Goal: Feedback & Contribution: Leave review/rating

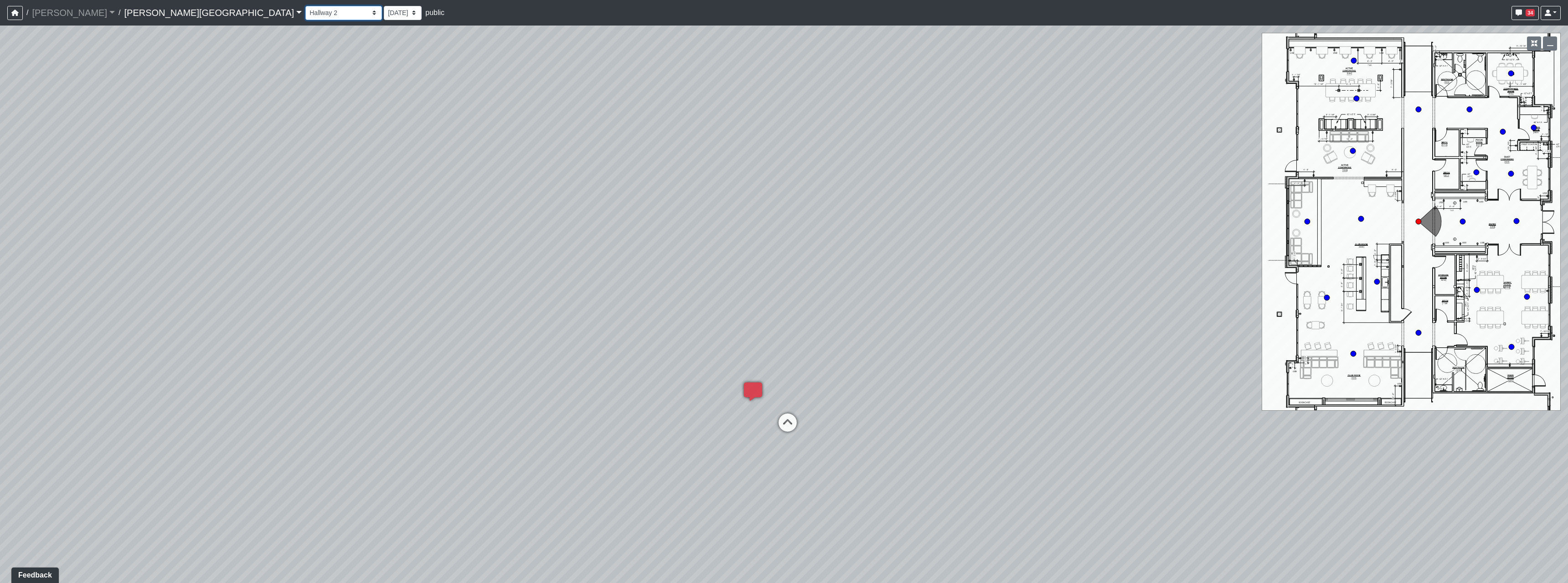
click at [306, 15] on select "Booths 1 Booths 2 Lounge 1 Bar Entrance Lounge Main Lounge Steps Booths Entry C…" at bounding box center [344, 13] width 77 height 14
click at [306, 6] on select "Booths 1 Booths 2 Lounge 1 Bar Entrance Lounge Main Lounge Steps Booths Entry C…" at bounding box center [344, 13] width 77 height 14
drag, startPoint x: 974, startPoint y: 270, endPoint x: 814, endPoint y: 163, distance: 192.5
drag, startPoint x: 1183, startPoint y: 464, endPoint x: 891, endPoint y: 159, distance: 422.2
click at [895, 171] on div "Loading... Hallway - Hallway 2 Loading... Entry Loading... Booths Loading... Qu…" at bounding box center [784, 304] width 1568 height 557
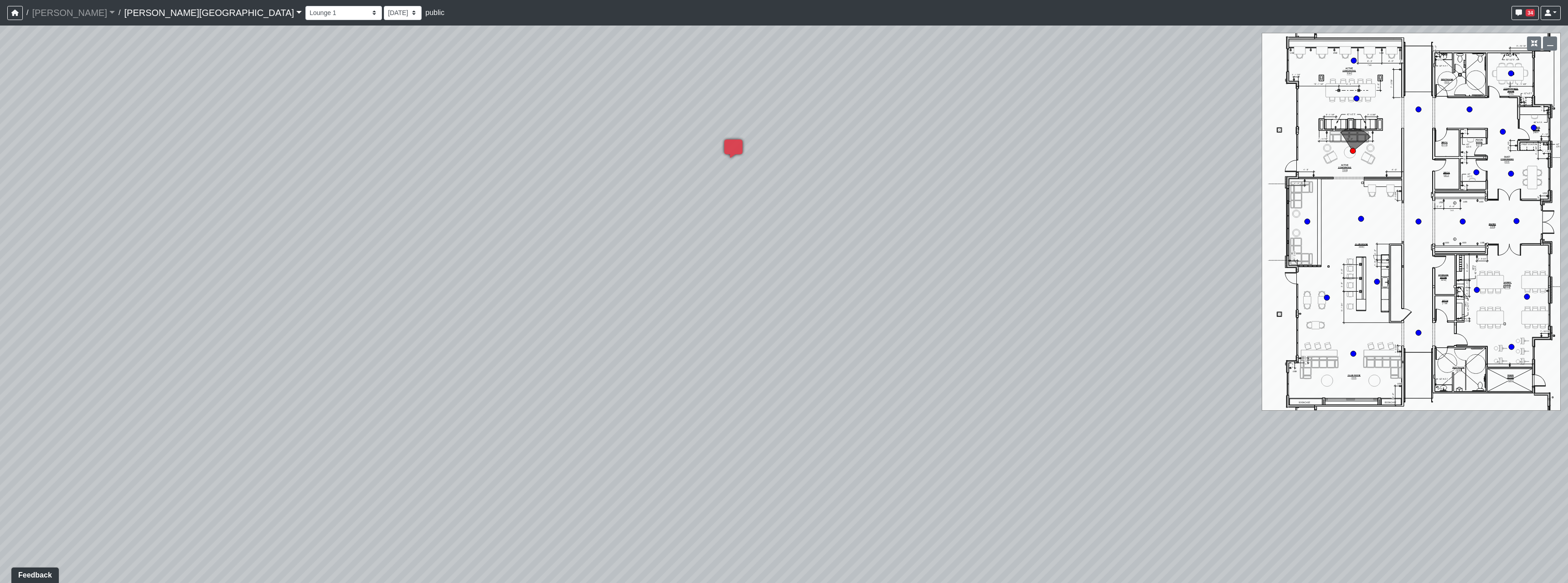
drag, startPoint x: 1250, startPoint y: 460, endPoint x: 164, endPoint y: 405, distance: 1087.4
click at [165, 403] on div "Loading... Hallway - Hallway 2 Loading... Entry Loading... Booths Loading... Qu…" at bounding box center [784, 304] width 1568 height 557
drag, startPoint x: 733, startPoint y: 319, endPoint x: 737, endPoint y: 484, distance: 165.0
click at [729, 491] on div "Loading... Hallway - Hallway 2 Loading... Entry Loading... Booths Loading... Qu…" at bounding box center [784, 304] width 1568 height 557
drag, startPoint x: 513, startPoint y: 355, endPoint x: 200, endPoint y: 285, distance: 320.7
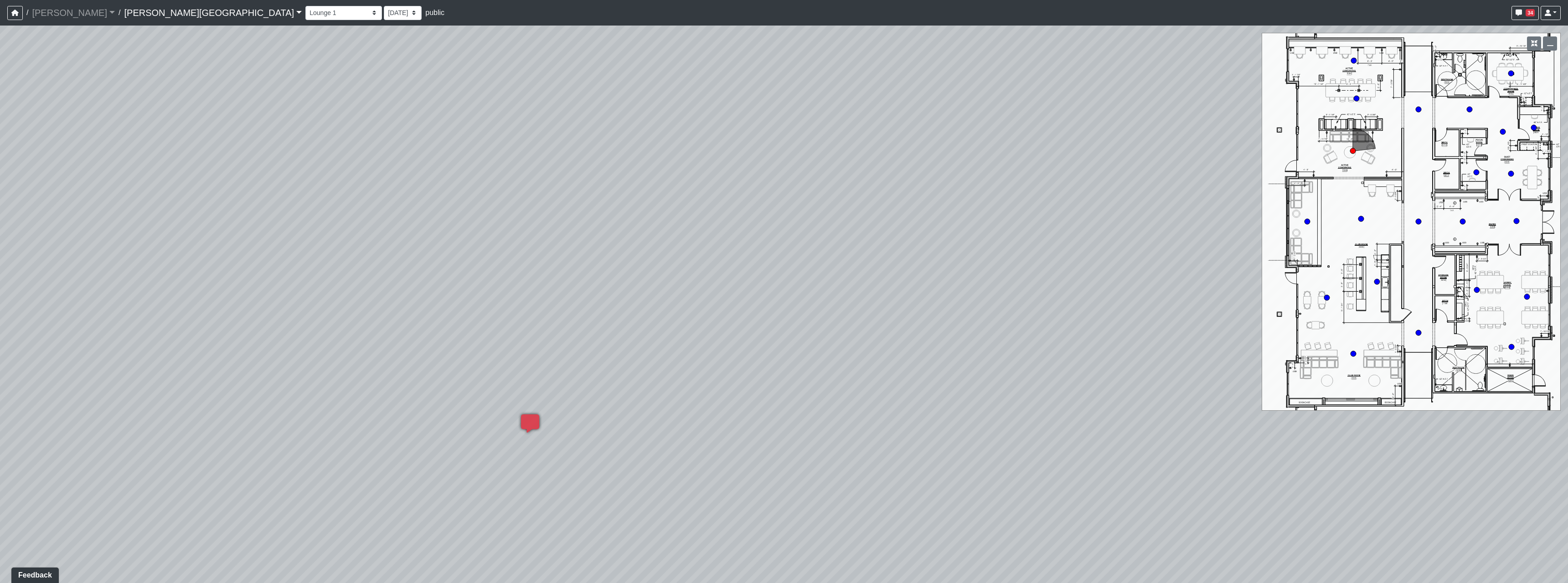
click at [200, 285] on div "Loading... Hallway - Hallway 2 Loading... Entry Loading... Booths Loading... Qu…" at bounding box center [784, 304] width 1568 height 557
drag, startPoint x: 1199, startPoint y: 421, endPoint x: 492, endPoint y: 461, distance: 708.1
click at [493, 461] on div "Loading... Hallway - Hallway 2 Loading... Entry Loading... Booths Loading... Qu…" at bounding box center [784, 304] width 1568 height 557
drag, startPoint x: 988, startPoint y: 329, endPoint x: 1104, endPoint y: 542, distance: 242.5
click at [1136, 582] on html "/ Flournoy Flournoy Loading... / Tanner Road Tanner Road Loading... Tanner Road…" at bounding box center [784, 292] width 1568 height 583
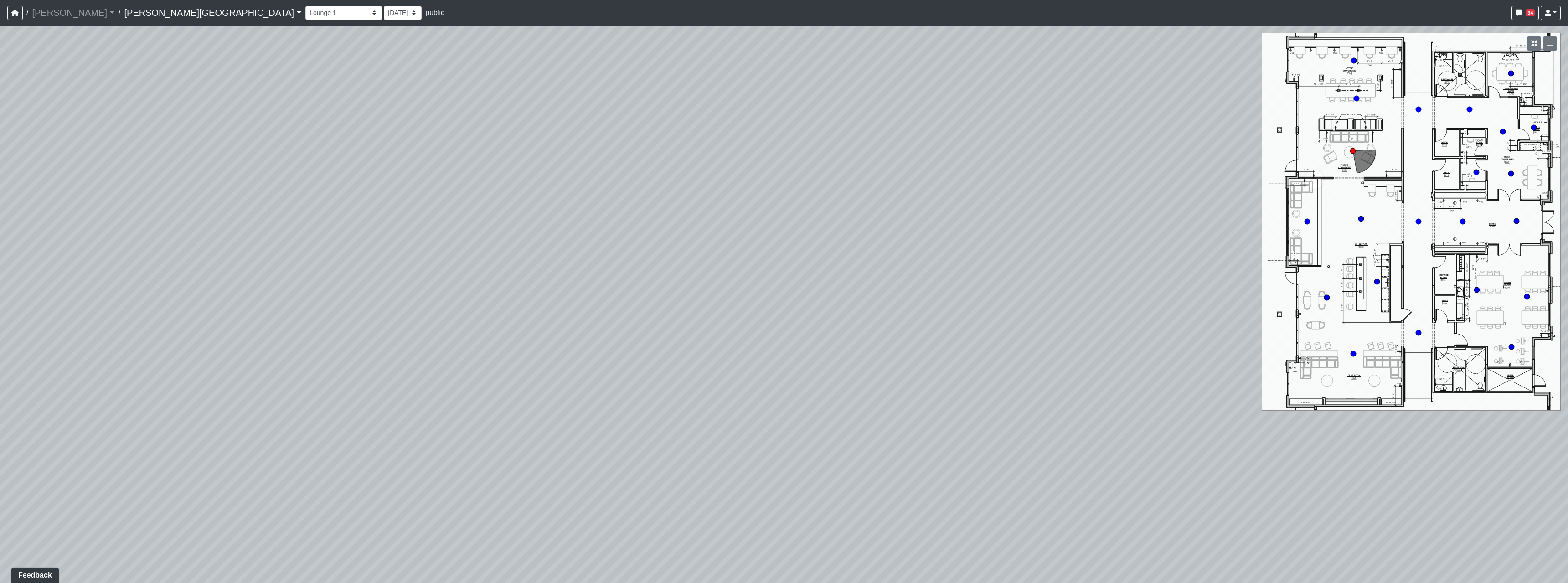
drag, startPoint x: 1104, startPoint y: 542, endPoint x: 533, endPoint y: 268, distance: 633.3
click at [533, 268] on div "Loading... Hallway - Hallway 2 Loading... Entry Loading... Booths Loading... Qu…" at bounding box center [784, 304] width 1568 height 557
drag, startPoint x: 990, startPoint y: 271, endPoint x: 1411, endPoint y: 420, distance: 446.6
click at [1427, 425] on div "Loading... Hallway - Hallway 2 Loading... Entry Loading... Booths Loading... Qu…" at bounding box center [784, 304] width 1568 height 557
click at [458, 177] on icon at bounding box center [446, 172] width 27 height 27
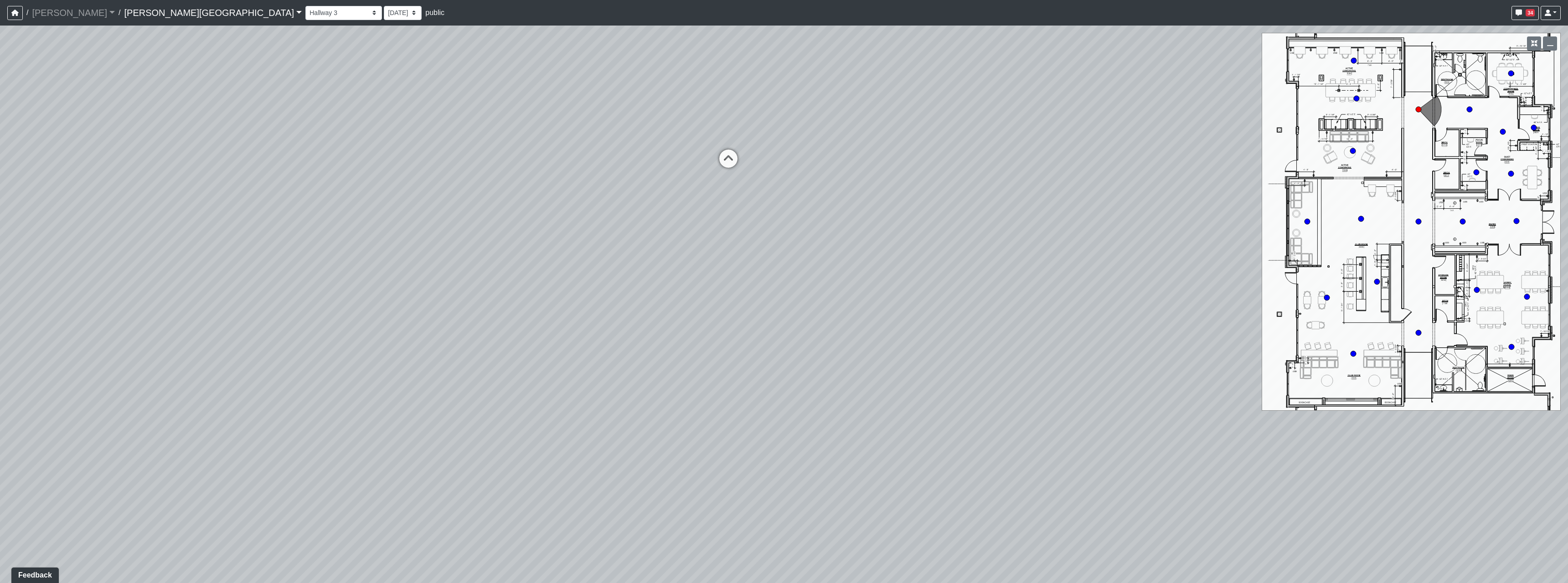
drag, startPoint x: 511, startPoint y: 417, endPoint x: 973, endPoint y: 397, distance: 462.4
click at [699, 393] on div "Loading... Hallway - Hallway 2 Loading... Entry Loading... Booths Loading... Qu…" at bounding box center [784, 304] width 1568 height 557
drag, startPoint x: 534, startPoint y: 395, endPoint x: 805, endPoint y: 398, distance: 271.0
click at [843, 405] on div "Loading... Hallway - Hallway 2 Loading... Entry Loading... Booths Loading... Qu…" at bounding box center [784, 304] width 1568 height 557
drag, startPoint x: 397, startPoint y: 344, endPoint x: 692, endPoint y: 356, distance: 295.2
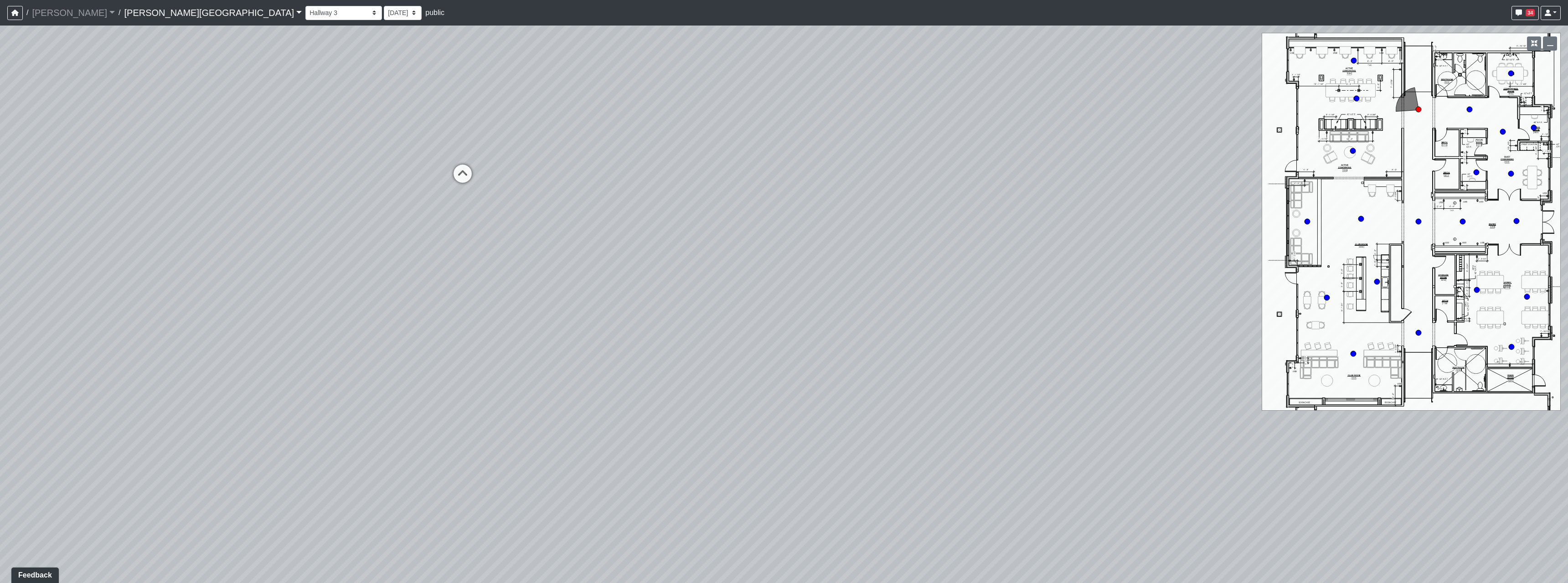
click at [780, 426] on div "Loading... Hallway - Hallway 2 Loading... Entry Loading... Booths Loading... Qu…" at bounding box center [784, 304] width 1568 height 557
click at [503, 207] on icon at bounding box center [508, 207] width 27 height 27
drag, startPoint x: 1050, startPoint y: 433, endPoint x: 386, endPoint y: 449, distance: 664.2
click at [376, 469] on div "Loading... Hallway - Hallway 2 Loading... Entry Loading... Booths Loading... Qu…" at bounding box center [784, 304] width 1568 height 557
click at [803, 227] on icon at bounding box center [805, 226] width 27 height 27
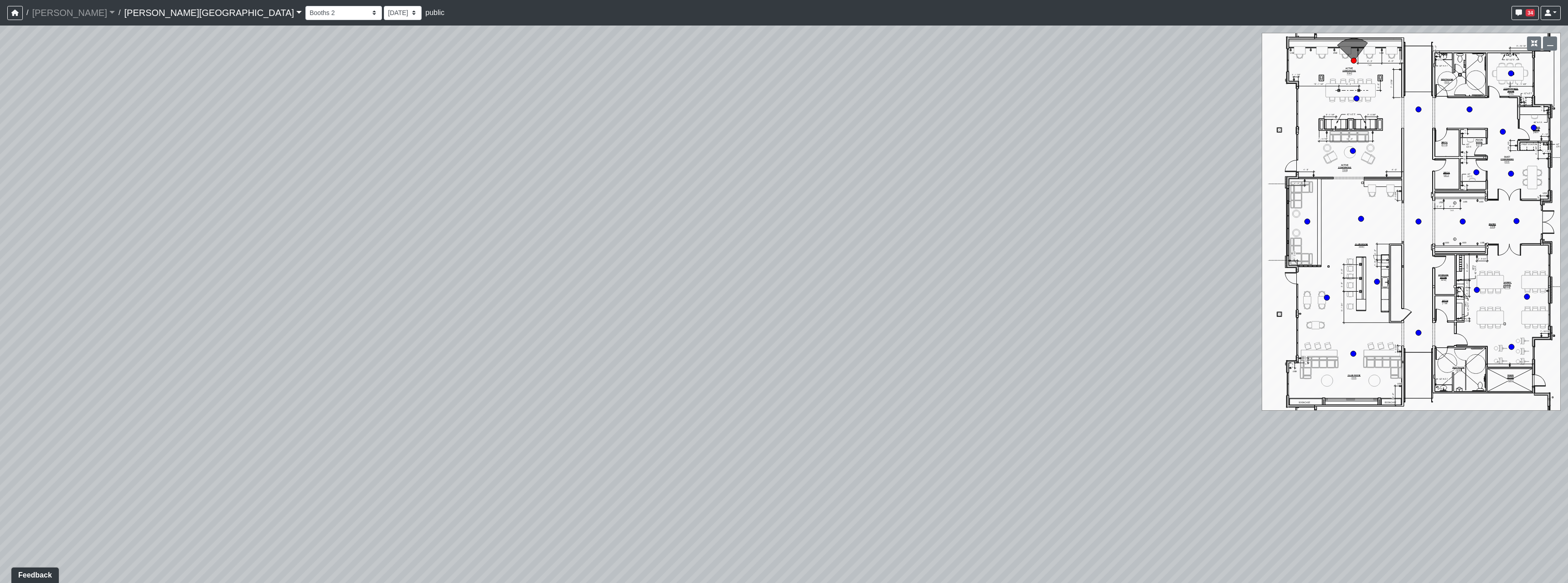
drag, startPoint x: 498, startPoint y: 444, endPoint x: 951, endPoint y: 421, distance: 453.6
click at [759, 421] on div "Loading... Hallway - Hallway 2 Loading... Entry Loading... Booths Loading... Qu…" at bounding box center [784, 304] width 1568 height 557
drag, startPoint x: 638, startPoint y: 407, endPoint x: 1161, endPoint y: 436, distance: 523.8
click at [954, 421] on div "Loading... Hallway - Hallway 2 Loading... Entry Loading... Booths Loading... Qu…" at bounding box center [784, 304] width 1568 height 557
drag, startPoint x: 620, startPoint y: 413, endPoint x: 959, endPoint y: 416, distance: 339.0
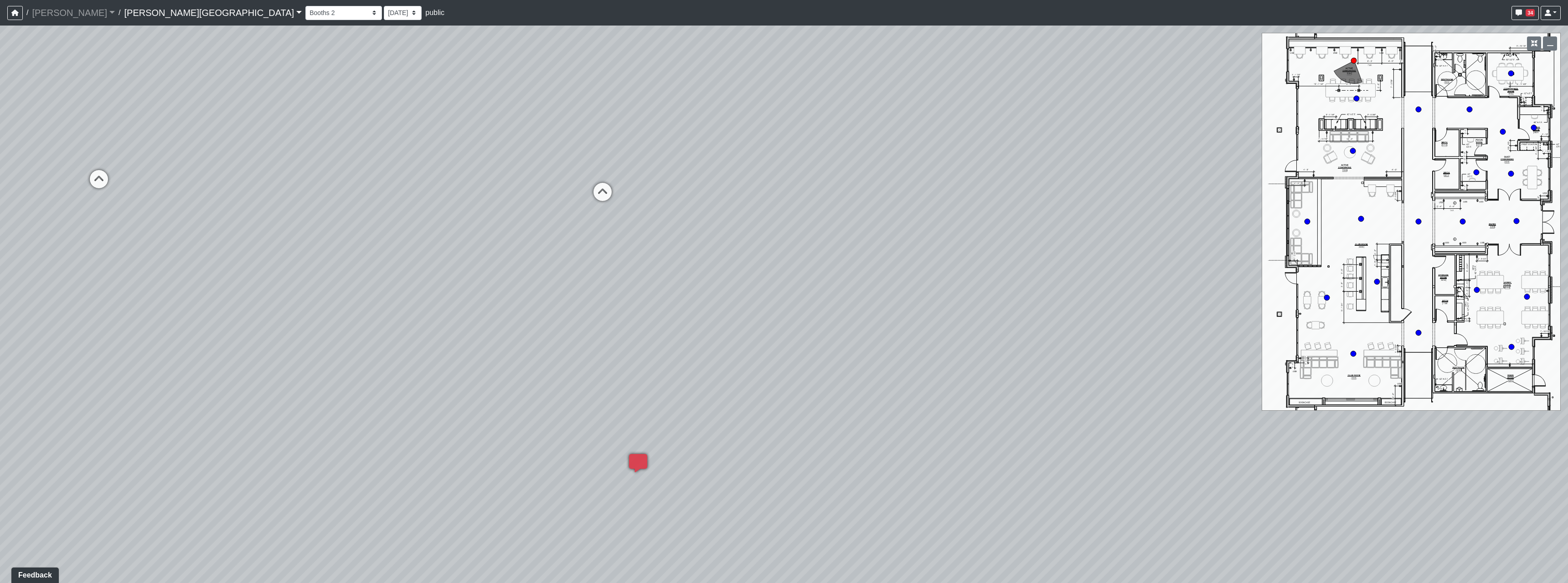
click at [965, 415] on div "Loading... Hallway - Hallway 2 Loading... Entry Loading... Booths Loading... Qu…" at bounding box center [784, 304] width 1568 height 557
drag, startPoint x: 752, startPoint y: 532, endPoint x: 752, endPoint y: 331, distance: 201.0
click at [752, 350] on div "Loading... Hallway - Hallway 2 Loading... Entry Loading... Booths Loading... Qu…" at bounding box center [784, 304] width 1568 height 557
drag, startPoint x: 710, startPoint y: 204, endPoint x: 888, endPoint y: 467, distance: 317.6
click at [888, 467] on div "Loading... Hallway - Hallway 2 Loading... Entry Loading... Booths Loading... Qu…" at bounding box center [784, 304] width 1568 height 557
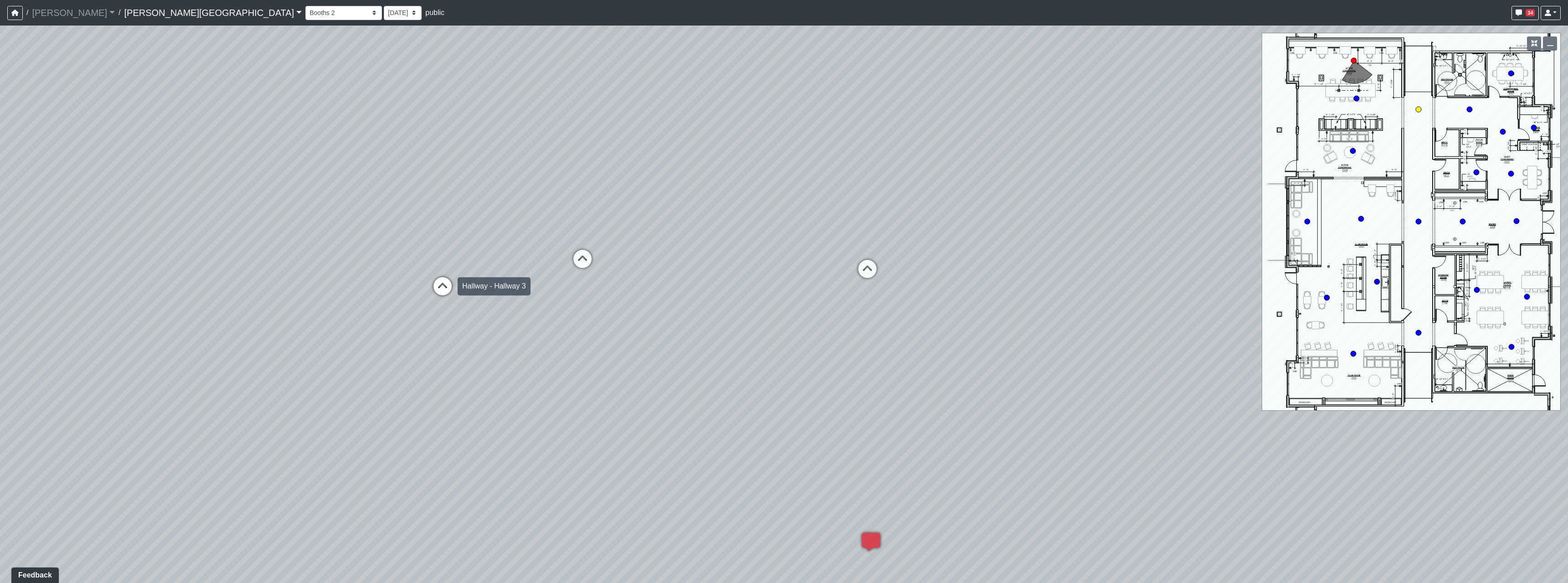
click at [446, 293] on icon at bounding box center [443, 290] width 27 height 27
drag, startPoint x: 438, startPoint y: 469, endPoint x: 1161, endPoint y: 422, distance: 724.5
click at [1161, 422] on div "Loading... Hallway - Hallway 2 Loading... Entry Loading... Booths Loading... Qu…" at bounding box center [784, 304] width 1568 height 557
click at [562, 235] on icon at bounding box center [559, 239] width 27 height 27
drag, startPoint x: 509, startPoint y: 420, endPoint x: 780, endPoint y: 419, distance: 271.0
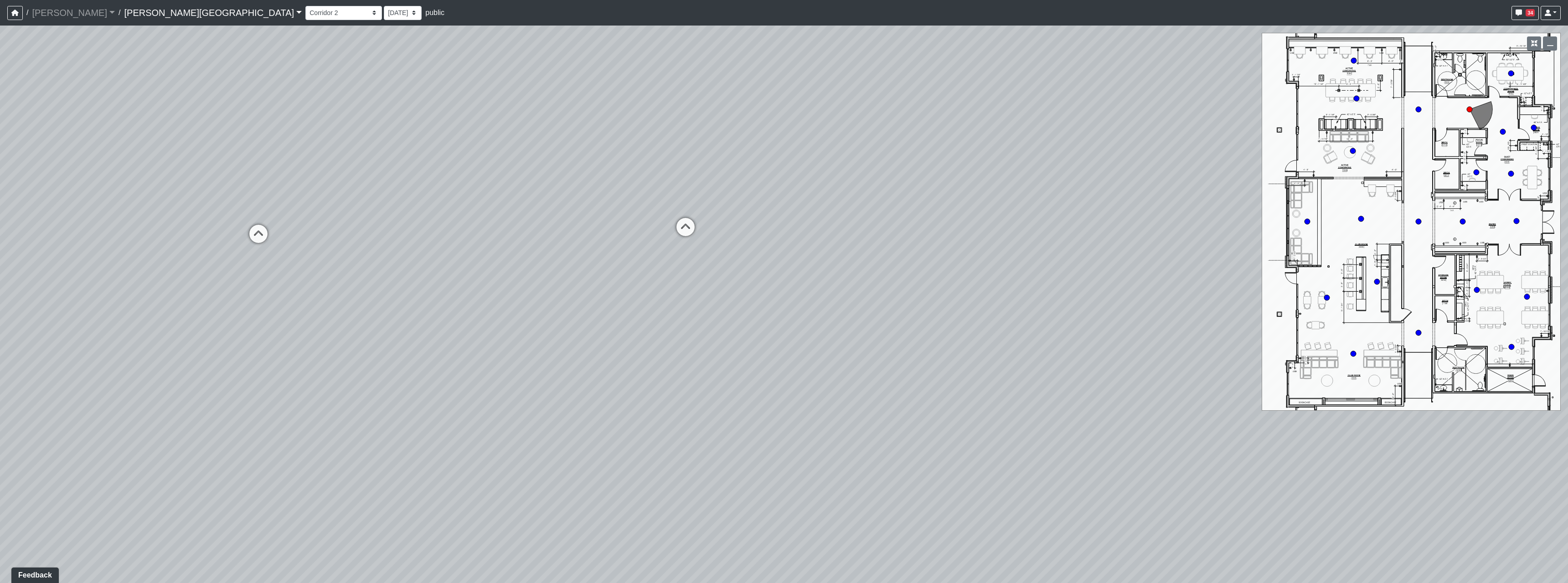
click at [782, 420] on div "Loading... Hallway - Hallway 2 Loading... Entry Loading... Booths Loading... Qu…" at bounding box center [784, 304] width 1568 height 557
click at [531, 233] on icon at bounding box center [527, 237] width 27 height 27
drag, startPoint x: 749, startPoint y: 534, endPoint x: 530, endPoint y: 370, distance: 273.6
click at [530, 370] on div "Loading... Hallway - Hallway 2 Loading... Entry Loading... Booths Loading... Qu…" at bounding box center [784, 304] width 1568 height 557
drag, startPoint x: 970, startPoint y: 422, endPoint x: 376, endPoint y: 402, distance: 594.3
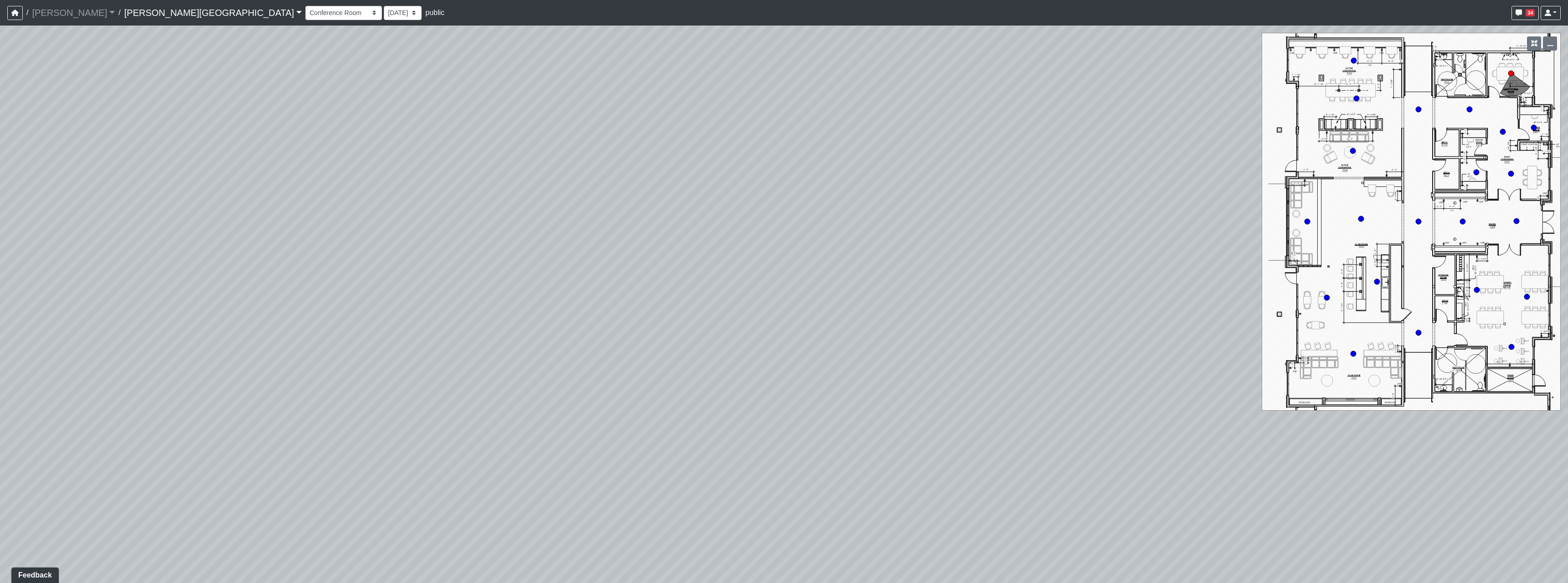
click at [409, 410] on div "Loading... Hallway - Hallway 2 Loading... Entry Loading... Booths Loading... Qu…" at bounding box center [784, 304] width 1568 height 557
drag, startPoint x: 709, startPoint y: 335, endPoint x: 296, endPoint y: 494, distance: 442.5
click at [349, 493] on div "Loading... Hallway - Hallway 2 Loading... Entry Loading... Booths Loading... Qu…" at bounding box center [784, 304] width 1568 height 557
drag, startPoint x: 733, startPoint y: 353, endPoint x: 311, endPoint y: 512, distance: 451.0
click at [313, 511] on div "Loading... Hallway - Hallway 2 Loading... Entry Loading... Booths Loading... Qu…" at bounding box center [784, 304] width 1568 height 557
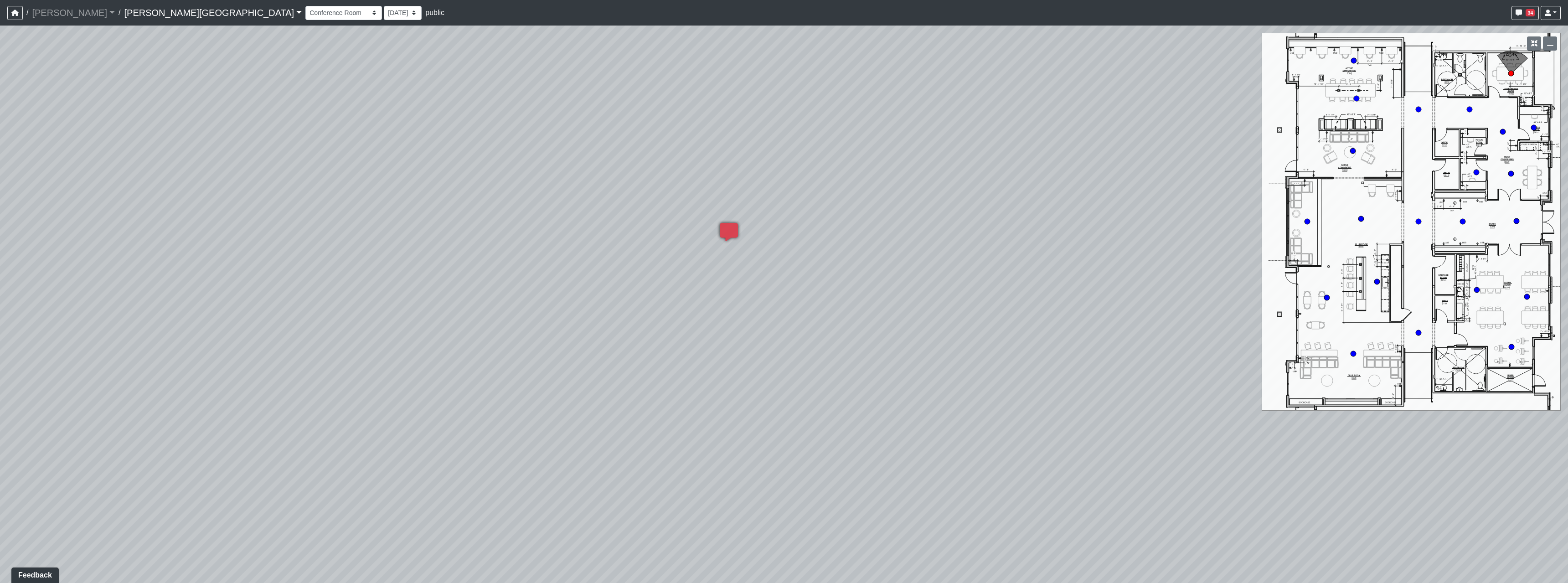
drag, startPoint x: 774, startPoint y: 339, endPoint x: 711, endPoint y: 312, distance: 68.5
click at [711, 312] on div "Loading... Hallway - Hallway 2 Loading... Entry Loading... Booths Loading... Qu…" at bounding box center [784, 304] width 1568 height 557
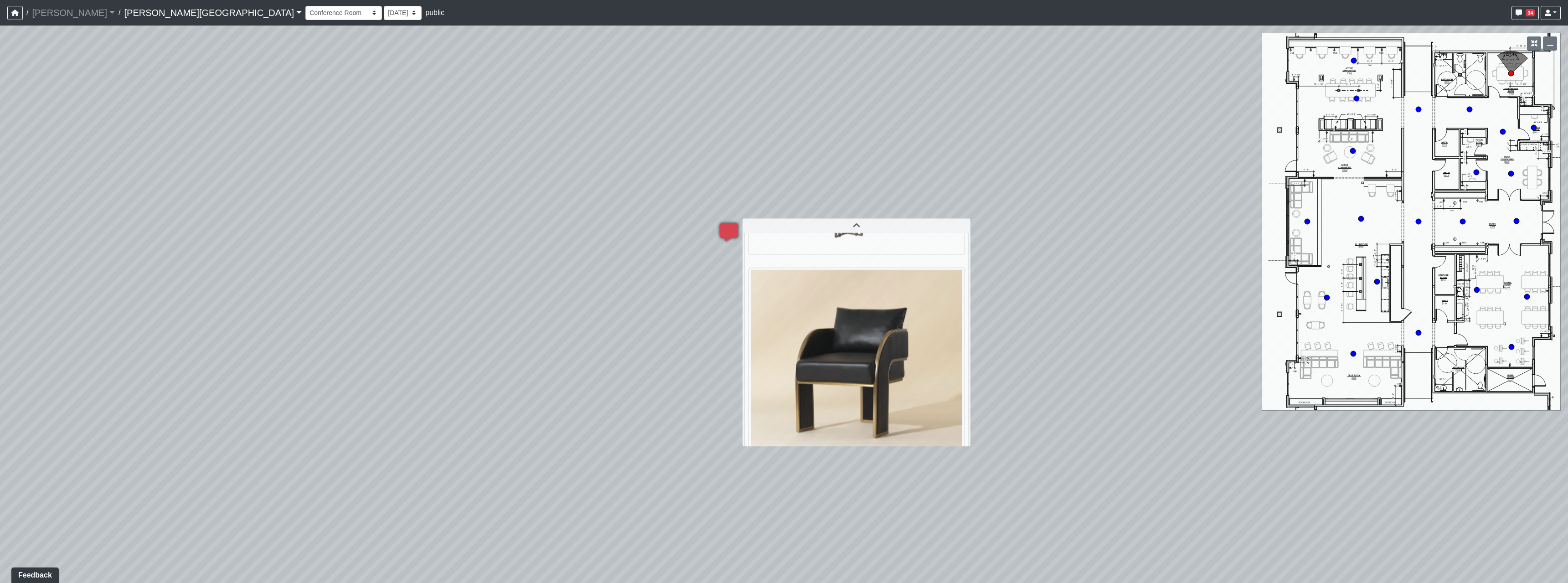
scroll to position [169, 0]
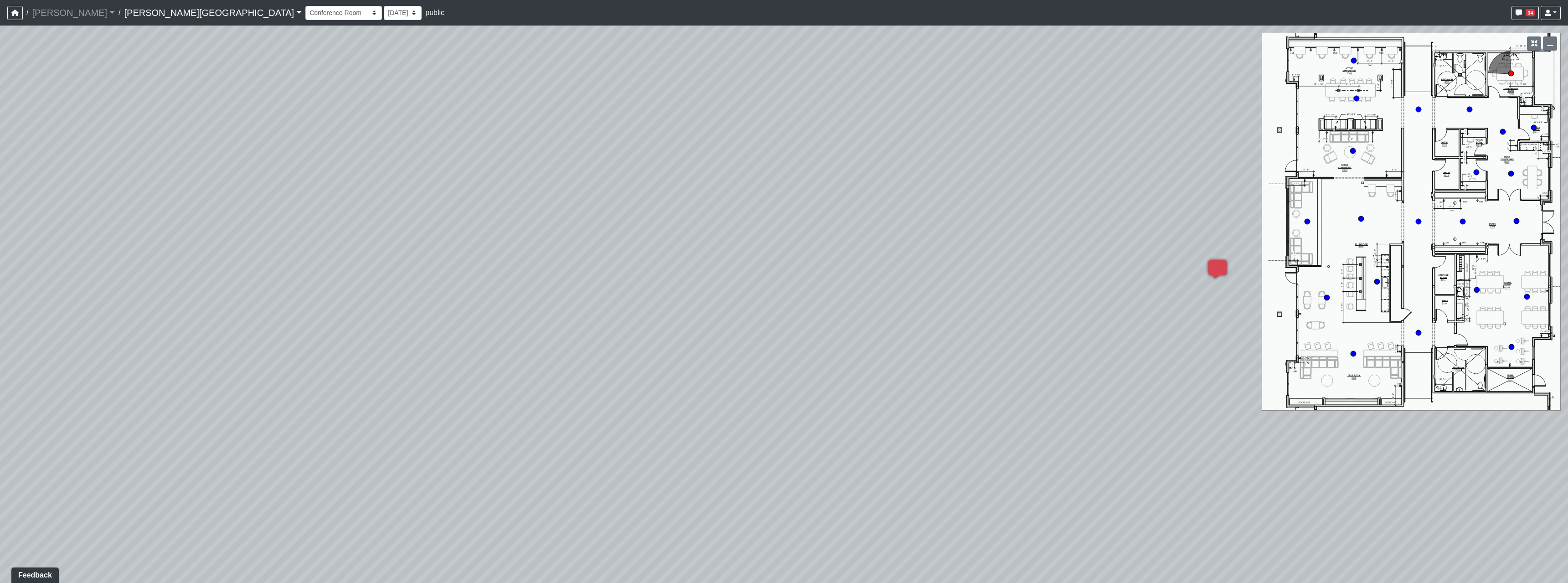
drag, startPoint x: 527, startPoint y: 358, endPoint x: 838, endPoint y: 346, distance: 311.2
click at [1190, 380] on div "Loading... Hallway - Hallway 2 Loading... Entry Loading... Booths Loading... Qu…" at bounding box center [784, 304] width 1568 height 557
drag, startPoint x: 754, startPoint y: 342, endPoint x: 961, endPoint y: 354, distance: 207.3
click at [891, 351] on div "Loading... Hallway - Hallway 2 Loading... Entry Loading... Booths Loading... Qu…" at bounding box center [784, 304] width 1568 height 557
drag, startPoint x: 699, startPoint y: 343, endPoint x: 1371, endPoint y: 322, distance: 672.3
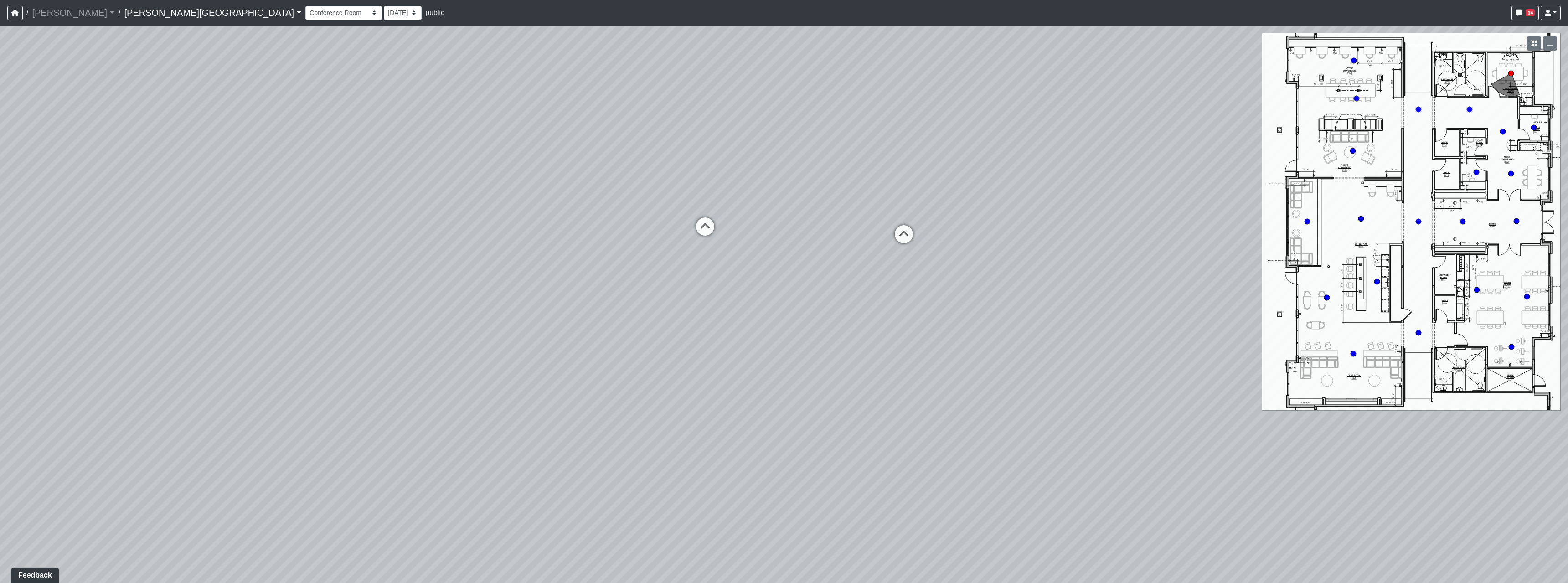
click at [1371, 322] on div "Loading... Hallway - Hallway 2 Loading... Entry Loading... Booths Loading... Qu…" at bounding box center [784, 304] width 1568 height 557
drag, startPoint x: 810, startPoint y: 274, endPoint x: 390, endPoint y: 262, distance: 420.2
click at [440, 262] on div "Loading... Hallway - Hallway 2 Loading... Entry Loading... Booths Loading... Qu…" at bounding box center [784, 304] width 1568 height 557
drag, startPoint x: 983, startPoint y: 262, endPoint x: 447, endPoint y: 326, distance: 539.8
click at [429, 328] on div "Loading... Hallway - Hallway 2 Loading... Entry Loading... Booths Loading... Qu…" at bounding box center [784, 304] width 1568 height 557
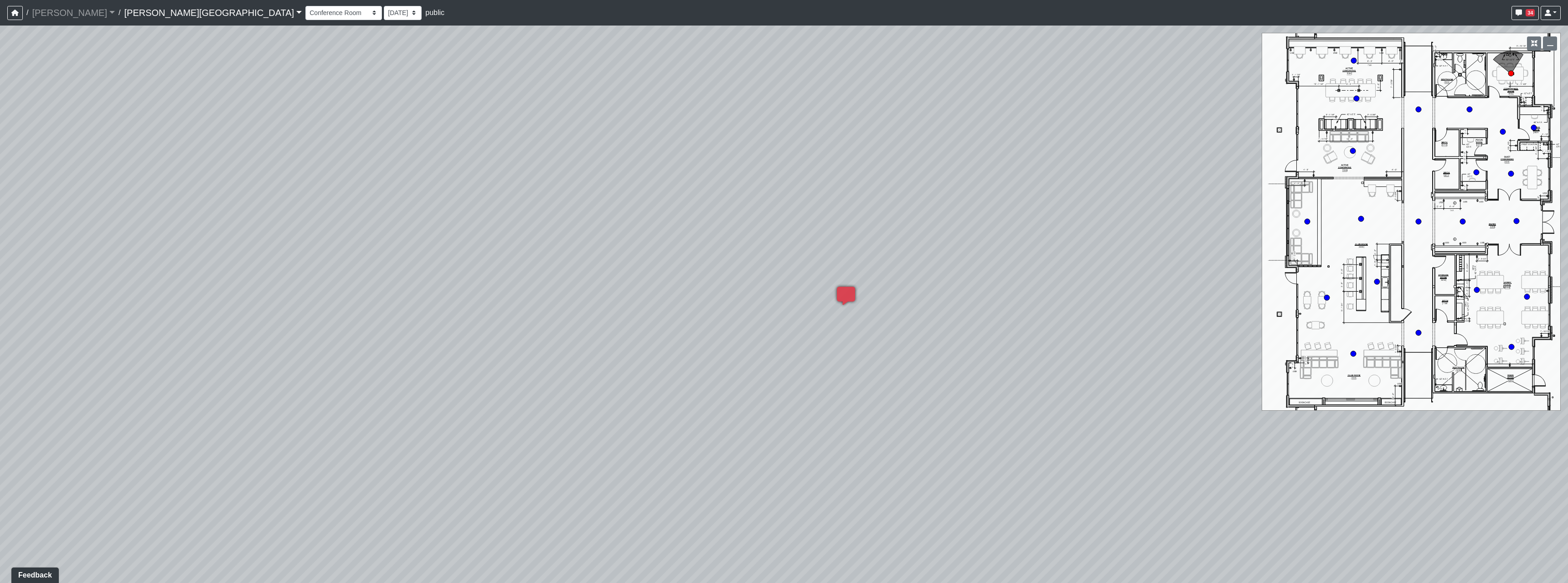
drag, startPoint x: 942, startPoint y: 322, endPoint x: 314, endPoint y: 300, distance: 628.4
click at [314, 300] on div "Loading... Hallway - Hallway 2 Loading... Entry Loading... Booths Loading... Qu…" at bounding box center [784, 304] width 1568 height 557
drag, startPoint x: 609, startPoint y: 379, endPoint x: 774, endPoint y: 286, distance: 189.4
click at [774, 239] on div "Loading... Hallway - Hallway 2 Loading... Entry Loading... Booths Loading... Qu…" at bounding box center [784, 304] width 1568 height 557
drag, startPoint x: 780, startPoint y: 433, endPoint x: 1287, endPoint y: 487, distance: 509.9
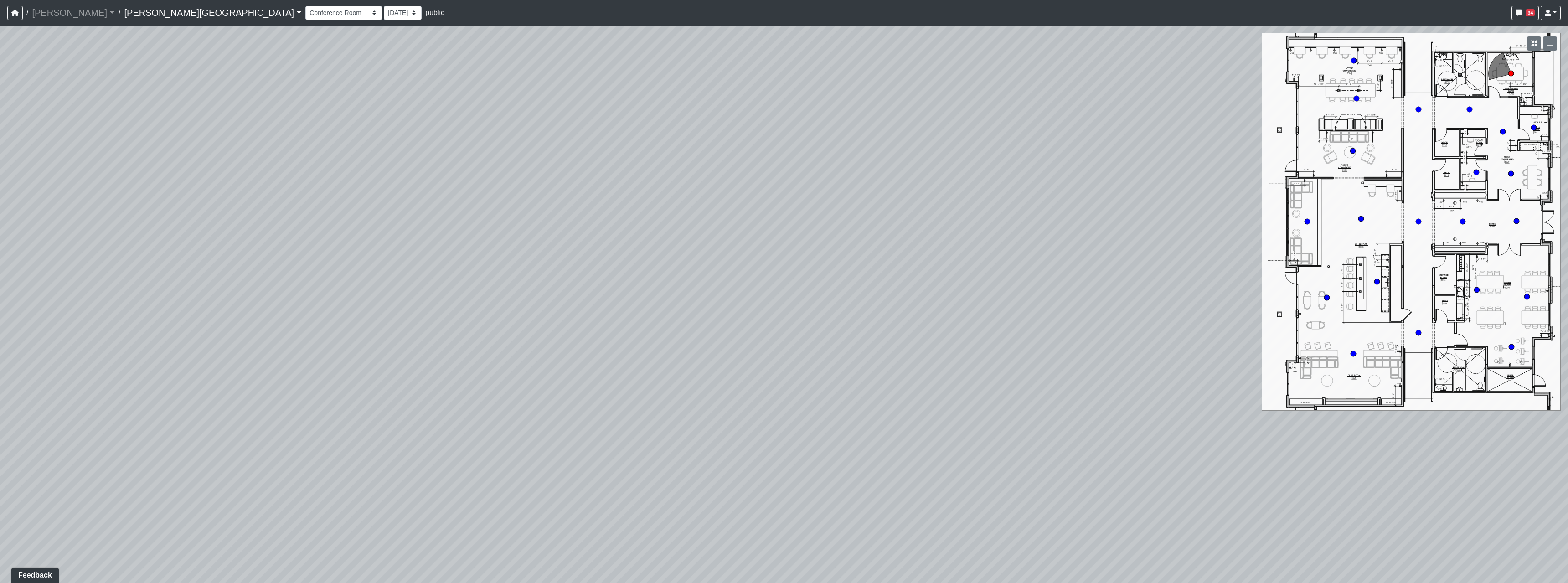
click at [1289, 487] on div "Loading... Hallway - Hallway 2 Loading... Entry Loading... Booths Loading... Qu…" at bounding box center [784, 304] width 1568 height 557
drag, startPoint x: 758, startPoint y: 274, endPoint x: 1101, endPoint y: 494, distance: 407.5
click at [1106, 498] on div "Loading... Hallway - Hallway 2 Loading... Entry Loading... Booths Loading... Qu…" at bounding box center [784, 304] width 1568 height 557
drag
click at [953, 436] on div "Loading... Hallway - Hallway 2 Loading... Entry Loading... Booths Loading... Qu…" at bounding box center [784, 304] width 1568 height 557
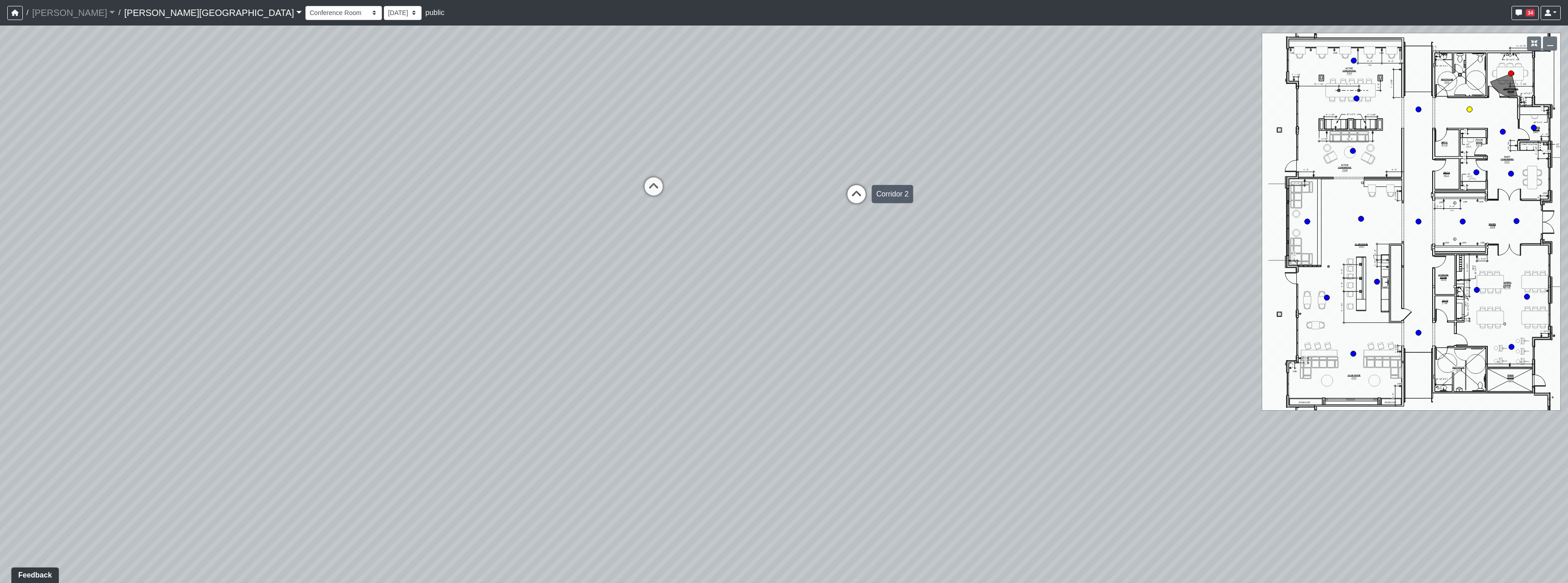
click at [856, 199] on icon at bounding box center [856, 198] width 27 height 27
click at [769, 360] on div "Loading... Hallway - Hallway 2 Loading... Entry Loading... Booths Loading... Qu…" at bounding box center [784, 304] width 1568 height 557
click at [590, 315] on div "Loading... Hallway - Hallway 2 Loading... Entry Loading... Booths Loading... Qu…" at bounding box center [784, 304] width 1568 height 557
click at [511, 233] on icon at bounding box center [515, 235] width 27 height 27
click at [1104, 333] on div "Loading... Hallway - Hallway 2 Loading... Entry Loading... Booths Loading... Qu…" at bounding box center [784, 304] width 1568 height 557
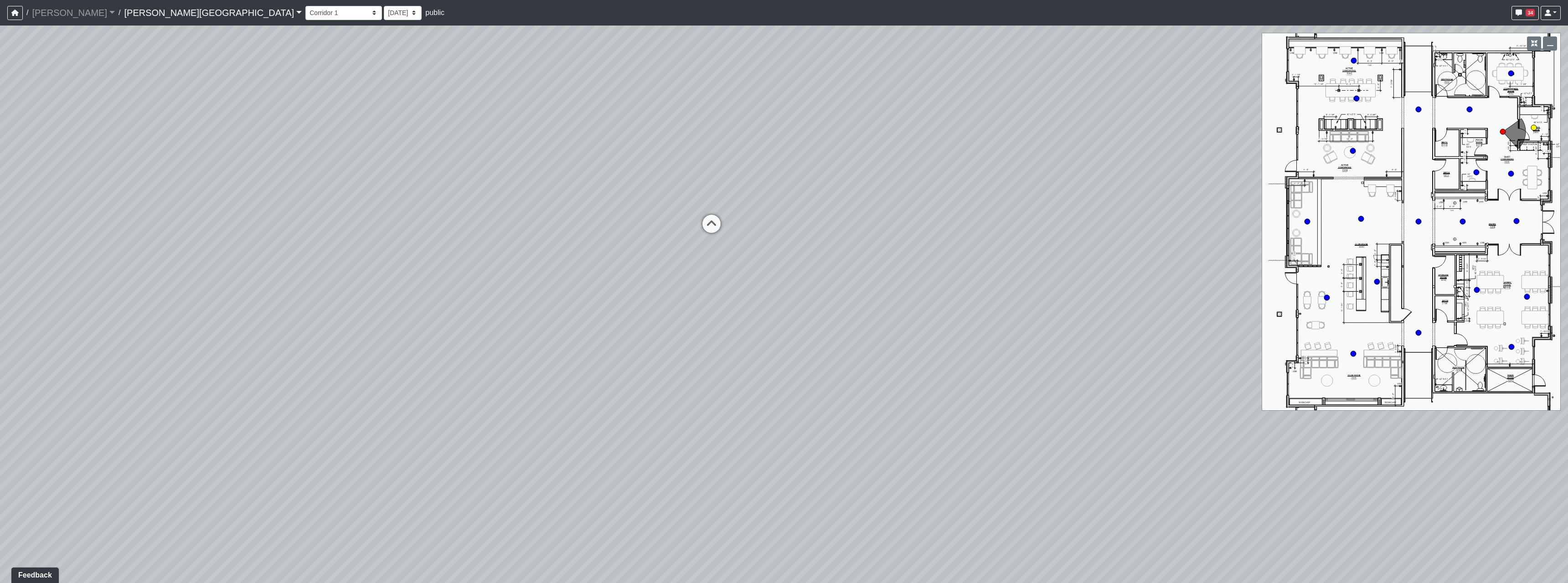
click at [719, 228] on icon at bounding box center [711, 228] width 27 height 27
click at [797, 365] on div "Loading... Hallway - Hallway 2 Loading... Entry Loading... Booths Loading... Qu…" at bounding box center [784, 304] width 1568 height 557
click at [1077, 333] on div "Loading... Hallway - Hallway 2 Loading... Entry Loading... Booths Loading... Qu…" at bounding box center [784, 304] width 1568 height 557
click at [749, 527] on div "Loading... Hallway - Hallway 2 Loading... Entry Loading... Booths Loading... Qu…" at bounding box center [784, 304] width 1568 height 557
click at [835, 347] on div "Loading... Hallway - Hallway 2 Loading... Entry Loading... Booths Loading... Qu…" at bounding box center [784, 304] width 1568 height 557
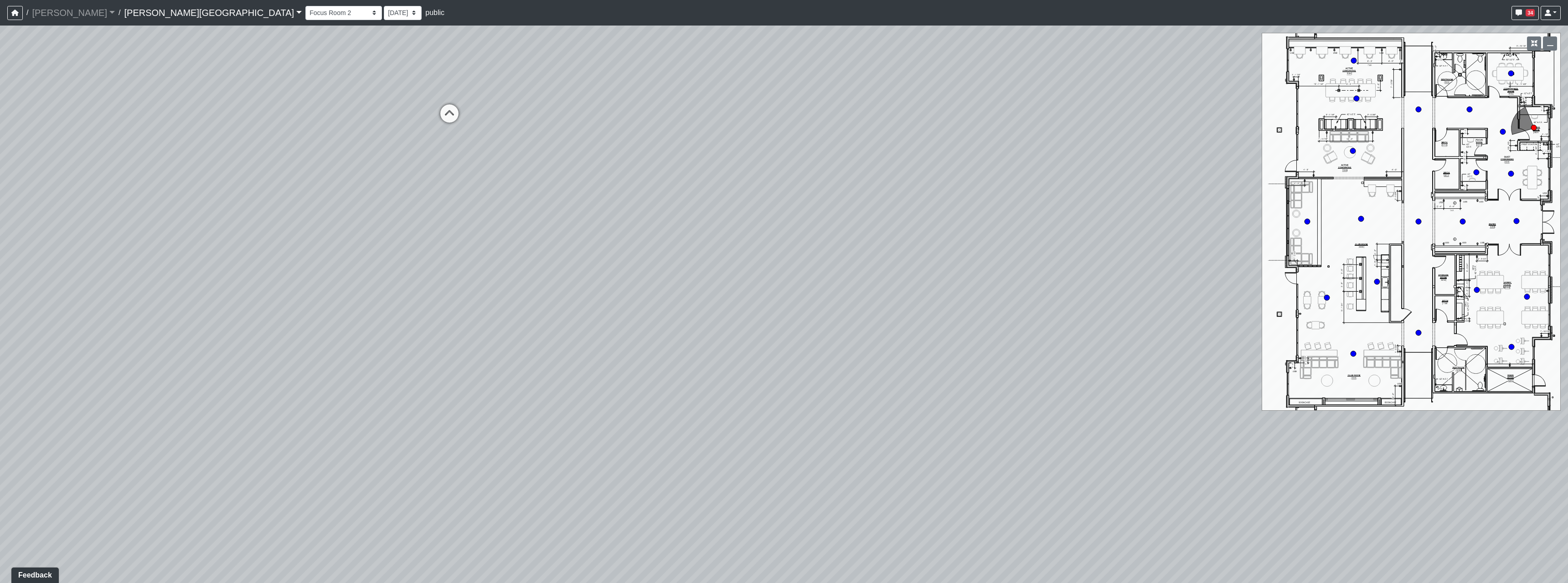
click at [784, 327] on div "Loading... Hallway - Hallway 2 Loading... Entry Loading... Booths Loading... Qu…" at bounding box center [784, 304] width 1568 height 557
click at [785, 140] on icon at bounding box center [795, 141] width 27 height 27
click at [908, 501] on div "Loading... Hallway - Hallway 2 Loading... Entry Loading... Booths Loading... Qu…" at bounding box center [784, 304] width 1568 height 557
click at [861, 424] on div "Loading... Hallway - Hallway 2 Loading... Entry Loading... Booths Loading... Qu…" at bounding box center [784, 304] width 1568 height 557
click at [589, 405] on icon at bounding box center [581, 413] width 27 height 27
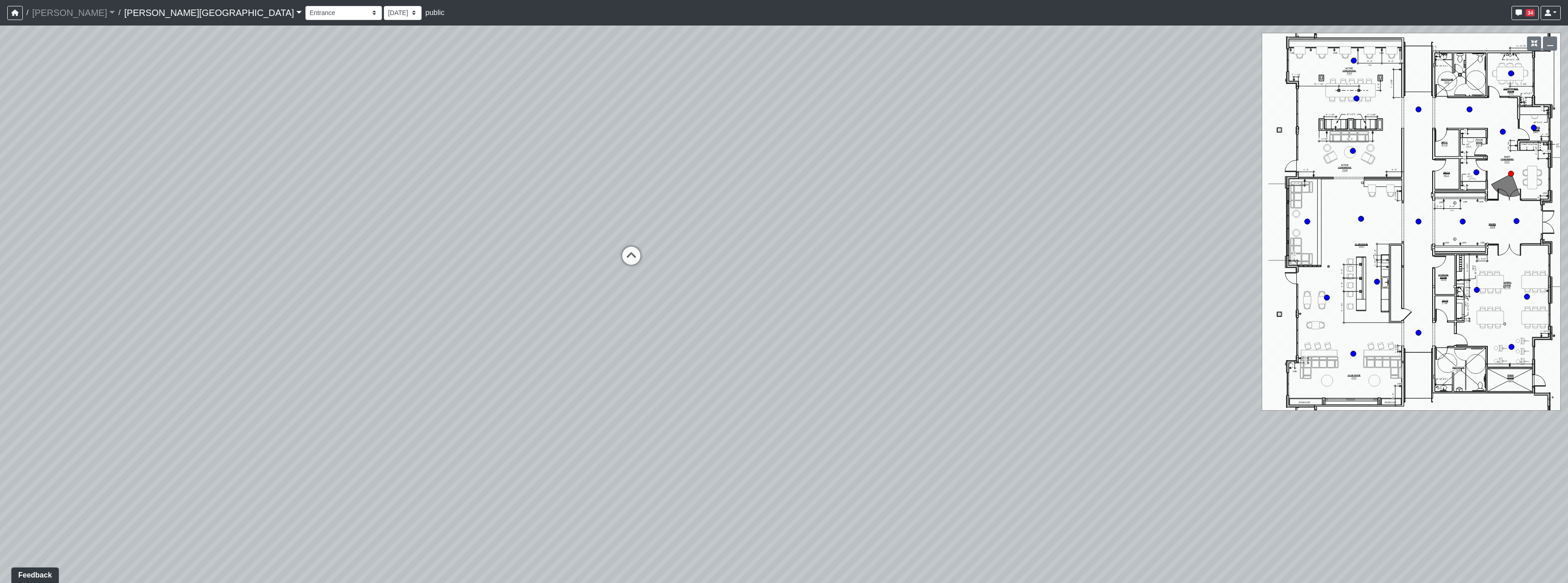
click at [654, 430] on div "Loading... Hallway - Hallway 2 Loading... Entry Loading... Booths Loading... Qu…" at bounding box center [784, 304] width 1568 height 557
click at [901, 382] on div "Loading... Hallway - Hallway 2 Loading... Entry Loading... Booths Loading... Qu…" at bounding box center [784, 304] width 1568 height 557
click at [1013, 246] on div "Loading... Hallway - Hallway 2 Loading... Entry Loading... Booths Loading... Qu…" at bounding box center [784, 304] width 1568 height 557
click at [573, 253] on div "Loading... Hallway - Hallway 2 Loading... Entry Loading... Booths Loading... Qu…" at bounding box center [784, 304] width 1568 height 557
click at [515, 260] on div "Loading... Hallway - Hallway 2 Loading... Entry Loading... Booths Loading... Qu…" at bounding box center [784, 304] width 1568 height 557
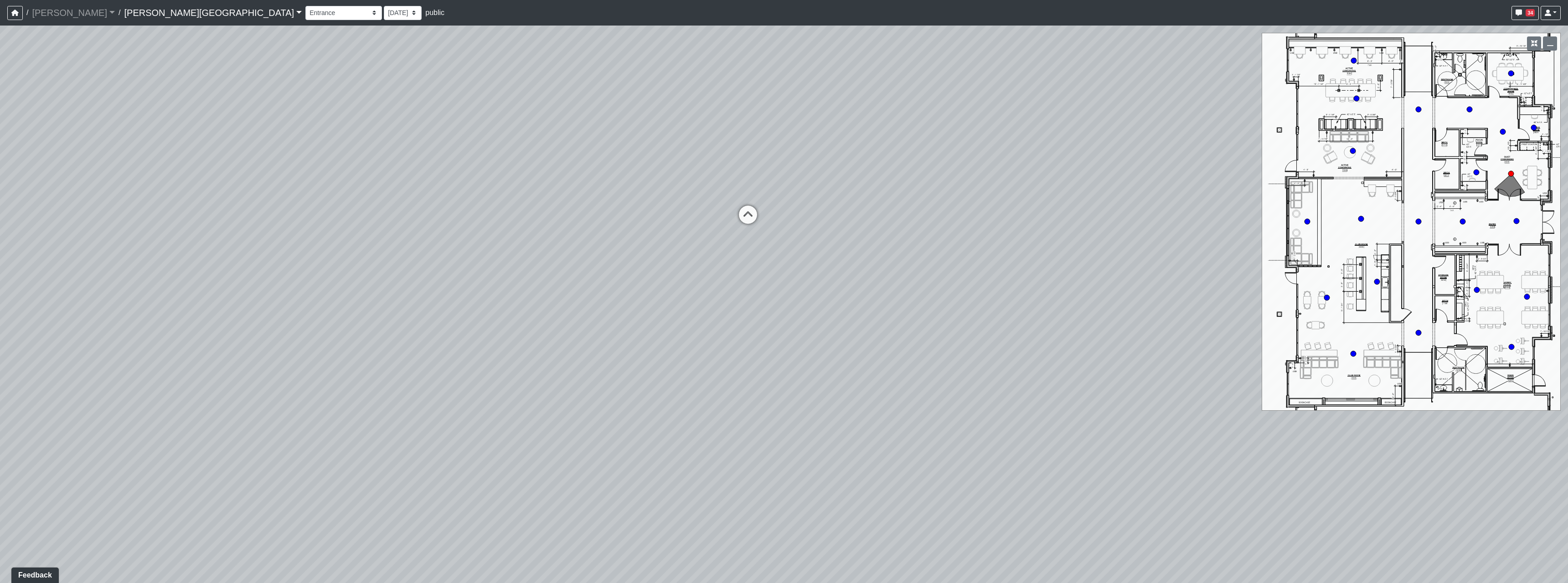
click at [882, 276] on div "Loading... Hallway - Hallway 2 Loading... Entry Loading... Booths Loading... Qu…" at bounding box center [784, 304] width 1568 height 557
click at [772, 290] on div "Loading... Hallway - Hallway 2 Loading... Entry Loading... Booths Loading... Qu…" at bounding box center [784, 304] width 1568 height 557
click at [880, 257] on div "Loading... Hallway - Hallway 2 Loading... Entry Loading... Booths Loading... Qu…" at bounding box center [784, 304] width 1568 height 557
click at [1160, 407] on div "Loading... Hallway - Hallway 2 Loading... Entry Loading... Booths Loading... Qu…" at bounding box center [784, 304] width 1568 height 557
click at [1273, 388] on div "Loading... Hallway - Hallway 2 Loading... Entry Loading... Booths Loading... Qu…" at bounding box center [784, 304] width 1568 height 557
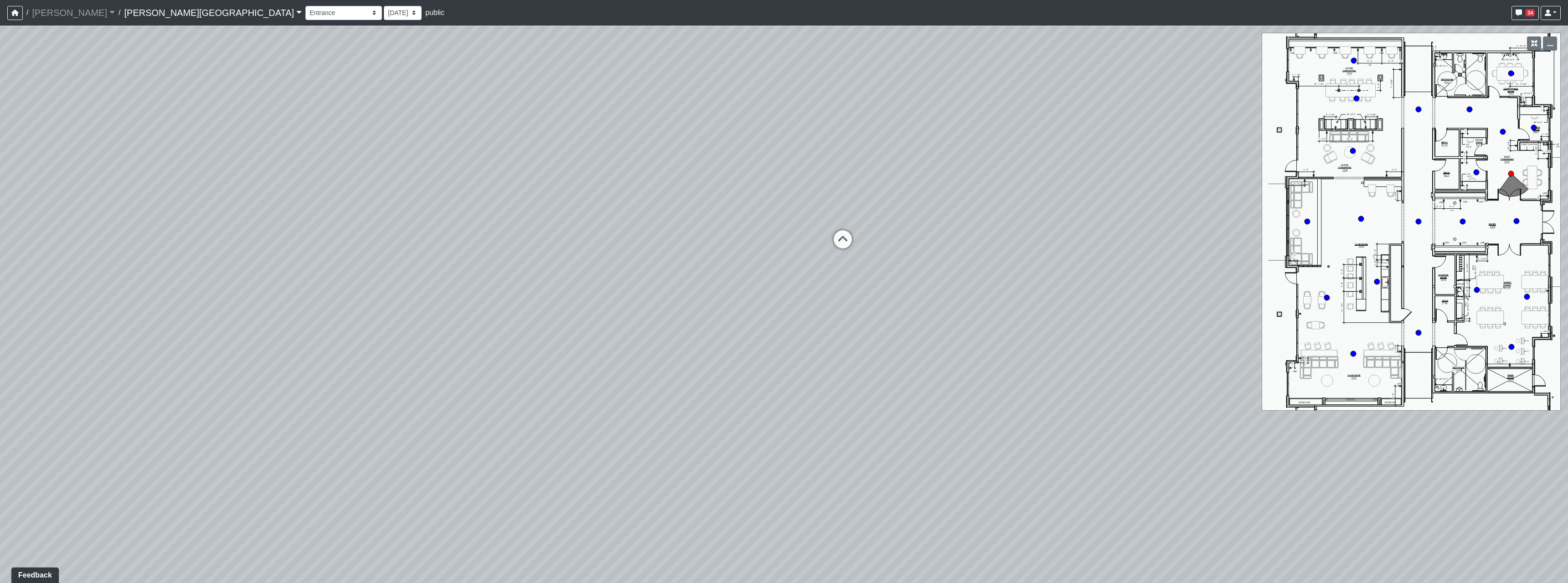
click at [671, 433] on div "Loading... Hallway - Hallway 2 Loading... Entry Loading... Booths Loading... Qu…" at bounding box center [784, 304] width 1568 height 557
click at [827, 239] on icon at bounding box center [837, 243] width 27 height 27
click at [527, 360] on div "Loading... Hallway - Hallway 2 Loading... Entry Loading... Booths Loading... Qu…" at bounding box center [784, 304] width 1568 height 557
click at [455, 356] on div "Loading... Hallway - Hallway 2 Loading... Entry Loading... Booths Loading... Qu…" at bounding box center [784, 304] width 1568 height 557
click at [623, 342] on div "Loading... Hallway - Hallway 2 Loading... Entry Loading... Booths Loading... Qu…" at bounding box center [784, 304] width 1568 height 557
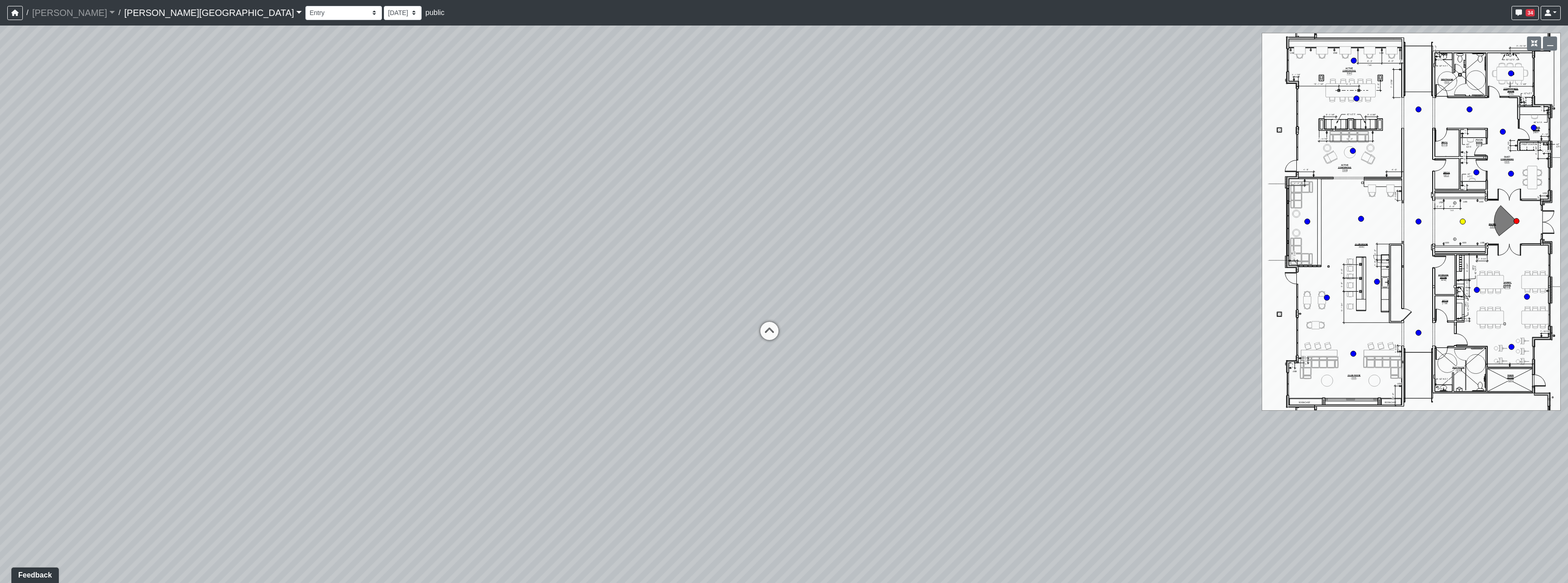
click at [765, 321] on div "Loading... Booths" at bounding box center [769, 330] width 27 height 27
click at [668, 350] on div "Loading... Hallway - Hallway 2 Loading... Entry Loading... Booths Loading... Qu…" at bounding box center [784, 304] width 1568 height 557
click at [906, 365] on div "Loading... Hallway - Hallway 2 Loading... Entry Loading... Booths Loading... Qu…" at bounding box center [784, 304] width 1568 height 557
click at [829, 372] on div "Loading... Hallway - Hallway 2 Loading... Entry Loading... Booths Loading... Qu…" at bounding box center [784, 304] width 1568 height 557
click at [1237, 240] on div "Loading... Hallway - Hallway 2 Loading... Entry Loading... Booths Loading... Qu…" at bounding box center [784, 304] width 1568 height 557
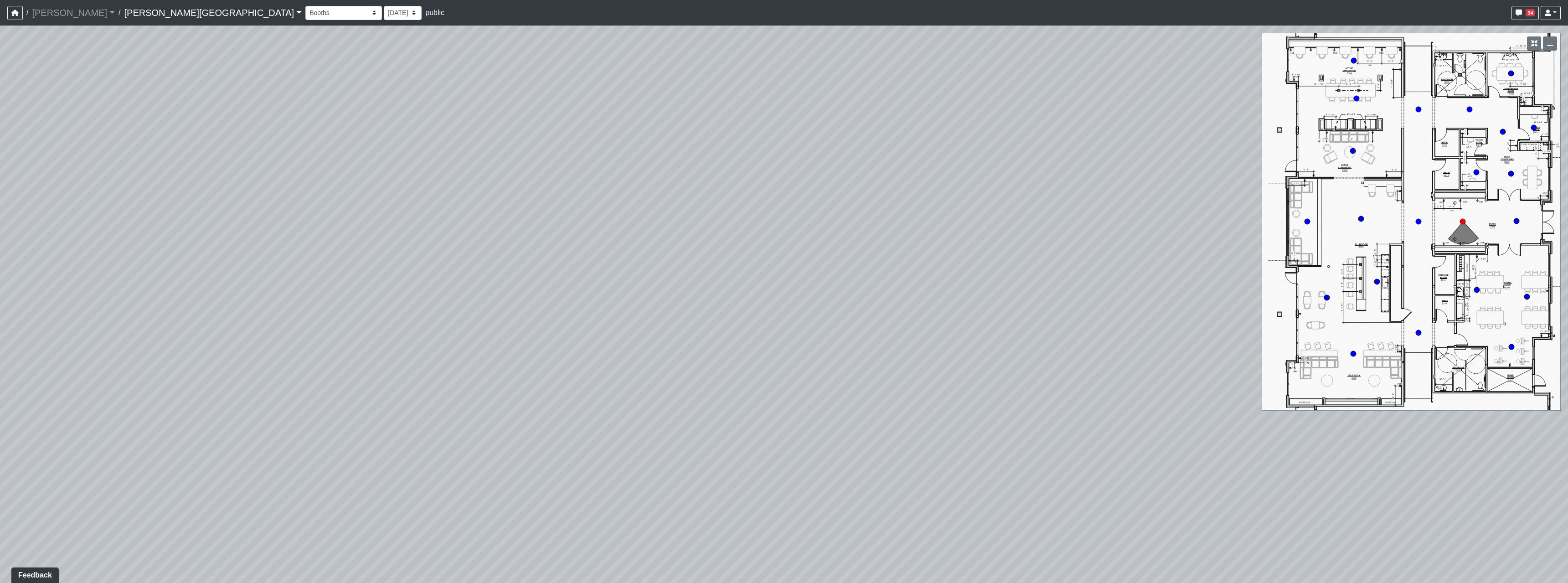
click at [760, 417] on div "Loading... Hallway - Hallway 2 Loading... Entry Loading... Booths Loading... Qu…" at bounding box center [784, 304] width 1568 height 557
click at [878, 396] on div "Loading... Hallway - Hallway 2 Loading... Entry Loading... Booths Loading... Qu…" at bounding box center [784, 304] width 1568 height 557
click at [840, 182] on icon at bounding box center [832, 187] width 27 height 27
select select "fhSDUKkkJCf45yZWF6wqxq"
click at [947, 325] on div "Loading... Hallway - Hallway 2 Loading... Entry Loading... Booths Loading... Qu…" at bounding box center [784, 304] width 1568 height 557
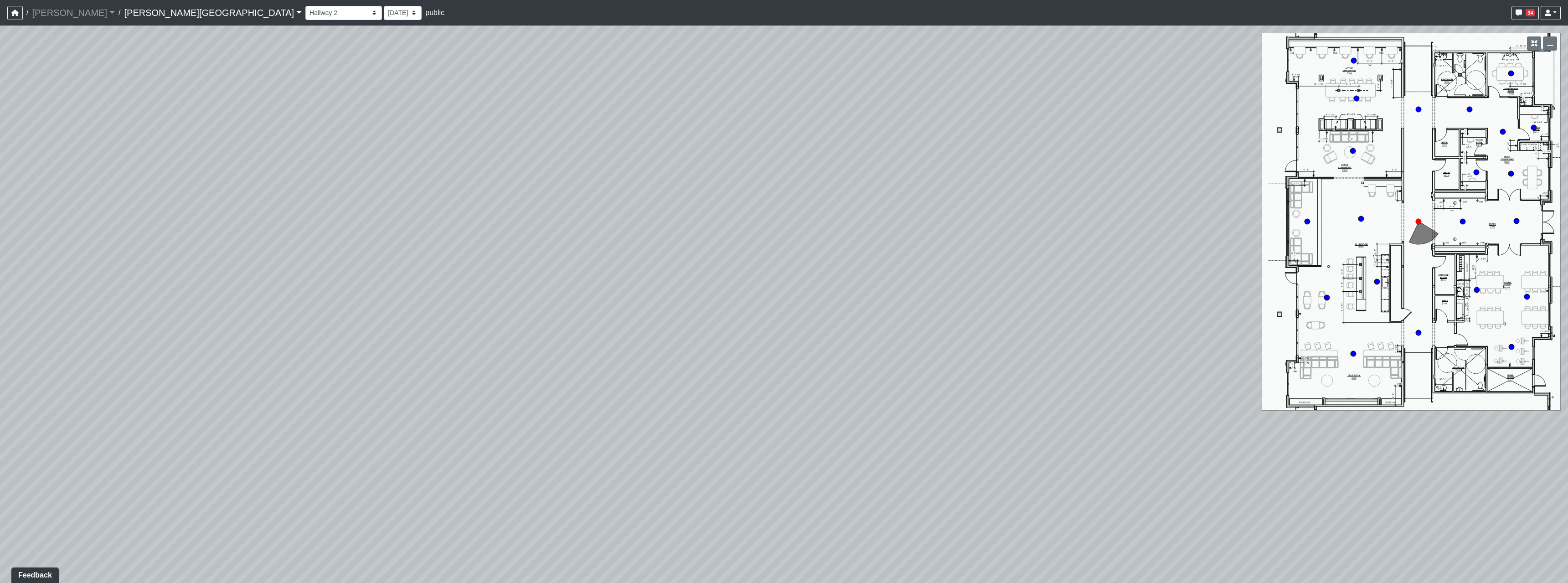
click at [792, 357] on div "Loading... Hallway - Hallway 2 Loading... Entry Loading... Booths Loading... Qu…" at bounding box center [784, 304] width 1568 height 557
click at [765, 413] on div "Loading... Hallway - Hallway 2 Loading... Entry Loading... Booths Loading... Qu…" at bounding box center [784, 304] width 1568 height 557
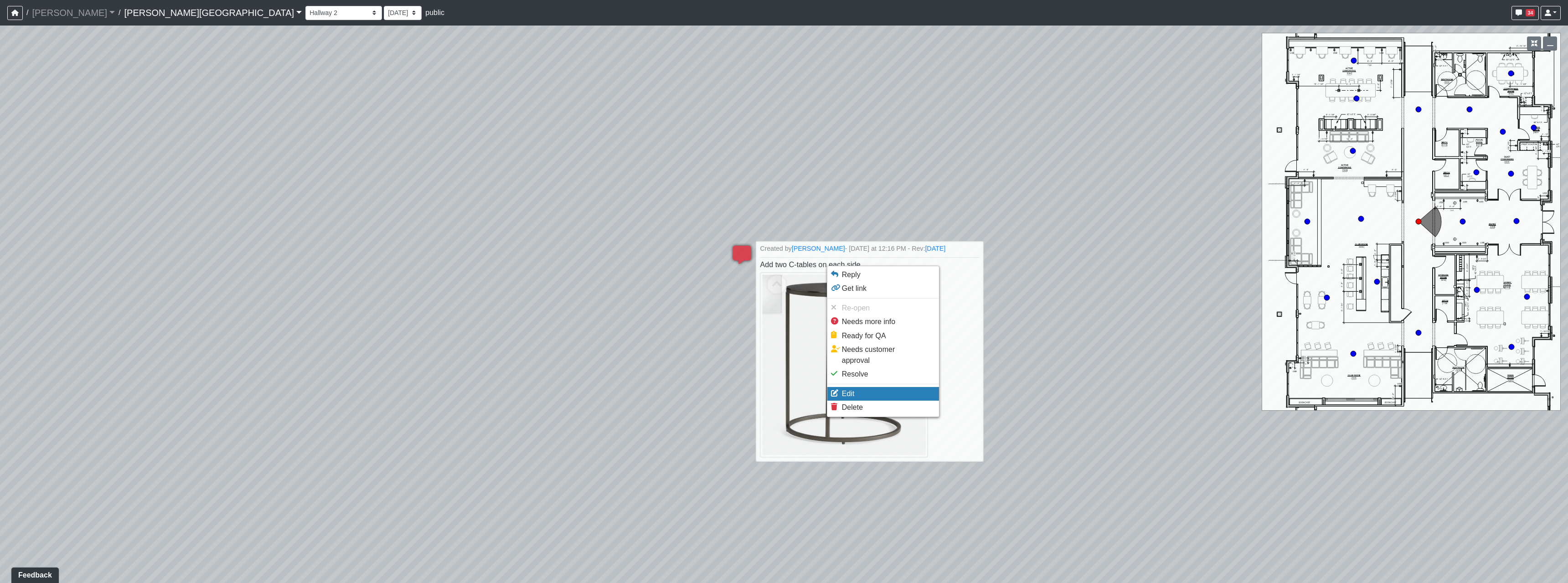
click at [889, 387] on li "Edit" at bounding box center [883, 394] width 111 height 13
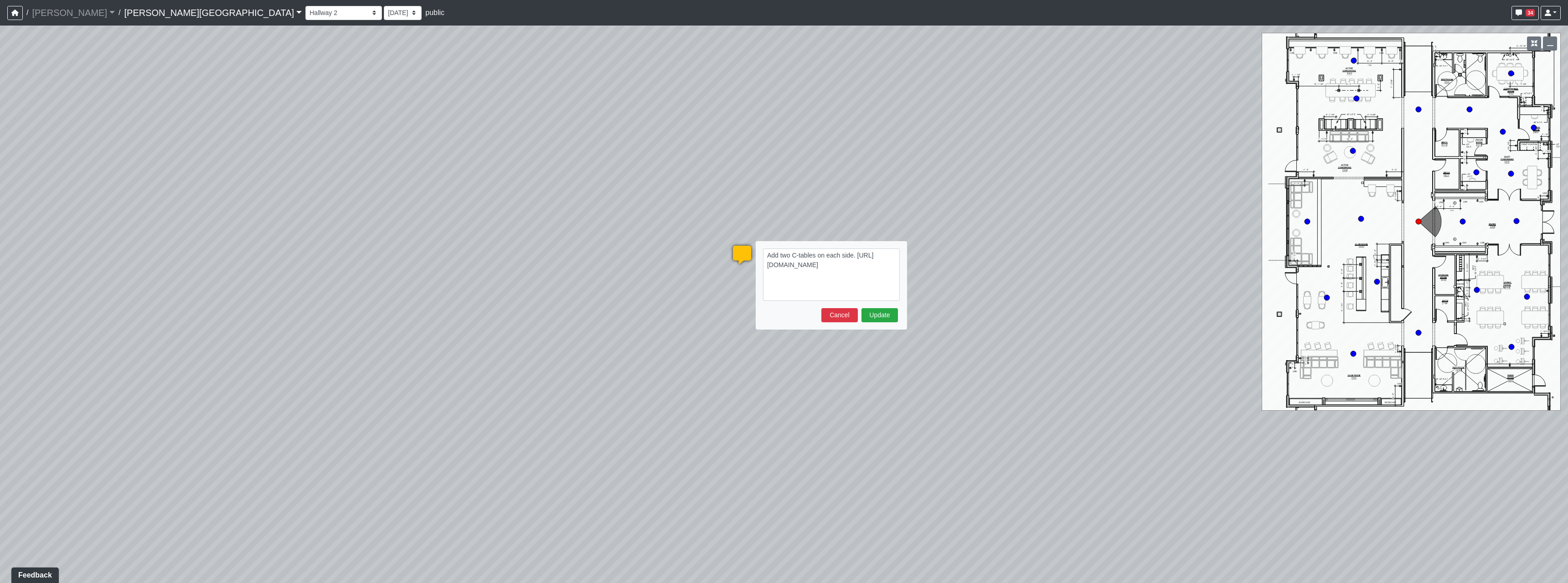
click at [863, 256] on textarea "Add two C-tables on each side. https://sizzle.atlasbayvr.com/tours/5icwgkmo1qrH…" at bounding box center [831, 274] width 137 height 52
type textarea "Add two C-tables on each side of banquettes https://sizzle.atlasbayvr.com/tours…"
click at [895, 310] on button "Update" at bounding box center [880, 315] width 37 height 14
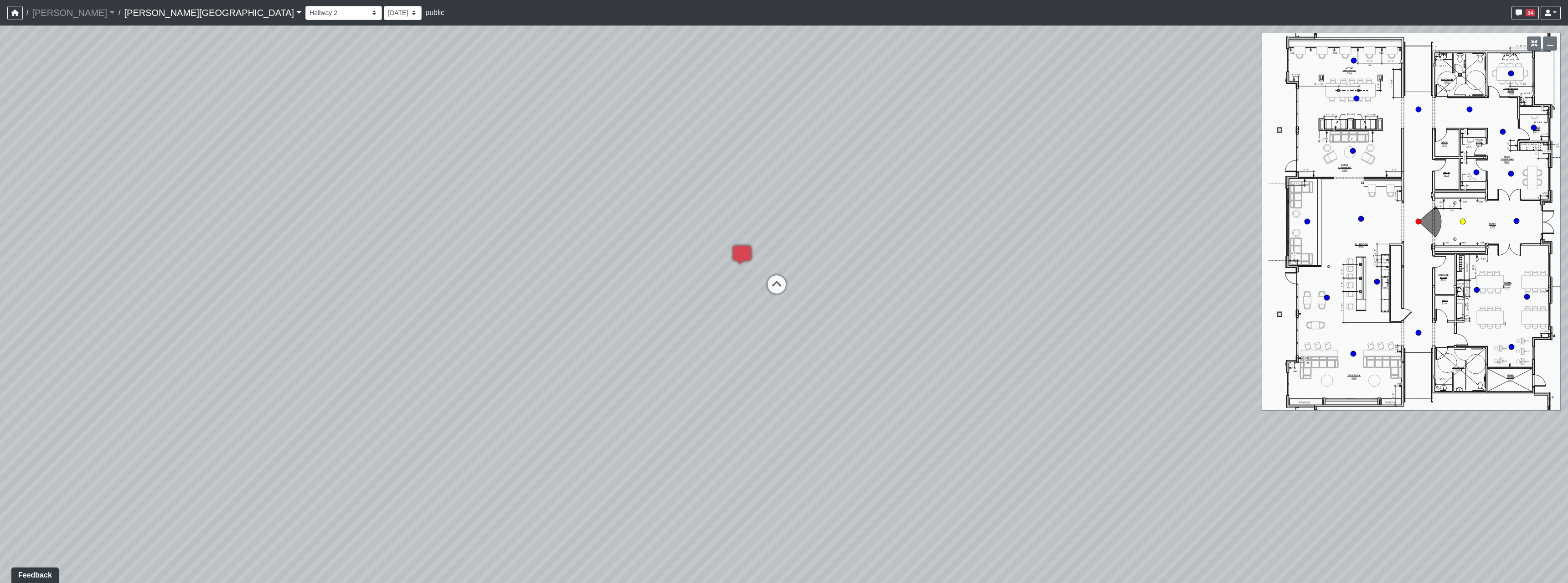
click at [772, 287] on icon at bounding box center [777, 288] width 27 height 27
click at [909, 368] on div "Loading... Hallway - Hallway 2 Loading... Entry Loading... Booths Loading... Qu…" at bounding box center [784, 304] width 1568 height 557
click at [765, 146] on icon at bounding box center [769, 155] width 27 height 27
click at [895, 424] on div "Loading... Hallway - Hallway 2 Loading... Entry Loading... Booths Loading... Qu…" at bounding box center [784, 304] width 1568 height 557
click at [1017, 452] on div "Loading... Hallway - Hallway 2 Loading... Entry Loading... Booths Loading... Qu…" at bounding box center [784, 304] width 1568 height 557
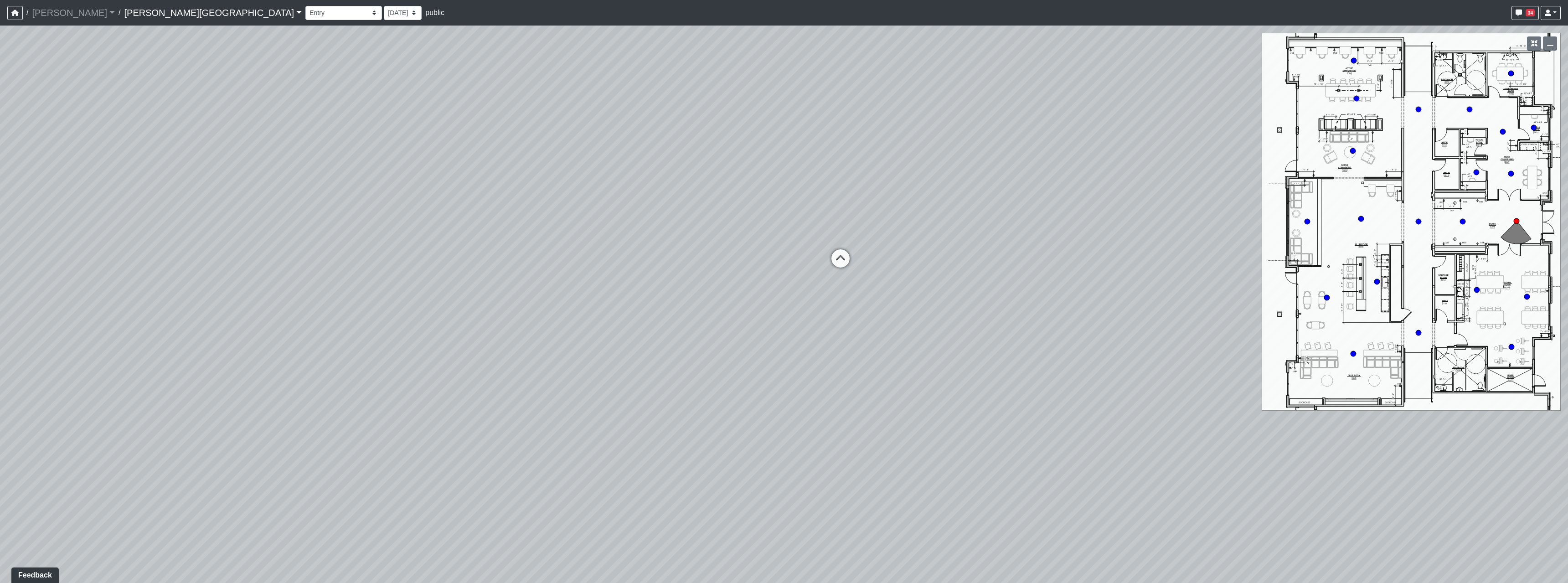
click at [634, 435] on div "Loading... Hallway - Hallway 2 Loading... Entry Loading... Booths Loading... Qu…" at bounding box center [784, 304] width 1568 height 557
click at [673, 402] on div "Loading... Hallway - Hallway 2 Loading... Entry Loading... Booths Loading... Qu…" at bounding box center [784, 304] width 1568 height 557
click at [618, 397] on div "Loading... Hallway - Hallway 2 Loading... Entry Loading... Booths Loading... Qu…" at bounding box center [784, 304] width 1568 height 557
click at [523, 408] on div "Loading... Hallway - Hallway 2 Loading... Entry Loading... Booths Loading... Qu…" at bounding box center [784, 304] width 1568 height 557
click at [937, 313] on icon at bounding box center [938, 319] width 27 height 27
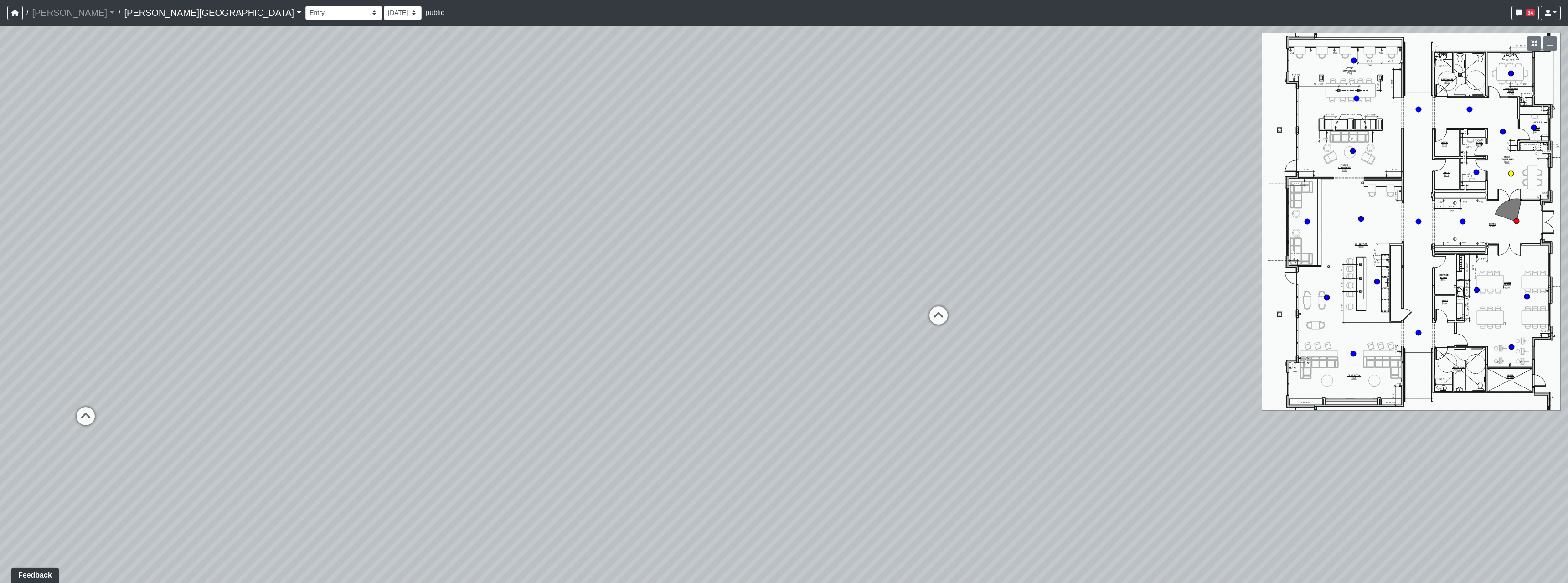
select select "udnqoLBp13wZWW3XLCUmeJ"
click at [767, 370] on div "Loading... Hallway - Hallway 2 Loading... Entry Loading... Booths Loading... Qu…" at bounding box center [784, 304] width 1568 height 557
click at [664, 340] on div "Loading... Hallway - Hallway 2 Loading... Entry Loading... Booths Loading... Qu…" at bounding box center [784, 304] width 1568 height 557
click at [893, 253] on div "Loading... Hallway - Hallway 2 Loading... Entry Loading... Booths Loading... Qu…" at bounding box center [784, 304] width 1568 height 557
click at [625, 496] on div "Loading... Hallway - Hallway 2 Loading... Entry Loading... Booths Loading... Qu…" at bounding box center [784, 304] width 1568 height 557
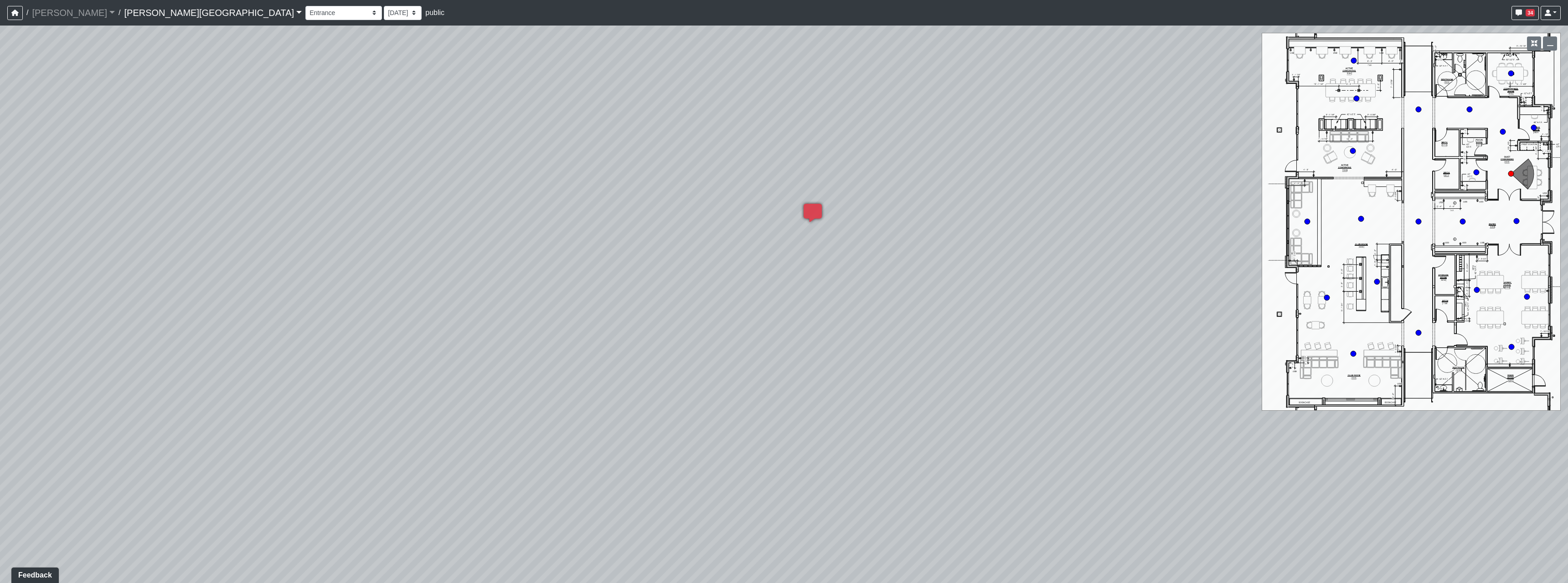
click at [878, 357] on div "Loading... Hallway - Hallway 2 Loading... Entry Loading... Booths Loading... Qu…" at bounding box center [784, 304] width 1568 height 557
drag, startPoint x: 666, startPoint y: 248, endPoint x: 832, endPoint y: 259, distance: 166.4
click at [832, 259] on div "Loading... Hallway - Hallway 2 Loading... Entry Loading... Booths Loading... Qu…" at bounding box center [784, 304] width 1568 height 557
click at [894, 425] on span "Add comment" at bounding box center [880, 428] width 45 height 8
paste textarea "https://www.surya.com/Catalog/Rugs/All/MOC-2311-P"
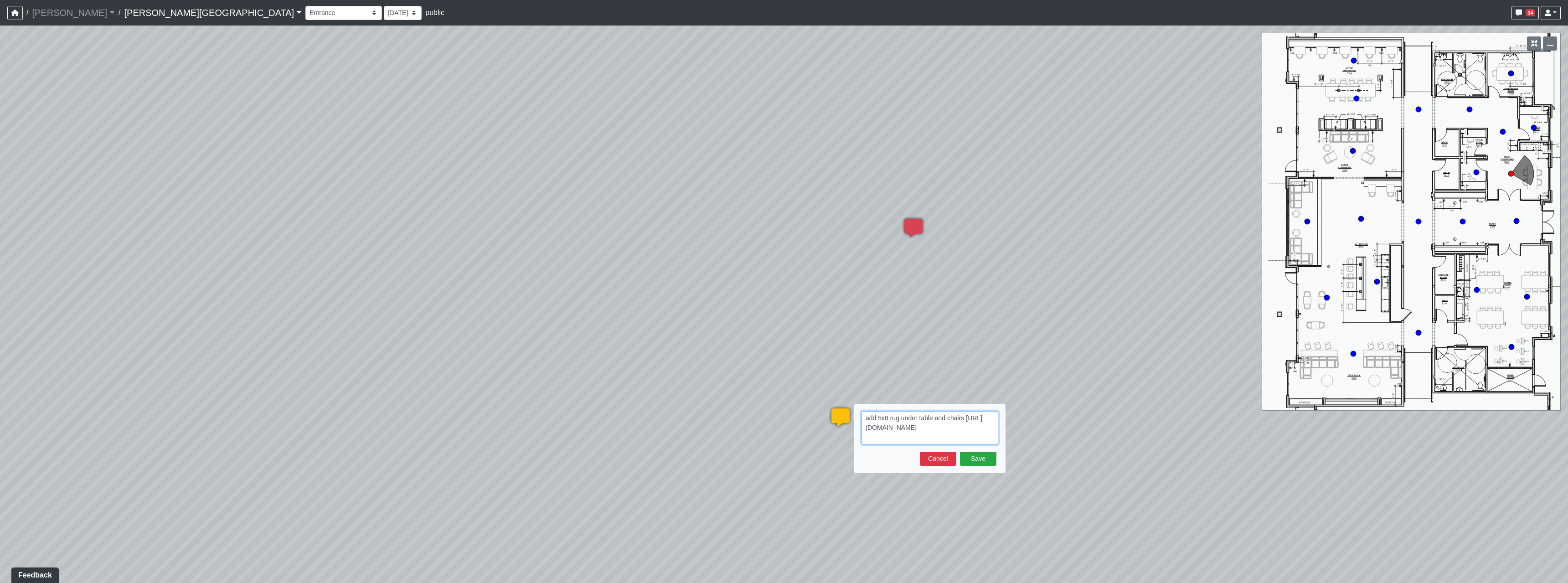
type textarea "add 5x8 rug under table and chairs https://www.surya.com/Catalog/Rugs/All/MOC-2…"
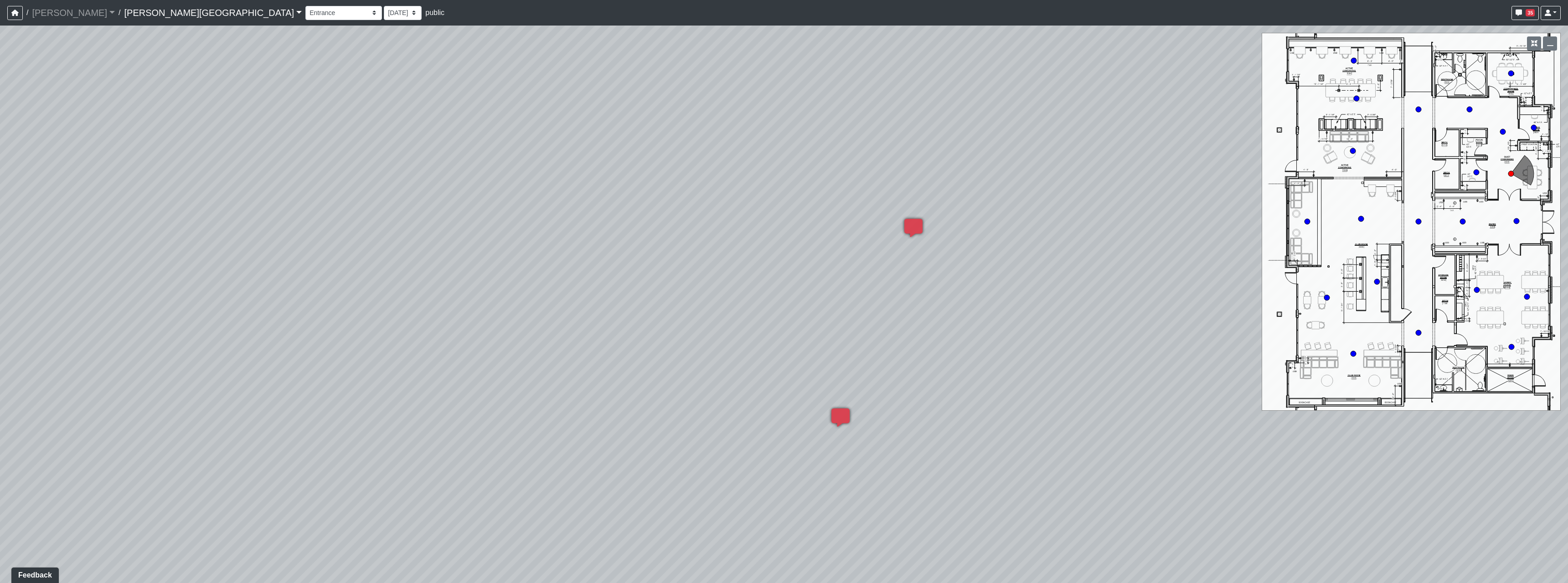
drag, startPoint x: 978, startPoint y: 402, endPoint x: 933, endPoint y: 430, distance: 53.0
click at [933, 430] on div "Loading... Hallway - Hallway 2 Loading... Entry Loading... Booths Loading... Qu…" at bounding box center [784, 304] width 1568 height 557
drag, startPoint x: 945, startPoint y: 505, endPoint x: 523, endPoint y: 474, distance: 423.1
click at [508, 483] on div "Loading... Hallway - Hallway 2 Loading... Entry Loading... Booths Loading... Qu…" at bounding box center [784, 304] width 1568 height 557
drag, startPoint x: 1178, startPoint y: 459, endPoint x: 742, endPoint y: 429, distance: 437.0
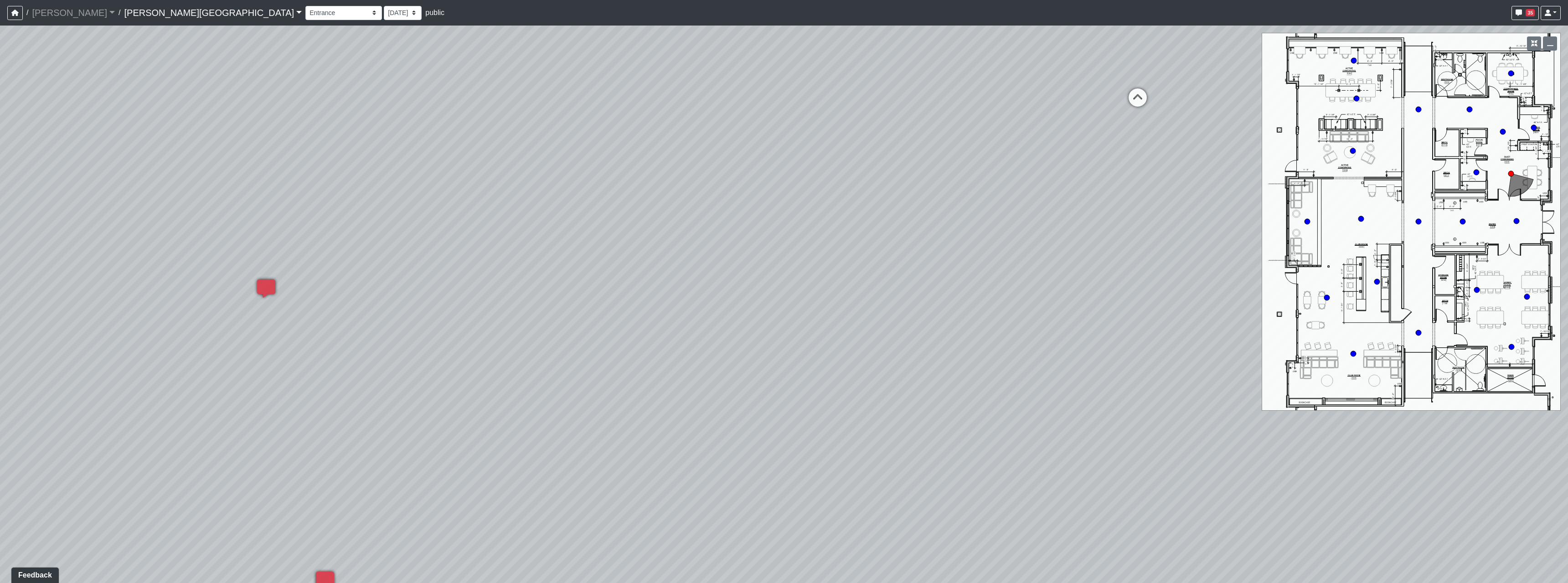
click at [742, 429] on div "Loading... Hallway - Hallway 2 Loading... Entry Loading... Booths Loading... Qu…" at bounding box center [784, 304] width 1568 height 557
drag, startPoint x: 876, startPoint y: 362, endPoint x: 810, endPoint y: 500, distance: 153.0
click at [798, 526] on div "Loading... Hallway - Hallway 2 Loading... Entry Loading... Booths Loading... Qu…" at bounding box center [784, 304] width 1568 height 557
drag, startPoint x: 977, startPoint y: 390, endPoint x: 911, endPoint y: 388, distance: 66.0
click at [911, 388] on div "Loading... Hallway - Hallway 2 Loading... Entry Loading... Booths Loading... Qu…" at bounding box center [784, 304] width 1568 height 557
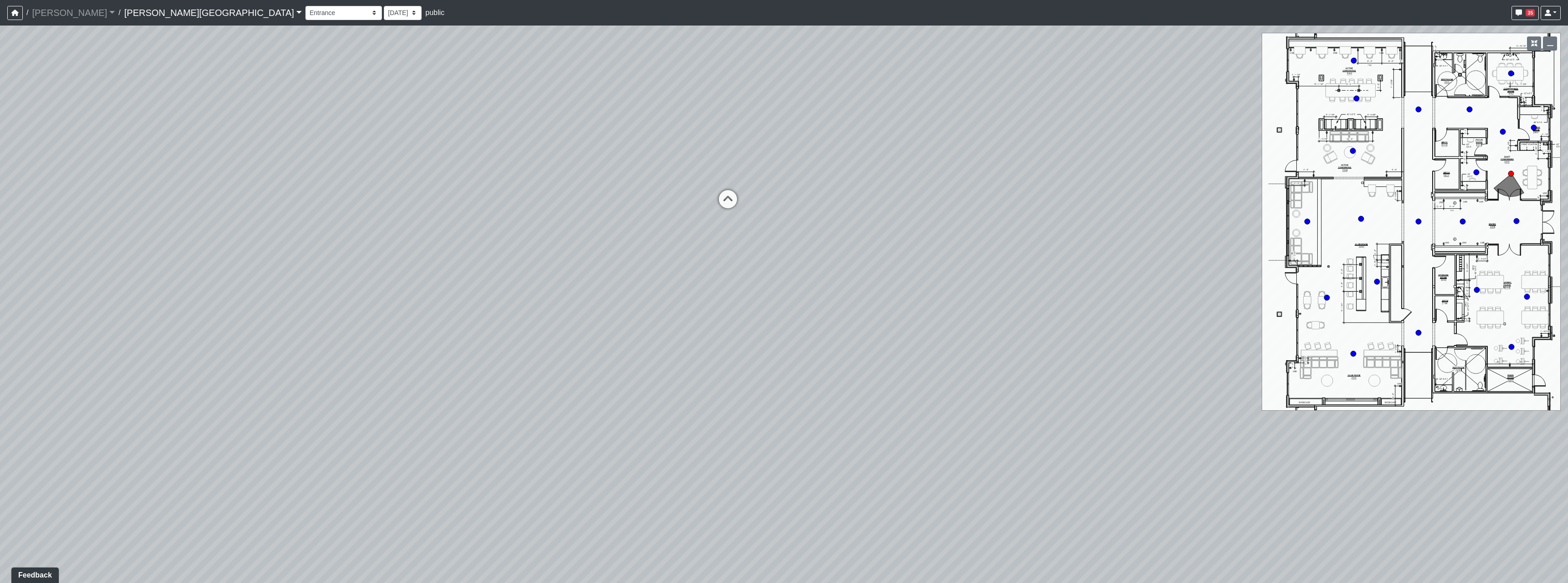
drag, startPoint x: 922, startPoint y: 498, endPoint x: 660, endPoint y: 407, distance: 277.4
click at [660, 407] on div "Loading... Hallway - Hallway 2 Loading... Entry Loading... Booths Loading... Qu…" at bounding box center [784, 304] width 1568 height 557
click at [691, 197] on icon at bounding box center [702, 198] width 27 height 27
click at [761, 192] on icon at bounding box center [769, 193] width 27 height 27
drag, startPoint x: 924, startPoint y: 422, endPoint x: 696, endPoint y: 435, distance: 228.4
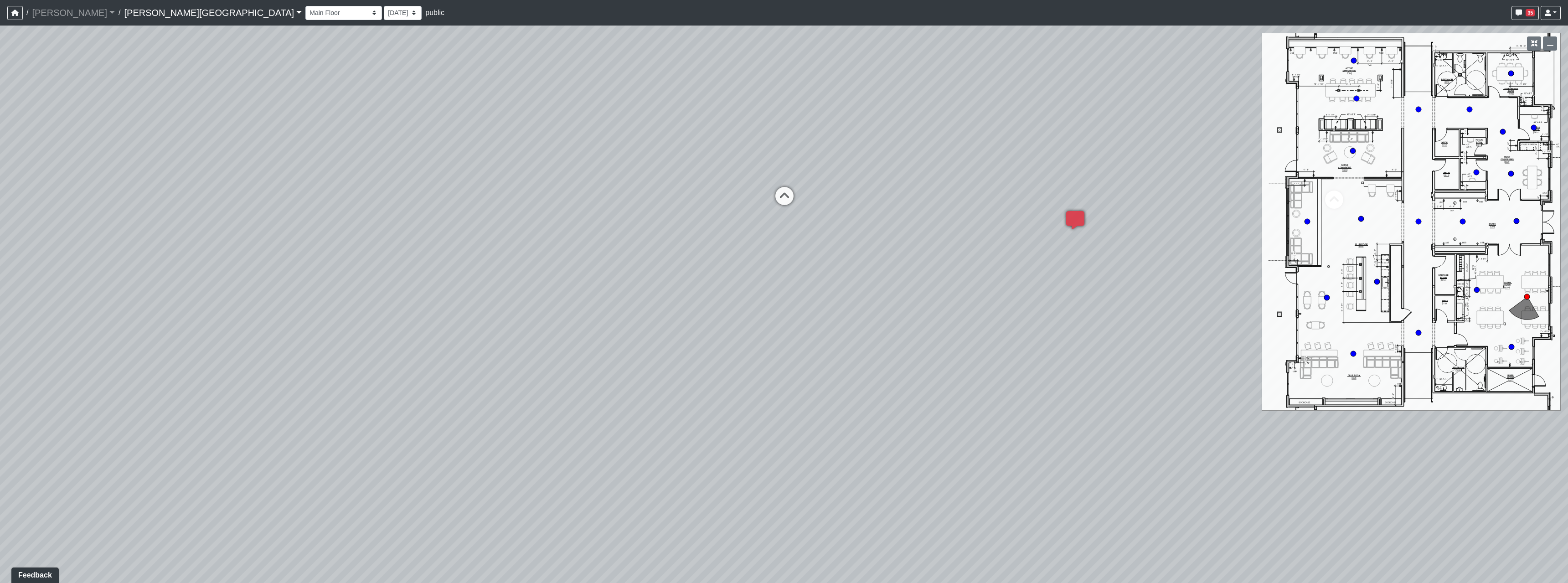
click at [715, 445] on div "Loading... Hallway - Hallway 2 Loading... Entry Loading... Booths Loading... Qu…" at bounding box center [784, 304] width 1568 height 557
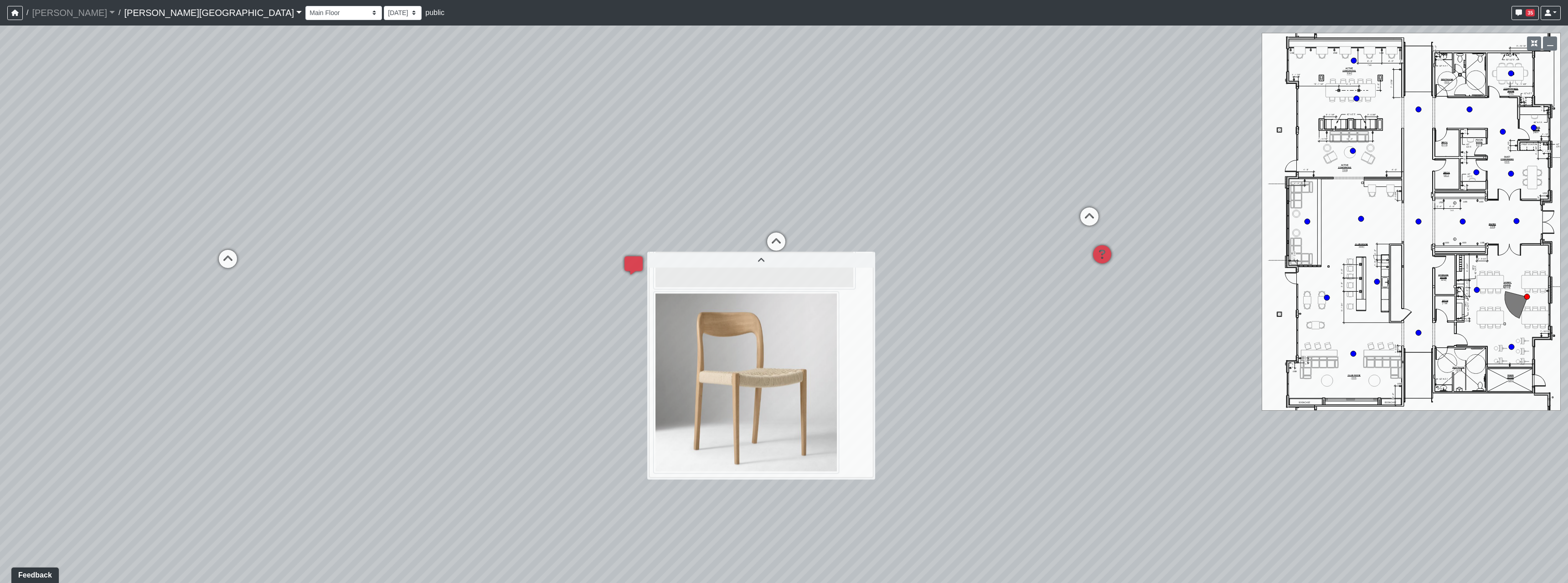
scroll to position [188, 0]
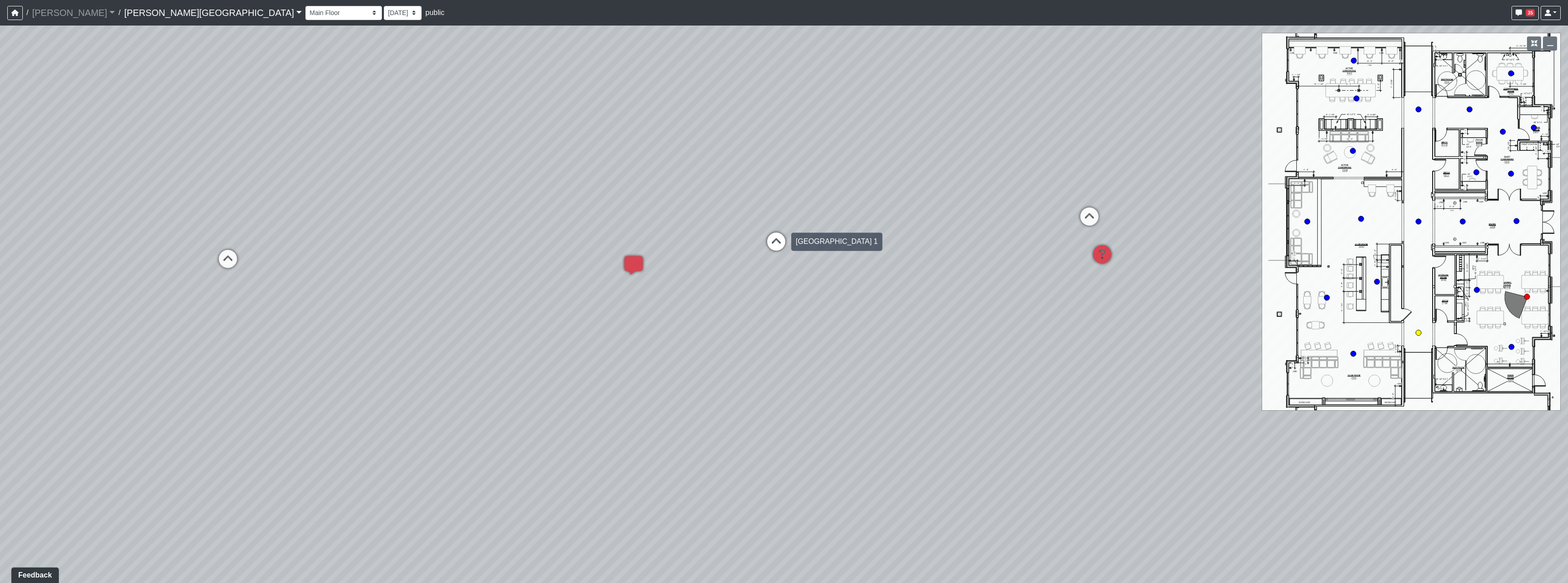
click at [771, 246] on icon at bounding box center [776, 246] width 27 height 27
drag, startPoint x: 1030, startPoint y: 386, endPoint x: 304, endPoint y: 360, distance: 726.5
click at [446, 365] on div "Loading... Hallway - Hallway 2 Loading... Entry Loading... Booths Loading... Qu…" at bounding box center [784, 304] width 1568 height 557
drag, startPoint x: 964, startPoint y: 347, endPoint x: 785, endPoint y: 352, distance: 179.1
click at [773, 358] on div "Loading... Hallway - Hallway 2 Loading... Entry Loading... Booths Loading... Qu…" at bounding box center [784, 304] width 1568 height 557
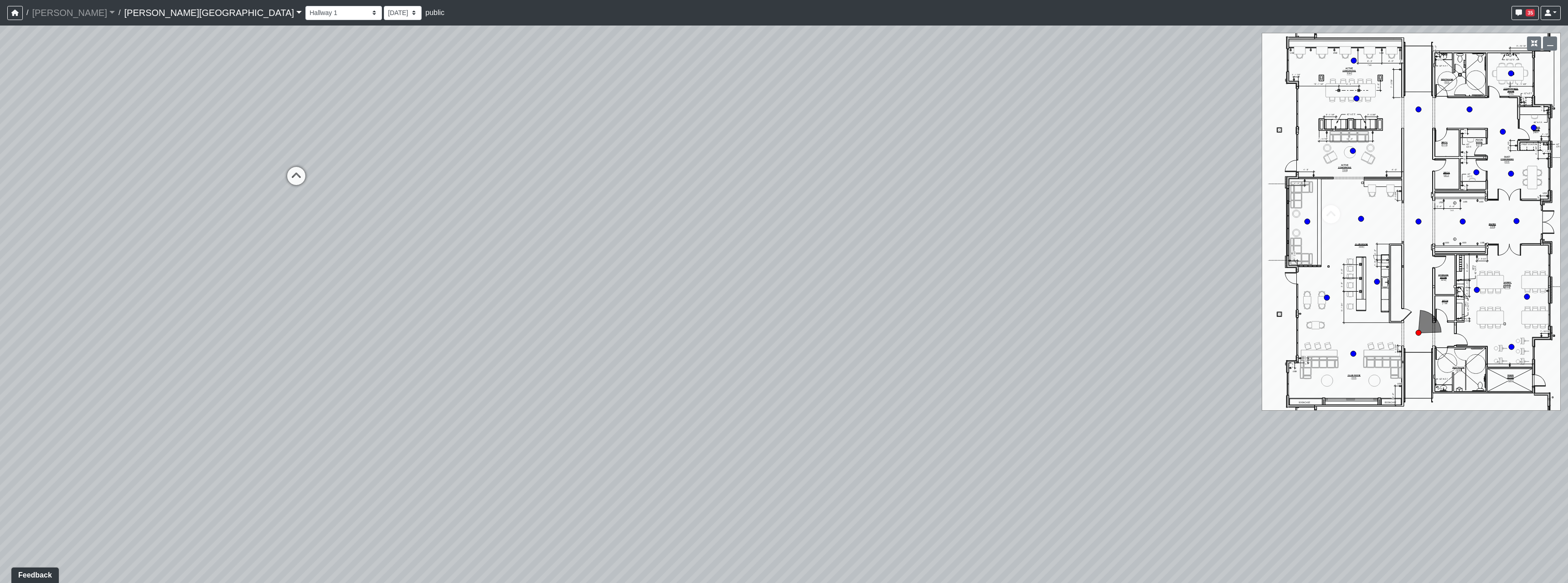
drag, startPoint x: 727, startPoint y: 394, endPoint x: 701, endPoint y: 392, distance: 26.1
click at [709, 393] on div "Loading... Hallway - Hallway 2 Loading... Entry Loading... Booths Loading... Qu…" at bounding box center [784, 304] width 1568 height 557
click at [658, 237] on icon at bounding box center [657, 241] width 27 height 27
drag, startPoint x: 991, startPoint y: 422, endPoint x: 545, endPoint y: 407, distance: 446.3
click at [629, 410] on div "Loading... Hallway - Hallway 2 Loading... Entry Loading... Booths Loading... Qu…" at bounding box center [784, 304] width 1568 height 557
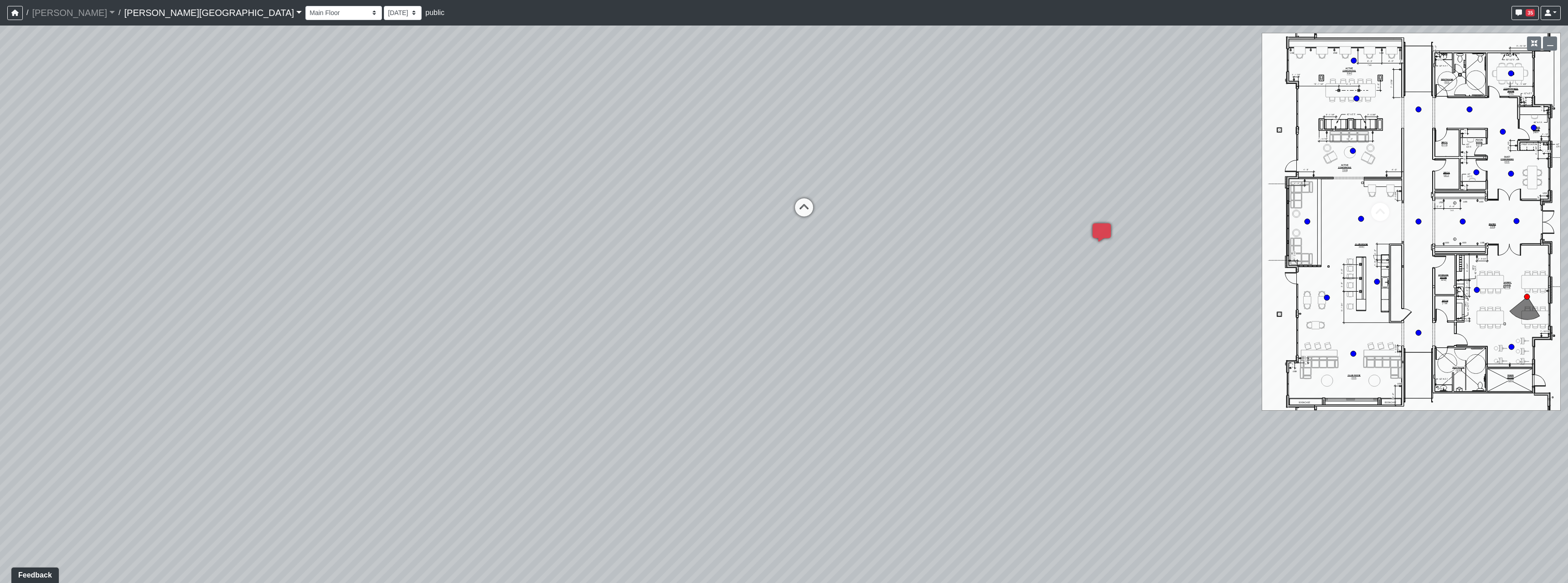
drag, startPoint x: 791, startPoint y: 358, endPoint x: 777, endPoint y: 424, distance: 67.5
click at [777, 424] on div "Loading... Hallway - Hallway 2 Loading... Entry Loading... Booths Loading... Qu…" at bounding box center [784, 304] width 1568 height 557
click at [785, 278] on icon at bounding box center [789, 282] width 27 height 27
drag, startPoint x: 1002, startPoint y: 456, endPoint x: 938, endPoint y: 417, distance: 74.9
click at [928, 421] on div "Loading... Hallway - Hallway 2 Loading... Entry Loading... Booths Loading... Qu…" at bounding box center [784, 304] width 1568 height 557
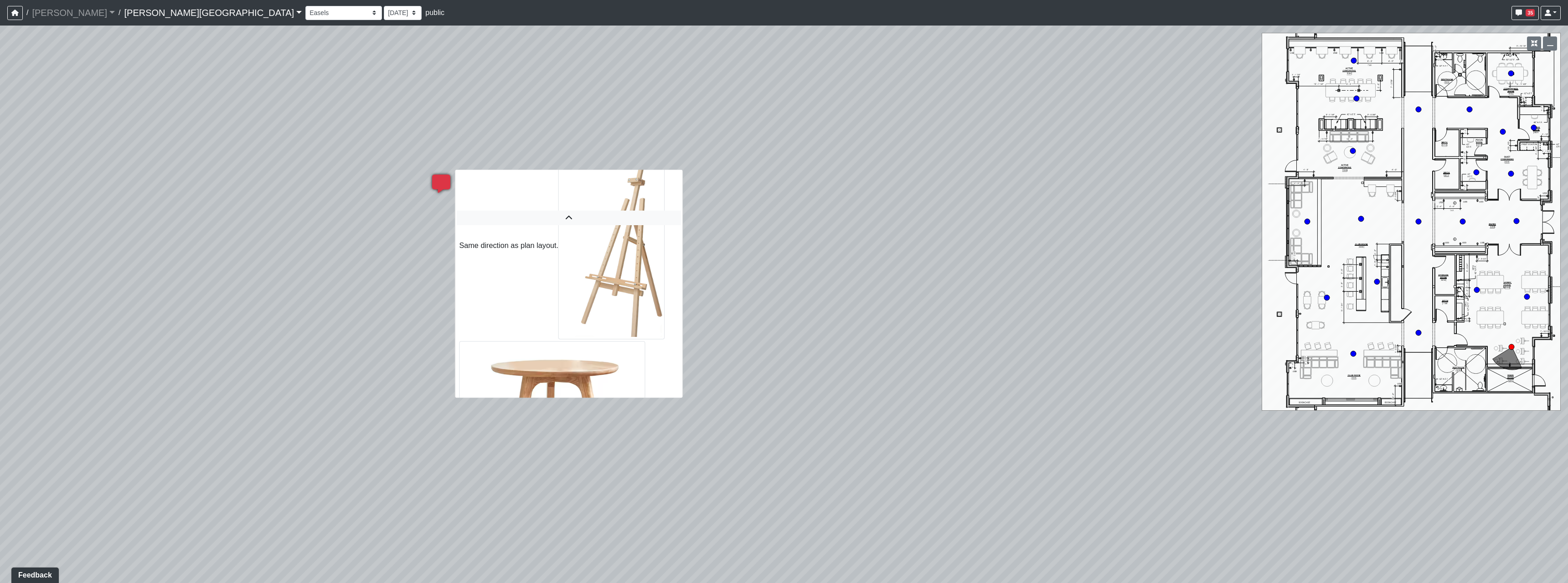
scroll to position [41, 0]
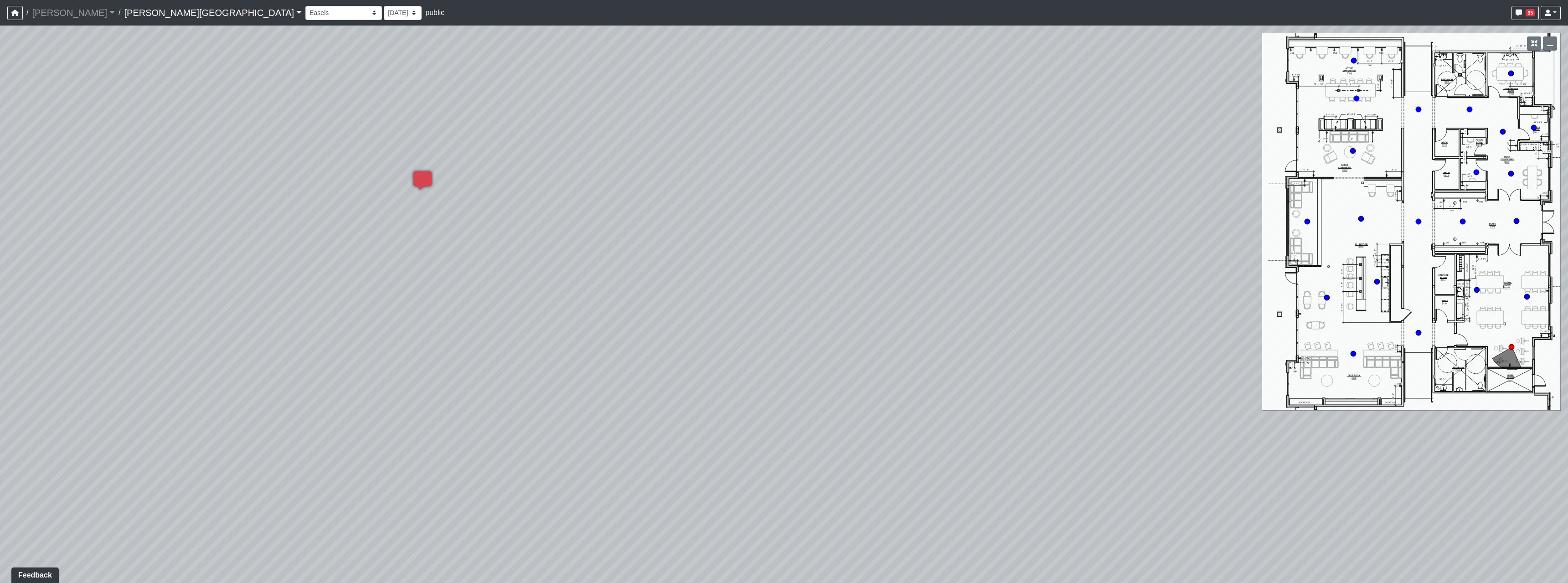
drag, startPoint x: 1084, startPoint y: 402, endPoint x: 565, endPoint y: 378, distance: 519.6
click at [520, 411] on div "Loading... Hallway - Hallway 2 Loading... Entry Loading... Booths Loading... Qu…" at bounding box center [784, 304] width 1568 height 557
drag, startPoint x: 1236, startPoint y: 427, endPoint x: 722, endPoint y: 444, distance: 514.3
click at [721, 447] on div "Loading... Hallway - Hallway 2 Loading... Entry Loading... Booths Loading... Qu…" at bounding box center [784, 304] width 1568 height 557
click at [776, 242] on icon at bounding box center [779, 242] width 27 height 27
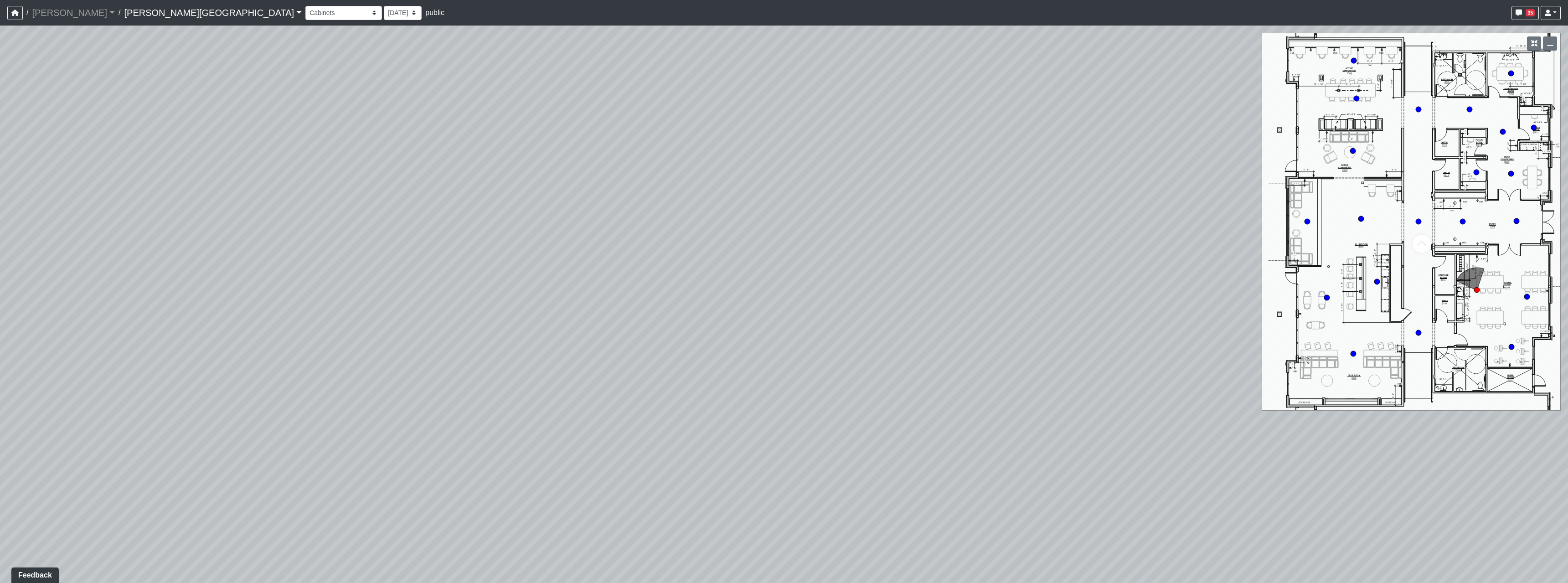
drag, startPoint x: 1007, startPoint y: 453, endPoint x: 1013, endPoint y: 429, distance: 24.7
click at [894, 424] on div "Loading... Hallway - Hallway 2 Loading... Entry Loading... Booths Loading... Qu…" at bounding box center [784, 304] width 1568 height 557
drag, startPoint x: 660, startPoint y: 363, endPoint x: 873, endPoint y: 378, distance: 213.5
click at [783, 369] on div "Loading... Hallway - Hallway 2 Loading... Entry Loading... Booths Loading... Qu…" at bounding box center [784, 304] width 1568 height 557
drag, startPoint x: 522, startPoint y: 304, endPoint x: 568, endPoint y: 313, distance: 46.9
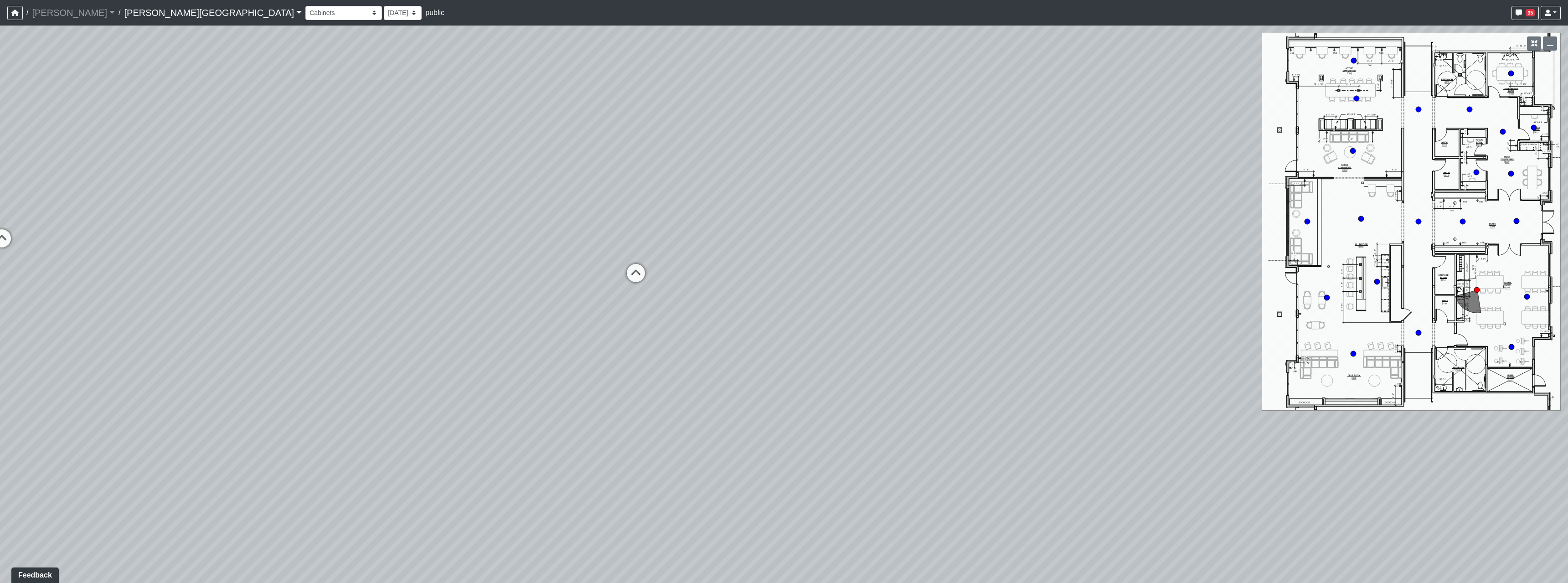
click at [568, 313] on div "Loading... Hallway - Hallway 2 Loading... Entry Loading... Booths Loading... Qu…" at bounding box center [784, 304] width 1568 height 557
click at [656, 283] on icon at bounding box center [666, 285] width 27 height 27
drag, startPoint x: 1119, startPoint y: 455, endPoint x: 690, endPoint y: 377, distance: 436.0
click at [590, 435] on div "Loading... Hallway - Hallway 2 Loading... Entry Loading... Booths Loading... Qu…" at bounding box center [784, 304] width 1568 height 557
click at [944, 238] on icon at bounding box center [944, 246] width 27 height 27
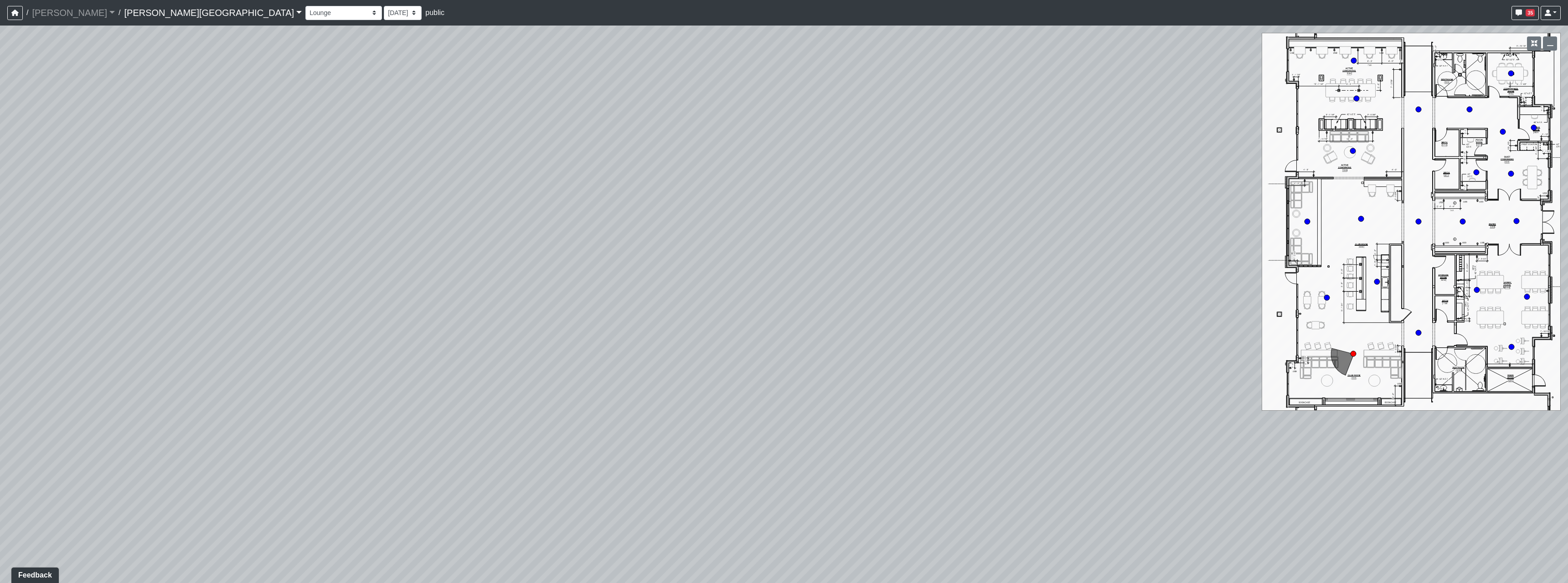
drag, startPoint x: 700, startPoint y: 379, endPoint x: 863, endPoint y: 335, distance: 168.8
click at [771, 363] on div "Loading... Hallway - Hallway 2 Loading... Entry Loading... Booths Loading... Qu…" at bounding box center [784, 304] width 1568 height 557
drag, startPoint x: 691, startPoint y: 391, endPoint x: 304, endPoint y: 386, distance: 387.0
click at [398, 397] on div "Loading... Hallway - Hallway 2 Loading... Entry Loading... Booths Loading... Qu…" at bounding box center [784, 304] width 1568 height 557
drag, startPoint x: 1027, startPoint y: 318, endPoint x: 715, endPoint y: 387, distance: 319.5
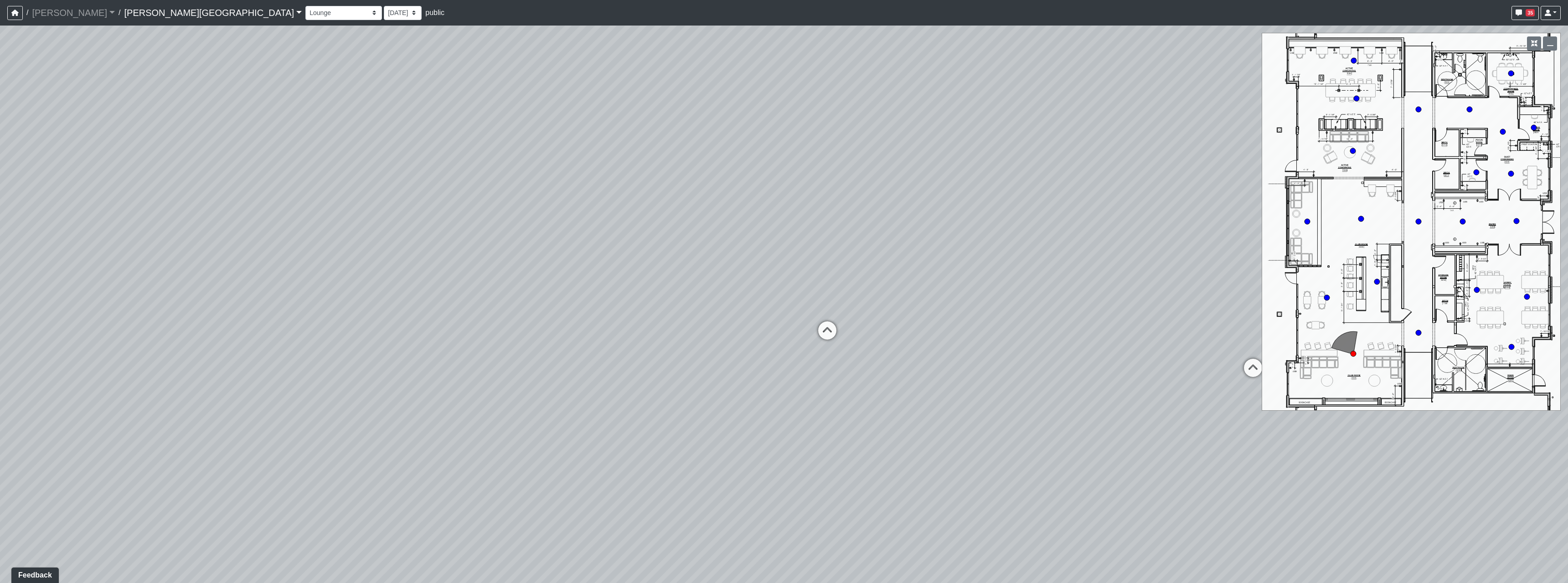
click at [697, 453] on div "Loading... Hallway - Hallway 2 Loading... Entry Loading... Booths Loading... Qu…" at bounding box center [784, 304] width 1568 height 557
click at [782, 352] on icon at bounding box center [789, 357] width 27 height 27
drag, startPoint x: 1133, startPoint y: 398, endPoint x: 523, endPoint y: 396, distance: 610.0
click at [584, 396] on div "Loading... Hallway - Hallway 2 Loading... Entry Loading... Booths Loading... Qu…" at bounding box center [784, 304] width 1568 height 557
drag, startPoint x: 710, startPoint y: 364, endPoint x: 863, endPoint y: 363, distance: 153.0
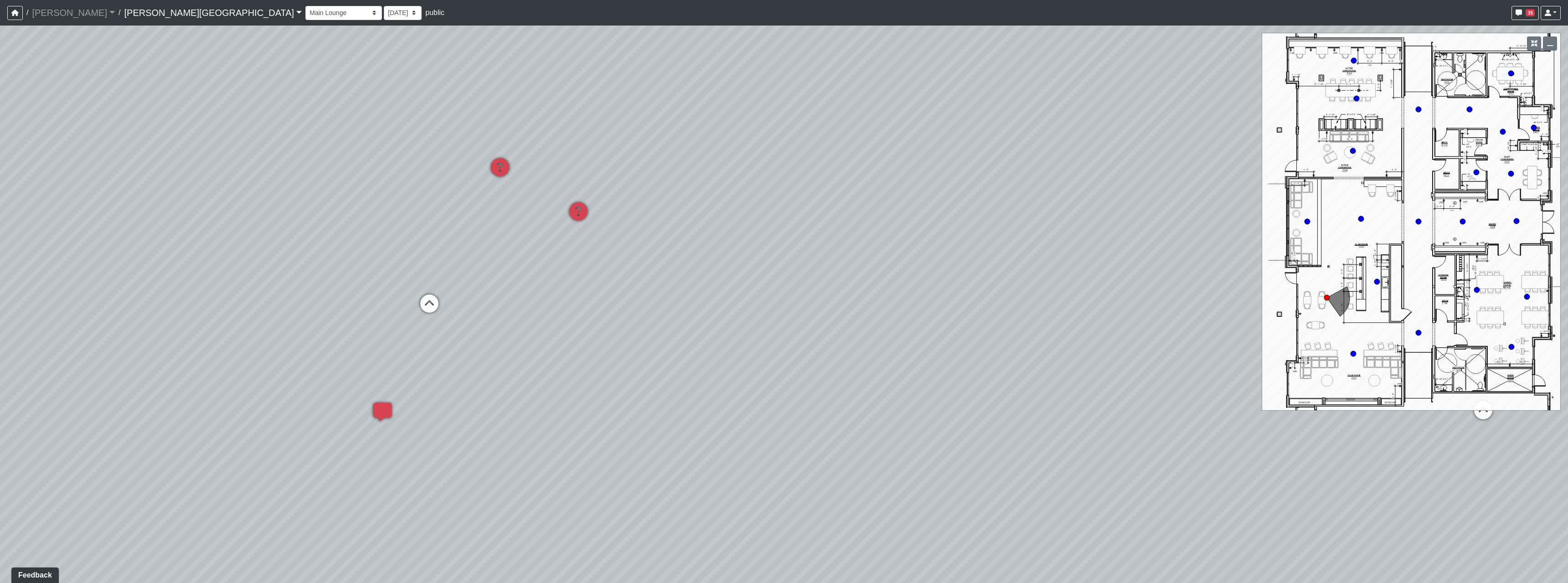
click at [887, 363] on div "Loading... Hallway - Hallway 2 Loading... Entry Loading... Booths Loading... Qu…" at bounding box center [784, 304] width 1568 height 557
drag, startPoint x: 676, startPoint y: 343, endPoint x: 749, endPoint y: 351, distance: 73.4
click at [749, 351] on div "Loading... Hallway - Hallway 2 Loading... Entry Loading... Booths Loading... Qu…" at bounding box center [784, 304] width 1568 height 557
drag, startPoint x: 919, startPoint y: 386, endPoint x: 918, endPoint y: 421, distance: 35.0
click at [918, 421] on div "Loading... Hallway - Hallway 2 Loading... Entry Loading... Booths Loading... Qu…" at bounding box center [784, 304] width 1568 height 557
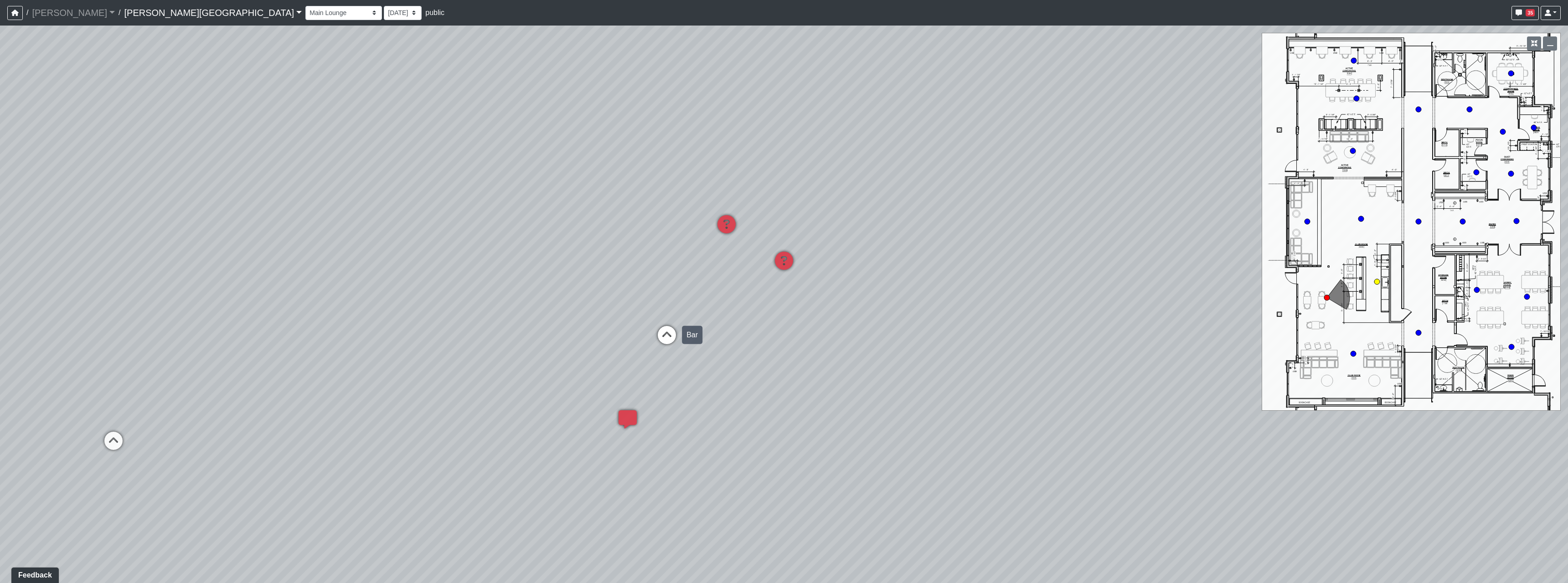
click at [665, 335] on icon at bounding box center [667, 339] width 27 height 27
drag, startPoint x: 536, startPoint y: 445, endPoint x: 952, endPoint y: 353, distance: 426.1
click at [808, 375] on div "Loading... Hallway - Hallway 2 Loading... Entry Loading... Booths Loading... Qu…" at bounding box center [784, 304] width 1568 height 557
drag, startPoint x: 558, startPoint y: 369, endPoint x: 937, endPoint y: 382, distance: 379.2
click at [937, 382] on div "Loading... Hallway - Hallway 2 Loading... Entry Loading... Booths Loading... Qu…" at bounding box center [784, 304] width 1568 height 557
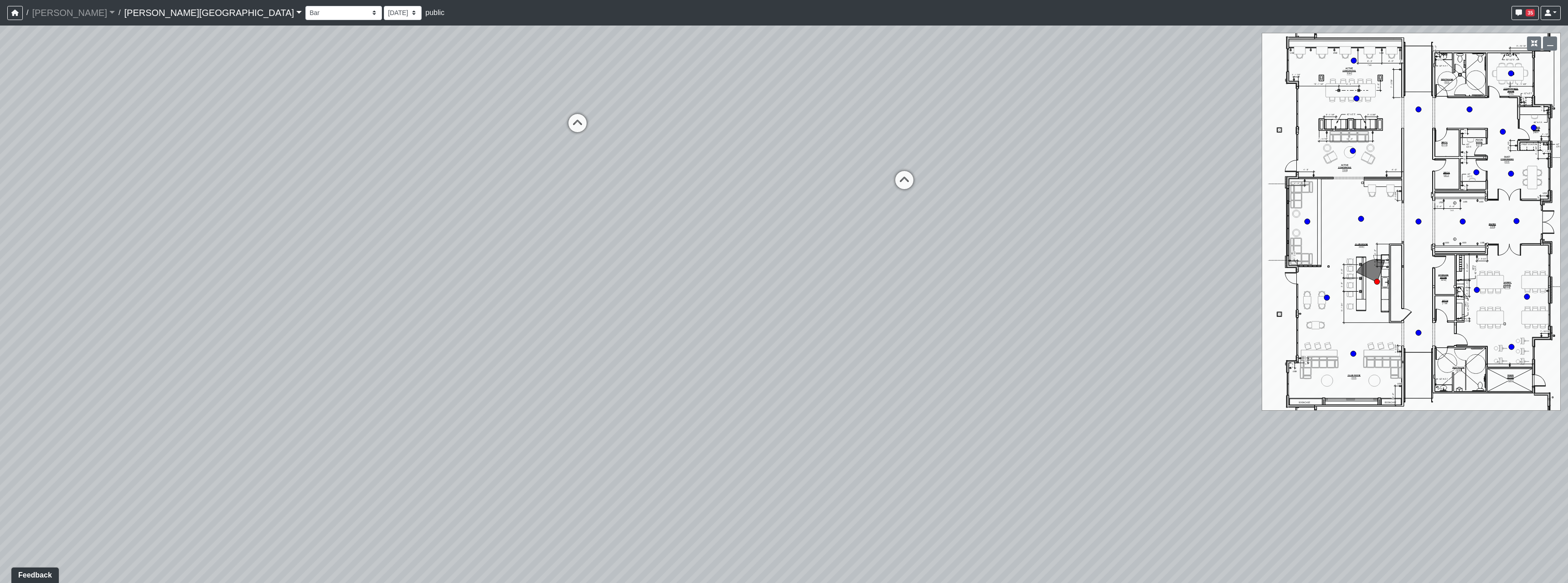
drag, startPoint x: 404, startPoint y: 295, endPoint x: 859, endPoint y: 380, distance: 462.9
click at [743, 355] on div "Loading... Hallway - Hallway 2 Loading... Entry Loading... Booths Loading... Qu…" at bounding box center [784, 304] width 1568 height 557
drag, startPoint x: 539, startPoint y: 279, endPoint x: 573, endPoint y: 296, distance: 38.0
click at [573, 296] on div "Loading... Hallway - Hallway 2 Loading... Entry Loading... Booths Loading... Qu…" at bounding box center [784, 304] width 1568 height 557
click at [788, 403] on icon at bounding box center [783, 412] width 27 height 27
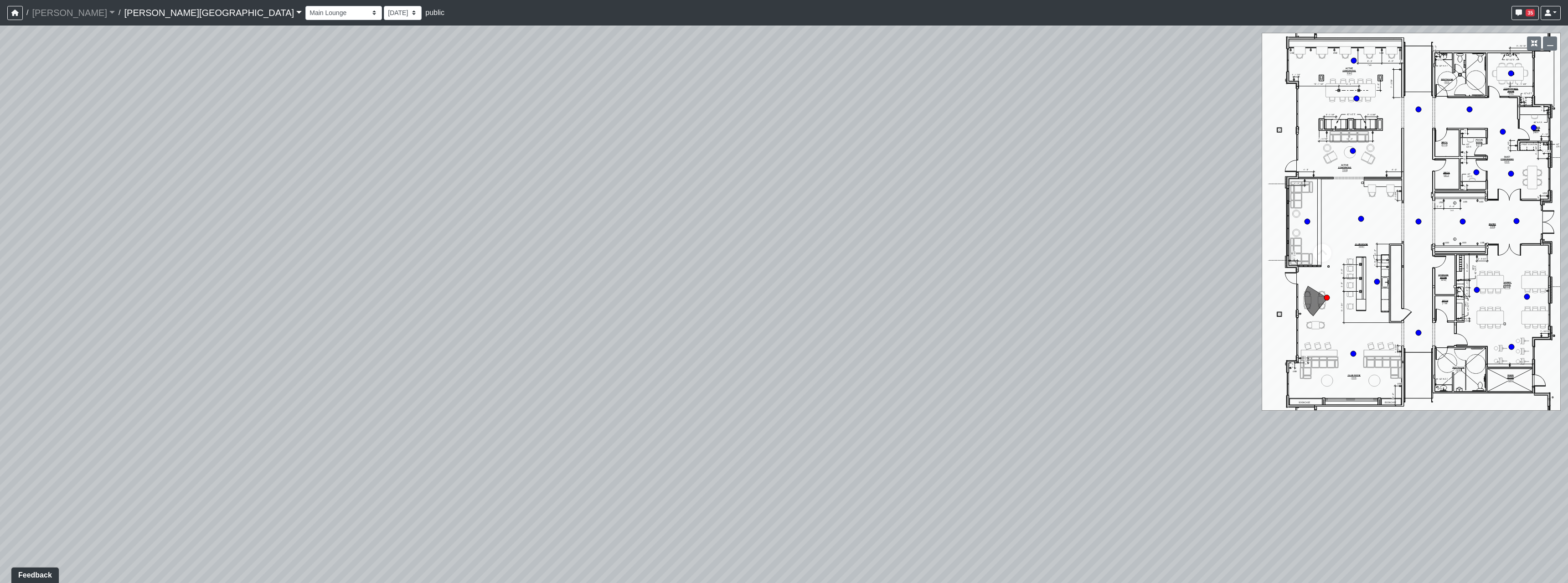
drag, startPoint x: 589, startPoint y: 442, endPoint x: 808, endPoint y: 278, distance: 273.6
click at [732, 349] on div "Loading... Hallway - Hallway 2 Loading... Entry Loading... Booths Loading... Qu…" at bounding box center [784, 304] width 1568 height 557
drag, startPoint x: 531, startPoint y: 326, endPoint x: 1099, endPoint y: 477, distance: 587.7
click at [1108, 480] on div "Loading... Hallway - Hallway 2 Loading... Entry Loading... Booths Loading... Qu…" at bounding box center [784, 304] width 1568 height 557
drag, startPoint x: 732, startPoint y: 379, endPoint x: 849, endPoint y: 299, distance: 141.7
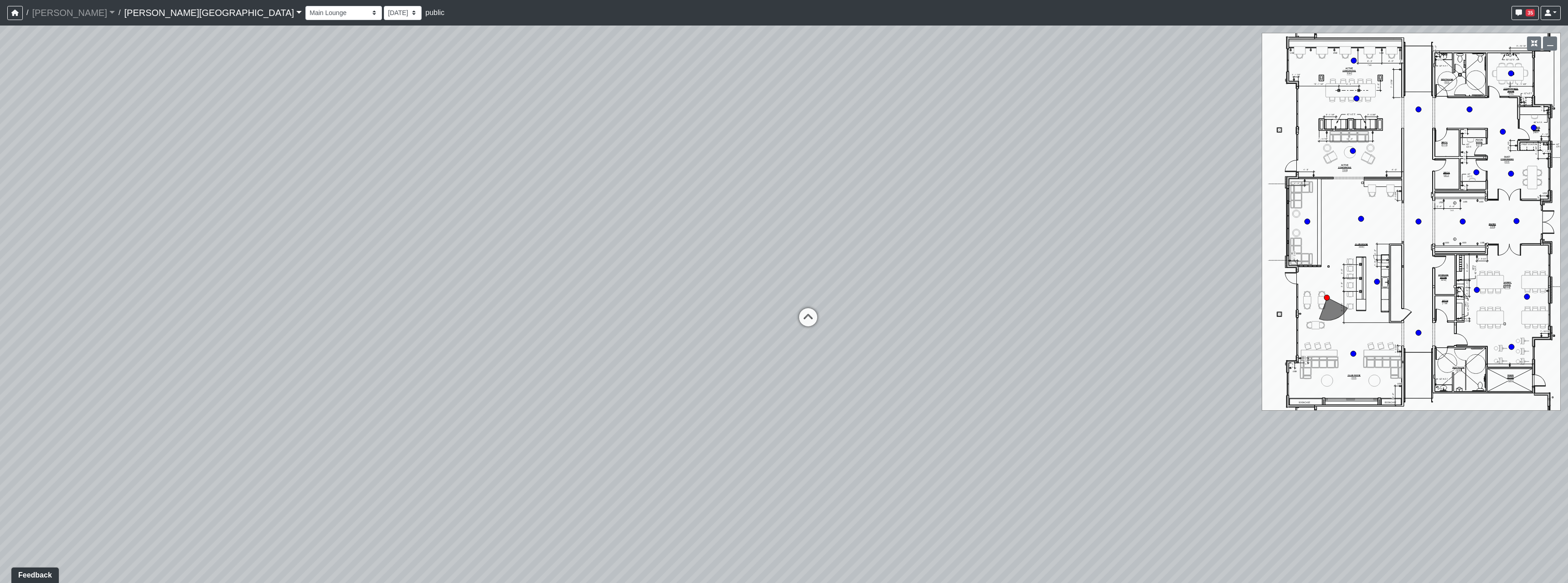
click at [765, 346] on div "Loading... Hallway - Hallway 2 Loading... Entry Loading... Booths Loading... Qu…" at bounding box center [784, 304] width 1568 height 557
drag, startPoint x: 738, startPoint y: 379, endPoint x: 1164, endPoint y: 350, distance: 427.0
click at [1125, 352] on div "Loading... Hallway - Hallway 2 Loading... Entry Loading... Booths Loading... Qu…" at bounding box center [784, 304] width 1568 height 557
click at [847, 375] on div "Loading... Hallway - Hallway 2 Loading... Entry Loading... Booths Loading... Qu…" at bounding box center [784, 304] width 1568 height 557
drag, startPoint x: 451, startPoint y: 312, endPoint x: 680, endPoint y: 309, distance: 229.0
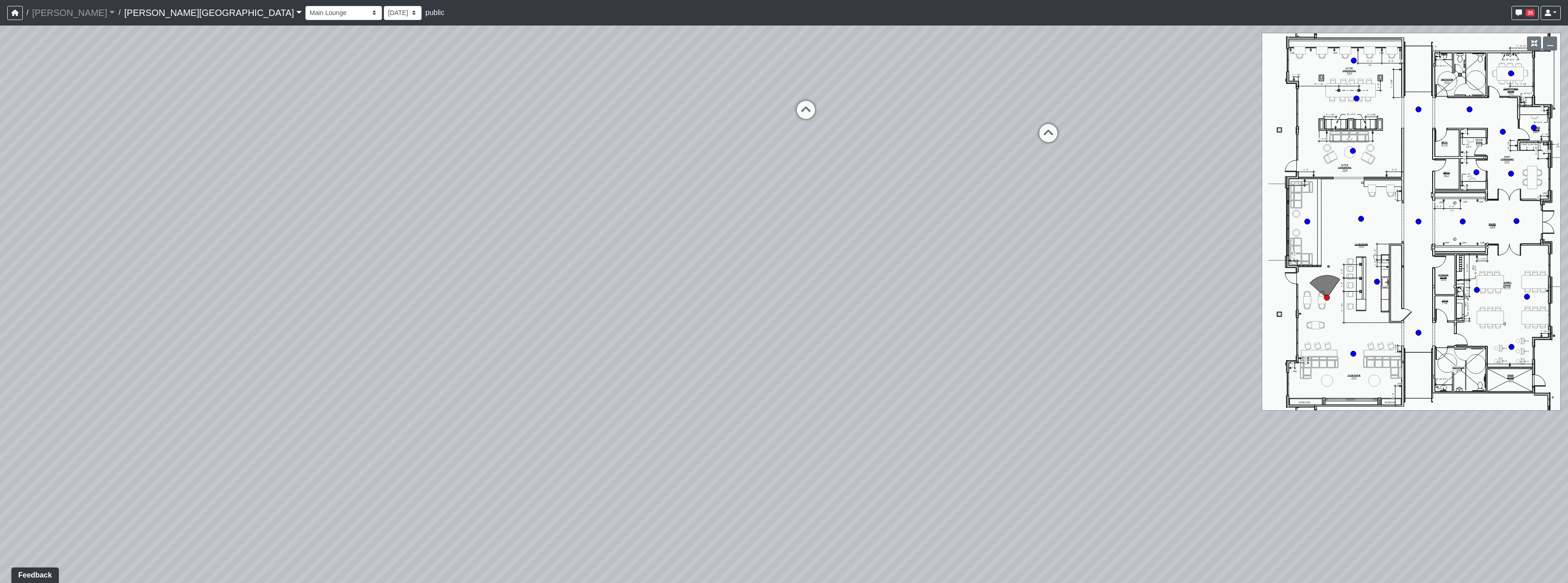
click at [667, 315] on div "Loading... Hallway - Hallway 2 Loading... Entry Loading... Booths Loading... Qu…" at bounding box center [784, 304] width 1568 height 557
drag, startPoint x: 805, startPoint y: 375, endPoint x: 934, endPoint y: 352, distance: 131.0
click at [979, 370] on div "Loading... Hallway - Hallway 2 Loading... Entry Loading... Booths Loading... Qu…" at bounding box center [784, 304] width 1568 height 557
drag, startPoint x: 643, startPoint y: 342, endPoint x: 1091, endPoint y: 407, distance: 452.7
click at [1023, 396] on div "Loading... Hallway - Hallway 2 Loading... Entry Loading... Booths Loading... Qu…" at bounding box center [784, 304] width 1568 height 557
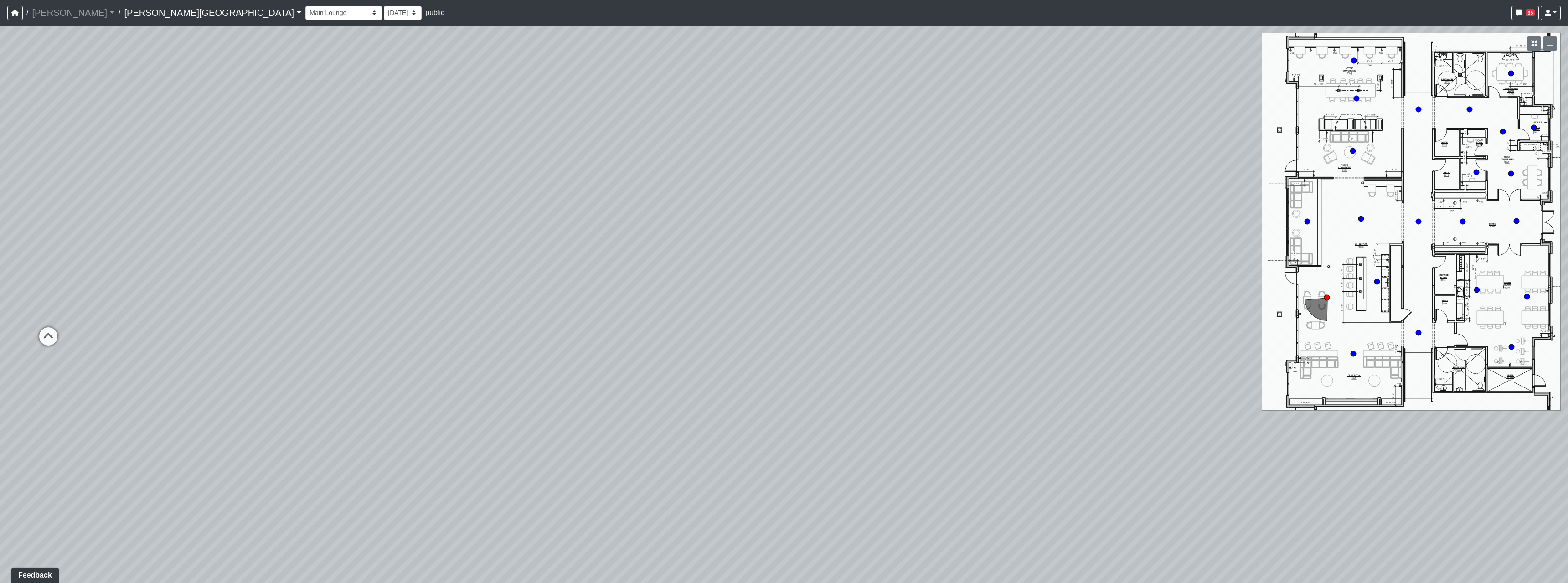
click at [1149, 371] on div "Loading... Hallway - Hallway 2 Loading... Entry Loading... Booths Loading... Qu…" at bounding box center [784, 304] width 1568 height 557
click at [1076, 307] on div "Loading... Hallway - Hallway 2 Loading... Entry Loading... Booths Loading... Qu…" at bounding box center [784, 304] width 1568 height 557
click at [1021, 359] on div "Loading... Hallway - Hallway 2 Loading... Entry Loading... Booths Loading... Qu…" at bounding box center [784, 304] width 1568 height 557
click at [934, 424] on div "Loading... Hallway - Hallway 2 Loading... Entry Loading... Booths Loading... Qu…" at bounding box center [784, 304] width 1568 height 557
click at [746, 391] on div "Loading... Hallway - Hallway 2 Loading... Entry Loading... Booths Loading... Qu…" at bounding box center [784, 304] width 1568 height 557
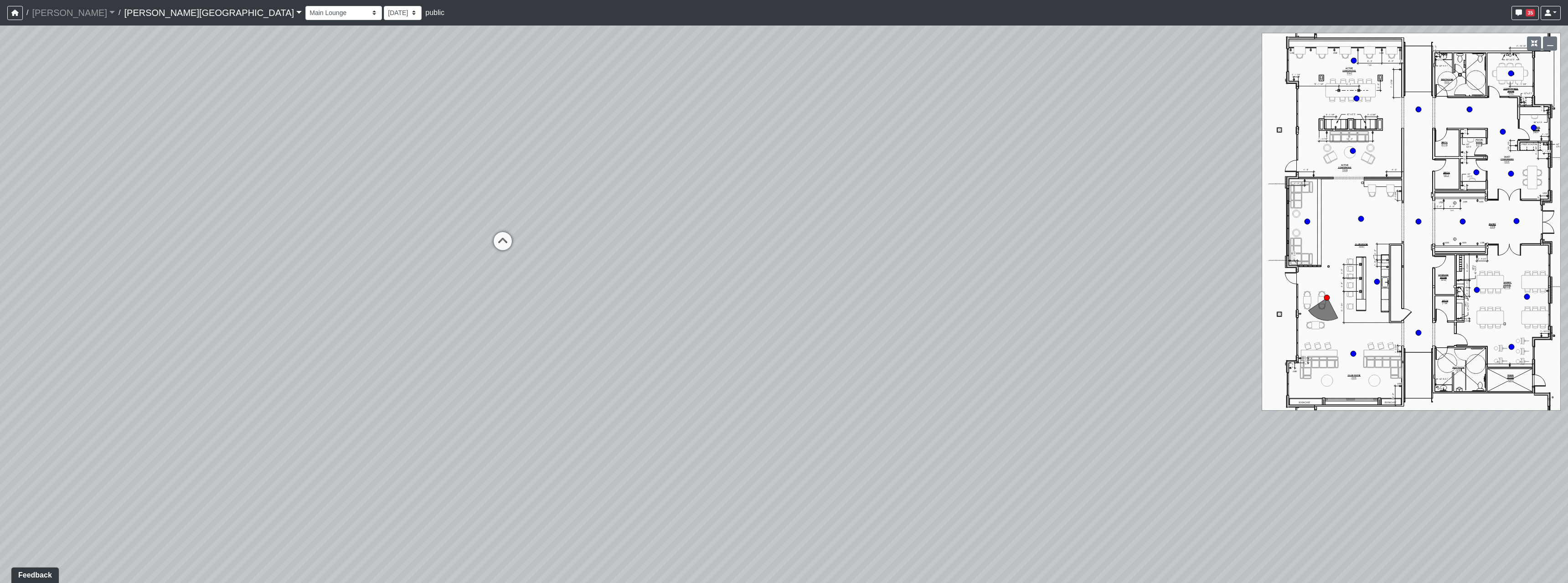
click at [534, 314] on div "Loading... Hallway - Hallway 2 Loading... Entry Loading... Booths Loading... Qu…" at bounding box center [784, 304] width 1568 height 557
click at [995, 394] on div "Loading... Hallway - Hallway 2 Loading... Entry Loading... Booths Loading... Qu…" at bounding box center [784, 304] width 1568 height 557
click at [886, 407] on div "Loading... Hallway - Hallway 2 Loading... Entry Loading... Booths Loading... Qu…" at bounding box center [784, 304] width 1568 height 557
drag, startPoint x: 761, startPoint y: 363, endPoint x: 1076, endPoint y: 397, distance: 316.8
click at [1003, 396] on div "Loading... Hallway - Hallway 2 Loading... Entry Loading... Booths Loading... Qu…" at bounding box center [784, 304] width 1568 height 557
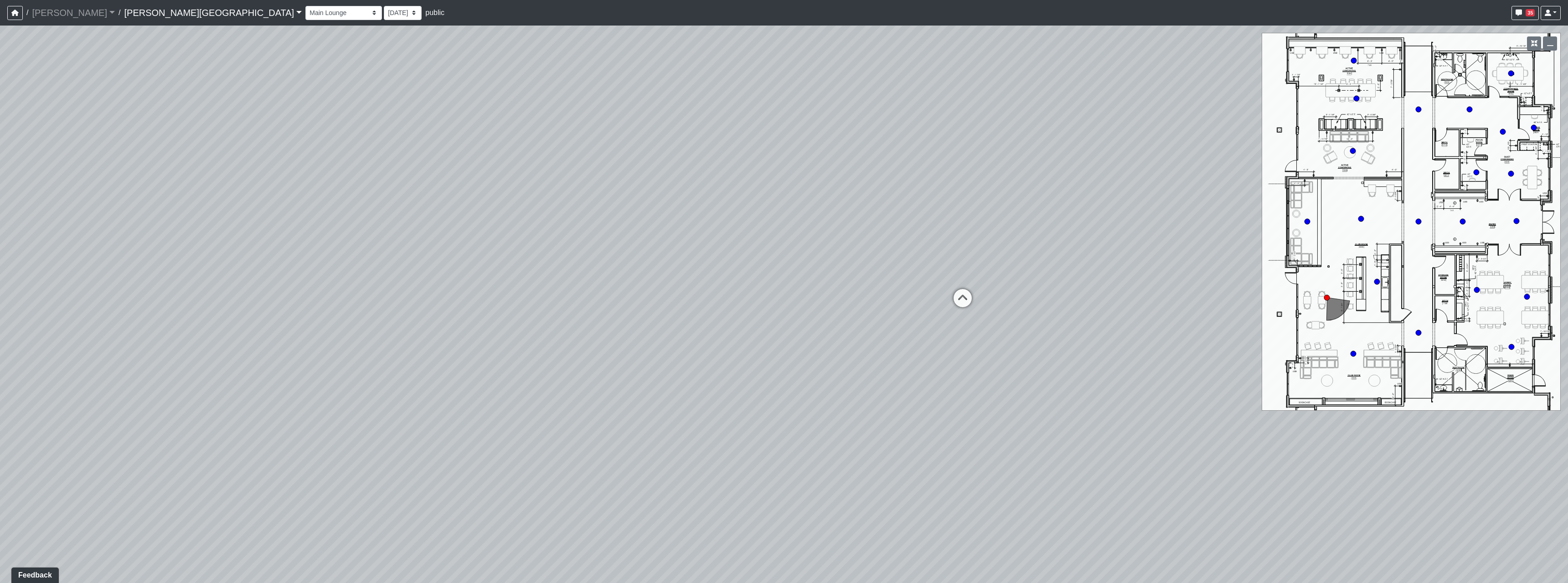
drag, startPoint x: 627, startPoint y: 359, endPoint x: 747, endPoint y: 363, distance: 120.1
click at [762, 362] on div "Loading... Hallway - Hallway 2 Loading... Entry Loading... Booths Loading... Qu…" at bounding box center [784, 304] width 1568 height 557
drag, startPoint x: 364, startPoint y: 318, endPoint x: 696, endPoint y: 334, distance: 332.4
click at [679, 332] on div "Loading... Hallway - Hallway 2 Loading... Entry Loading... Booths Loading... Qu…" at bounding box center [784, 304] width 1568 height 557
drag, startPoint x: 538, startPoint y: 320, endPoint x: 533, endPoint y: 227, distance: 93.1
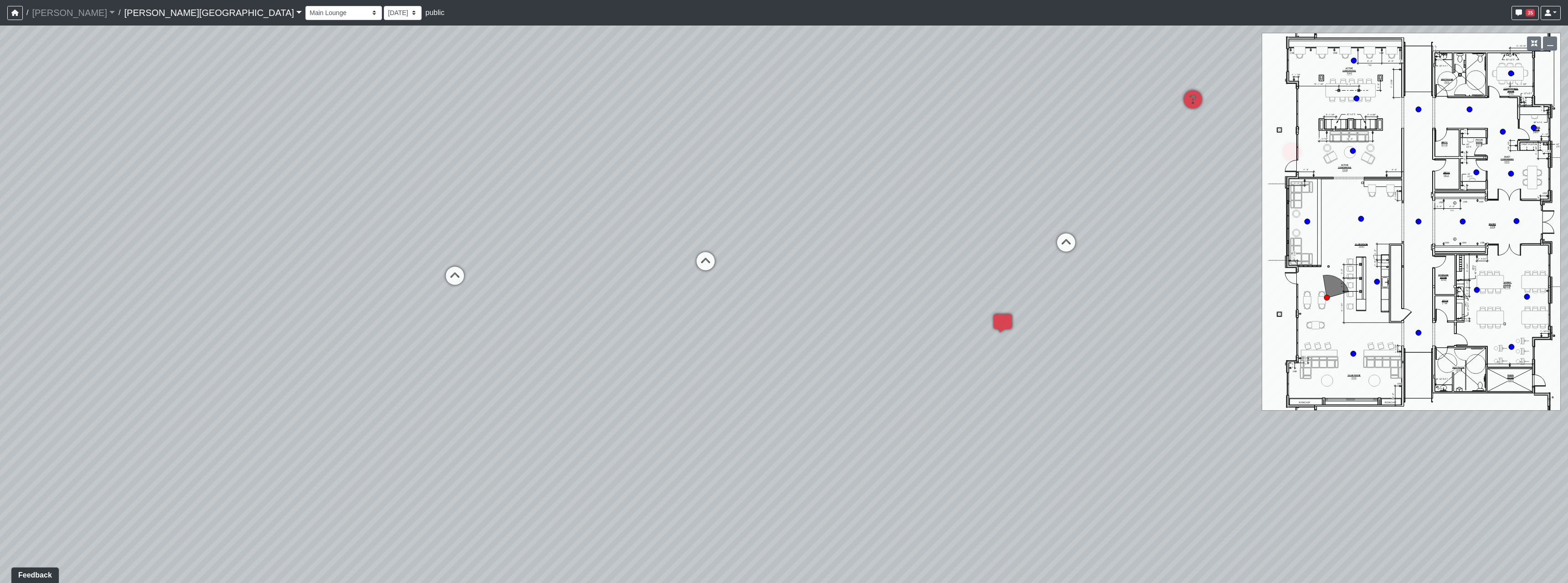
click at [533, 227] on div "Loading... Hallway - Hallway 2 Loading... Entry Loading... Booths Loading... Qu…" at bounding box center [784, 304] width 1568 height 557
drag, startPoint x: 855, startPoint y: 402, endPoint x: 432, endPoint y: 367, distance: 424.4
click at [432, 367] on div "Loading... Hallway - Hallway 2 Loading... Entry Loading... Booths Loading... Qu…" at bounding box center [784, 304] width 1568 height 557
drag, startPoint x: 884, startPoint y: 371, endPoint x: 957, endPoint y: 435, distance: 97.1
click at [957, 435] on div "Loading... Hallway - Hallway 2 Loading... Entry Loading... Booths Loading... Qu…" at bounding box center [784, 304] width 1568 height 557
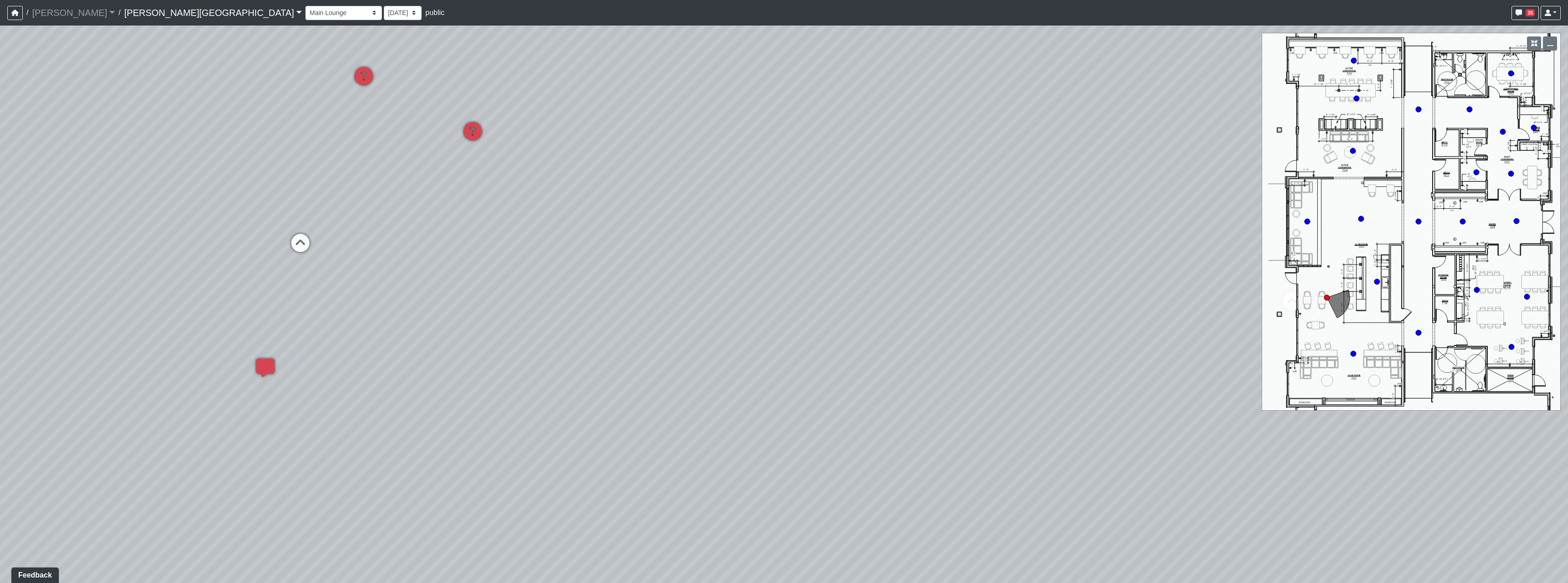
drag, startPoint x: 956, startPoint y: 427, endPoint x: 682, endPoint y: 421, distance: 274.1
click at [713, 425] on div "Loading... Hallway - Hallway 2 Loading... Entry Loading... Booths Loading... Qu…" at bounding box center [784, 304] width 1568 height 557
drag, startPoint x: 1018, startPoint y: 431, endPoint x: 833, endPoint y: 407, distance: 186.6
click at [833, 407] on div "Loading... Hallway - Hallway 2 Loading... Entry Loading... Booths Loading... Qu…" at bounding box center [784, 304] width 1568 height 557
click at [952, 343] on div "Loading... Hallway - Hallway 2 Loading... Entry Loading... Booths Loading... Qu…" at bounding box center [784, 304] width 1568 height 557
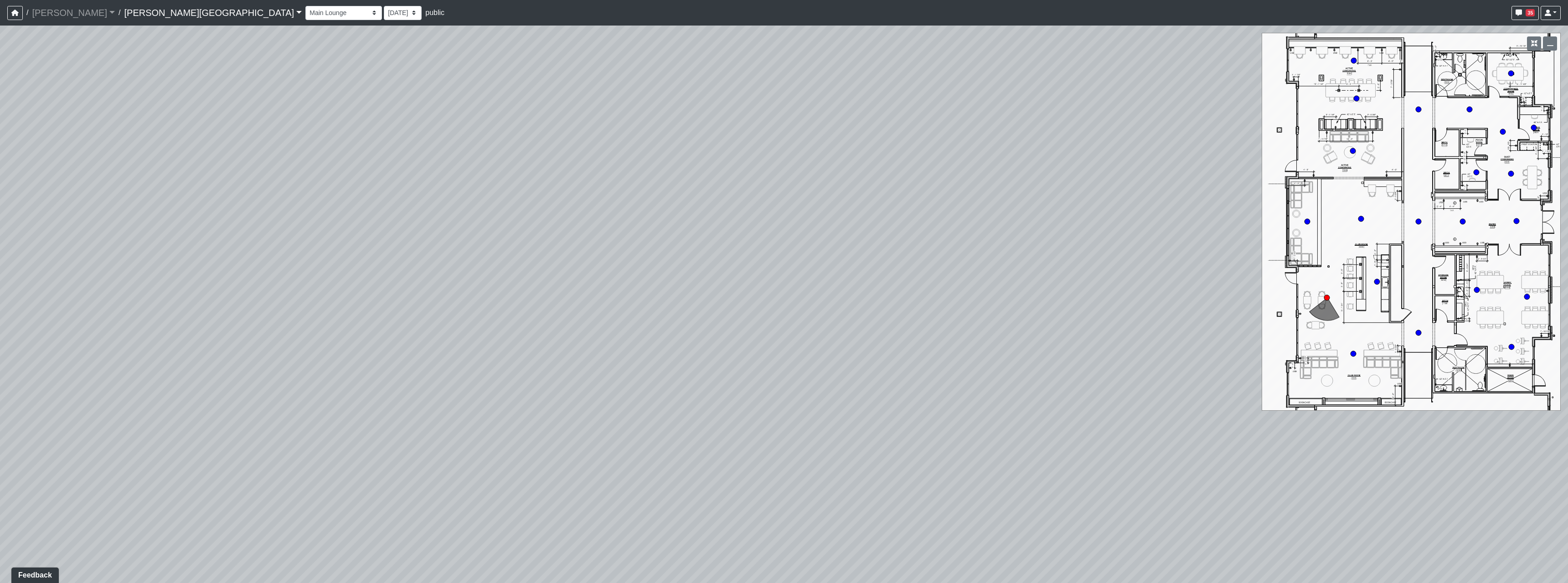
drag, startPoint x: 1266, startPoint y: 291, endPoint x: 866, endPoint y: 413, distance: 418.2
click at [866, 413] on div "Loading... Hallway - Hallway 2 Loading... Entry Loading... Booths Loading... Qu…" at bounding box center [784, 304] width 1568 height 557
drag, startPoint x: 1144, startPoint y: 410, endPoint x: 1113, endPoint y: 192, distance: 220.2
click at [1113, 206] on div "Loading... Hallway - Hallway 2 Loading... Entry Loading... Booths Loading... Qu…" at bounding box center [784, 304] width 1568 height 557
drag, startPoint x: 1110, startPoint y: 242, endPoint x: 1136, endPoint y: 331, distance: 92.7
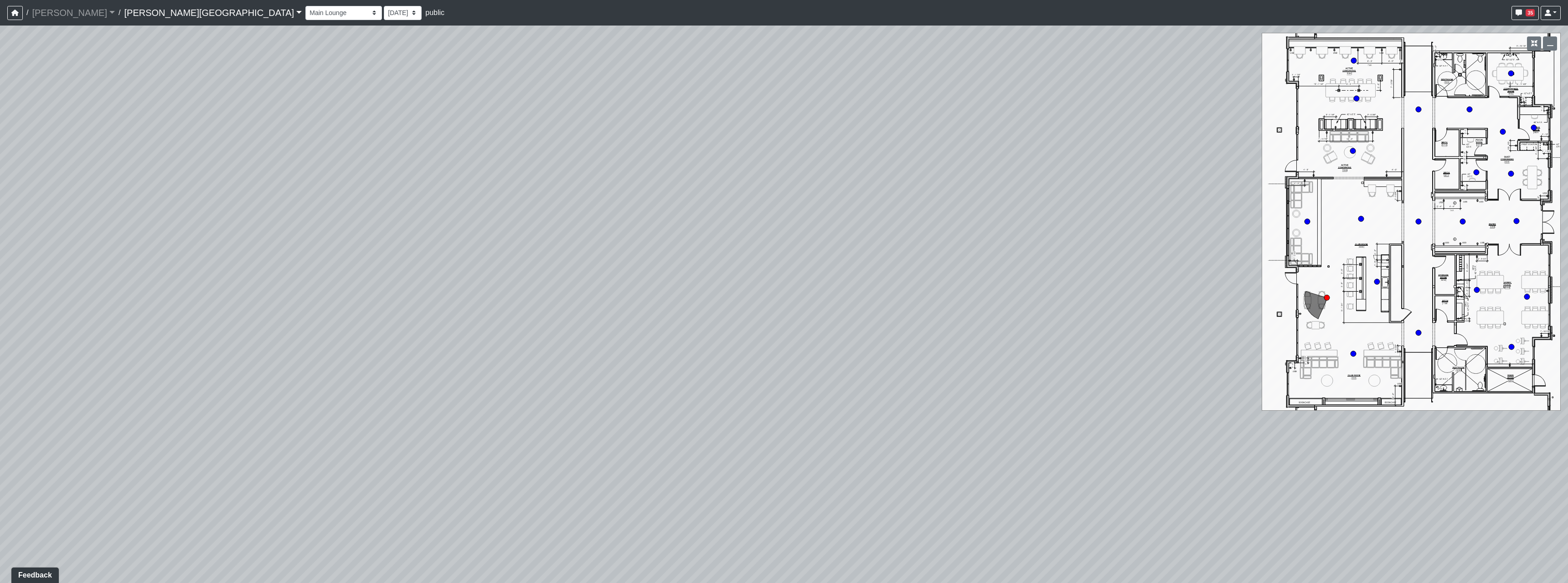
click at [1340, 351] on div "Loading... Hallway - Hallway 2 Loading... Entry Loading... Booths Loading... Qu…" at bounding box center [784, 304] width 1568 height 557
click at [1149, 369] on div "Loading... Hallway - Hallway 2 Loading... Entry Loading... Booths Loading... Qu…" at bounding box center [784, 304] width 1568 height 557
drag, startPoint x: 845, startPoint y: 320, endPoint x: 1329, endPoint y: 424, distance: 495.0
click at [1333, 424] on div "Loading... Hallway - Hallway 2 Loading... Entry Loading... Booths Loading... Qu…" at bounding box center [784, 304] width 1568 height 557
drag, startPoint x: 923, startPoint y: 250, endPoint x: 845, endPoint y: 241, distance: 78.5
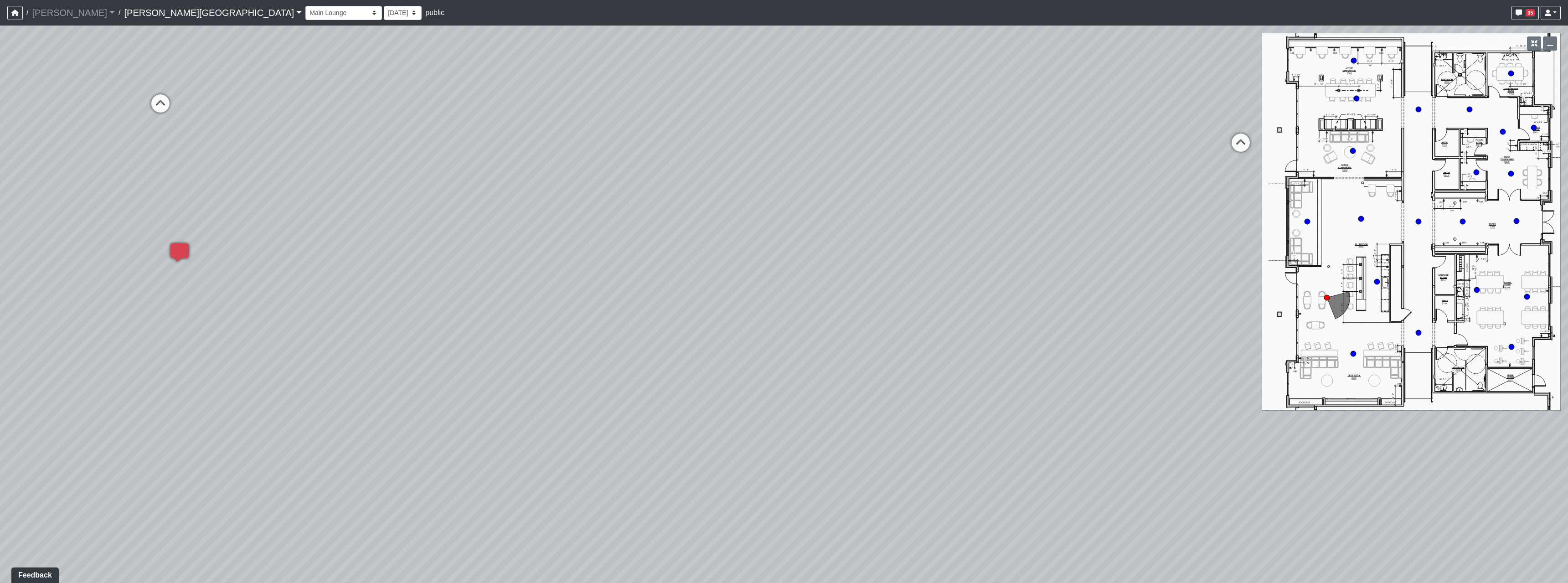
click at [1090, 303] on div "Loading... Hallway - Hallway 2 Loading... Entry Loading... Booths Loading... Qu…" at bounding box center [784, 304] width 1568 height 557
click at [710, 201] on icon at bounding box center [712, 210] width 27 height 27
drag, startPoint x: 514, startPoint y: 338, endPoint x: 1119, endPoint y: 334, distance: 605.0
click at [866, 334] on div "Loading... Hallway - Hallway 2 Loading... Entry Loading... Booths Loading... Qu…" at bounding box center [784, 304] width 1568 height 557
drag, startPoint x: 544, startPoint y: 313, endPoint x: 892, endPoint y: 372, distance: 353.0
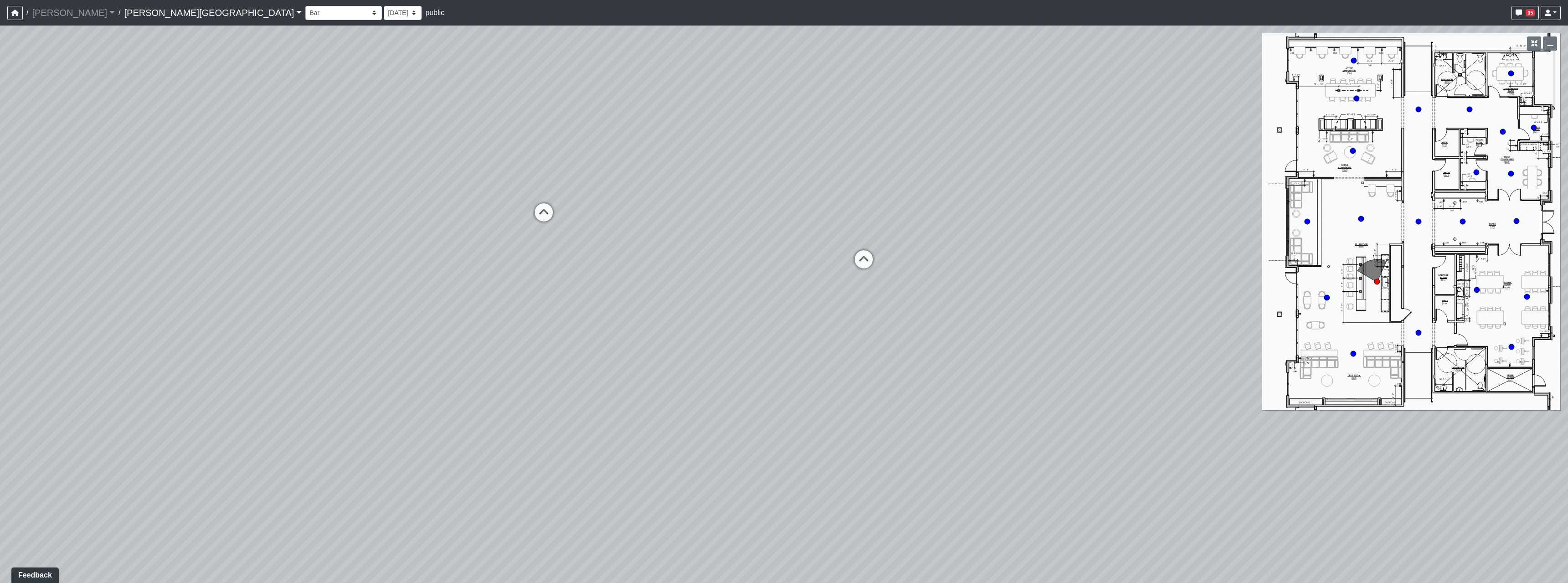
click at [870, 371] on div "Loading... Hallway - Hallway 2 Loading... Entry Loading... Booths Loading... Qu…" at bounding box center [784, 304] width 1568 height 557
drag, startPoint x: 724, startPoint y: 355, endPoint x: 782, endPoint y: 251, distance: 119.1
click at [781, 251] on div "Loading... Hallway - Hallway 2 Loading... Entry Loading... Booths Loading... Qu…" at bounding box center [784, 304] width 1568 height 557
drag, startPoint x: 838, startPoint y: 327, endPoint x: 822, endPoint y: 315, distance: 20.0
click at [822, 315] on div "Loading... Hallway - Hallway 2 Loading... Entry Loading... Booths Loading... Qu…" at bounding box center [784, 304] width 1568 height 557
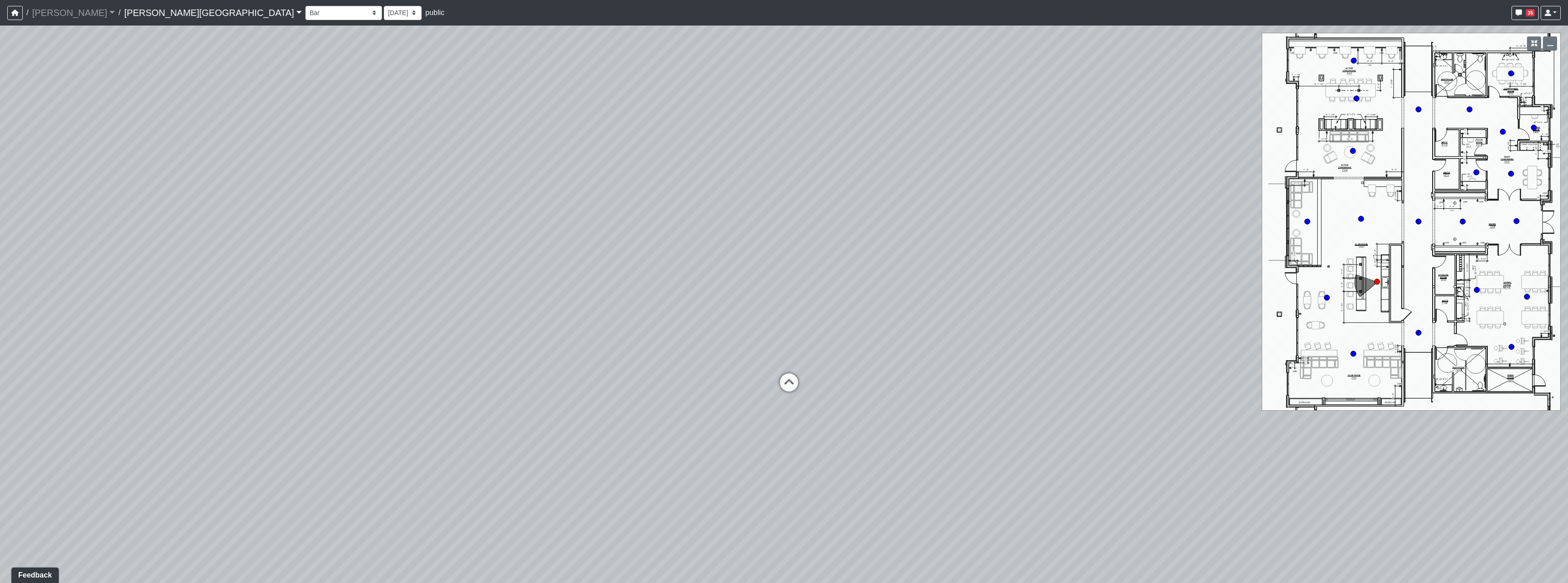
drag, startPoint x: 920, startPoint y: 328, endPoint x: 774, endPoint y: 314, distance: 146.7
click at [774, 314] on div "Loading... Hallway - Hallway 2 Loading... Entry Loading... Booths Loading... Qu…" at bounding box center [784, 304] width 1568 height 557
click at [793, 388] on icon at bounding box center [789, 386] width 27 height 27
select select "5RUyaef5Fa75NHkmRDMvrW"
drag, startPoint x: 718, startPoint y: 460, endPoint x: 834, endPoint y: 373, distance: 145.0
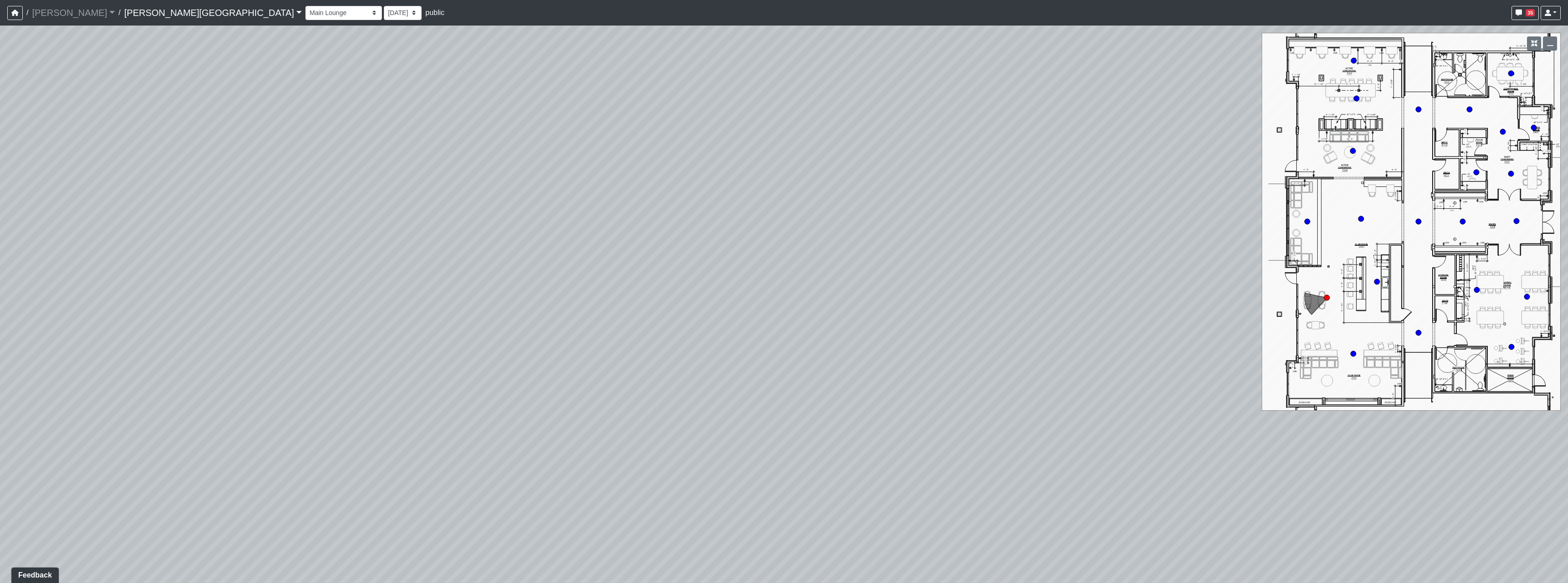
click at [834, 373] on div "Loading... Hallway - Hallway 2 Loading... Entry Loading... Booths Loading... Qu…" at bounding box center [784, 304] width 1568 height 557
drag, startPoint x: 954, startPoint y: 389, endPoint x: 807, endPoint y: 198, distance: 241.0
click at [812, 202] on div "Loading... Hallway - Hallway 2 Loading... Entry Loading... Booths Loading... Qu…" at bounding box center [784, 304] width 1568 height 557
drag, startPoint x: 978, startPoint y: 250, endPoint x: 729, endPoint y: 186, distance: 257.1
click at [729, 181] on div "Loading... Hallway - Hallway 2 Loading... Entry Loading... Booths Loading... Qu…" at bounding box center [784, 304] width 1568 height 557
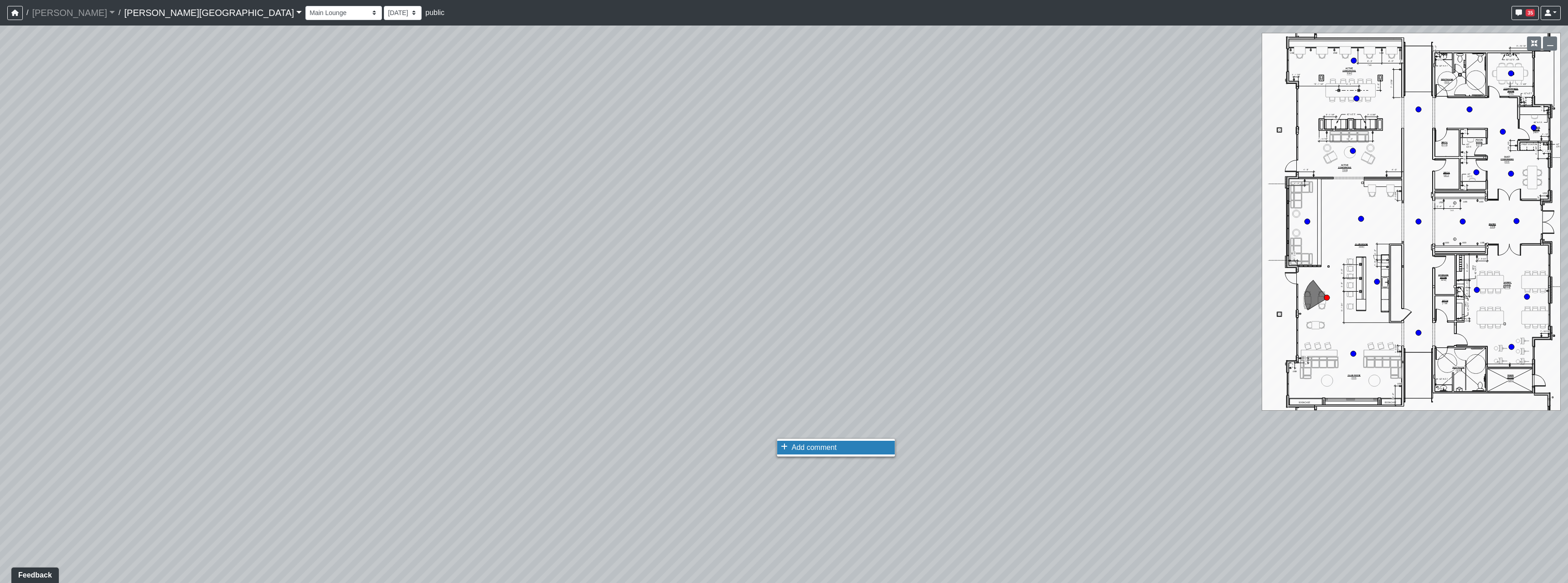
click at [809, 447] on span "Add comment" at bounding box center [814, 447] width 45 height 8
type textarea "add this foosball table https://www.pbteen.com/products/5528932/?catalogId=21&c…"
select select "5RUyaef5Fa75NHkmRDMvrW"
drag, startPoint x: 651, startPoint y: 334, endPoint x: 1106, endPoint y: 449, distance: 469.3
click at [1074, 438] on div "Loading... Hallway - Hallway 2 Loading... Entry Loading... Booths Loading... Qu…" at bounding box center [784, 304] width 1568 height 557
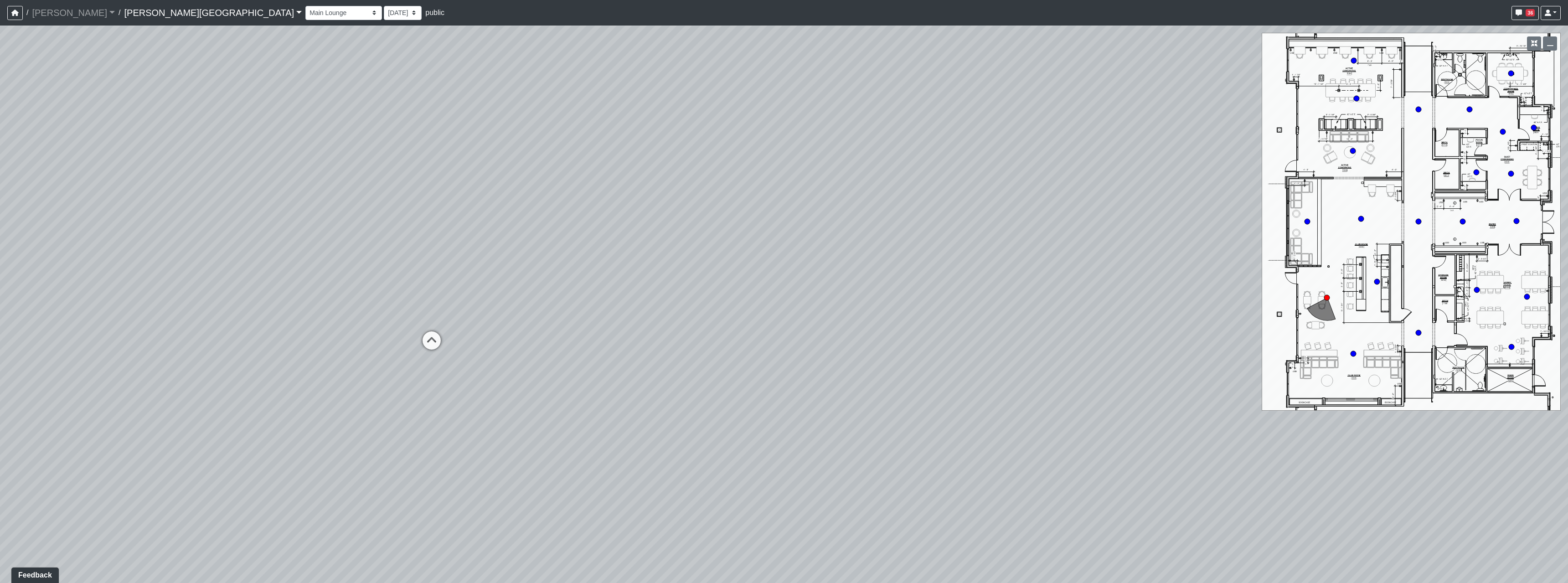
drag, startPoint x: 767, startPoint y: 388, endPoint x: 834, endPoint y: 538, distance: 164.3
click at [834, 538] on div "Loading... Hallway - Hallway 2 Loading... Entry Loading... Booths Loading... Qu…" at bounding box center [784, 304] width 1568 height 557
drag, startPoint x: 777, startPoint y: 466, endPoint x: 965, endPoint y: 455, distance: 188.3
click at [965, 455] on div "Loading... Hallway - Hallway 2 Loading... Entry Loading... Booths Loading... Qu…" at bounding box center [784, 304] width 1568 height 557
drag, startPoint x: 760, startPoint y: 439, endPoint x: 499, endPoint y: 449, distance: 261.2
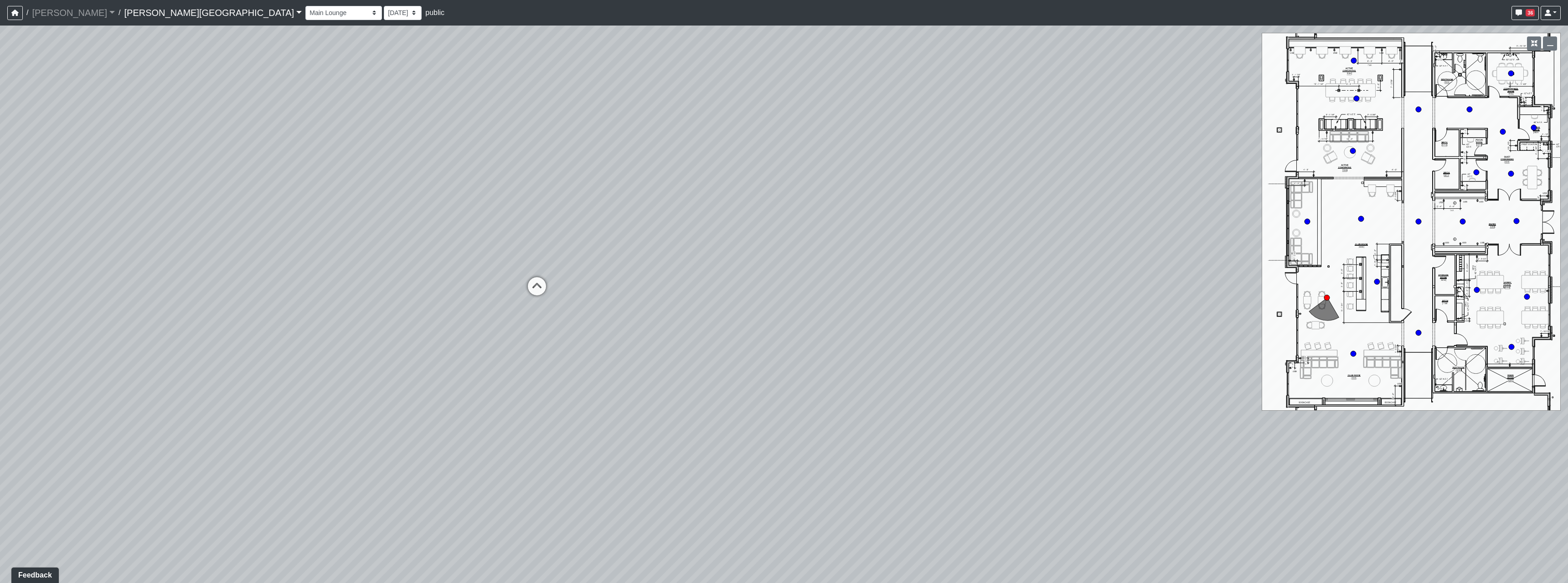
click at [499, 449] on div "Loading... Hallway - Hallway 2 Loading... Entry Loading... Booths Loading... Qu…" at bounding box center [784, 304] width 1568 height 557
drag, startPoint x: 504, startPoint y: 379, endPoint x: 901, endPoint y: 424, distance: 399.5
click at [915, 423] on div "Loading... Hallway - Hallway 2 Loading... Entry Loading... Booths Loading... Qu…" at bounding box center [784, 304] width 1568 height 557
click at [669, 408] on span "Add comment" at bounding box center [674, 408] width 45 height 8
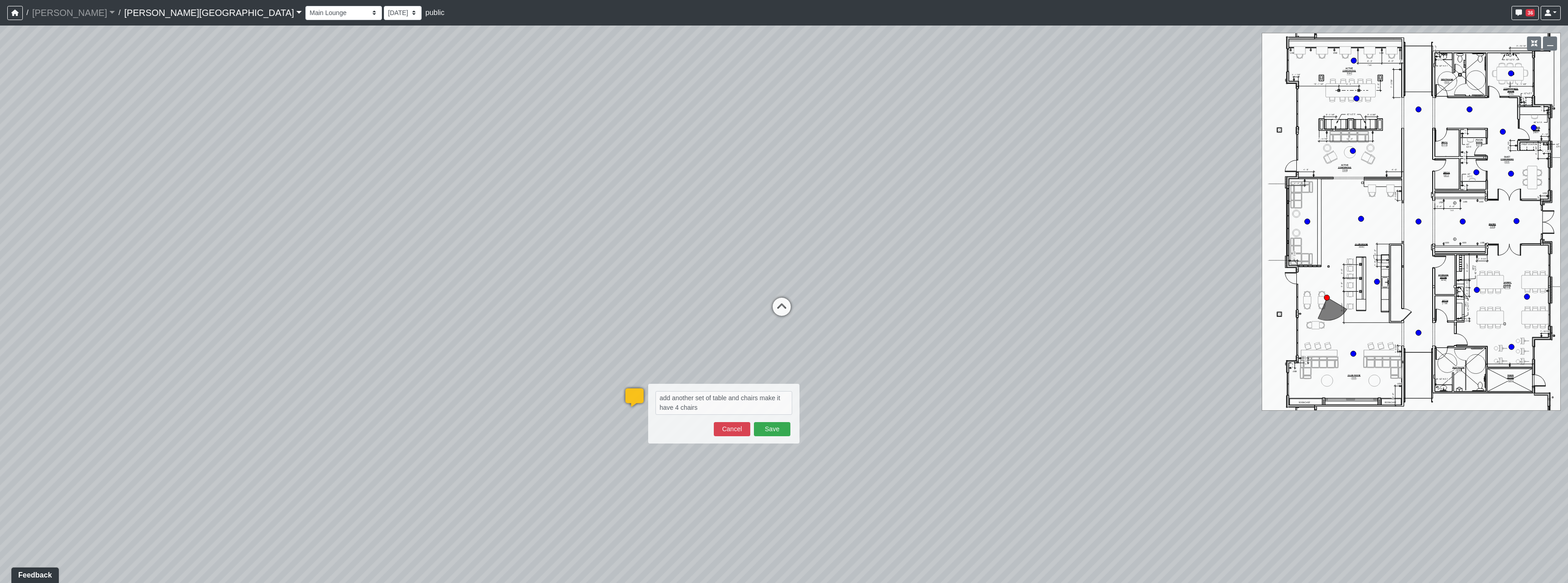
type textarea "add another set of table and chairs make it have 4 chairs blob:https://sizzle.a…"
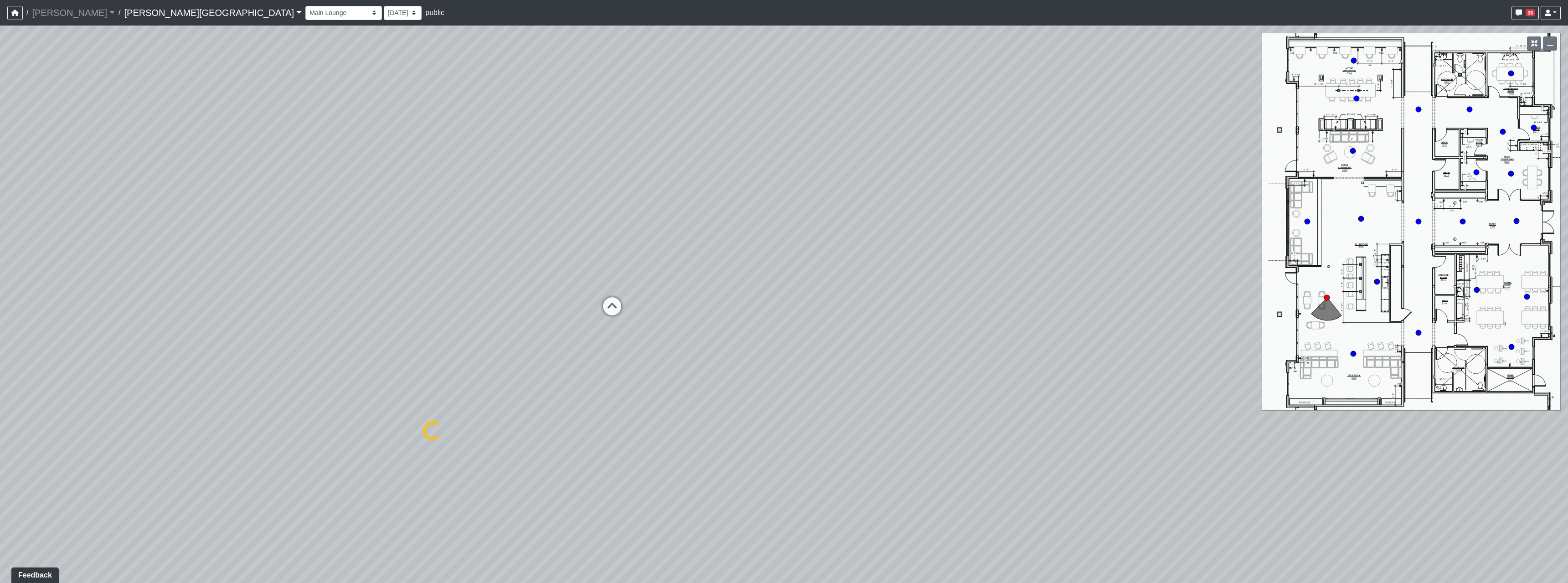
drag, startPoint x: 1149, startPoint y: 366, endPoint x: 863, endPoint y: 348, distance: 286.6
click at [855, 358] on div "Loading... Hallway - Hallway 2 Loading... Entry Loading... Booths Loading... Qu…" at bounding box center [784, 304] width 1568 height 557
select select "5RUyaef5Fa75NHkmRDMvrW"
type textarea "pull off the window and add another chair"
click at [1032, 313] on button "Save" at bounding box center [1040, 314] width 37 height 14
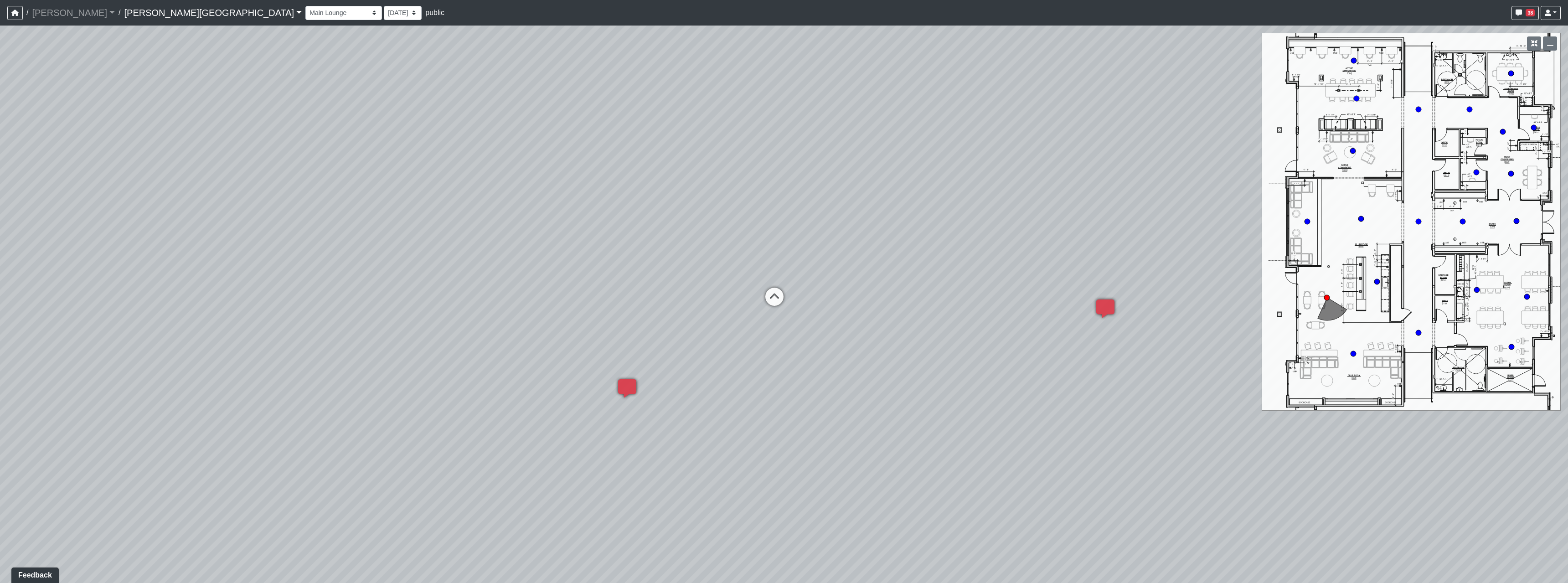
drag, startPoint x: 777, startPoint y: 401, endPoint x: 1231, endPoint y: 425, distance: 454.6
click at [1225, 424] on div "Loading... Hallway - Hallway 2 Loading... Entry Loading... Booths Loading... Qu…" at bounding box center [784, 304] width 1568 height 557
drag, startPoint x: 952, startPoint y: 454, endPoint x: 1163, endPoint y: 300, distance: 261.2
click at [1163, 300] on div "Loading... Hallway - Hallway 2 Loading... Entry Loading... Booths Loading... Qu…" at bounding box center [784, 304] width 1568 height 557
drag, startPoint x: 832, startPoint y: 231, endPoint x: 1061, endPoint y: 368, distance: 266.9
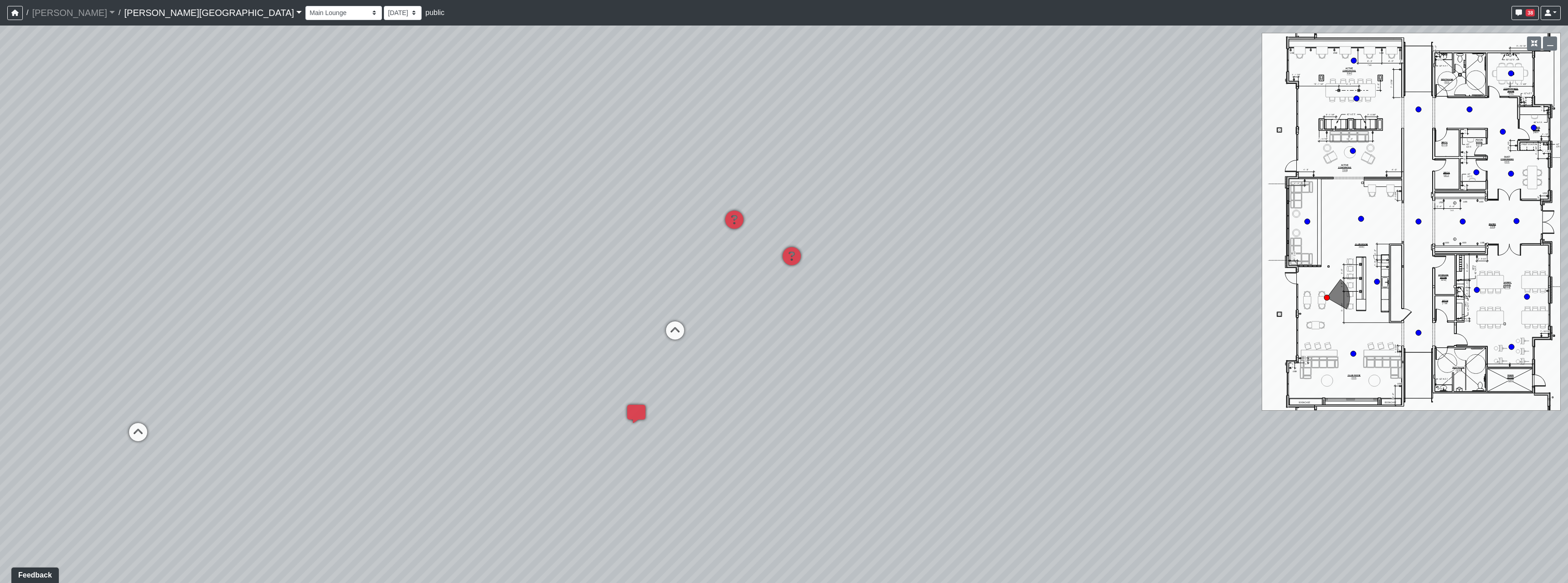
click at [1063, 365] on div "Loading... Hallway - Hallway 2 Loading... Entry Loading... Booths Loading... Qu…" at bounding box center [784, 304] width 1568 height 557
drag, startPoint x: 987, startPoint y: 560, endPoint x: 919, endPoint y: 464, distance: 117.6
click at [919, 464] on div "Loading... Hallway - Hallway 2 Loading... Entry Loading... Booths Loading... Qu…" at bounding box center [784, 304] width 1568 height 557
drag, startPoint x: 799, startPoint y: 342, endPoint x: 849, endPoint y: 361, distance: 53.5
click at [848, 361] on div "Loading... Hallway - Hallway 2 Loading... Entry Loading... Booths Loading... Qu…" at bounding box center [784, 304] width 1568 height 557
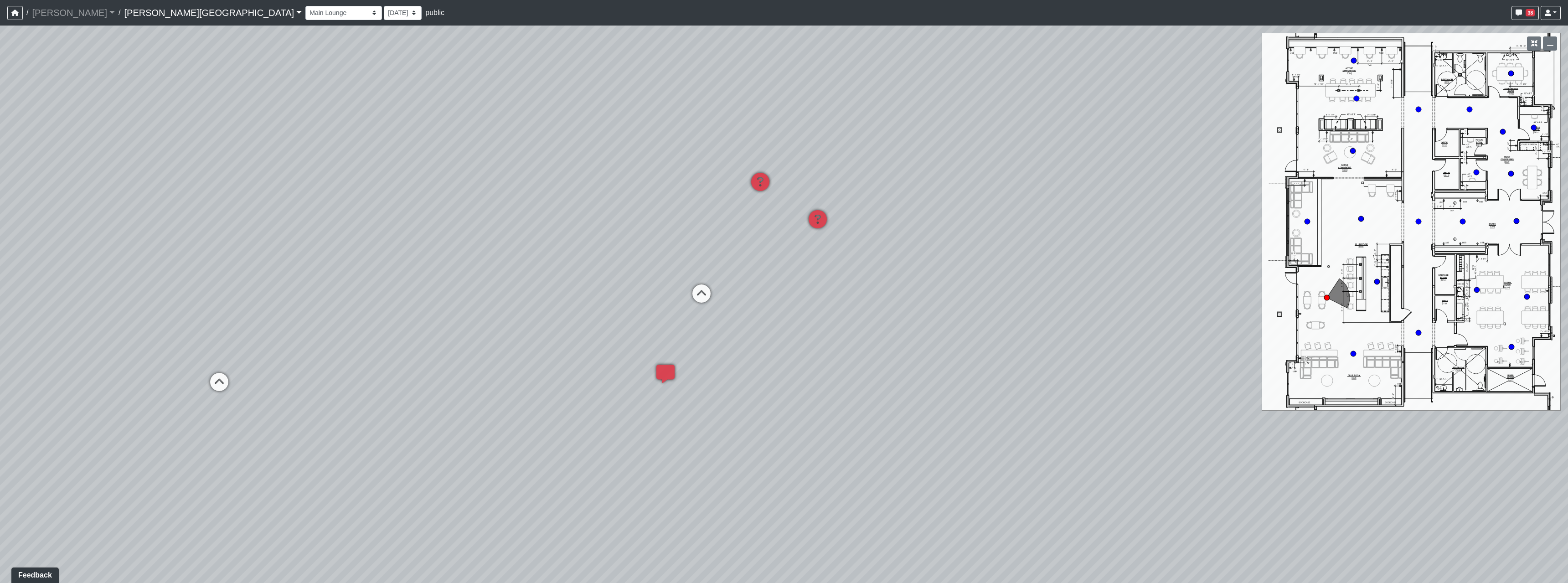
drag, startPoint x: 851, startPoint y: 424, endPoint x: 906, endPoint y: 435, distance: 56.1
click at [923, 453] on div "Loading... Hallway - Hallway 2 Loading... Entry Loading... Booths Loading... Qu…" at bounding box center [784, 304] width 1568 height 557
drag, startPoint x: 1037, startPoint y: 460, endPoint x: 945, endPoint y: 421, distance: 99.9
click at [945, 421] on div "Loading... Hallway - Hallway 2 Loading... Entry Loading... Booths Loading... Qu…" at bounding box center [784, 304] width 1568 height 557
drag, startPoint x: 903, startPoint y: 362, endPoint x: 1040, endPoint y: 386, distance: 139.1
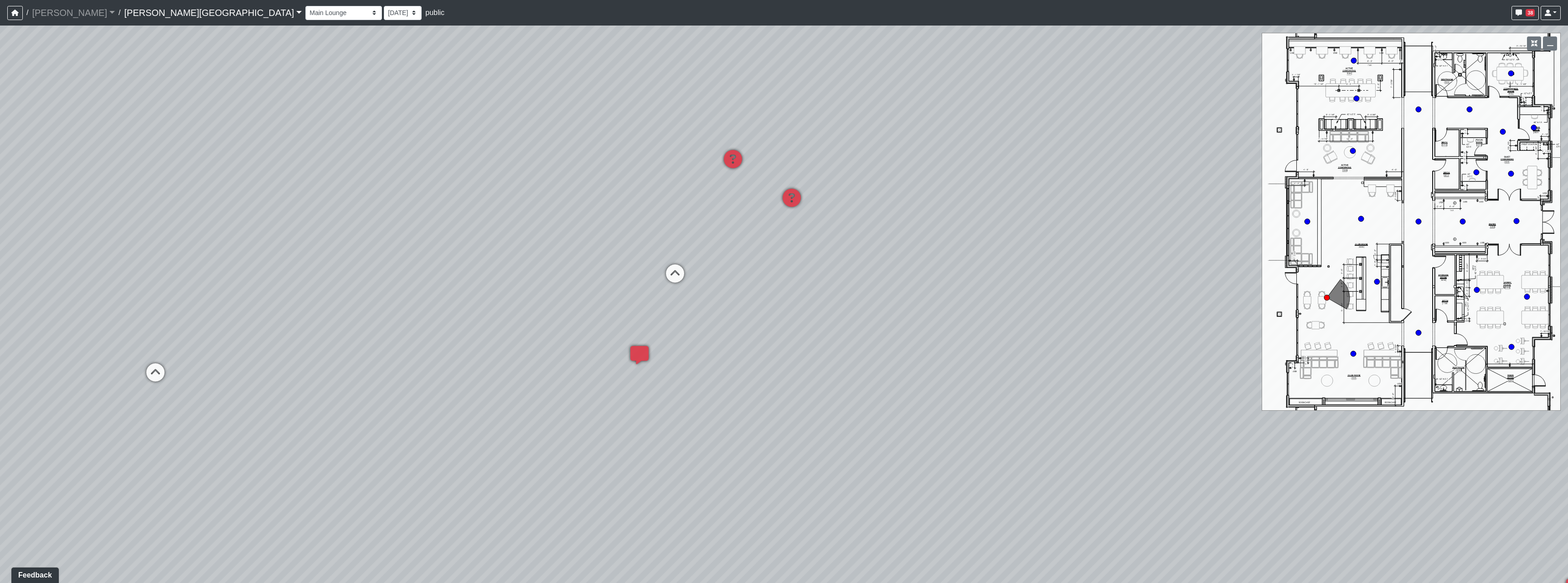
click at [1040, 386] on div "Loading... Hallway - Hallway 2 Loading... Entry Loading... Booths Loading... Qu…" at bounding box center [784, 304] width 1568 height 557
drag, startPoint x: 584, startPoint y: 311, endPoint x: 654, endPoint y: 315, distance: 70.1
click at [654, 315] on div "Loading... Hallway - Hallway 2 Loading... Entry Loading... Booths Loading... Qu…" at bounding box center [784, 304] width 1568 height 557
drag, startPoint x: 1082, startPoint y: 360, endPoint x: 883, endPoint y: 346, distance: 199.5
click at [1034, 353] on div "Loading... Hallway - Hallway 2 Loading... Entry Loading... Booths Loading... Qu…" at bounding box center [784, 304] width 1568 height 557
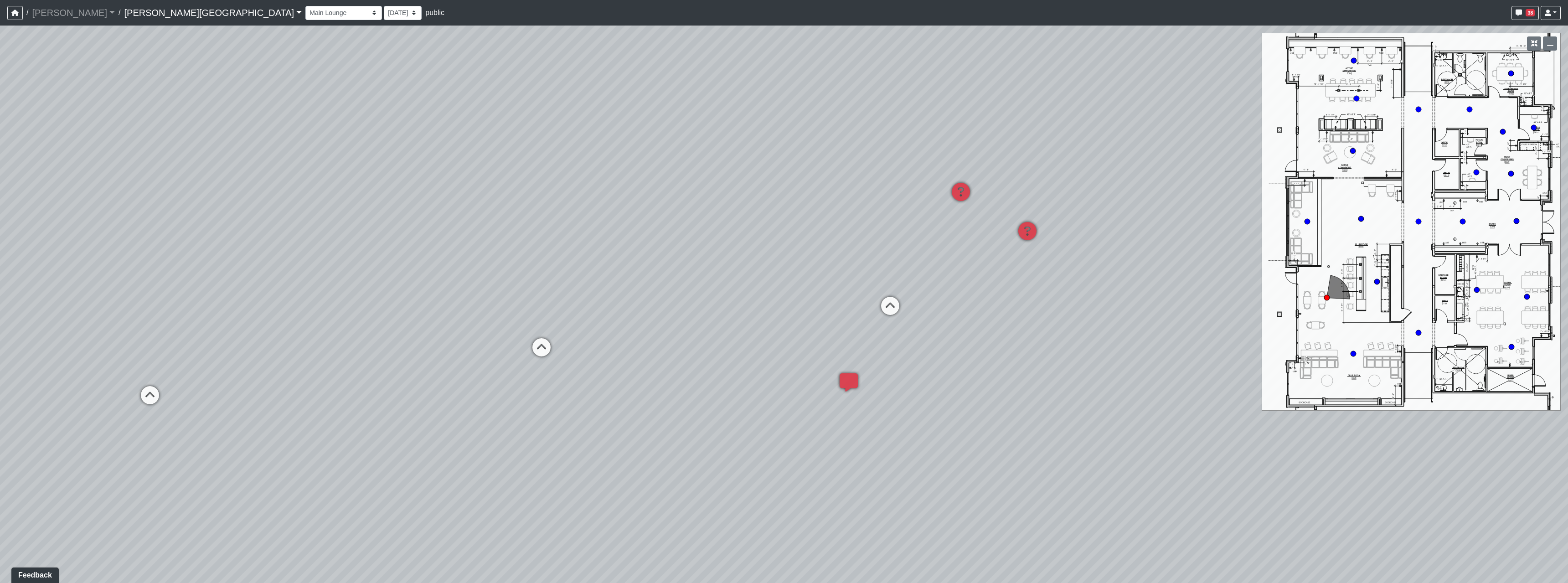
drag, startPoint x: 657, startPoint y: 309, endPoint x: 864, endPoint y: 326, distance: 207.7
click at [864, 326] on div "Loading... Hallway - Hallway 2 Loading... Entry Loading... Booths Loading... Qu…" at bounding box center [784, 304] width 1568 height 557
drag, startPoint x: 494, startPoint y: 372, endPoint x: 821, endPoint y: 347, distance: 328.0
click at [821, 347] on div "Loading... Hallway - Hallway 2 Loading... Entry Loading... Booths Loading... Qu…" at bounding box center [784, 304] width 1568 height 557
drag, startPoint x: 838, startPoint y: 418, endPoint x: 1021, endPoint y: 445, distance: 185.0
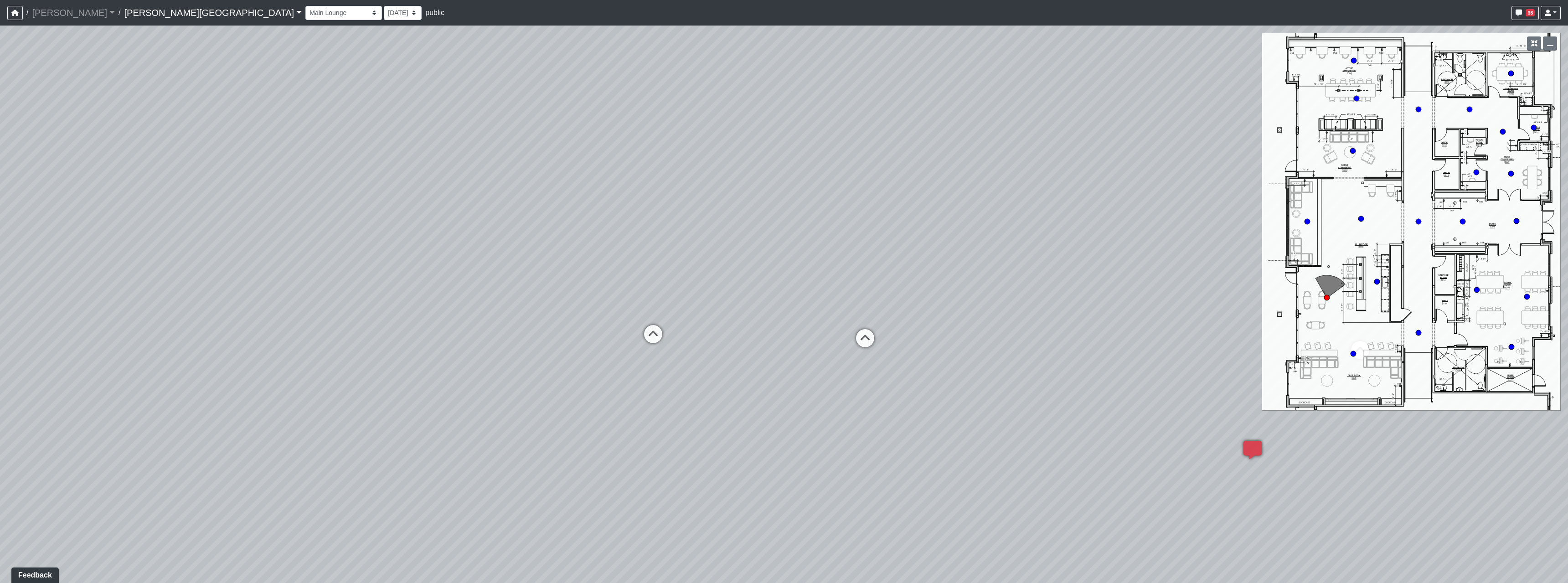
click at [1021, 445] on div "Loading... Hallway - Hallway 2 Loading... Entry Loading... Booths Loading... Qu…" at bounding box center [784, 304] width 1568 height 557
click at [869, 335] on icon at bounding box center [864, 342] width 27 height 27
select select "2p1LcMW7A2doxWKe2HrzBw"
drag, startPoint x: 589, startPoint y: 393, endPoint x: 948, endPoint y: 402, distance: 359.1
click at [732, 398] on div "Loading... Hallway - Hallway 2 Loading... Entry Loading... Booths Loading... Qu…" at bounding box center [784, 304] width 1568 height 557
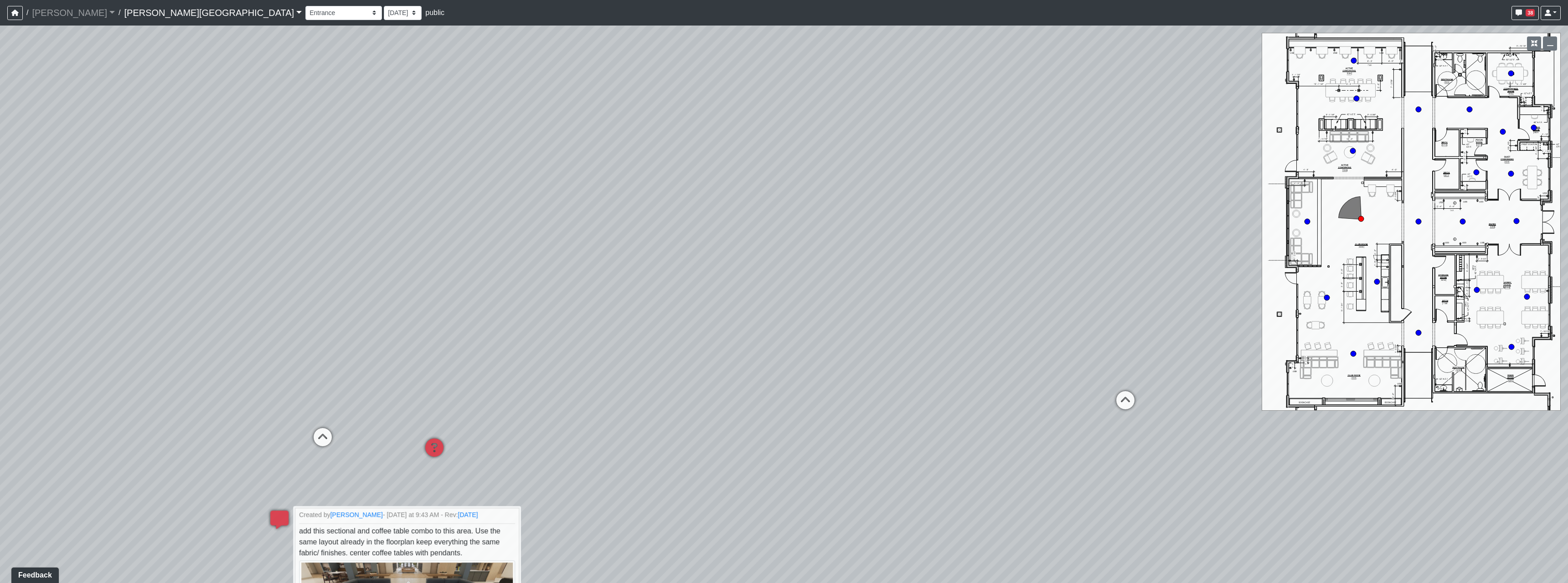
drag, startPoint x: 688, startPoint y: 387, endPoint x: 478, endPoint y: 351, distance: 213.1
click at [485, 388] on div "Loading... Hallway - Hallway 2 Loading... Entry Loading... Booths Loading... Qu…" at bounding box center [784, 304] width 1568 height 557
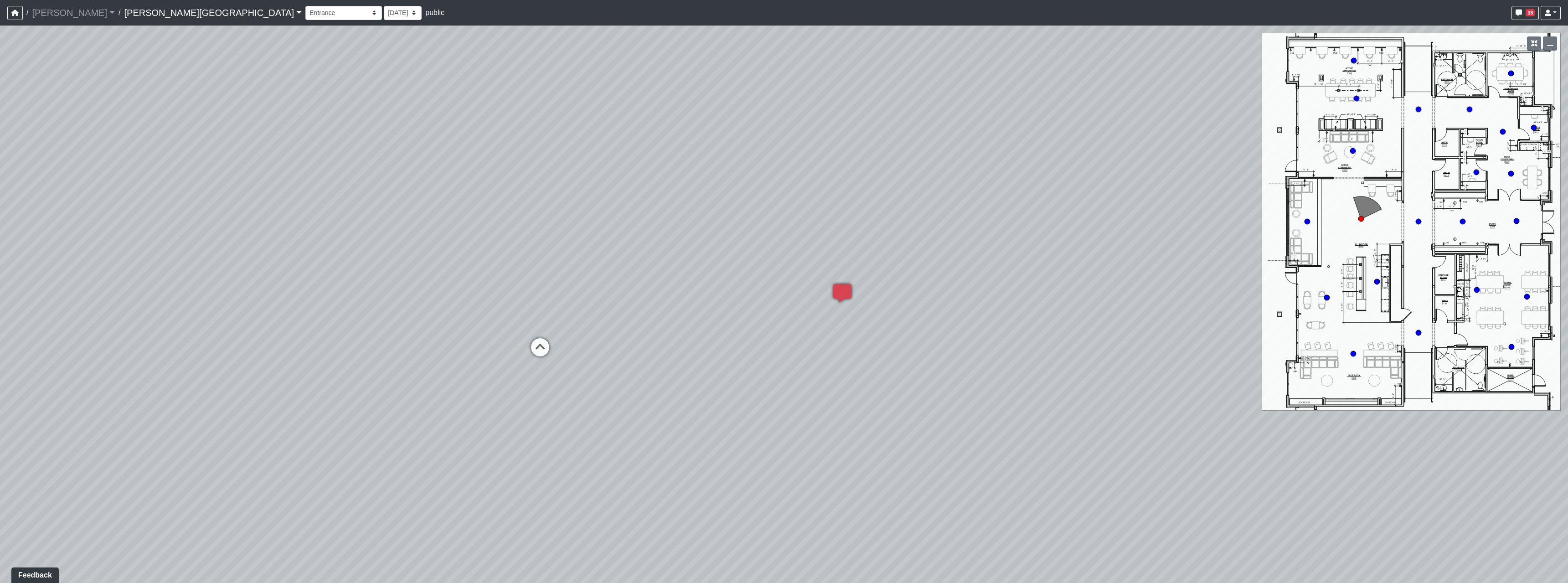
drag, startPoint x: 1193, startPoint y: 487, endPoint x: 1077, endPoint y: 436, distance: 126.7
click at [1077, 436] on div "Loading... Hallway - Hallway 2 Loading... Entry Loading... Booths Loading... Qu…" at bounding box center [784, 304] width 1568 height 557
drag, startPoint x: 1053, startPoint y: 411, endPoint x: 943, endPoint y: 366, distance: 118.8
click at [943, 366] on div "Loading... Hallway - Hallway 2 Loading... Entry Loading... Booths Loading... Qu…" at bounding box center [784, 304] width 1568 height 557
drag, startPoint x: 942, startPoint y: 409, endPoint x: 676, endPoint y: 173, distance: 355.6
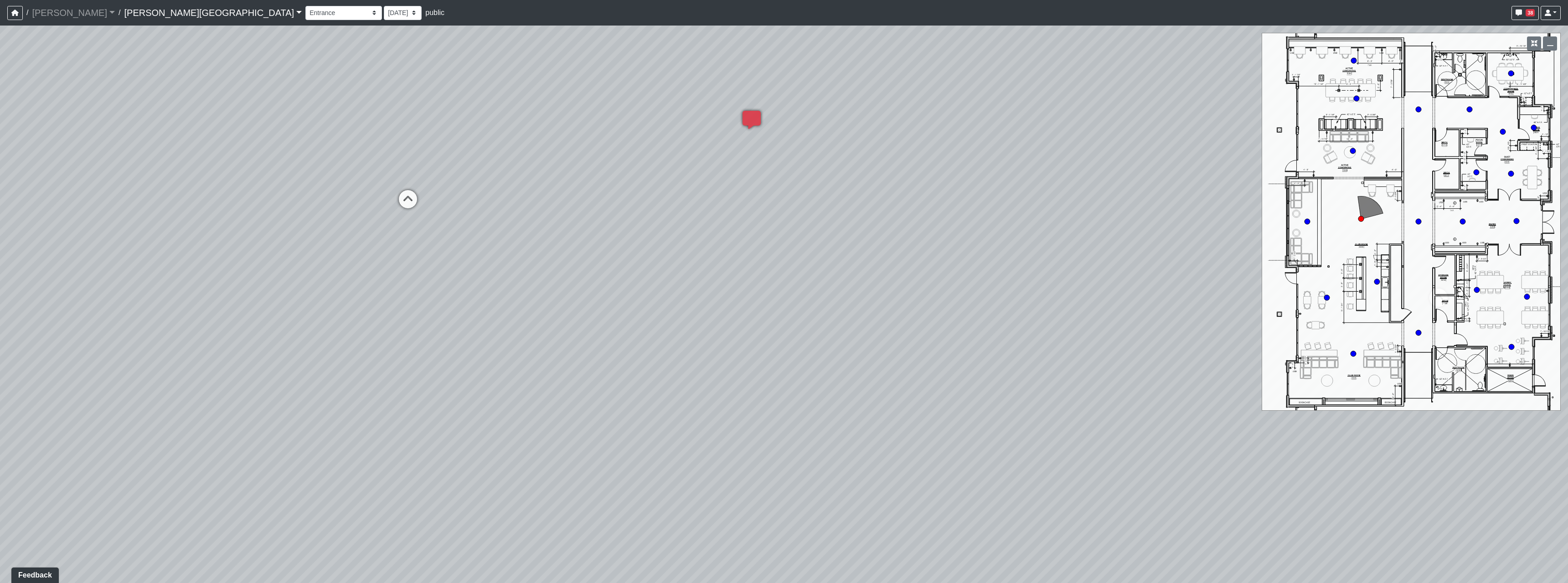
click at [853, 220] on div "Loading... Hallway - Hallway 2 Loading... Entry Loading... Booths Loading... Qu…" at bounding box center [784, 304] width 1568 height 557
drag, startPoint x: 1004, startPoint y: 223, endPoint x: 581, endPoint y: 386, distance: 453.3
click at [581, 386] on div "Loading... Hallway - Hallway 2 Loading... Entry Loading... Booths Loading... Qu…" at bounding box center [784, 304] width 1568 height 557
drag, startPoint x: 746, startPoint y: 284, endPoint x: 1107, endPoint y: 432, distance: 390.2
click at [1107, 432] on div "Loading... Hallway - Hallway 2 Loading... Entry Loading... Booths Loading... Qu…" at bounding box center [784, 304] width 1568 height 557
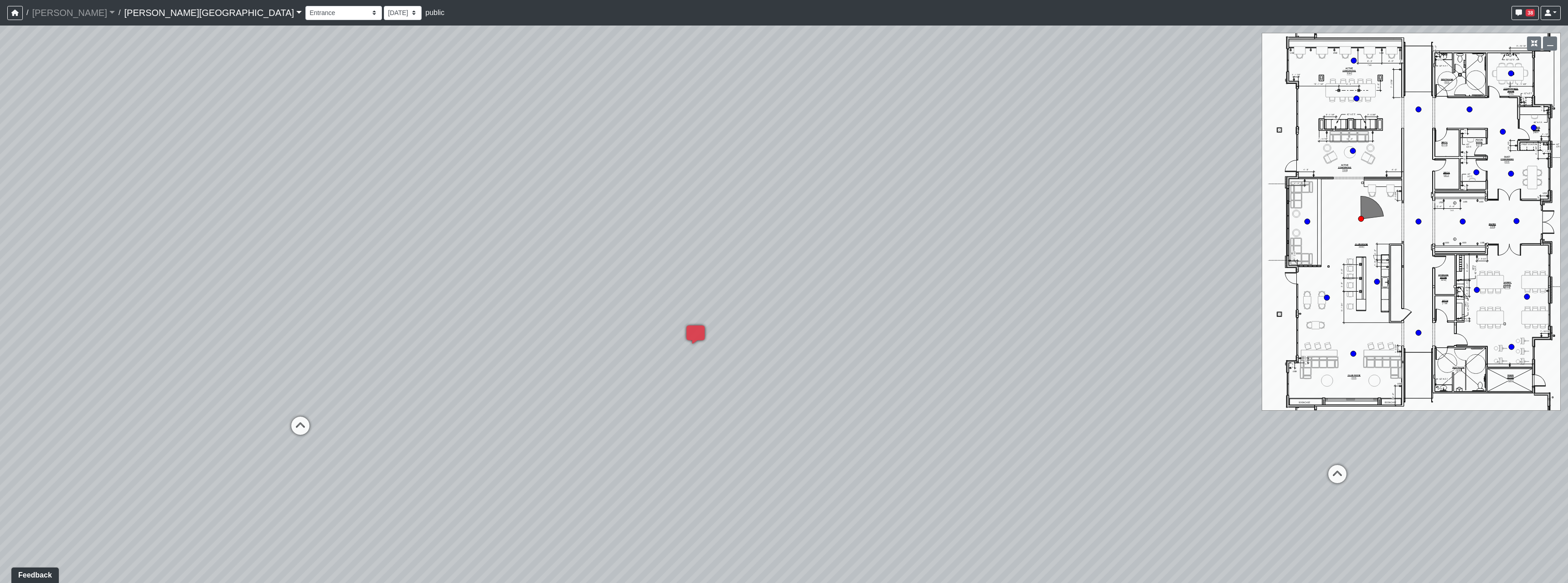
drag, startPoint x: 904, startPoint y: 417, endPoint x: 982, endPoint y: 433, distance: 79.6
click at [982, 433] on div "Loading... Hallway - Hallway 2 Loading... Entry Loading... Booths Loading... Qu…" at bounding box center [784, 304] width 1568 height 557
drag, startPoint x: 819, startPoint y: 456, endPoint x: 952, endPoint y: 455, distance: 133.0
click at [952, 455] on div "Loading... Hallway - Hallway 2 Loading... Entry Loading... Booths Loading... Qu…" at bounding box center [784, 304] width 1568 height 557
drag, startPoint x: 855, startPoint y: 466, endPoint x: 853, endPoint y: 400, distance: 66.0
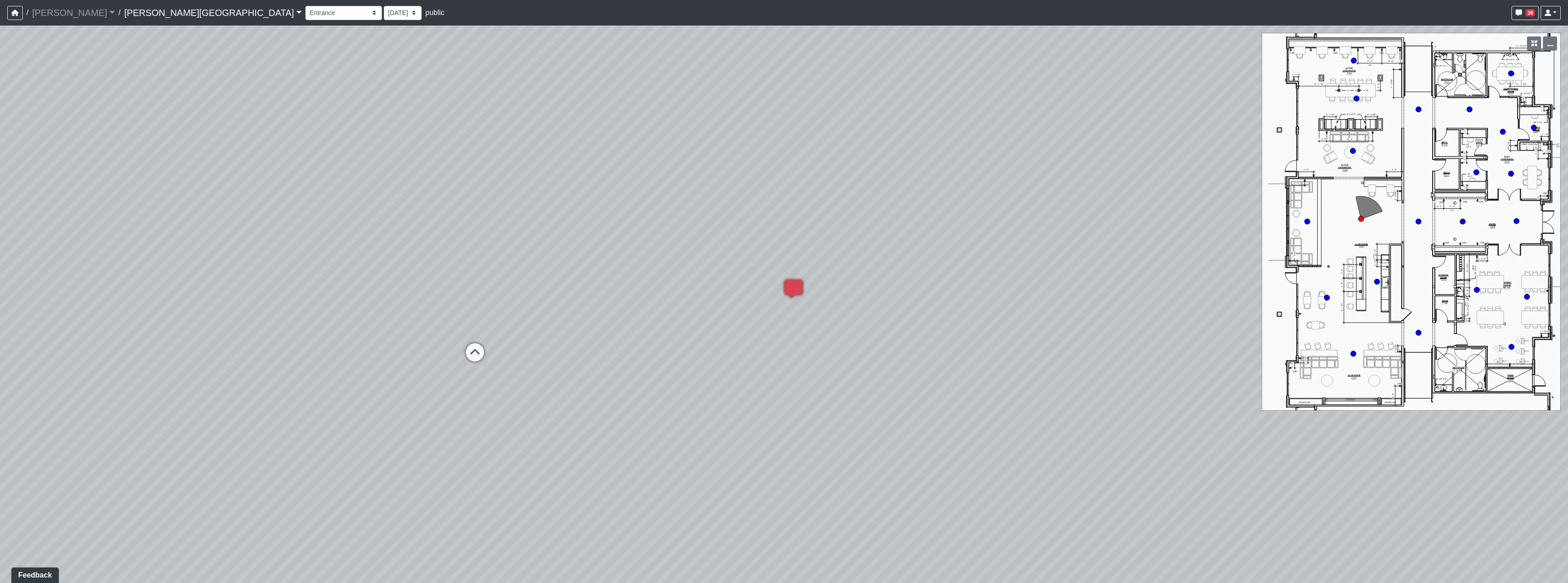
click at [853, 400] on div "Loading... Hallway - Hallway 2 Loading... Entry Loading... Booths Loading... Qu…" at bounding box center [784, 304] width 1568 height 557
drag, startPoint x: 898, startPoint y: 456, endPoint x: 872, endPoint y: 407, distance: 55.5
click at [872, 407] on div "Loading... Hallway - Hallway 2 Loading... Entry Loading... Booths Loading... Qu…" at bounding box center [784, 304] width 1568 height 557
drag, startPoint x: 849, startPoint y: 410, endPoint x: 863, endPoint y: 466, distance: 57.7
click at [863, 466] on div "Loading... Hallway - Hallway 2 Loading... Entry Loading... Booths Loading... Qu…" at bounding box center [784, 304] width 1568 height 557
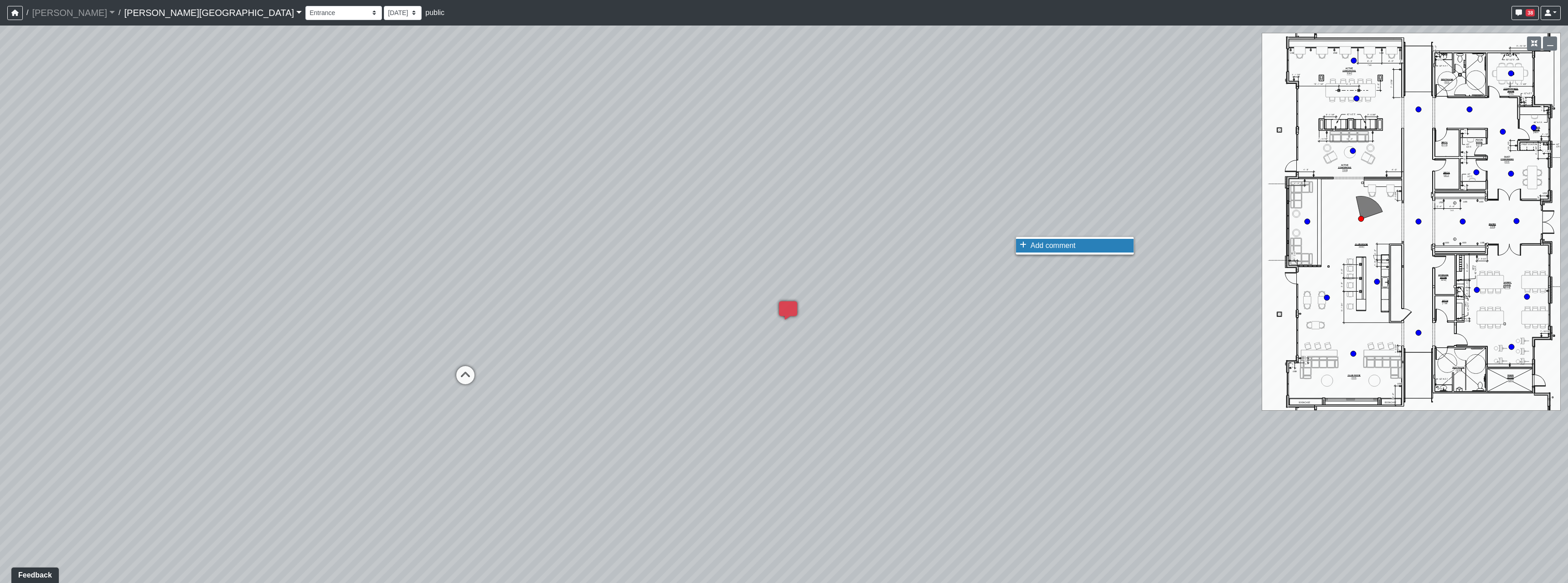
click at [1025, 240] on li "Add comment" at bounding box center [1074, 245] width 117 height 13
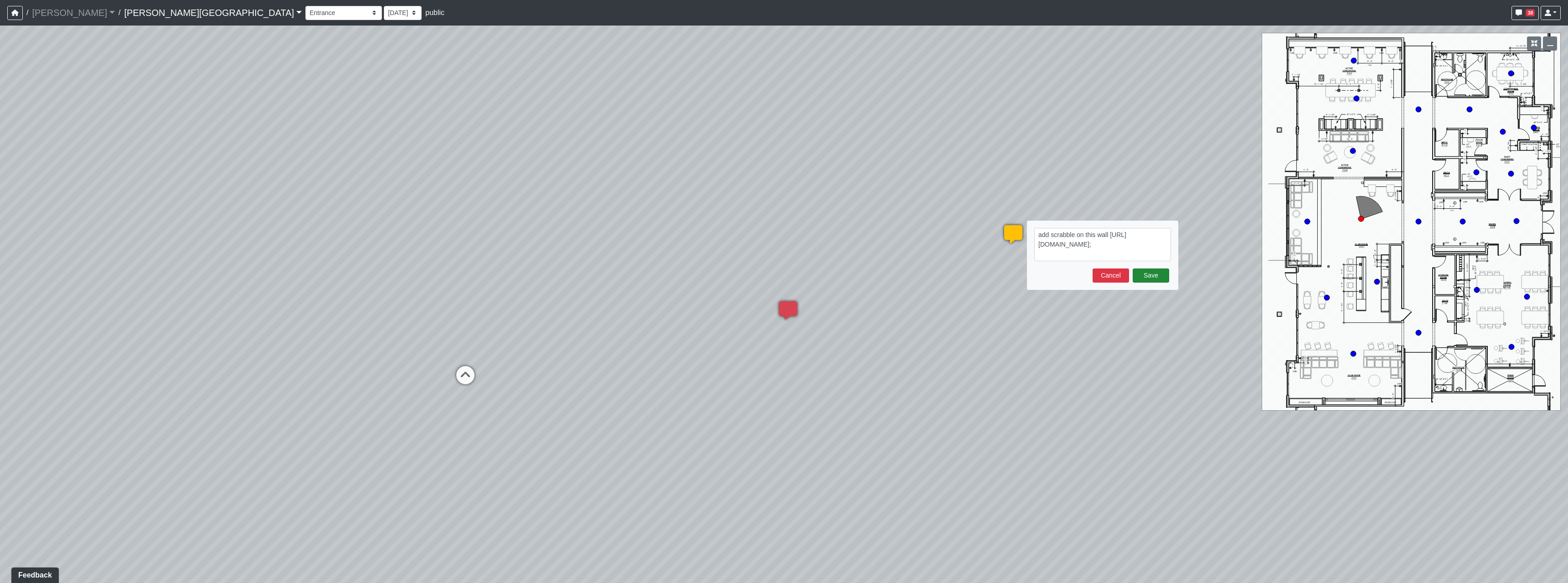
type textarea "add scrabble on this wall https://www.potterybarn.com/products/giant-wall-scrab…"
click at [1152, 277] on button "Save" at bounding box center [1151, 275] width 37 height 14
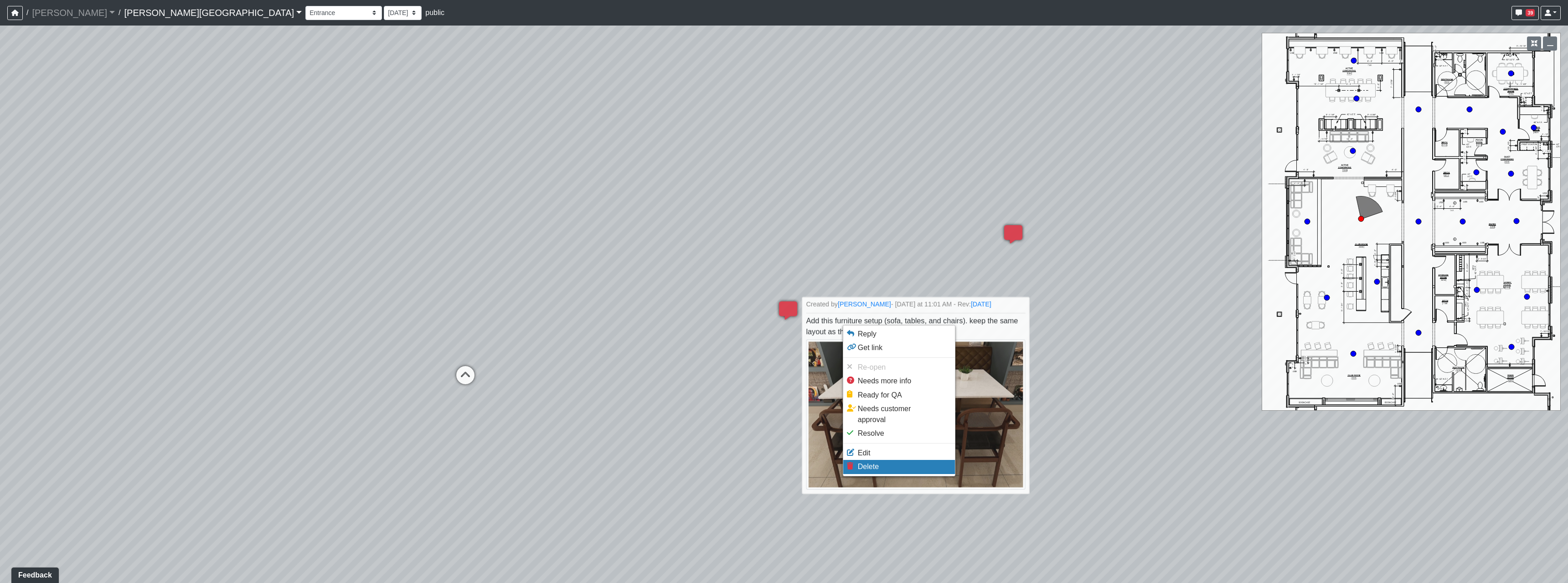
click at [888, 460] on li "Delete" at bounding box center [898, 467] width 111 height 13
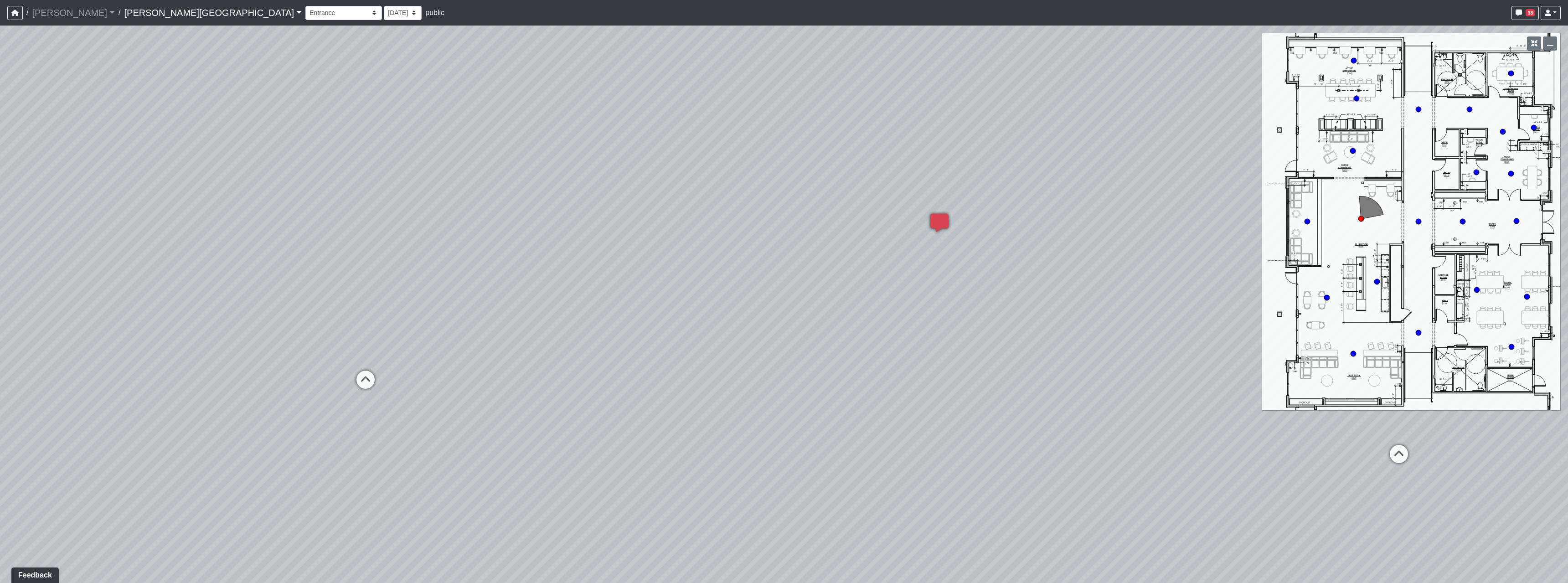
drag, startPoint x: 727, startPoint y: 383, endPoint x: 343, endPoint y: 357, distance: 384.9
click at [461, 359] on div "Loading... Hallway - Hallway 2 Loading... Entry Loading... Booths Loading... Qu…" at bounding box center [784, 304] width 1568 height 557
drag, startPoint x: 997, startPoint y: 391, endPoint x: 765, endPoint y: 384, distance: 232.1
click at [950, 393] on div "Loading... Hallway - Hallway 2 Loading... Entry Loading... Booths Loading... Qu…" at bounding box center [784, 304] width 1568 height 557
drag, startPoint x: 1032, startPoint y: 372, endPoint x: 967, endPoint y: 377, distance: 65.2
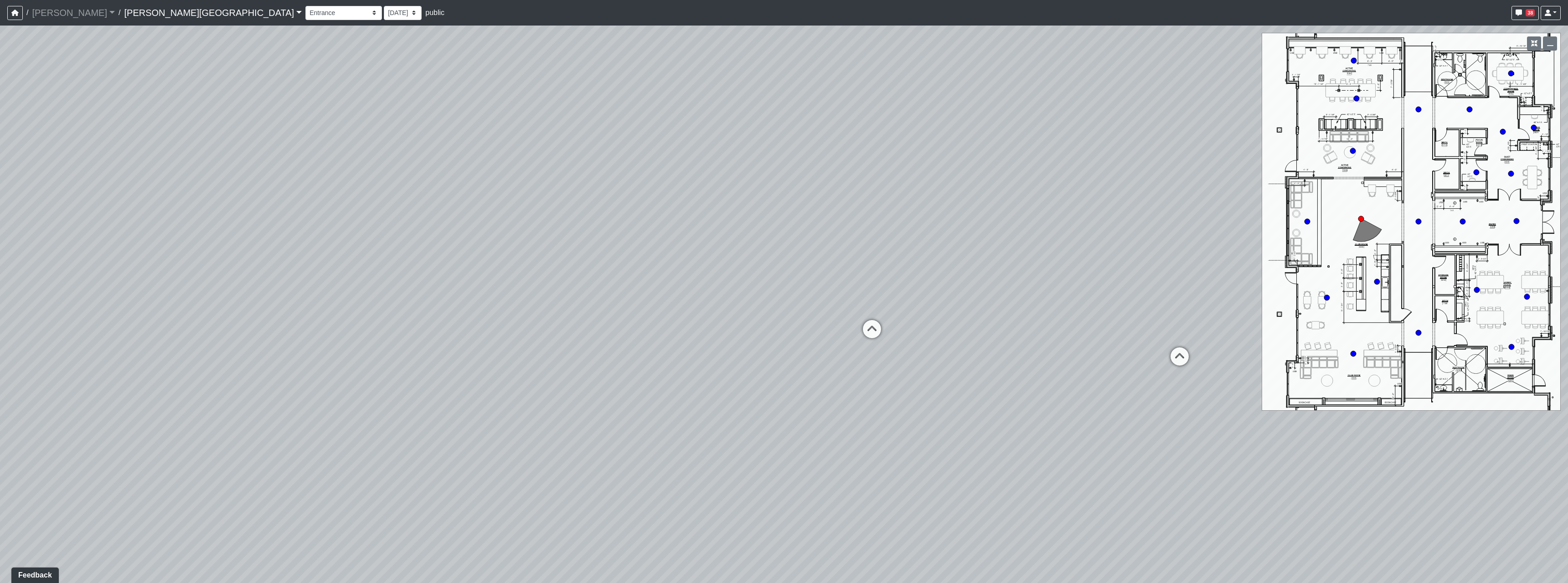
click at [966, 380] on div "Loading... Hallway - Hallway 2 Loading... Entry Loading... Booths Loading... Qu…" at bounding box center [784, 304] width 1568 height 557
click at [1126, 349] on icon at bounding box center [1119, 355] width 27 height 27
select select "5RUyaef5Fa75NHkmRDMvrW"
drag, startPoint x: 1171, startPoint y: 385, endPoint x: 553, endPoint y: 358, distance: 618.6
click at [633, 364] on div "Loading... Hallway - Hallway 2 Loading... Entry Loading... Booths Loading... Qu…" at bounding box center [784, 304] width 1568 height 557
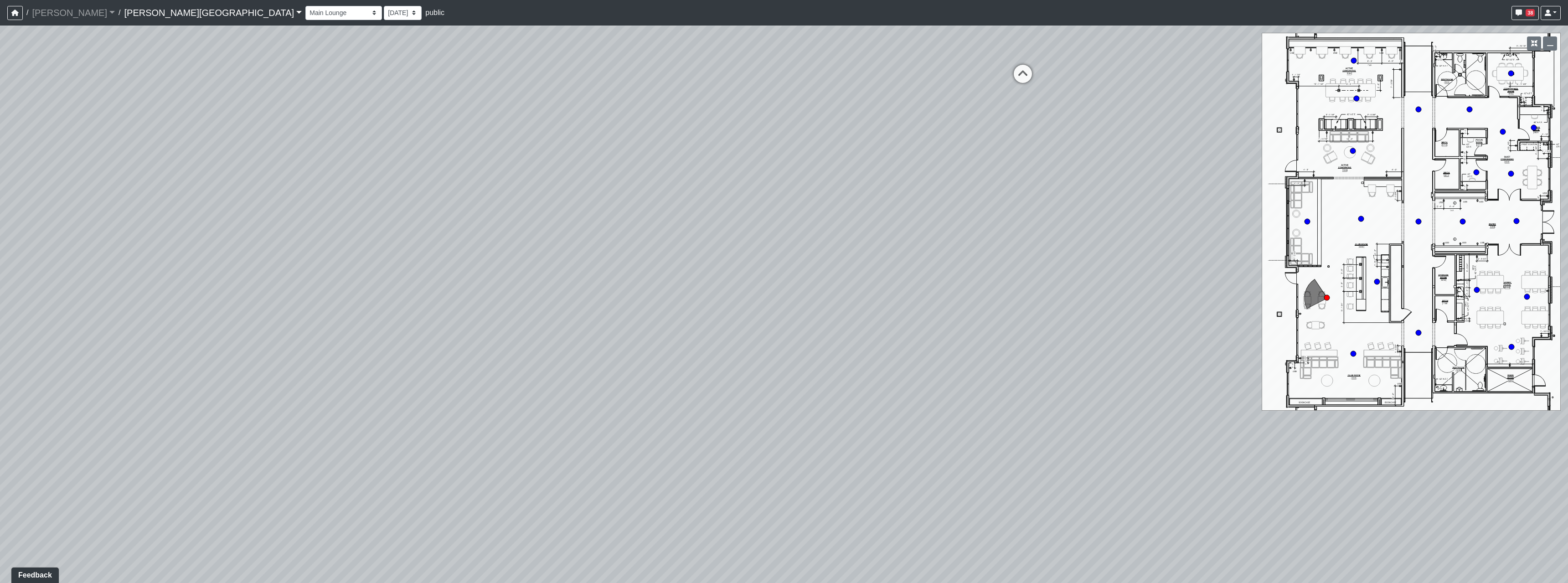
drag, startPoint x: 942, startPoint y: 349, endPoint x: 920, endPoint y: 153, distance: 197.2
click at [911, 192] on div "Loading... Hallway - Hallway 2 Loading... Entry Loading... Booths Loading... Qu…" at bounding box center [784, 304] width 1568 height 557
drag, startPoint x: 858, startPoint y: 221, endPoint x: 853, endPoint y: 1, distance: 220.1
click at [874, 81] on div "Loading... Hallway - Hallway 2 Loading... Entry Loading... Booths Loading... Qu…" at bounding box center [784, 304] width 1568 height 557
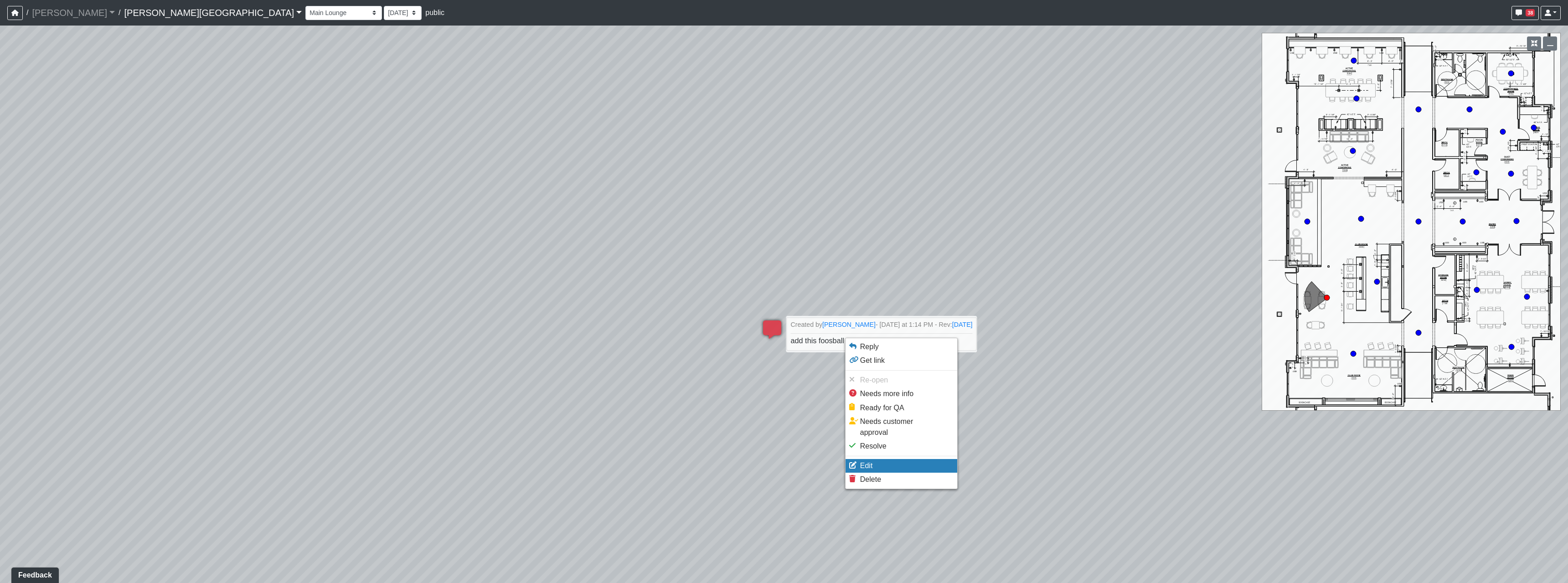
click at [870, 462] on span "Edit" at bounding box center [866, 466] width 13 height 8
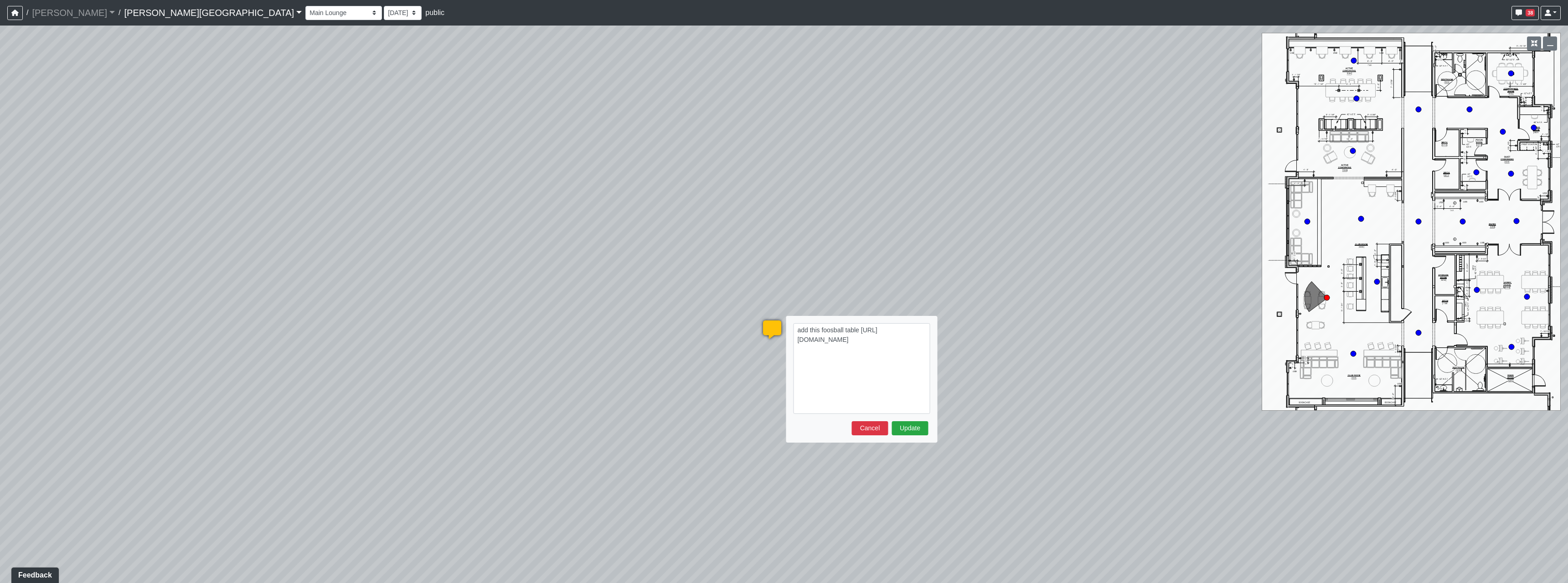
drag, startPoint x: 902, startPoint y: 409, endPoint x: 789, endPoint y: 338, distance: 133.5
click at [789, 338] on div "add this foosball table https://www.pbteen.com/products/5528932/?catalogId=21&c…" at bounding box center [861, 379] width 152 height 127
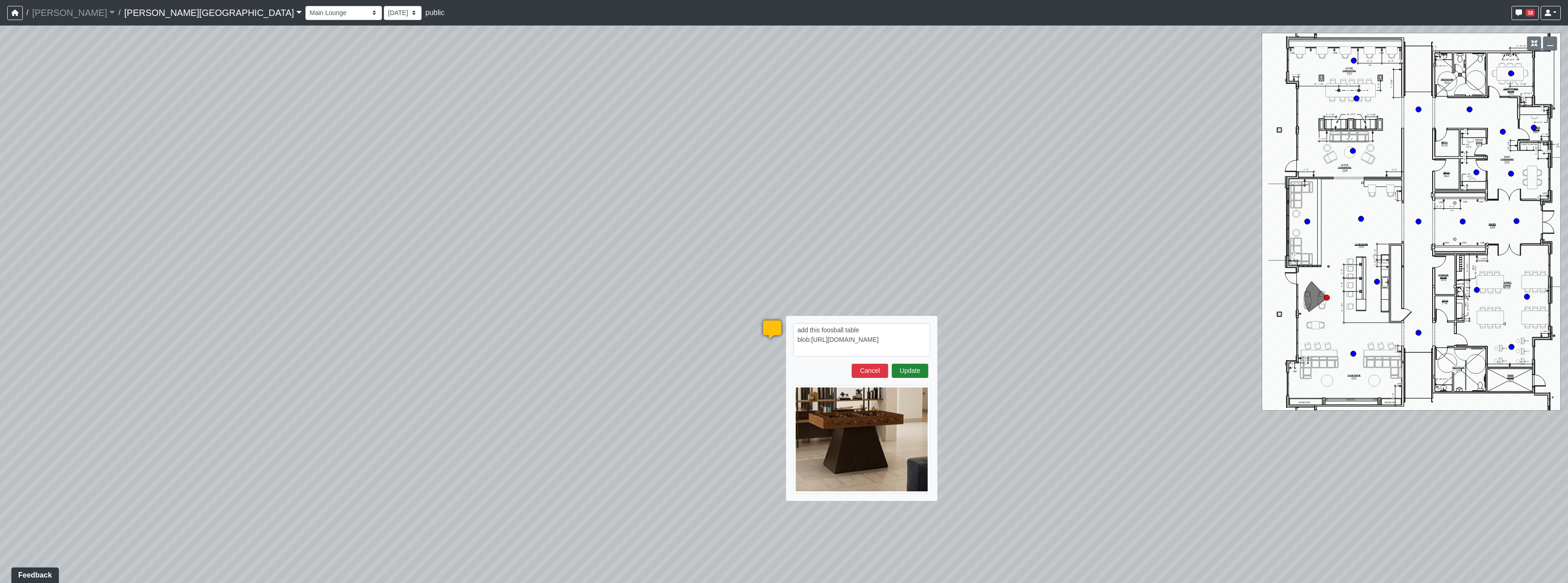
type textarea "add this foosball table blob:https://sizzle.atlasbayvr.com/33dda211-b110-4c5f-b…"
click at [900, 368] on button "Update" at bounding box center [910, 371] width 37 height 14
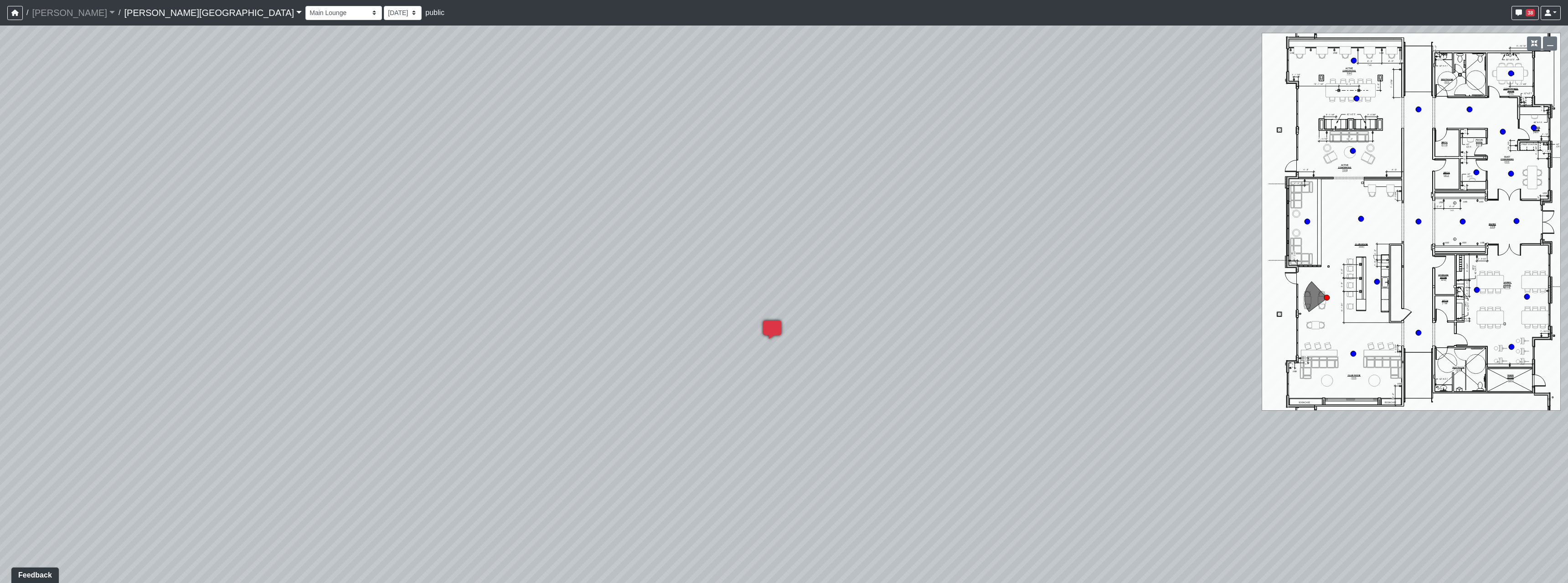
drag, startPoint x: 930, startPoint y: 274, endPoint x: 868, endPoint y: 434, distance: 171.6
click at [868, 434] on div "Loading... Hallway - Hallway 2 Loading... Entry Loading... Booths Loading... Qu…" at bounding box center [784, 304] width 1568 height 557
drag, startPoint x: 1252, startPoint y: 420, endPoint x: 755, endPoint y: 389, distance: 498.0
click at [788, 393] on div "Loading... Hallway - Hallway 2 Loading... Entry Loading... Booths Loading... Qu…" at bounding box center [784, 304] width 1568 height 557
drag, startPoint x: 959, startPoint y: 386, endPoint x: 505, endPoint y: 281, distance: 466.0
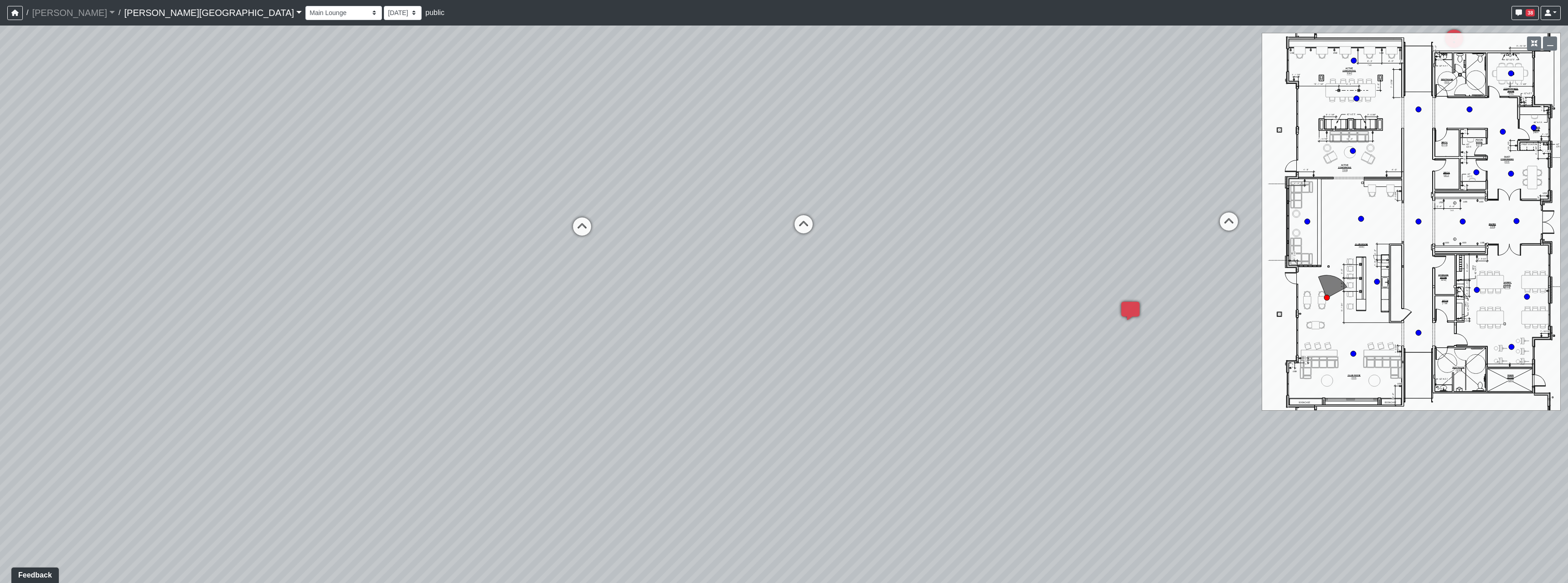
click at [1204, 388] on div "Loading... Hallway - Hallway 2 Loading... Entry Loading... Booths Loading... Qu…" at bounding box center [784, 304] width 1568 height 557
drag, startPoint x: 737, startPoint y: 478, endPoint x: 930, endPoint y: 434, distance: 198.0
click at [930, 434] on div "Loading... Hallway - Hallway 2 Loading... Entry Loading... Booths Loading... Qu…" at bounding box center [784, 304] width 1568 height 557
drag, startPoint x: 649, startPoint y: 379, endPoint x: 749, endPoint y: 338, distance: 108.1
click at [1059, 343] on div "Loading... Hallway - Hallway 2 Loading... Entry Loading... Booths Loading... Qu…" at bounding box center [784, 304] width 1568 height 557
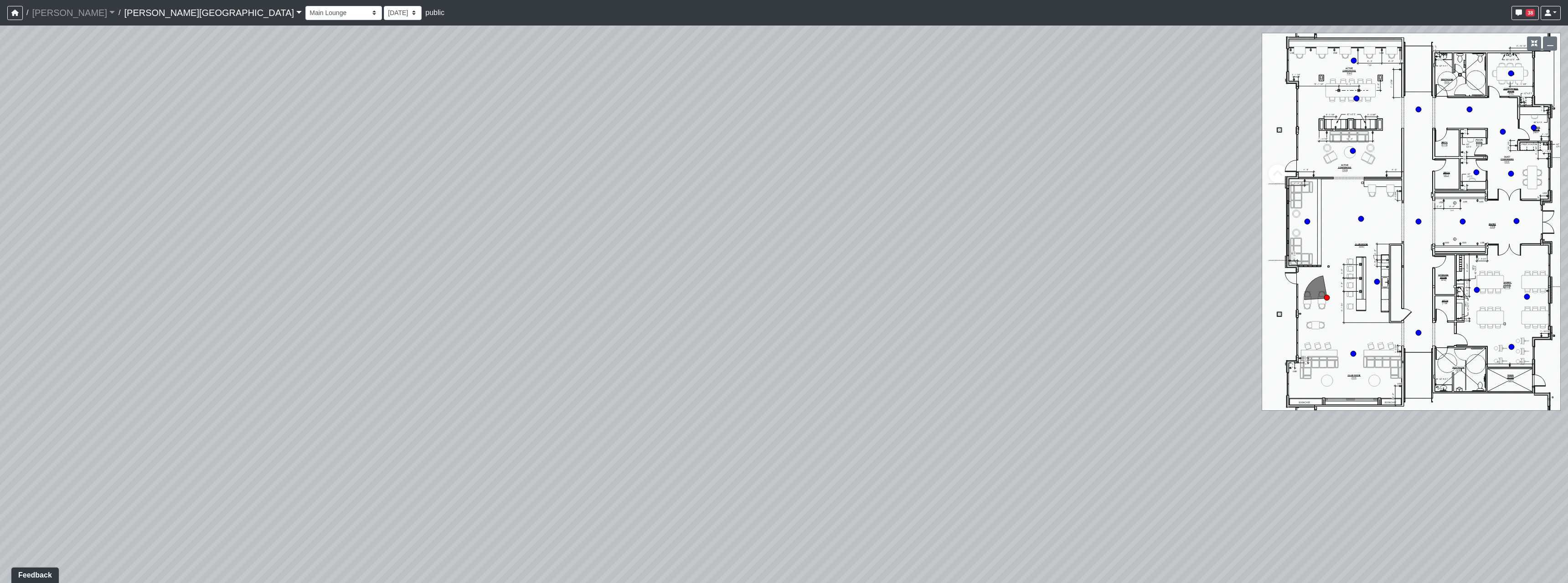
drag, startPoint x: 522, startPoint y: 347, endPoint x: 927, endPoint y: 338, distance: 405.1
click at [897, 337] on div "Loading... Hallway - Hallway 2 Loading... Entry Loading... Booths Loading... Qu…" at bounding box center [784, 304] width 1568 height 557
drag, startPoint x: 857, startPoint y: 435, endPoint x: 984, endPoint y: 446, distance: 127.5
click at [1052, 459] on div "Loading... Hallway - Hallway 2 Loading... Entry Loading... Booths Loading... Qu…" at bounding box center [784, 304] width 1568 height 557
drag, startPoint x: 730, startPoint y: 436, endPoint x: 120, endPoint y: 326, distance: 619.8
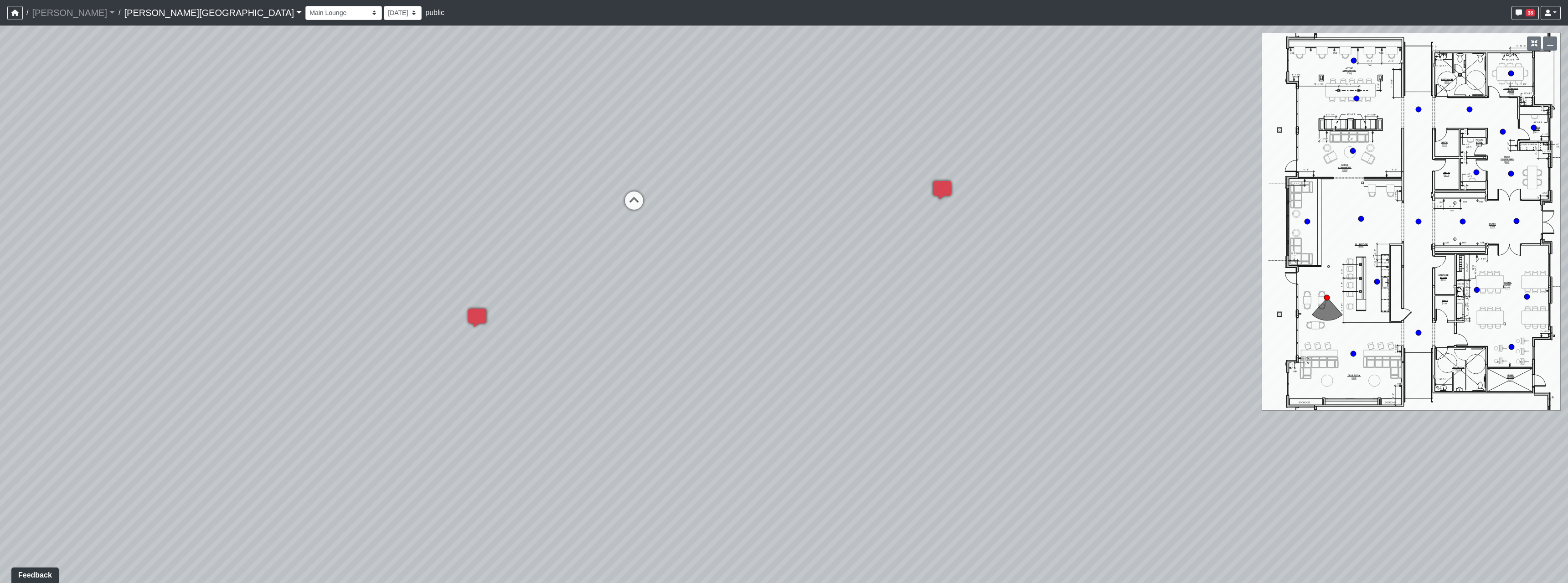
click at [388, 366] on div "Loading... Hallway - Hallway 2 Loading... Entry Loading... Booths Loading... Qu…" at bounding box center [784, 304] width 1568 height 557
drag, startPoint x: 821, startPoint y: 503, endPoint x: 425, endPoint y: 512, distance: 396.1
click at [573, 503] on div "Loading... Hallway - Hallway 2 Loading... Entry Loading... Booths Loading... Qu…" at bounding box center [784, 304] width 1568 height 557
drag, startPoint x: 616, startPoint y: 453, endPoint x: 453, endPoint y: 601, distance: 220.2
click at [453, 582] on html "/ Flournoy Flournoy Loading... / Tanner Road Tanner Road Loading... Tanner Road…" at bounding box center [784, 292] width 1568 height 583
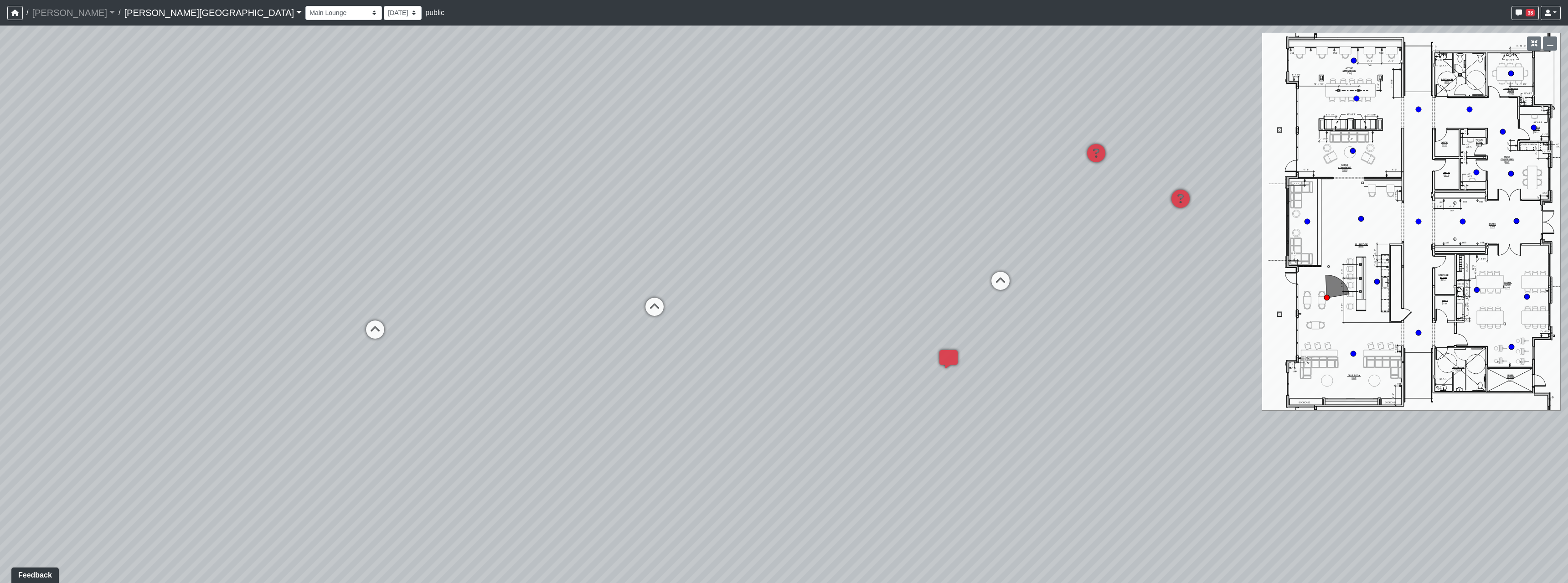
drag, startPoint x: 626, startPoint y: 503, endPoint x: 632, endPoint y: 518, distance: 16.2
click at [631, 520] on div "Loading... Hallway - Hallway 2 Loading... Entry Loading... Booths Loading... Qu…" at bounding box center [784, 304] width 1568 height 557
click at [654, 320] on icon at bounding box center [657, 325] width 27 height 27
select select "2p1LcMW7A2doxWKe2HrzBw"
drag, startPoint x: 782, startPoint y: 512, endPoint x: 787, endPoint y: 501, distance: 12.1
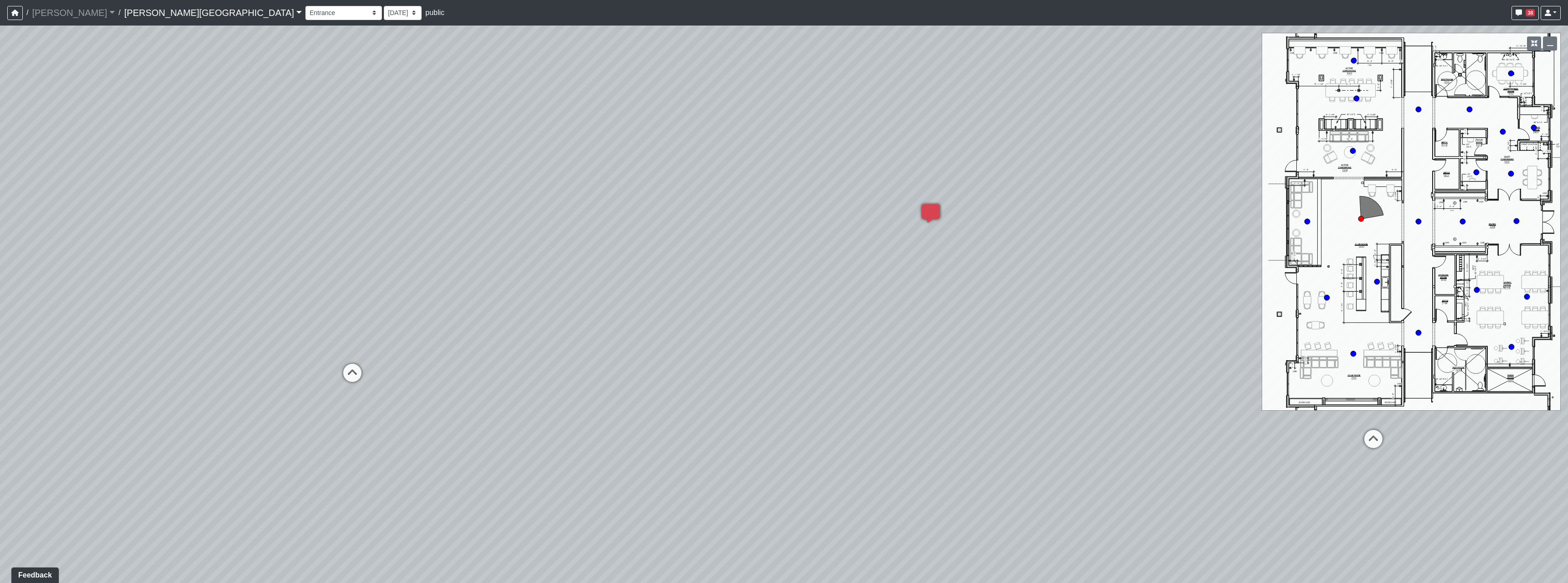
click at [786, 501] on div "Loading... Hallway - Hallway 2 Loading... Entry Loading... Booths Loading... Qu…" at bounding box center [784, 304] width 1568 height 557
click at [763, 342] on ul "Add comment Goto open comment editor No comment permissions" at bounding box center [771, 351] width 119 height 18
click at [761, 343] on span "Add comment" at bounding box center [779, 340] width 45 height 8
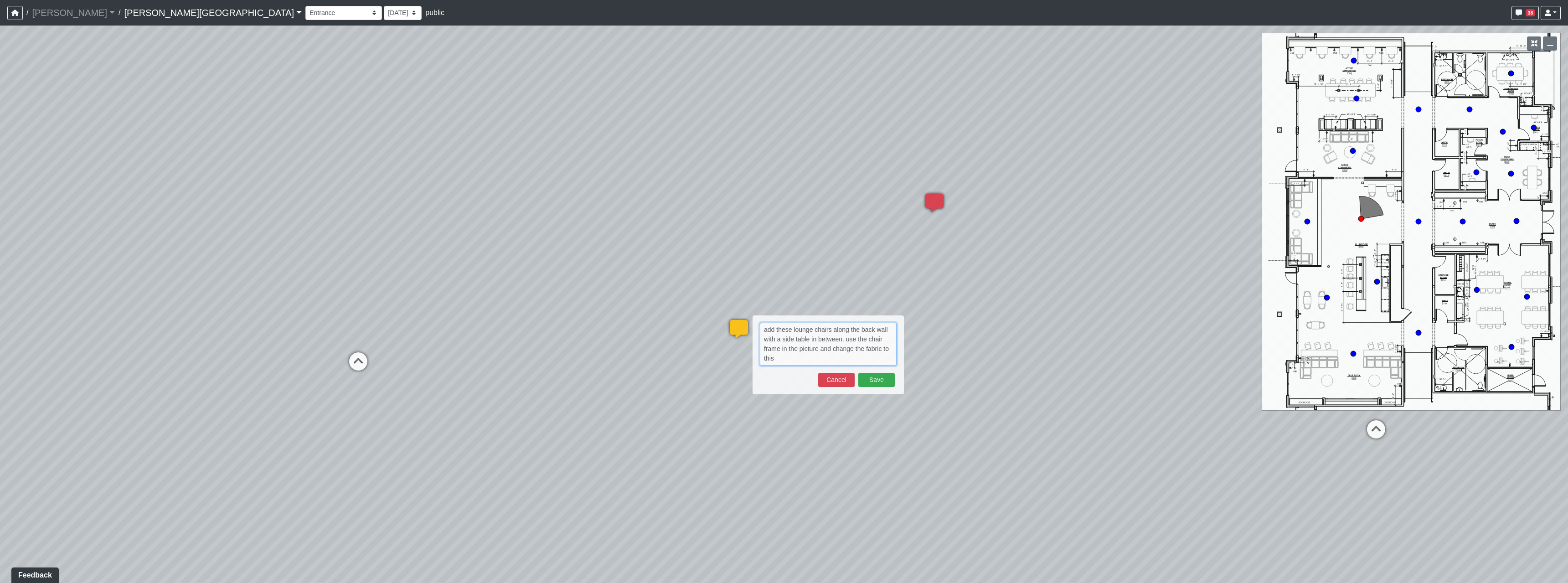
paste textarea "https://maxwellfabrics.com/p/VA3253"
paste textarea "blob:https://sizzle.atlasbayvr.com/14565bcf-aacf-42fa-a92b-93c485854964"
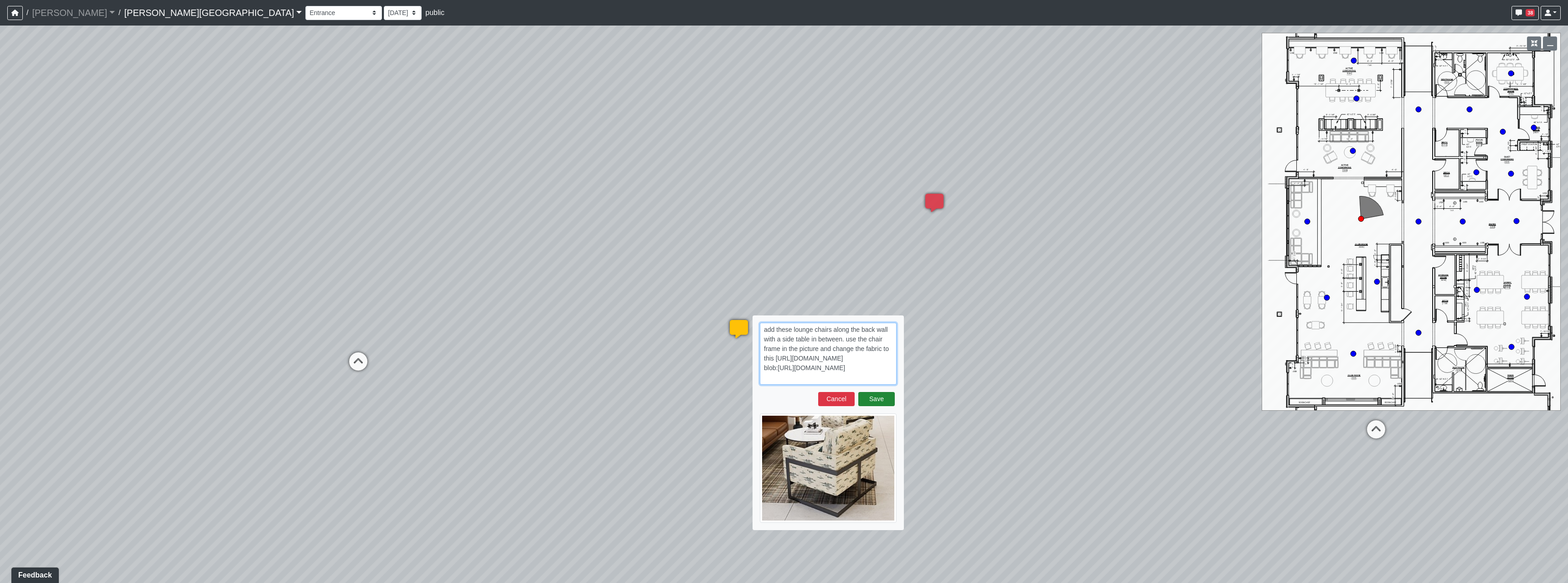
type textarea "add these lounge chairs along the back wall with a side table in between. use t…"
click at [875, 400] on button "Save" at bounding box center [877, 399] width 37 height 14
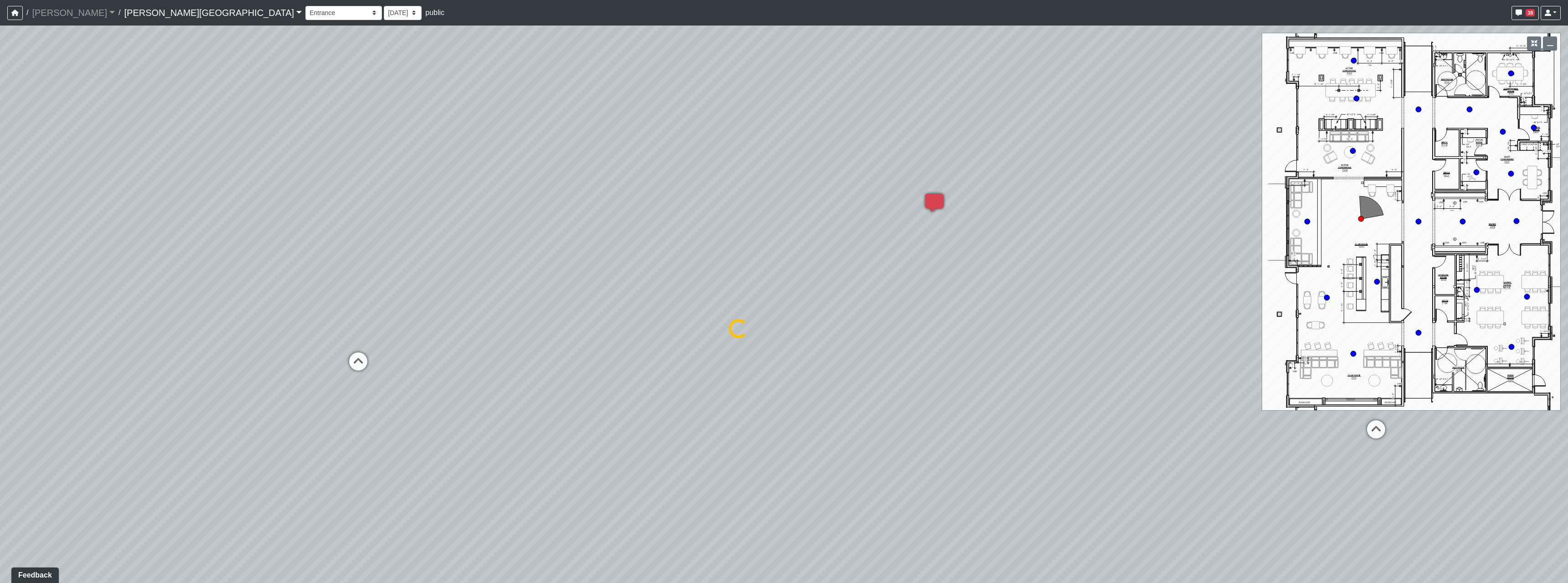
select select "2p1LcMW7A2doxWKe2HrzBw"
click at [750, 385] on icon at bounding box center [749, 388] width 7 height 7
paste textarea "blob:https://sizzle.atlasbayvr.com/8377362d-d392-44fa-b0a6-117c11ce9de9"
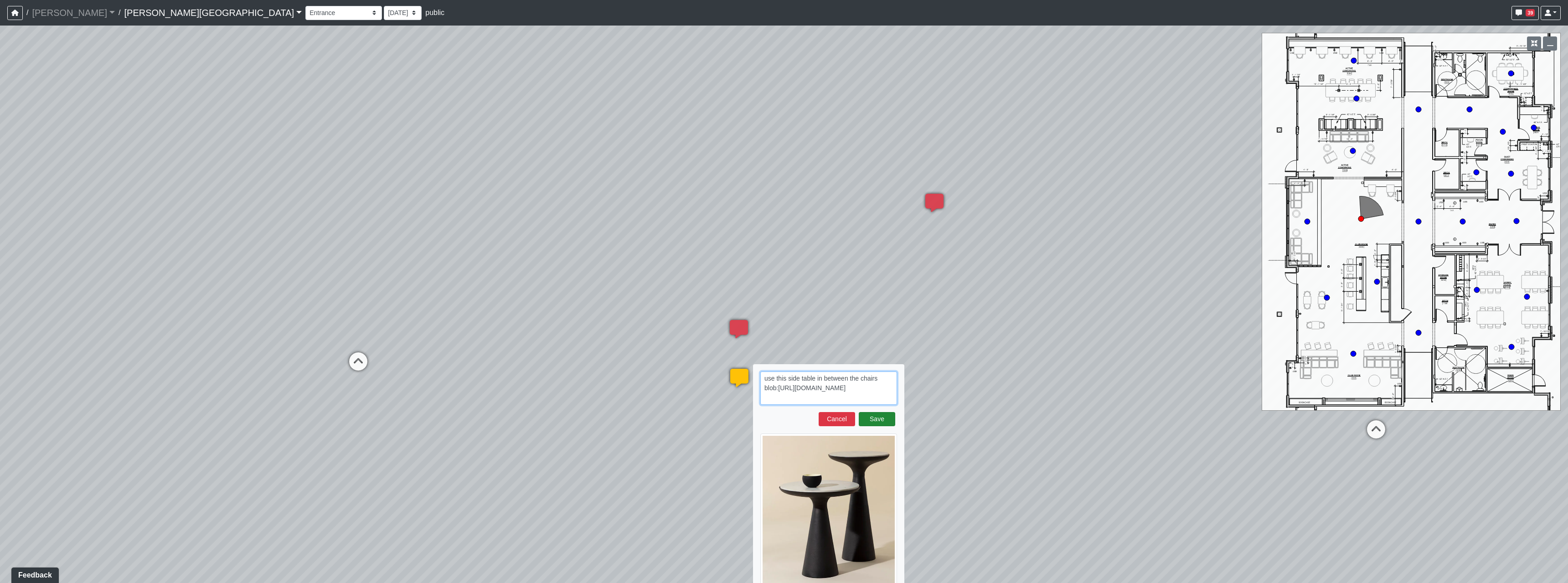
type textarea "use this side table in between the chairs blob:https://sizzle.atlasbayvr.com/83…"
drag, startPoint x: 876, startPoint y: 425, endPoint x: 878, endPoint y: 442, distance: 17.1
click at [874, 426] on form "use this side table in between the chairs blob:https://sizzle.atlasbayvr.com/83…" at bounding box center [828, 481] width 137 height 220
click at [877, 424] on button "Save" at bounding box center [877, 419] width 37 height 14
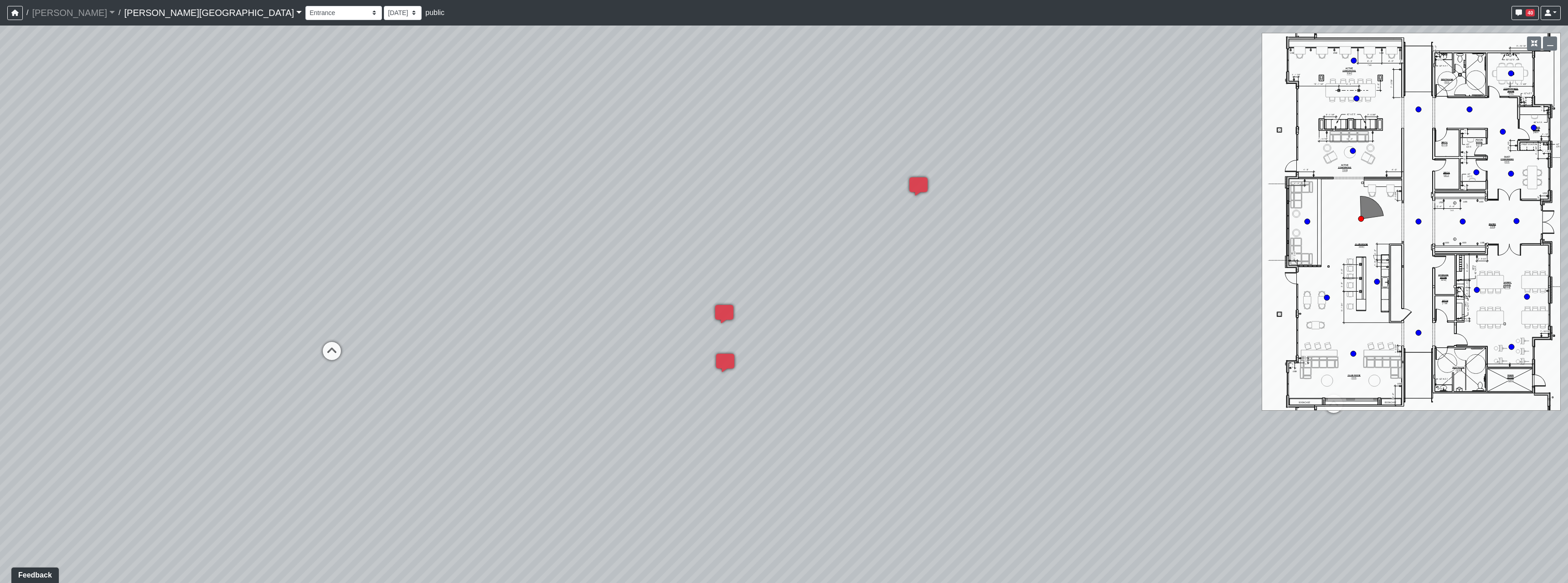
drag, startPoint x: 951, startPoint y: 430, endPoint x: 643, endPoint y: 283, distance: 341.3
click at [650, 283] on div "Loading... Hallway - Hallway 2 Loading... Entry Loading... Booths Loading... Qu…" at bounding box center [784, 304] width 1568 height 557
drag, startPoint x: 1068, startPoint y: 307, endPoint x: 892, endPoint y: 418, distance: 208.1
click at [892, 418] on div "Loading... Hallway - Hallway 2 Loading... Entry Loading... Booths Loading... Qu…" at bounding box center [784, 304] width 1568 height 557
drag, startPoint x: 1105, startPoint y: 403, endPoint x: 1308, endPoint y: 402, distance: 203.0
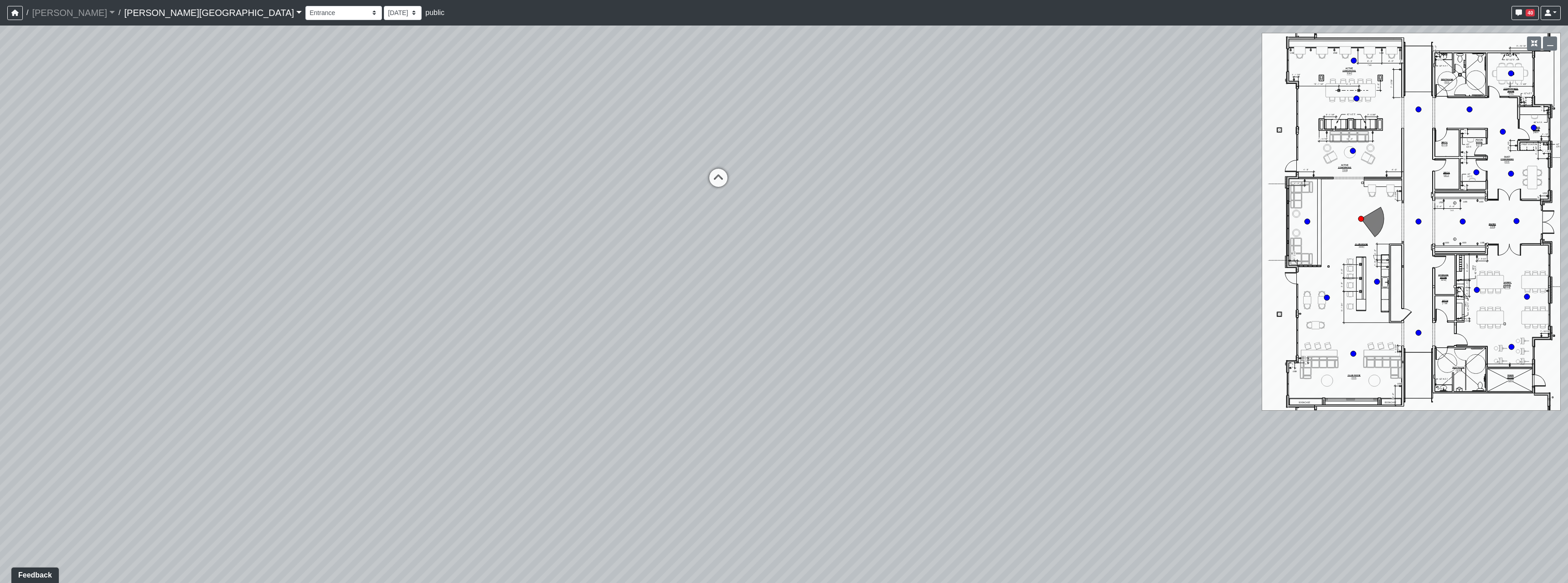
click at [1308, 402] on div "Loading... Hallway - Hallway 2 Loading... Entry Loading... Booths Loading... Qu…" at bounding box center [784, 304] width 1568 height 557
click at [796, 370] on div "Loading... Hallway - Hallway 2 Loading... Entry Loading... Booths Loading... Qu…" at bounding box center [784, 304] width 1568 height 557
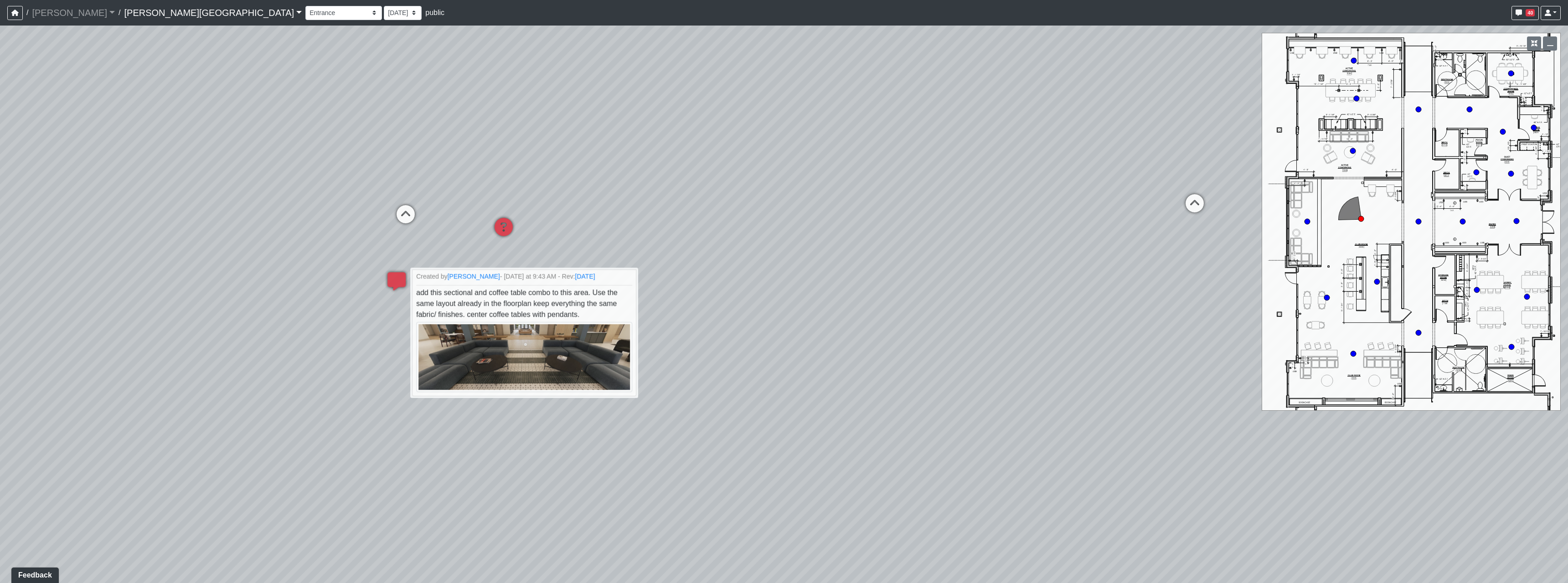
drag, startPoint x: 626, startPoint y: 380, endPoint x: 529, endPoint y: 325, distance: 111.5
click at [488, 355] on div "Loading... Hallway - Hallway 2 Loading... Entry Loading... Booths Loading... Qu…" at bounding box center [784, 304] width 1568 height 557
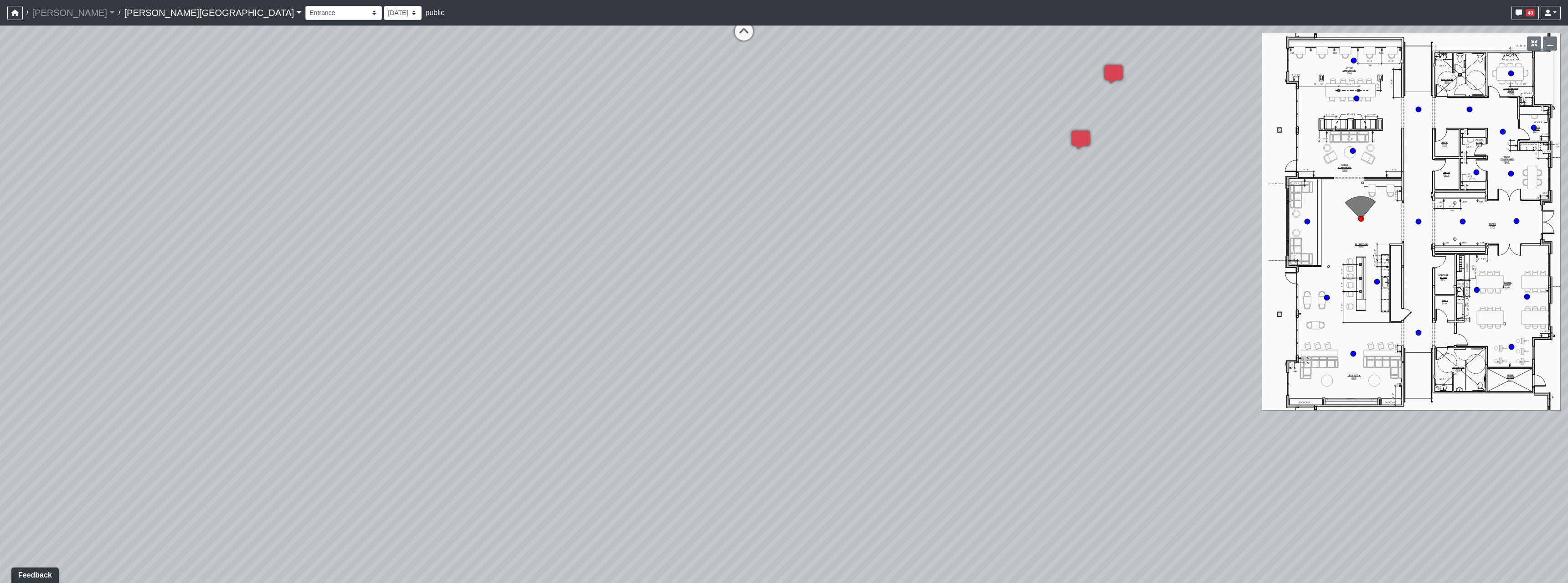
drag, startPoint x: 1206, startPoint y: 535, endPoint x: 844, endPoint y: 443, distance: 373.5
click at [844, 443] on div "Loading... Hallway - Hallway 2 Loading... Entry Loading... Booths Loading... Qu…" at bounding box center [784, 304] width 1568 height 557
drag, startPoint x: 543, startPoint y: 365, endPoint x: 1054, endPoint y: 461, distance: 519.9
click at [1040, 460] on div "Loading... Hallway - Hallway 2 Loading... Entry Loading... Booths Loading... Qu…" at bounding box center [784, 304] width 1568 height 557
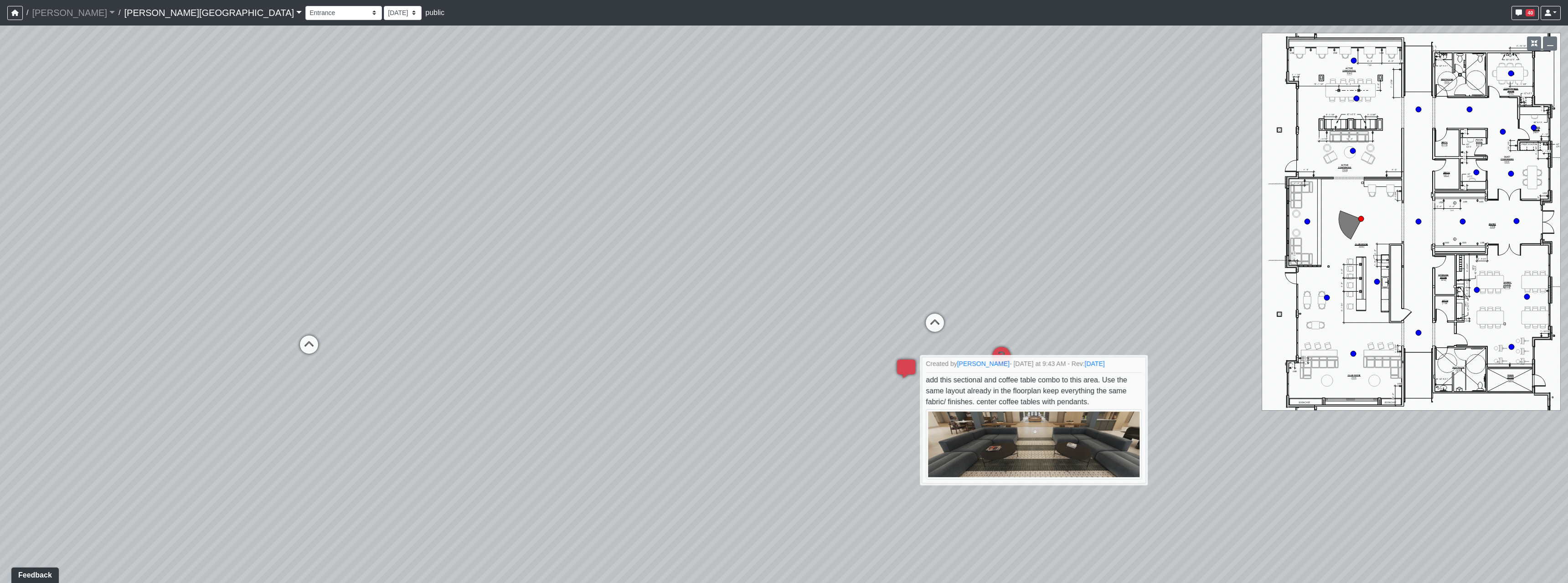
drag, startPoint x: 555, startPoint y: 417, endPoint x: 562, endPoint y: 451, distance: 34.7
click at [562, 451] on div "Loading... Hallway - Hallway 2 Loading... Entry Loading... Booths Loading... Qu…" at bounding box center [784, 304] width 1568 height 557
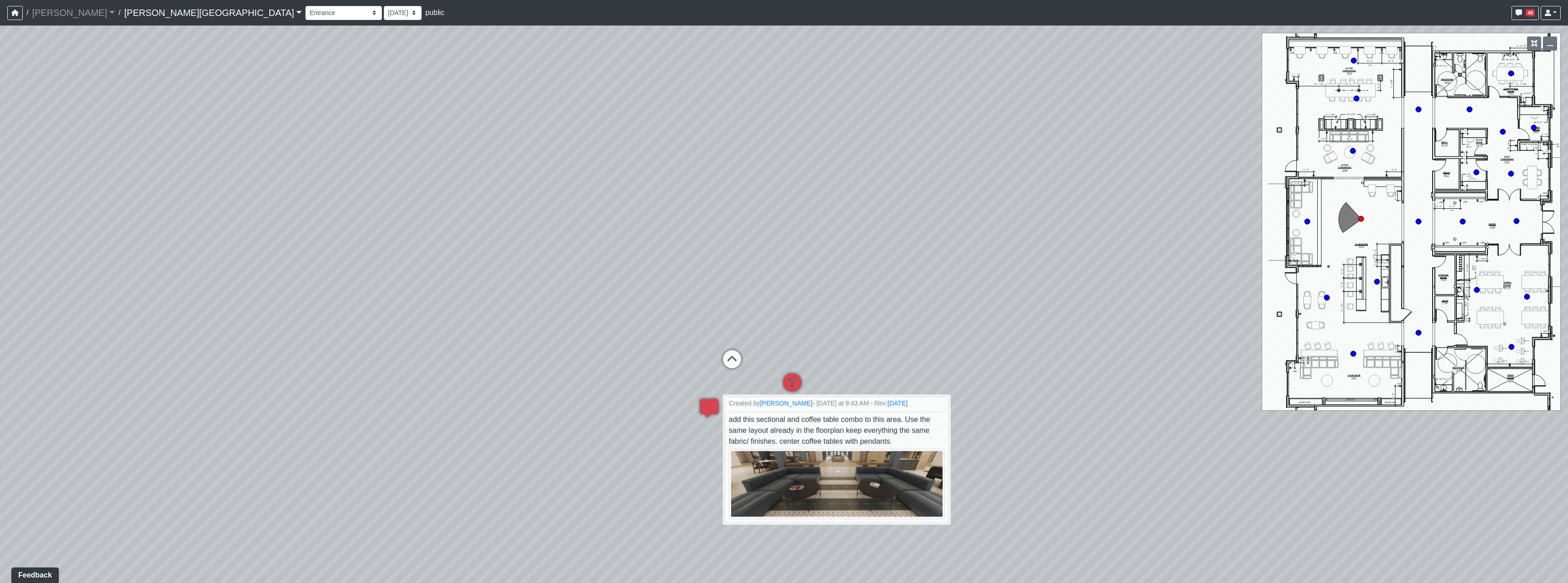
drag, startPoint x: 942, startPoint y: 193, endPoint x: 598, endPoint y: 240, distance: 347.2
click at [598, 240] on div "Loading... Hallway - Hallway 2 Loading... Entry Loading... Booths Loading... Qu…" at bounding box center [784, 304] width 1568 height 557
click at [930, 338] on div "Loading... Hallway - Hallway 2 Loading... Entry Loading... Booths Loading... Qu…" at bounding box center [784, 304] width 1568 height 557
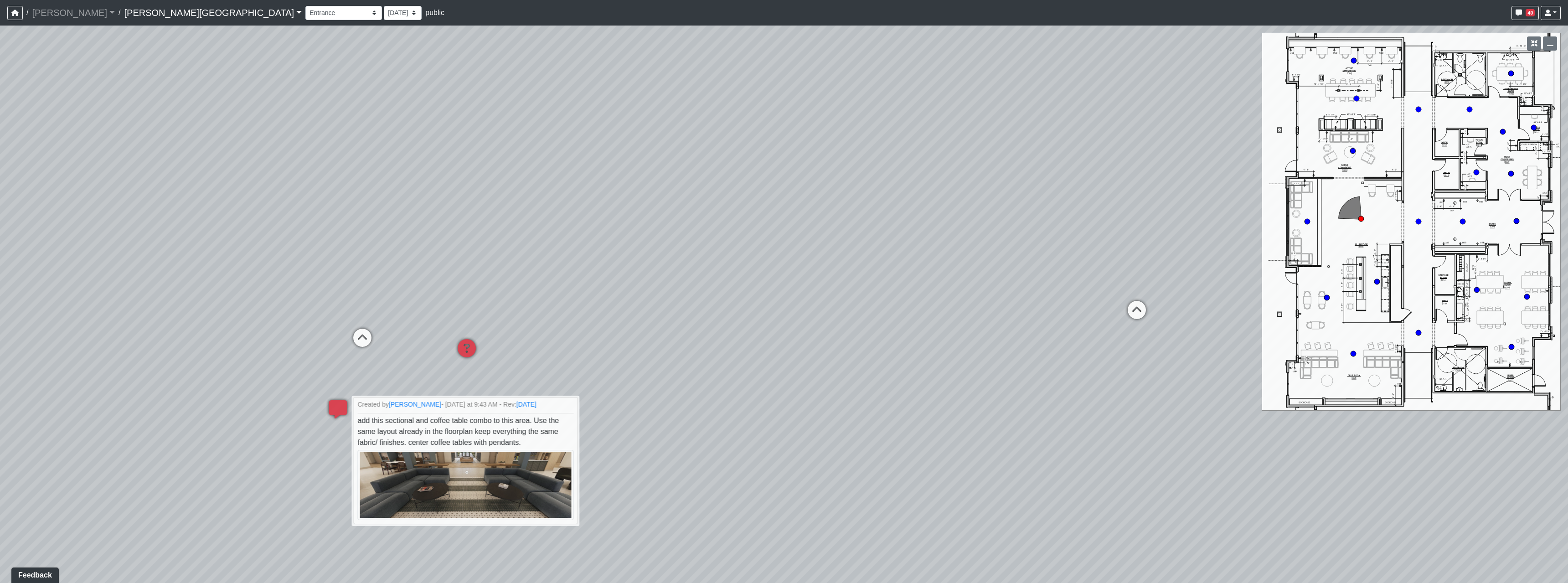
drag, startPoint x: 1080, startPoint y: 463, endPoint x: 590, endPoint y: 389, distance: 495.6
click at [590, 389] on div "Loading... Hallway - Hallway 2 Loading... Entry Loading... Booths Loading... Qu…" at bounding box center [784, 304] width 1568 height 557
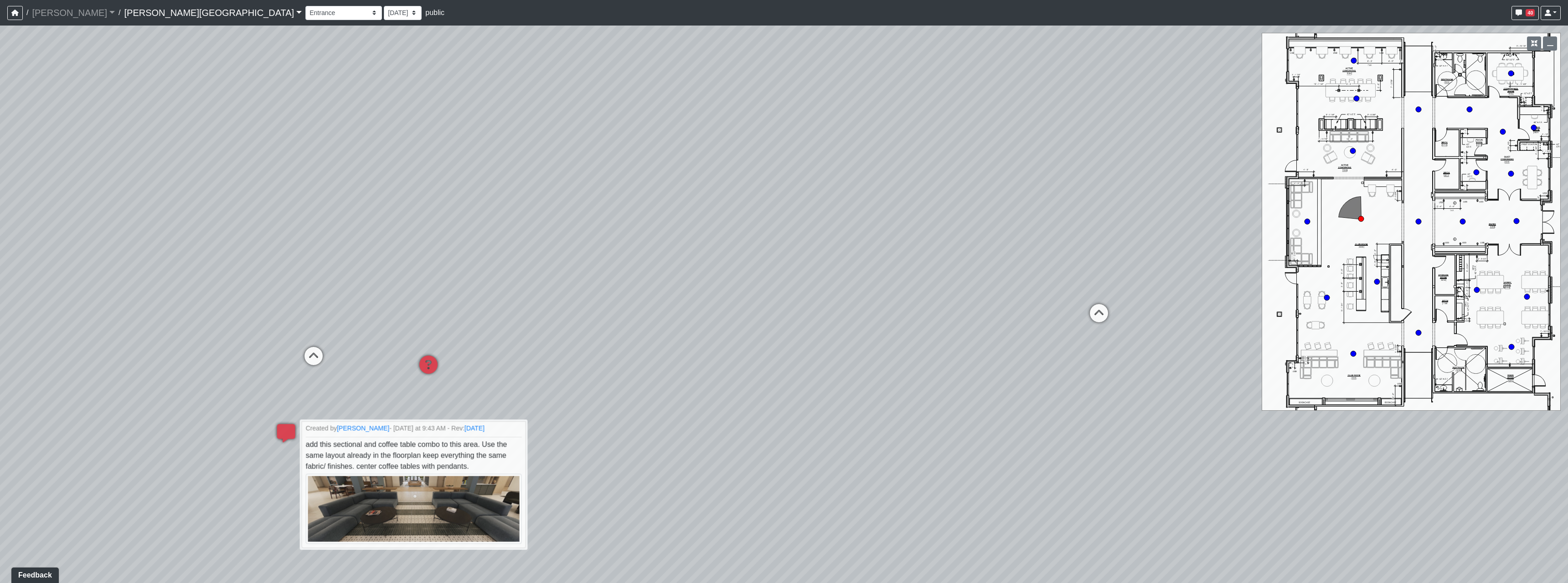
drag, startPoint x: 1001, startPoint y: 371, endPoint x: 959, endPoint y: 382, distance: 43.4
click at [959, 382] on div "Loading... Hallway - Hallway 2 Loading... Entry Loading... Booths Loading... Qu…" at bounding box center [784, 304] width 1568 height 557
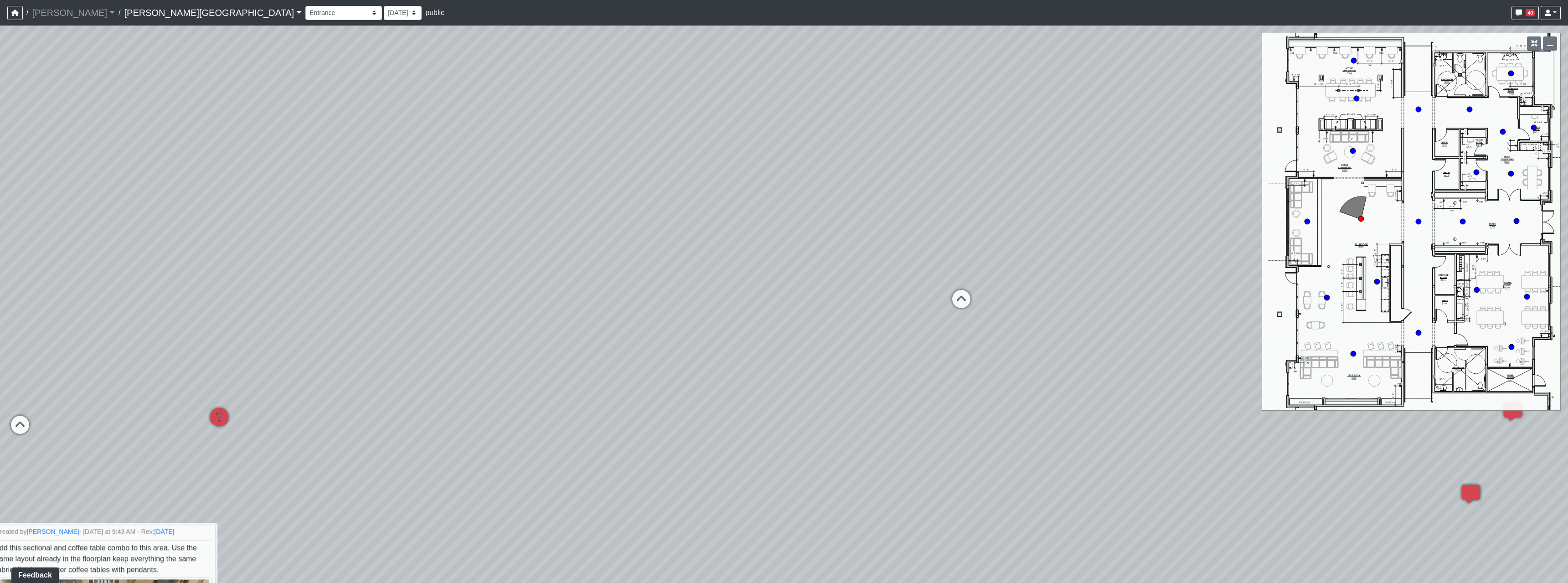
drag, startPoint x: 1186, startPoint y: 381, endPoint x: 1156, endPoint y: 408, distance: 40.4
click at [1138, 407] on div "Loading... Hallway - Hallway 2 Loading... Entry Loading... Booths Loading... Qu…" at bounding box center [784, 304] width 1568 height 557
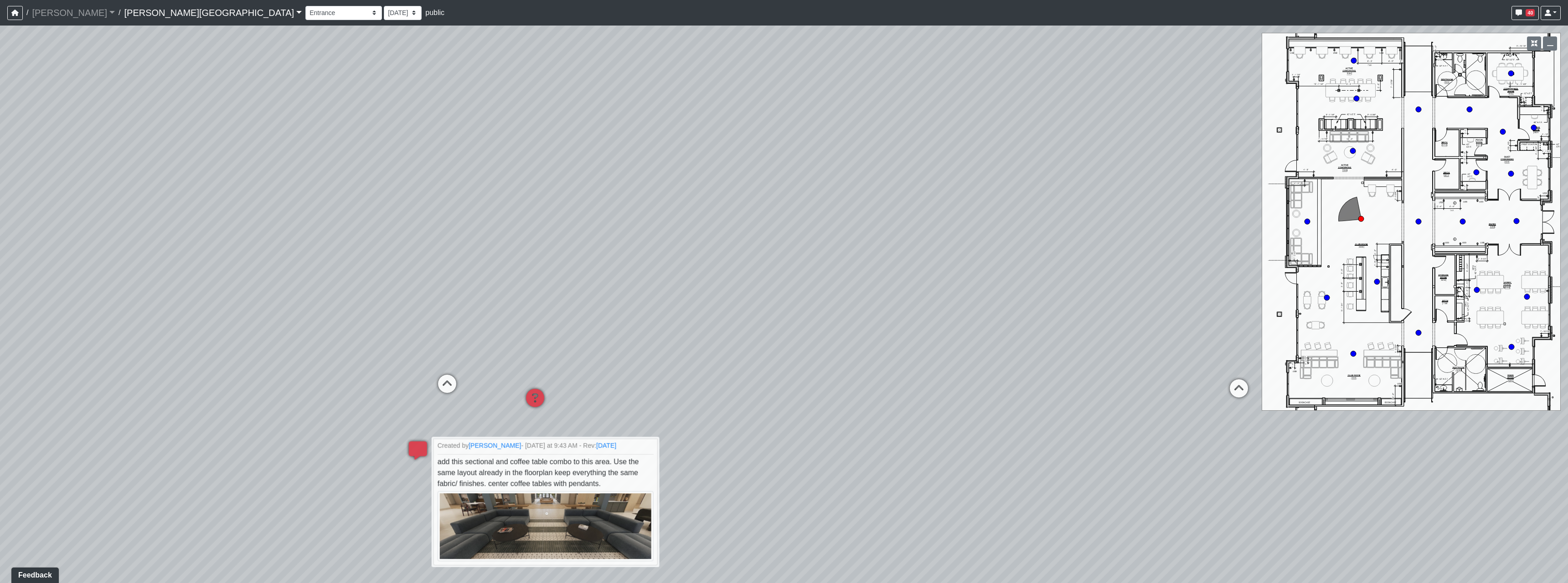
drag, startPoint x: 638, startPoint y: 321, endPoint x: 1068, endPoint y: 346, distance: 430.7
click at [810, 338] on div "Loading... Hallway - Hallway 2 Loading... Entry Loading... Booths Loading... Qu…" at bounding box center [784, 304] width 1568 height 557
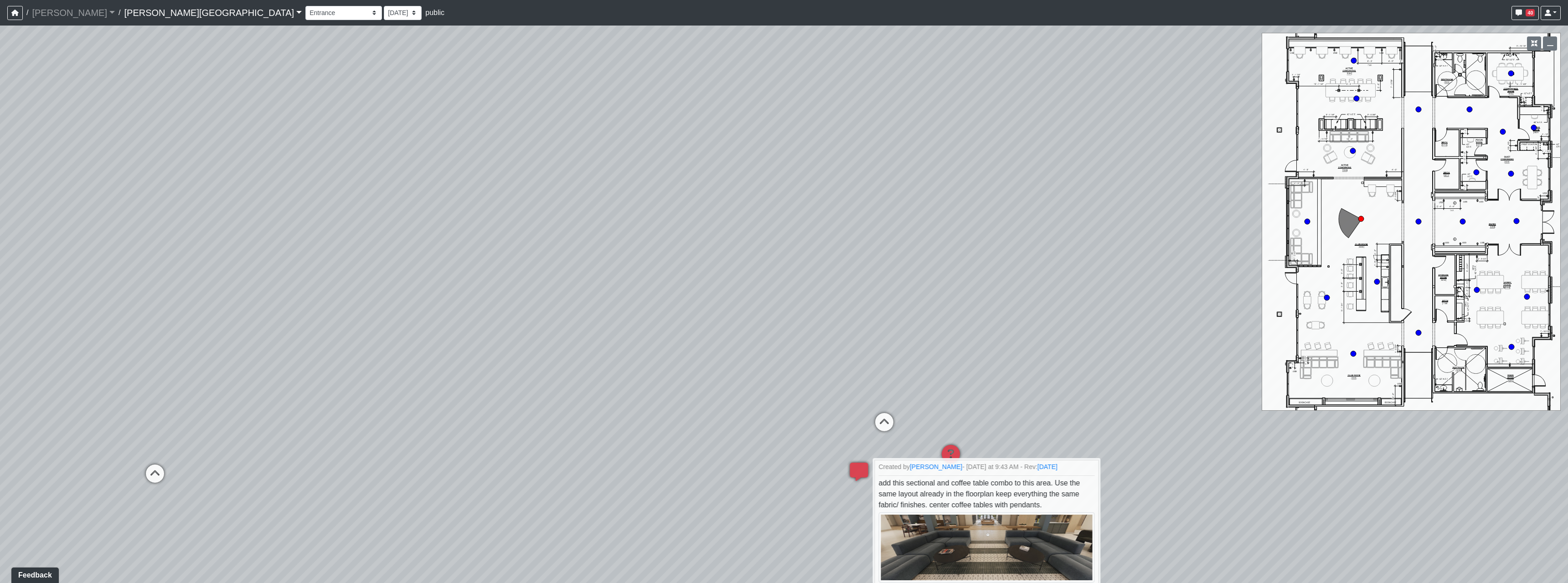
drag, startPoint x: 486, startPoint y: 327, endPoint x: 723, endPoint y: 319, distance: 237.1
click at [708, 313] on div "Loading... Hallway - Hallway 2 Loading... Entry Loading... Booths Loading... Qu…" at bounding box center [784, 304] width 1568 height 557
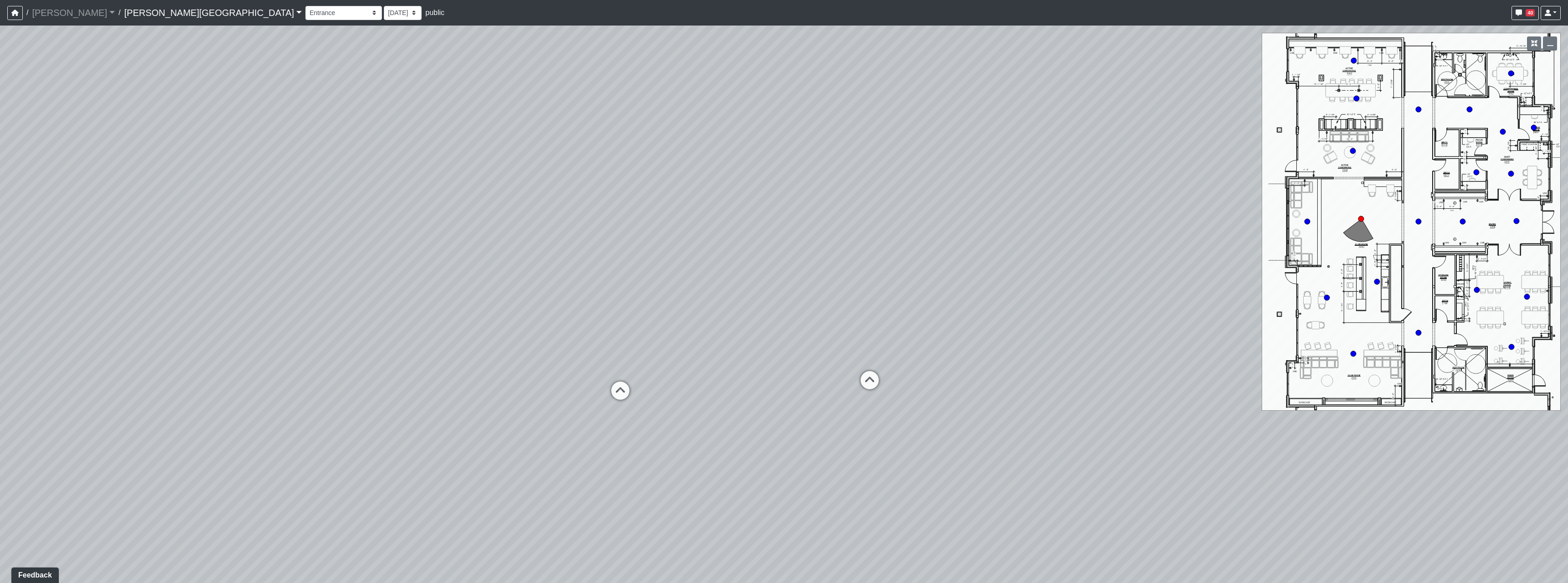
drag, startPoint x: 634, startPoint y: 356, endPoint x: 780, endPoint y: 352, distance: 146.1
click at [780, 352] on div "Loading... Hallway - Hallway 2 Loading... Entry Loading... Booths Loading... Qu…" at bounding box center [784, 304] width 1568 height 557
click at [878, 386] on icon at bounding box center [869, 385] width 27 height 27
drag, startPoint x: 853, startPoint y: 407, endPoint x: 510, endPoint y: 343, distance: 348.9
click at [510, 343] on div "Loading... Hallway - Hallway 2 Loading... Entry Loading... Booths Loading... Qu…" at bounding box center [784, 304] width 1568 height 557
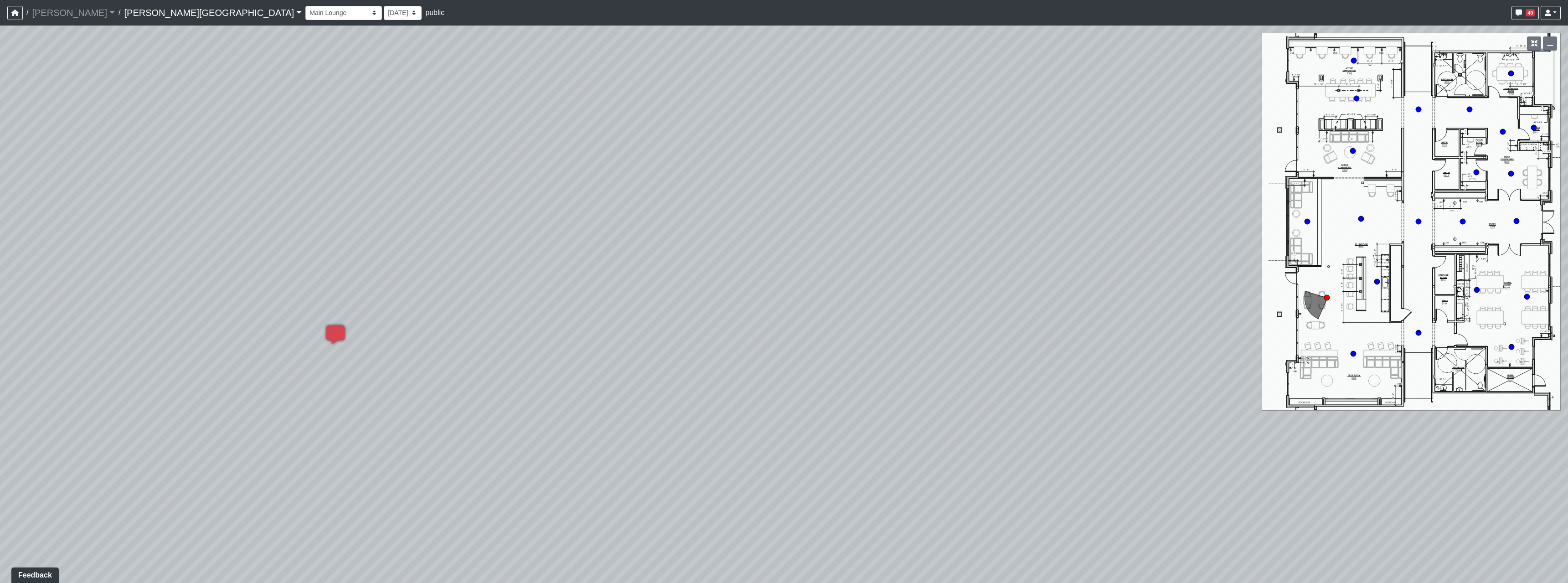
drag, startPoint x: 1012, startPoint y: 386, endPoint x: 480, endPoint y: 321, distance: 536.0
click at [589, 346] on div "Loading... Hallway - Hallway 2 Loading... Entry Loading... Booths Loading... Qu…" at bounding box center [784, 304] width 1568 height 557
drag, startPoint x: 878, startPoint y: 391, endPoint x: 903, endPoint y: 371, distance: 32.0
click at [867, 414] on div "Loading... Hallway - Hallway 2 Loading... Entry Loading... Booths Loading... Qu…" at bounding box center [784, 304] width 1568 height 557
click at [1016, 257] on div "Loading... Hallway - Hallway 2 Loading... Entry Loading... Booths Loading... Qu…" at bounding box center [784, 304] width 1568 height 557
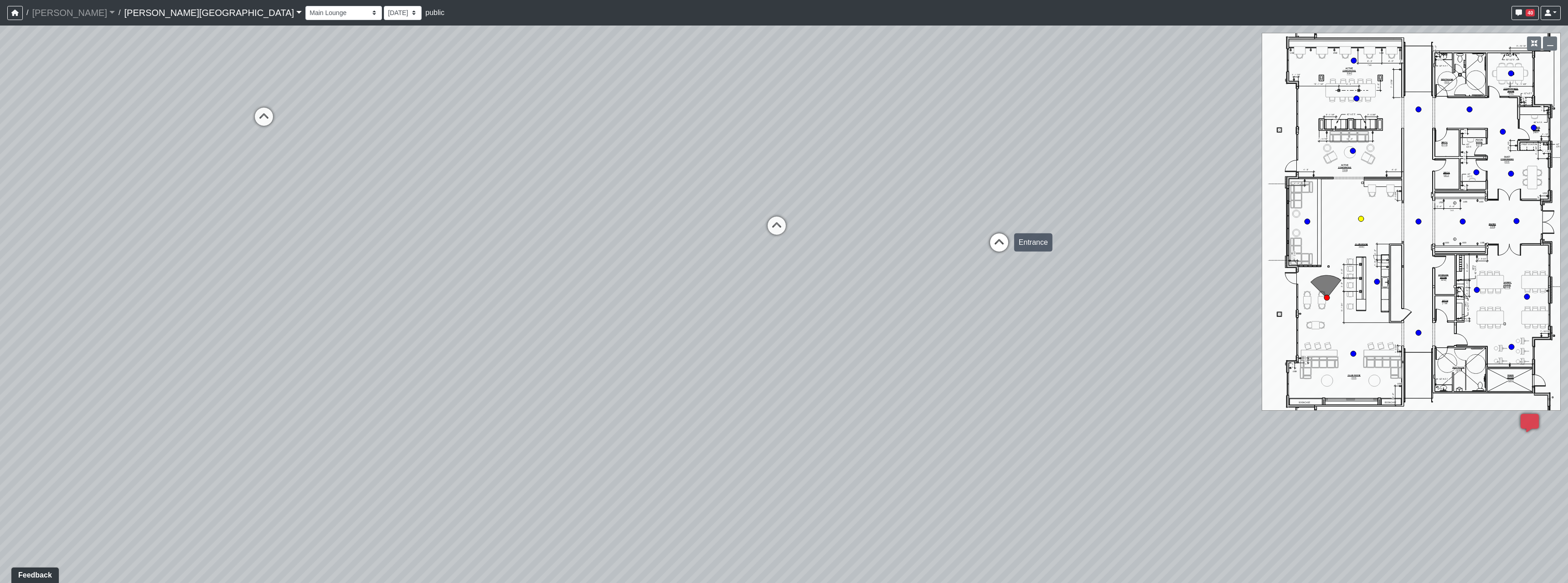
click at [1006, 248] on icon at bounding box center [999, 246] width 27 height 27
select select "2p1LcMW7A2doxWKe2HrzBw"
drag, startPoint x: 516, startPoint y: 288, endPoint x: 823, endPoint y: 280, distance: 307.1
click at [758, 280] on div "Loading... Hallway - Hallway 2 Loading... Entry Loading... Booths Loading... Qu…" at bounding box center [784, 304] width 1568 height 557
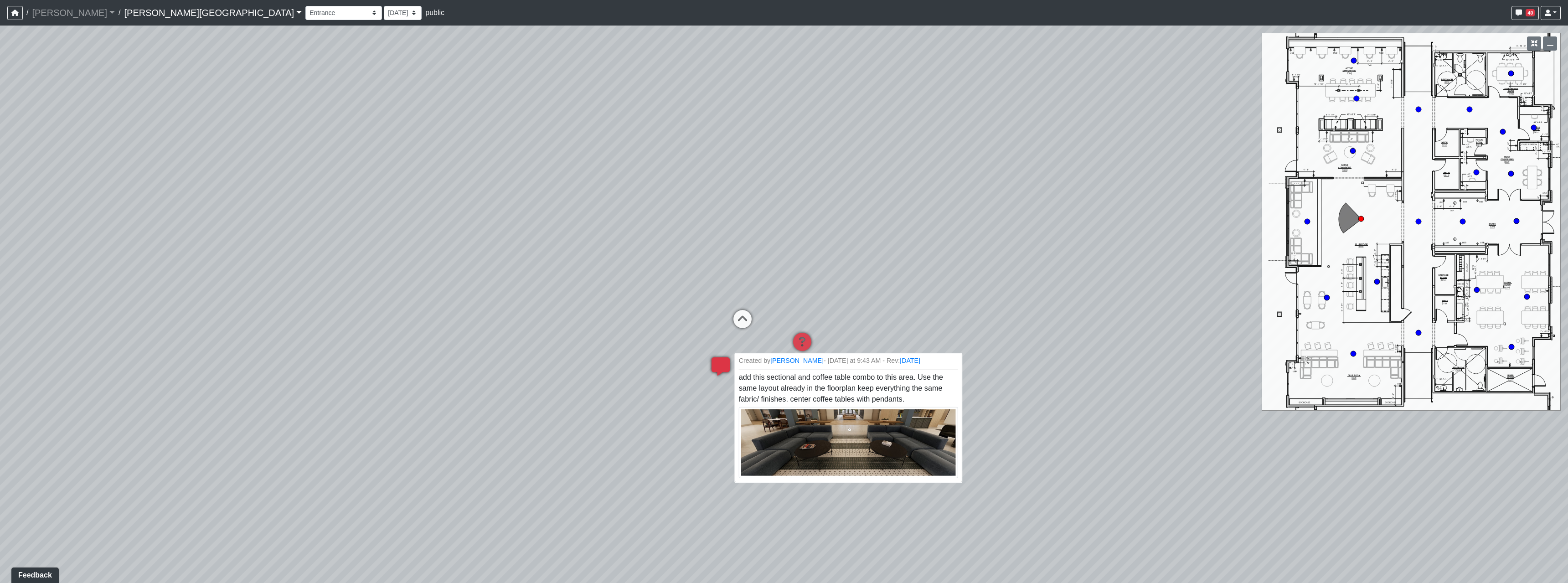
drag, startPoint x: 627, startPoint y: 253, endPoint x: 841, endPoint y: 390, distance: 254.1
click at [841, 390] on div "Loading... Hallway - Hallway 2 Loading... Entry Loading... Booths Loading... Qu…" at bounding box center [784, 304] width 1568 height 557
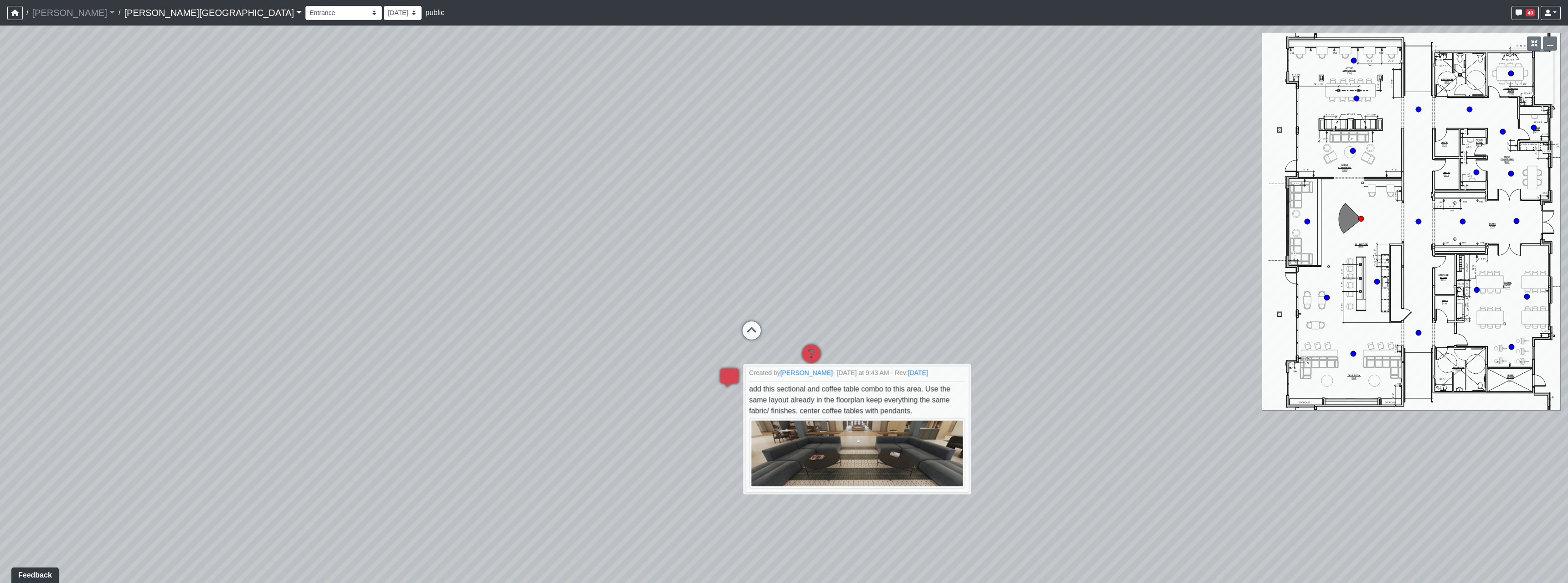
drag, startPoint x: 492, startPoint y: 363, endPoint x: 471, endPoint y: 343, distance: 29.0
click at [491, 360] on div "Loading... Hallway - Hallway 2 Loading... Entry Loading... Booths Loading... Qu…" at bounding box center [784, 304] width 1568 height 557
click at [1029, 309] on div "Loading... Hallway - Hallway 2 Loading... Entry Loading... Booths Loading... Qu…" at bounding box center [784, 304] width 1568 height 557
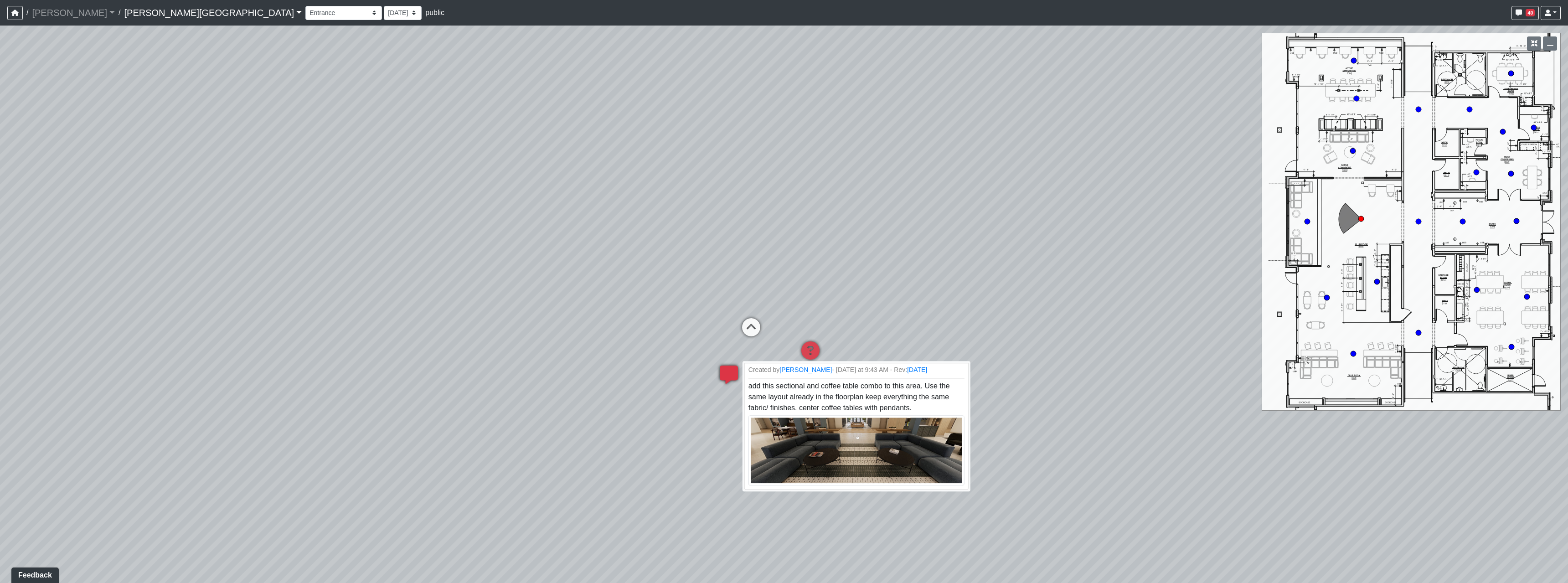
click at [738, 373] on icon at bounding box center [729, 379] width 27 height 27
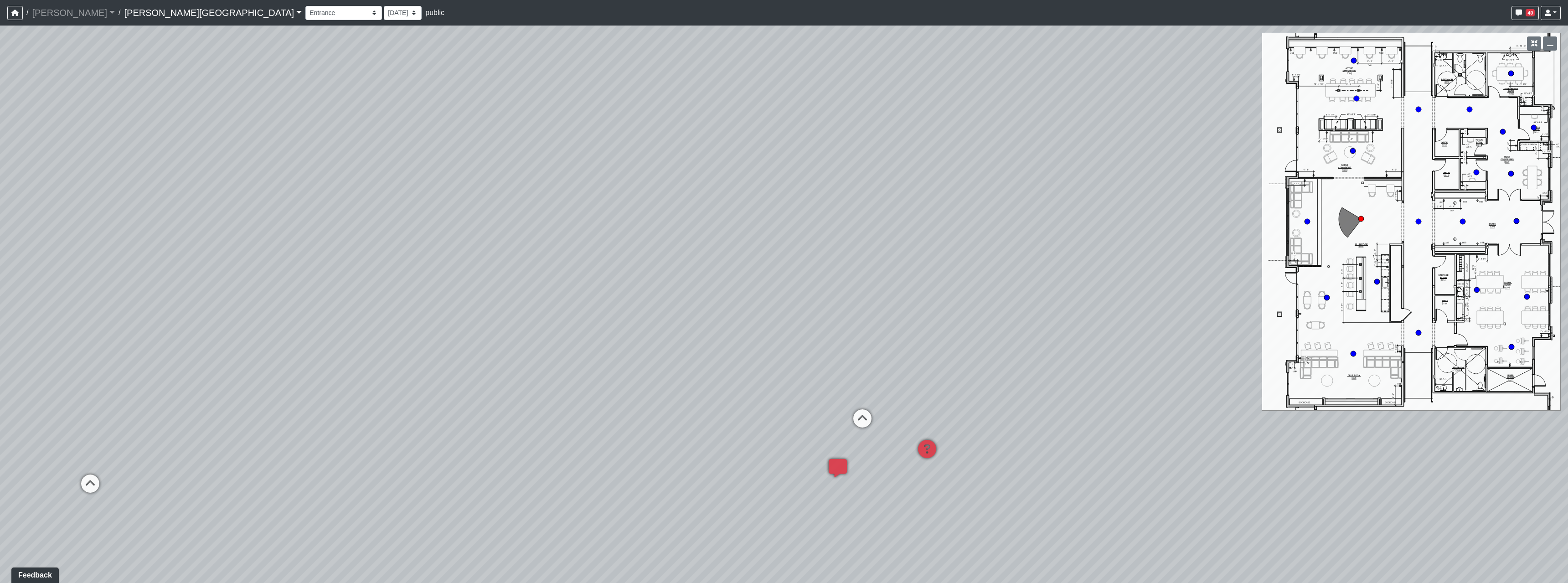
drag, startPoint x: 921, startPoint y: 262, endPoint x: 1067, endPoint y: 362, distance: 177.0
click at [1101, 362] on div "Loading... Hallway - Hallway 2 Loading... Entry Loading... Booths Loading... Qu…" at bounding box center [784, 304] width 1568 height 557
drag, startPoint x: 642, startPoint y: 367, endPoint x: 1292, endPoint y: 231, distance: 664.1
click at [1293, 231] on div "Loading... Hallway - Hallway 2 Loading... Entry Loading... Booths Loading... Qu…" at bounding box center [784, 304] width 1568 height 557
drag, startPoint x: 598, startPoint y: 495, endPoint x: 646, endPoint y: 459, distance: 60.0
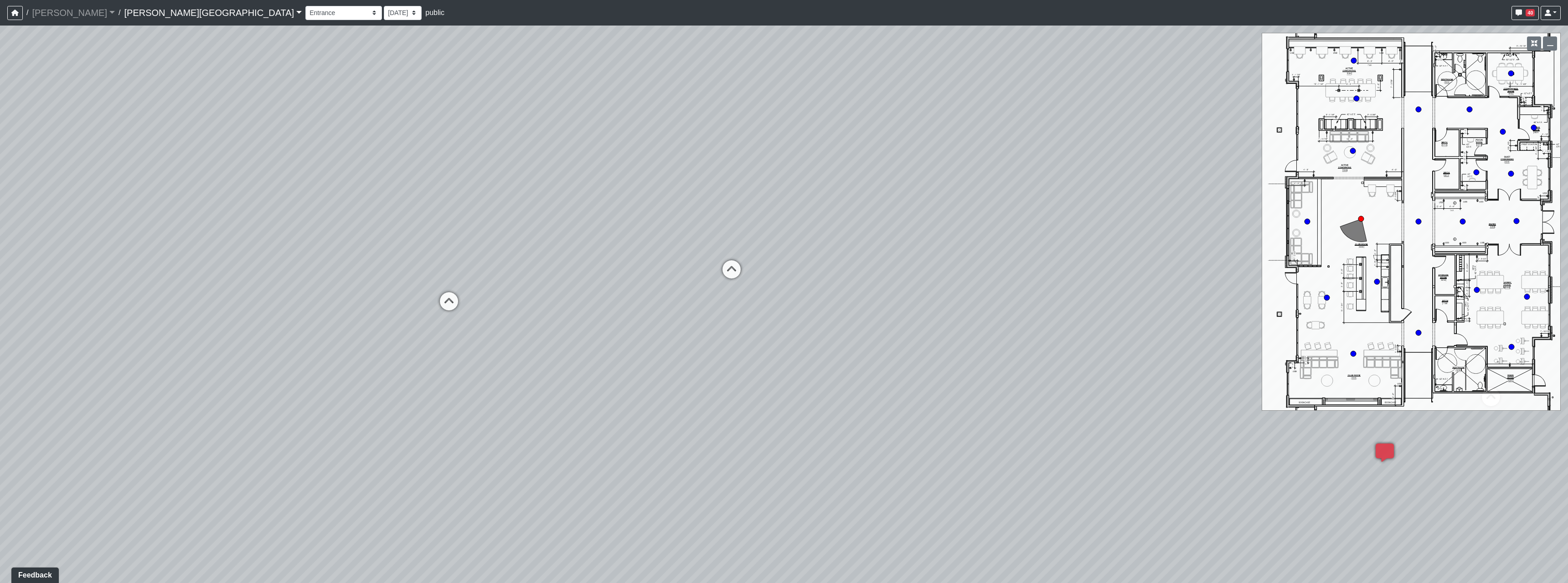
click at [668, 489] on div "Loading... Hallway - Hallway 2 Loading... Entry Loading... Booths Loading... Qu…" at bounding box center [784, 304] width 1568 height 557
drag, startPoint x: 1012, startPoint y: 447, endPoint x: 973, endPoint y: 447, distance: 39.0
click at [973, 447] on div "Loading... Hallway - Hallway 2 Loading... Entry Loading... Booths Loading... Qu…" at bounding box center [784, 304] width 1568 height 557
drag, startPoint x: 984, startPoint y: 403, endPoint x: 578, endPoint y: 387, distance: 406.3
click at [578, 387] on div "Loading... Hallway - Hallway 2 Loading... Entry Loading... Booths Loading... Qu…" at bounding box center [784, 304] width 1568 height 557
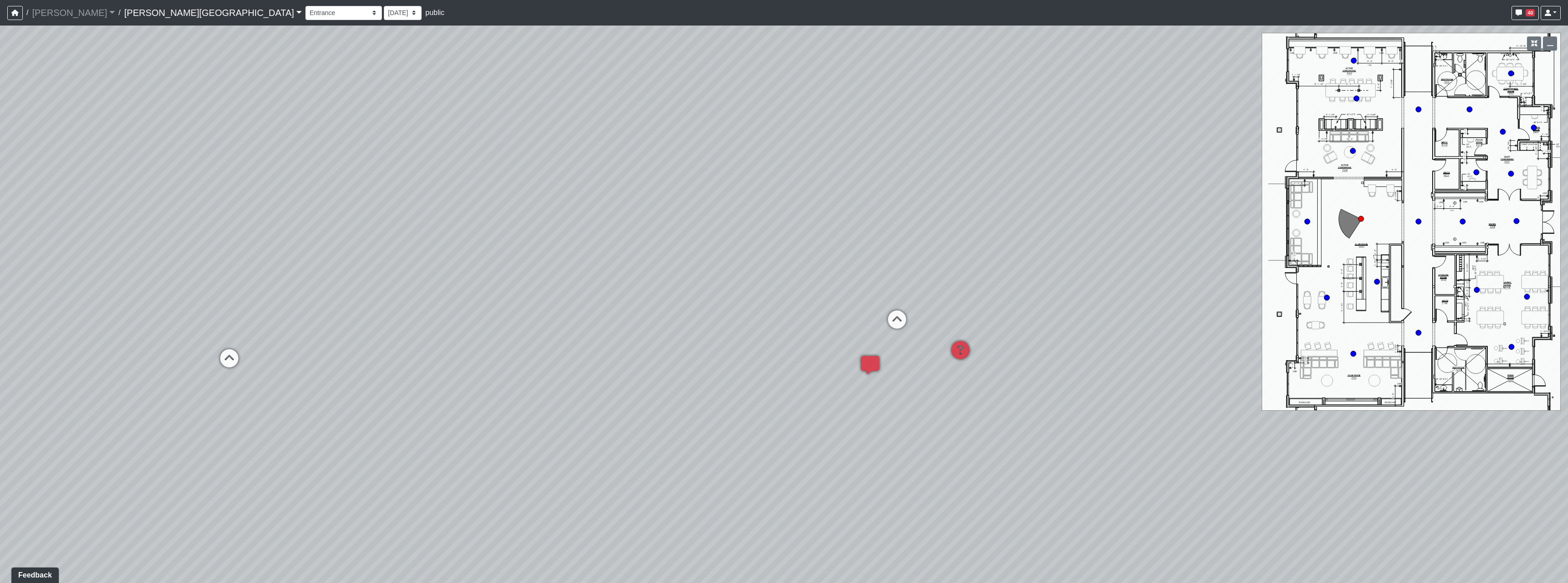
drag, startPoint x: 841, startPoint y: 324, endPoint x: 445, endPoint y: 409, distance: 405.0
click at [445, 409] on div "Loading... Hallway - Hallway 2 Loading... Entry Loading... Booths Loading... Qu…" at bounding box center [784, 304] width 1568 height 557
drag, startPoint x: 523, startPoint y: 329, endPoint x: 494, endPoint y: 352, distance: 37.0
click at [494, 352] on div "Loading... Hallway - Hallway 2 Loading... Entry Loading... Booths Loading... Qu…" at bounding box center [784, 304] width 1568 height 557
drag, startPoint x: 628, startPoint y: 383, endPoint x: 697, endPoint y: 364, distance: 71.6
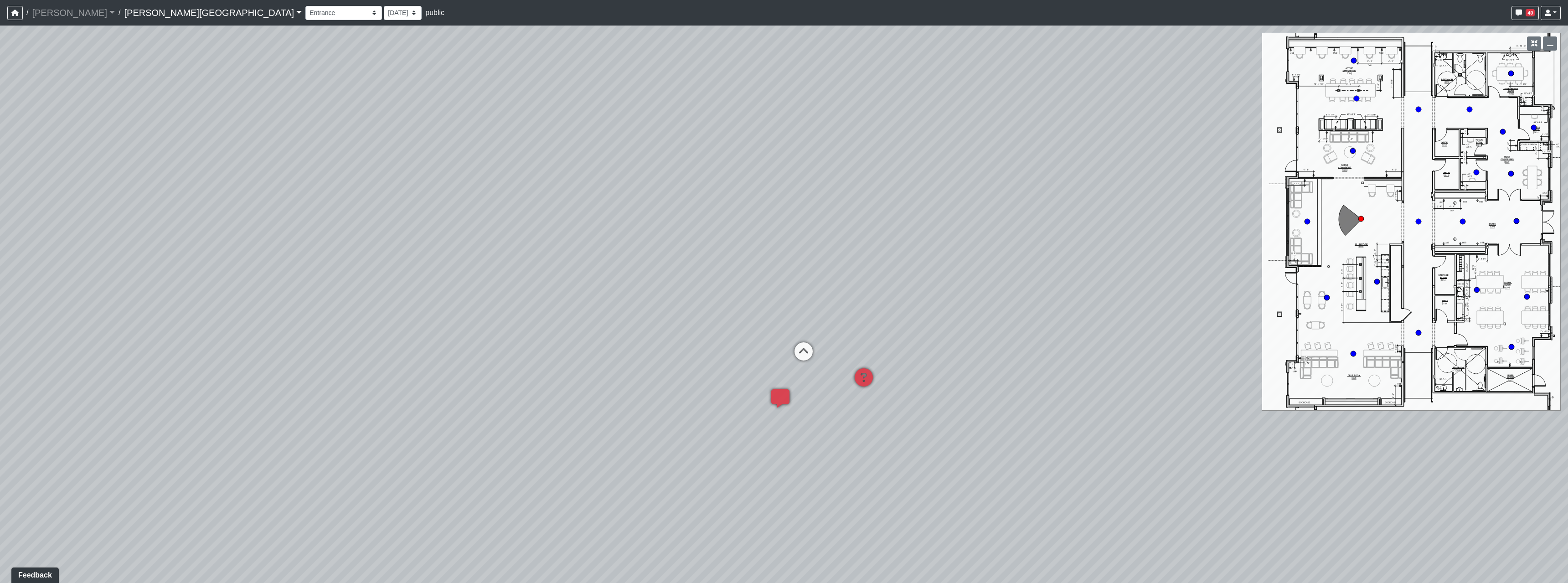
click at [697, 364] on div "Loading... Hallway - Hallway 2 Loading... Entry Loading... Booths Loading... Qu…" at bounding box center [784, 304] width 1568 height 557
drag, startPoint x: 472, startPoint y: 327, endPoint x: 484, endPoint y: 330, distance: 12.4
click at [484, 330] on div "Loading... Hallway - Hallway 2 Loading... Entry Loading... Booths Loading... Qu…" at bounding box center [784, 304] width 1568 height 557
drag, startPoint x: 583, startPoint y: 302, endPoint x: 603, endPoint y: 309, distance: 21.2
click at [603, 309] on div "Loading... Hallway - Hallway 2 Loading... Entry Loading... Booths Loading... Qu…" at bounding box center [784, 304] width 1568 height 557
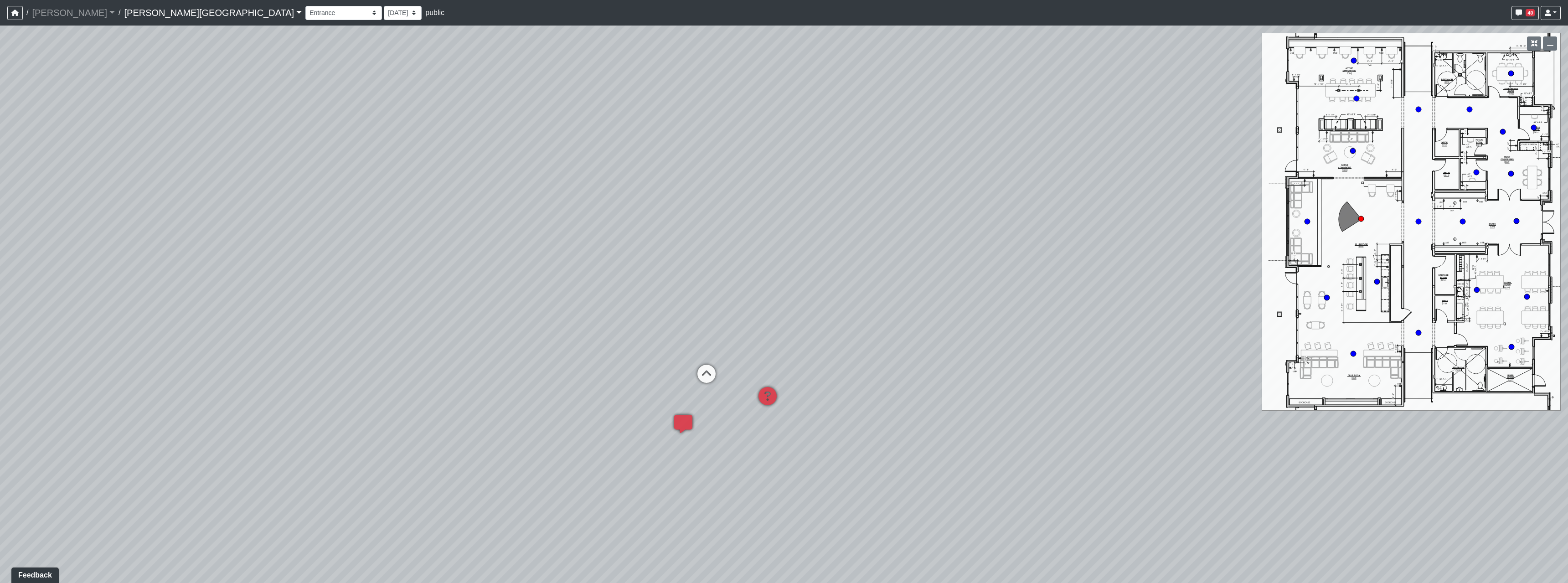
drag, startPoint x: 1031, startPoint y: 432, endPoint x: 774, endPoint y: 432, distance: 257.0
click at [766, 435] on div "Loading... Hallway - Hallway 2 Loading... Entry Loading... Booths Loading... Qu…" at bounding box center [784, 304] width 1568 height 557
drag, startPoint x: 918, startPoint y: 344, endPoint x: 411, endPoint y: 345, distance: 507.0
click at [411, 345] on div "Loading... Hallway - Hallway 2 Loading... Entry Loading... Booths Loading... Qu…" at bounding box center [784, 304] width 1568 height 557
drag, startPoint x: 954, startPoint y: 333, endPoint x: 897, endPoint y: 337, distance: 57.1
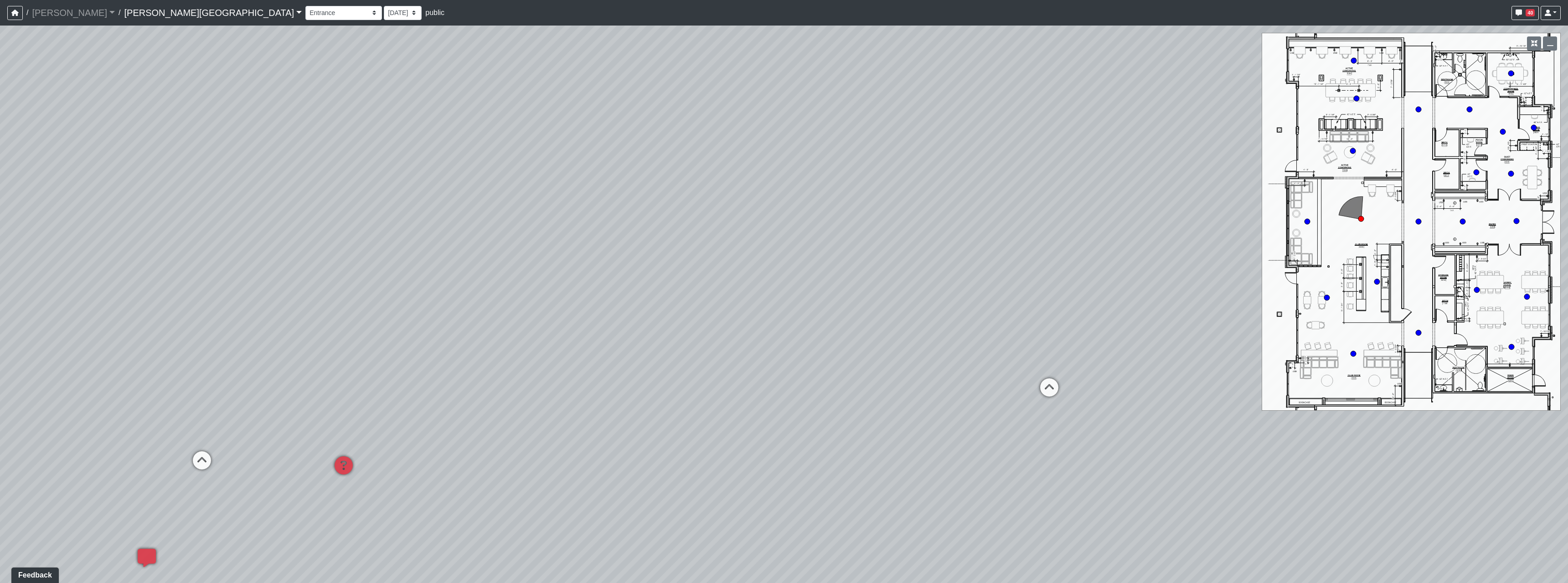
click at [897, 337] on div "Loading... Hallway - Hallway 2 Loading... Entry Loading... Booths Loading... Qu…" at bounding box center [784, 304] width 1568 height 557
drag, startPoint x: 966, startPoint y: 358, endPoint x: 866, endPoint y: 340, distance: 101.6
click at [866, 340] on div "Loading... Hallway - Hallway 2 Loading... Entry Loading... Booths Loading... Qu…" at bounding box center [784, 304] width 1568 height 557
drag, startPoint x: 525, startPoint y: 350, endPoint x: 888, endPoint y: 350, distance: 363.0
click at [740, 350] on div "Loading... Hallway - Hallway 2 Loading... Entry Loading... Booths Loading... Qu…" at bounding box center [784, 304] width 1568 height 557
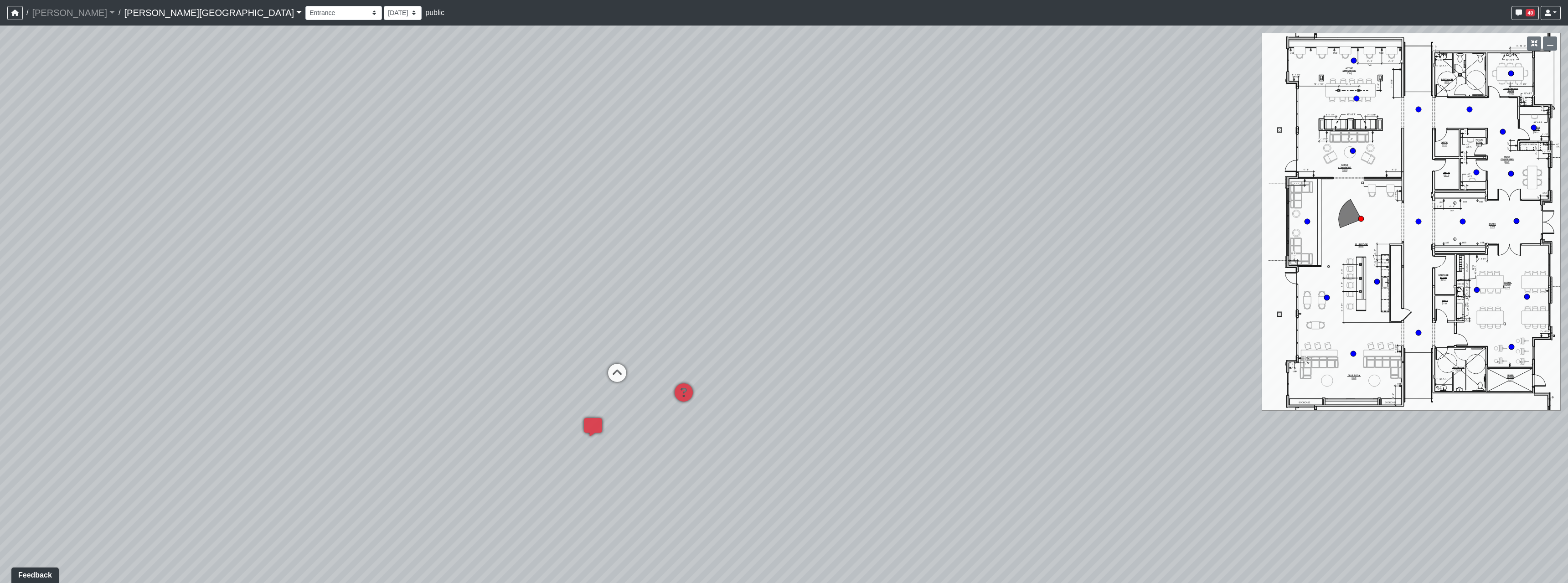
click at [503, 301] on div "Loading... Hallway - Hallway 2 Loading... Entry Loading... Booths Loading... Qu…" at bounding box center [784, 304] width 1568 height 557
drag, startPoint x: 431, startPoint y: 281, endPoint x: 855, endPoint y: 313, distance: 425.2
click at [775, 307] on div "Loading... Hallway - Hallway 2 Loading... Entry Loading... Booths Loading... Qu…" at bounding box center [784, 304] width 1568 height 557
drag, startPoint x: 780, startPoint y: 336, endPoint x: 780, endPoint y: 325, distance: 11.0
click at [780, 325] on div "Loading... Hallway - Hallway 2 Loading... Entry Loading... Booths Loading... Qu…" at bounding box center [784, 304] width 1568 height 557
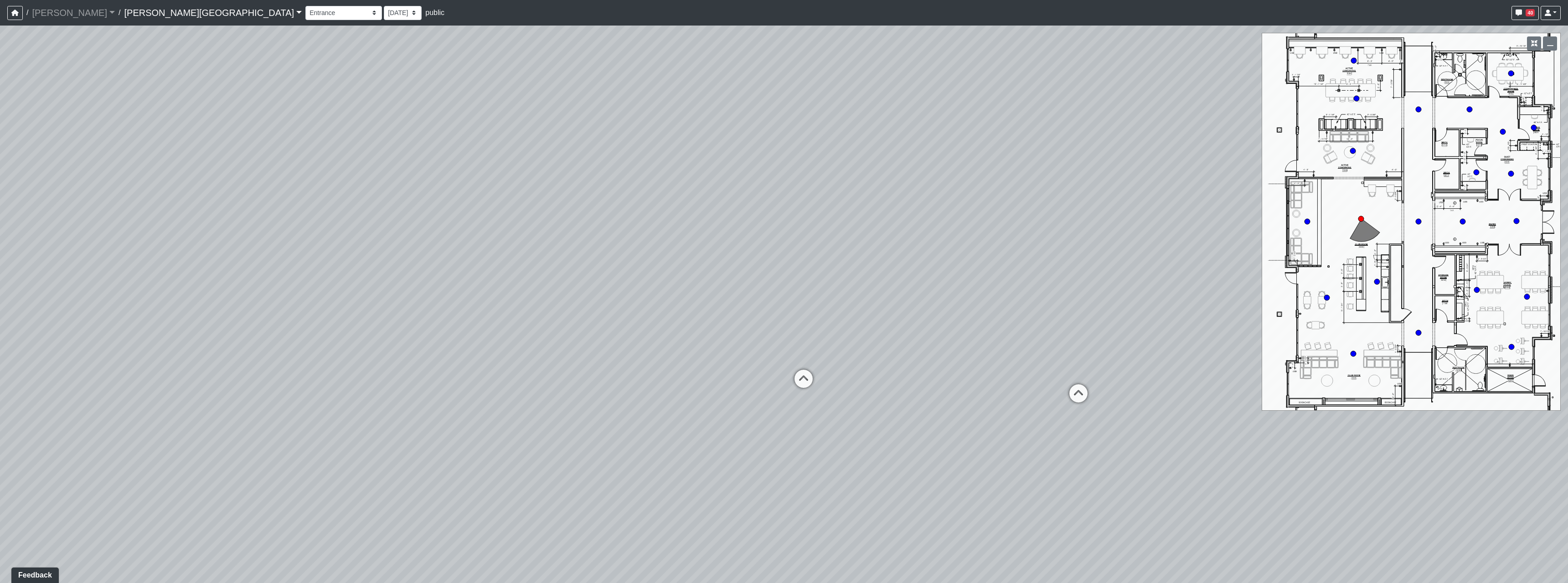
drag, startPoint x: 559, startPoint y: 327, endPoint x: 1017, endPoint y: 298, distance: 458.9
click at [1017, 298] on div "Loading... Hallway - Hallway 2 Loading... Entry Loading... Booths Loading... Qu…" at bounding box center [784, 304] width 1568 height 557
drag, startPoint x: 940, startPoint y: 373, endPoint x: 673, endPoint y: 366, distance: 267.1
click at [673, 366] on div "Loading... Hallway - Hallway 2 Loading... Entry Loading... Booths Loading... Qu…" at bounding box center [784, 304] width 1568 height 557
drag, startPoint x: 900, startPoint y: 326, endPoint x: 645, endPoint y: 357, distance: 256.9
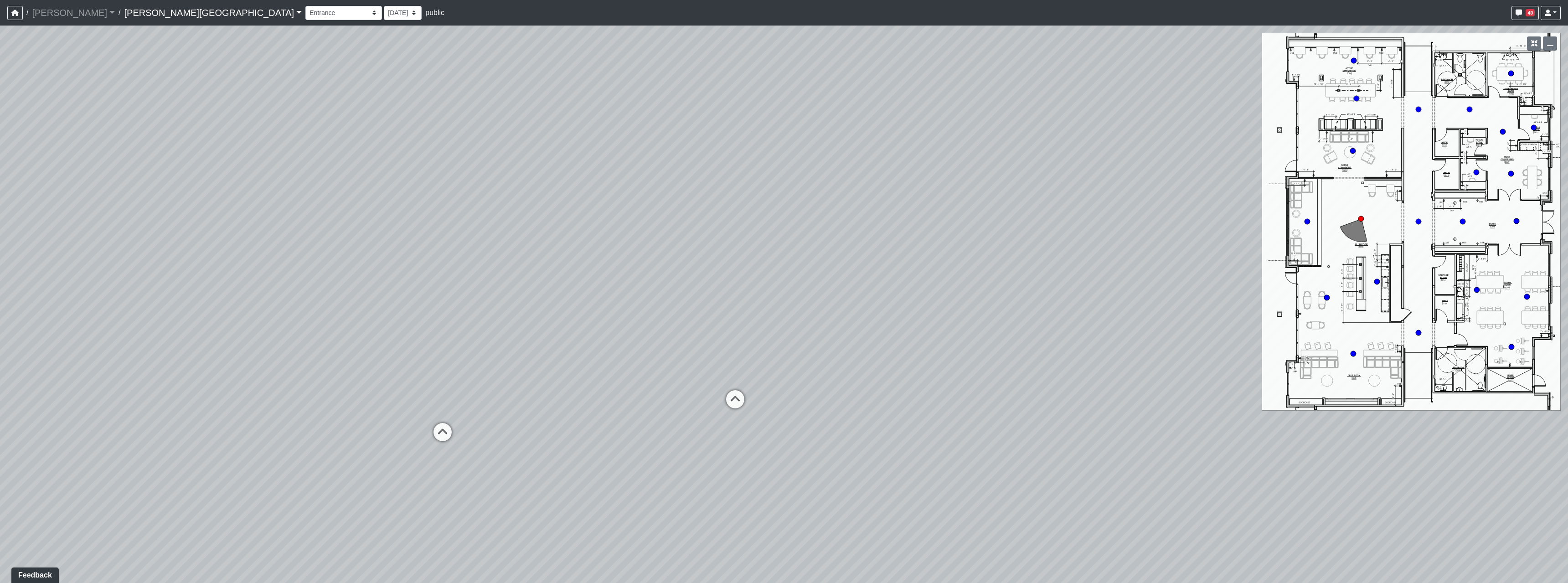
click at [645, 357] on div "Loading... Hallway - Hallway 2 Loading... Entry Loading... Booths Loading... Qu…" at bounding box center [784, 304] width 1568 height 557
drag, startPoint x: 1029, startPoint y: 418, endPoint x: 716, endPoint y: 357, distance: 318.9
click at [716, 357] on div "Loading... Hallway - Hallway 2 Loading... Entry Loading... Booths Loading... Qu…" at bounding box center [784, 304] width 1568 height 557
drag, startPoint x: 770, startPoint y: 384, endPoint x: 594, endPoint y: 369, distance: 176.6
click at [594, 369] on div "Loading... Hallway - Hallway 2 Loading... Entry Loading... Booths Loading... Qu…" at bounding box center [784, 304] width 1568 height 557
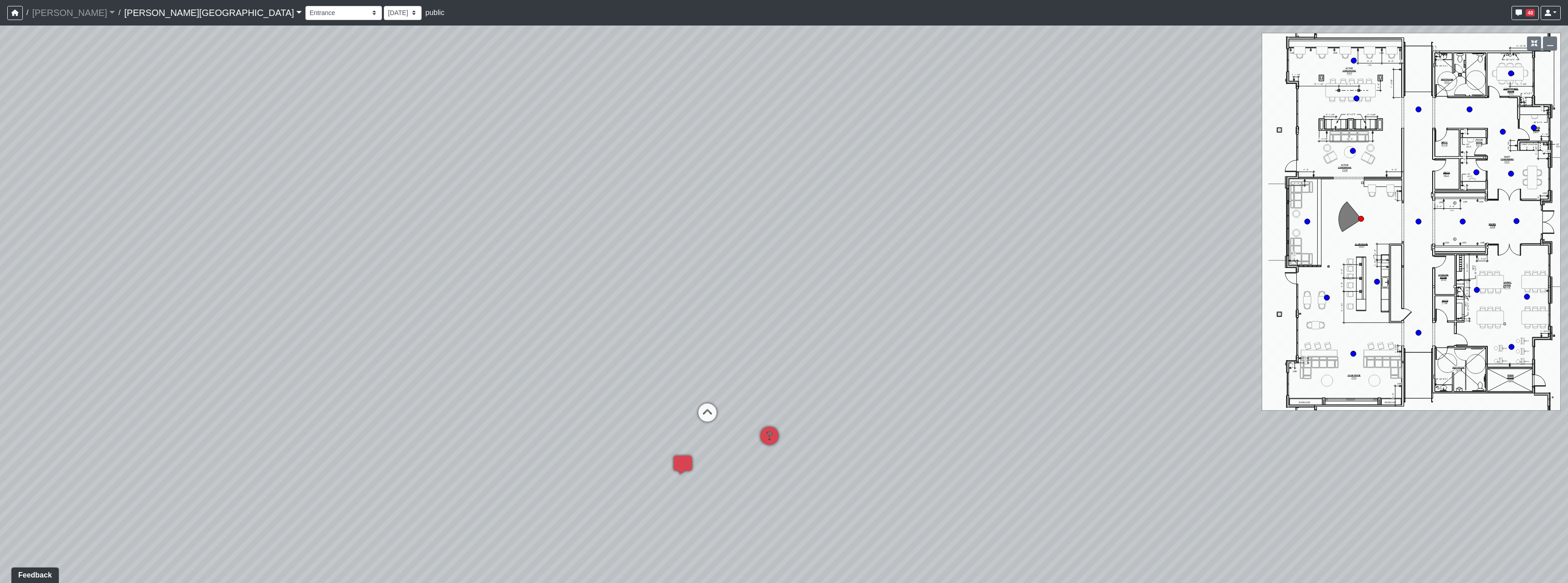
drag, startPoint x: 843, startPoint y: 375, endPoint x: 492, endPoint y: 444, distance: 357.7
click at [492, 444] on div "Loading... Hallway - Hallway 2 Loading... Entry Loading... Booths Loading... Qu…" at bounding box center [784, 304] width 1568 height 557
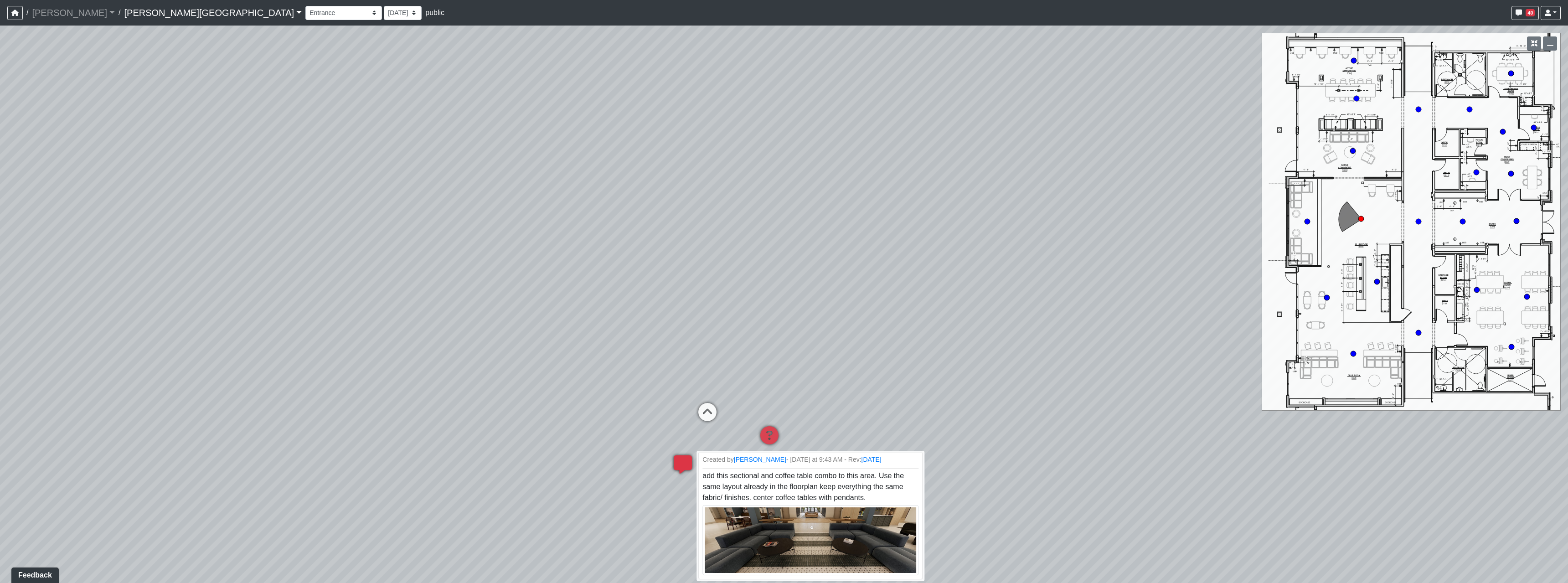
click at [687, 463] on icon at bounding box center [682, 469] width 27 height 27
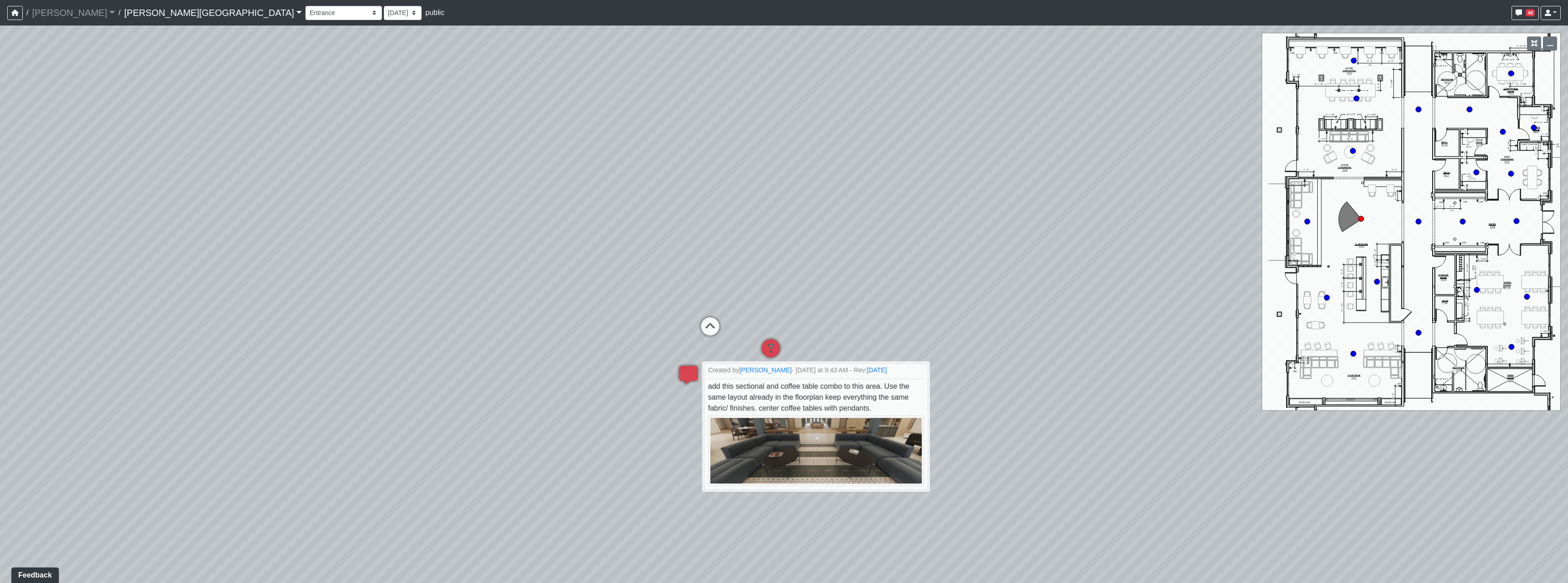
drag, startPoint x: 976, startPoint y: 467, endPoint x: 962, endPoint y: 355, distance: 112.9
click at [978, 374] on div "Loading... Hallway - Hallway 2 Loading... Entry Loading... Booths Loading... Qu…" at bounding box center [784, 304] width 1568 height 557
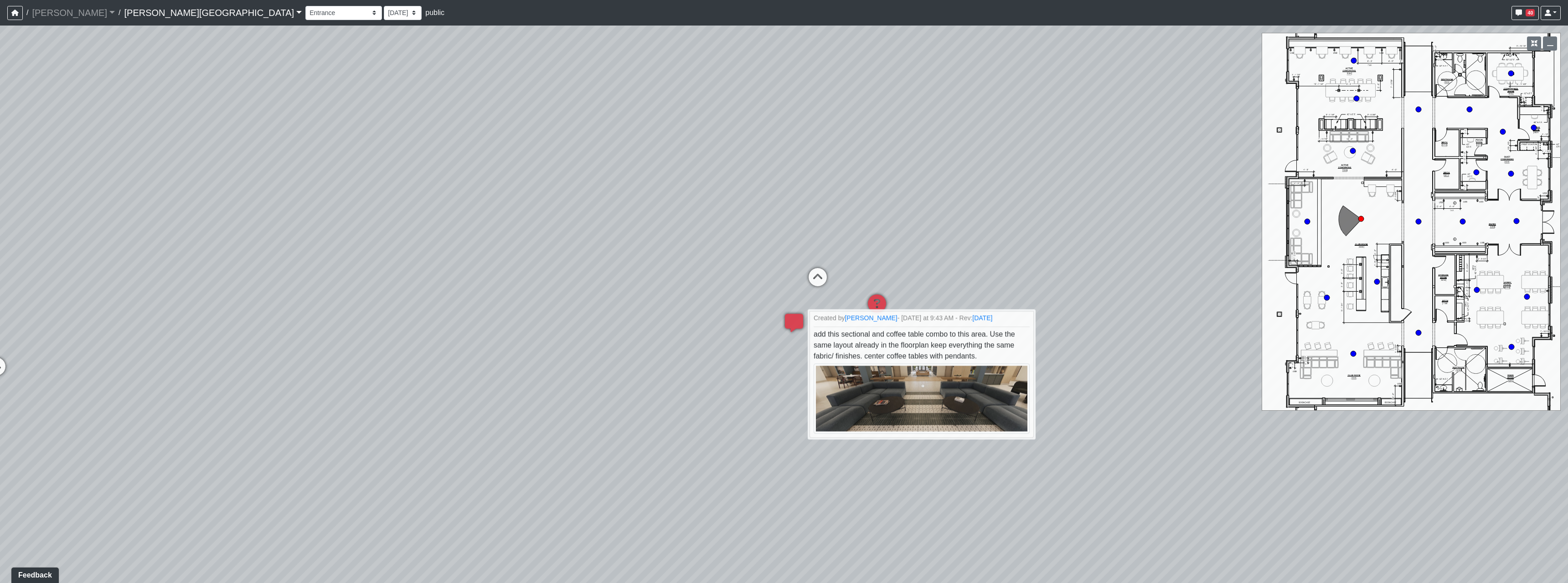
drag, startPoint x: 413, startPoint y: 342, endPoint x: 458, endPoint y: 310, distance: 55.2
click at [458, 310] on div "Loading... Hallway - Hallway 2 Loading... Entry Loading... Booths Loading... Qu…" at bounding box center [784, 304] width 1568 height 557
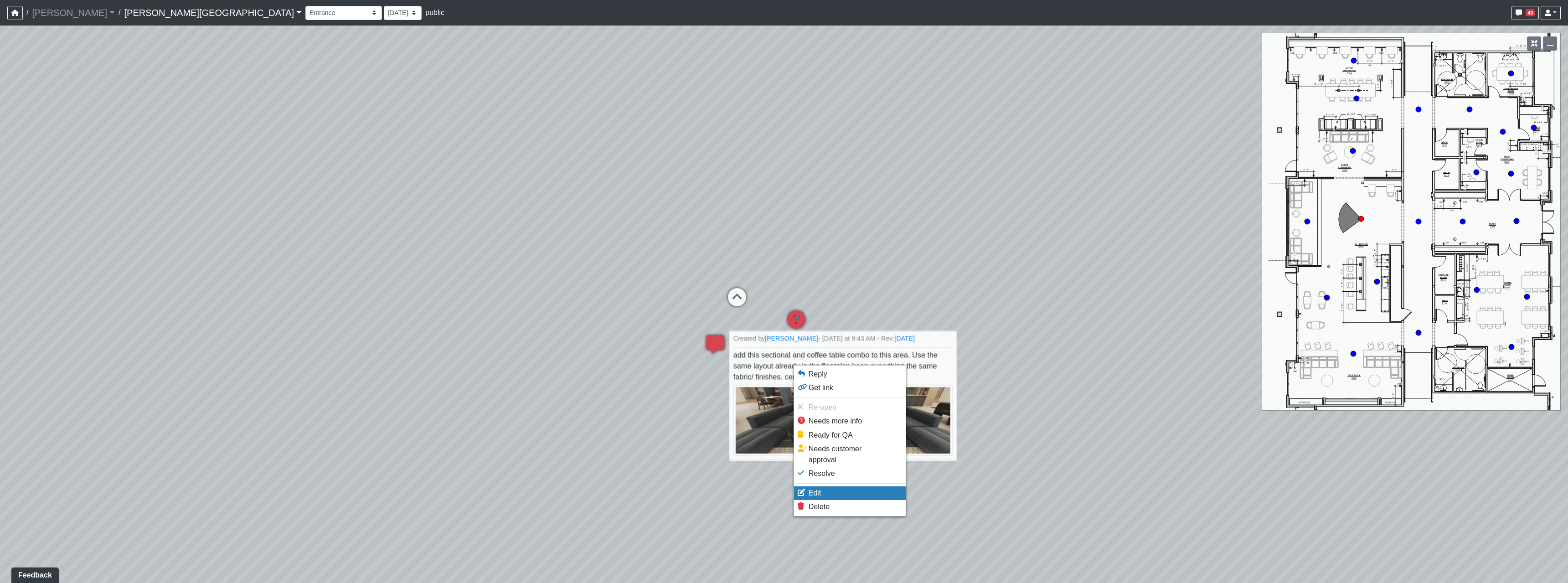
click at [816, 489] on span "Edit" at bounding box center [814, 493] width 13 height 8
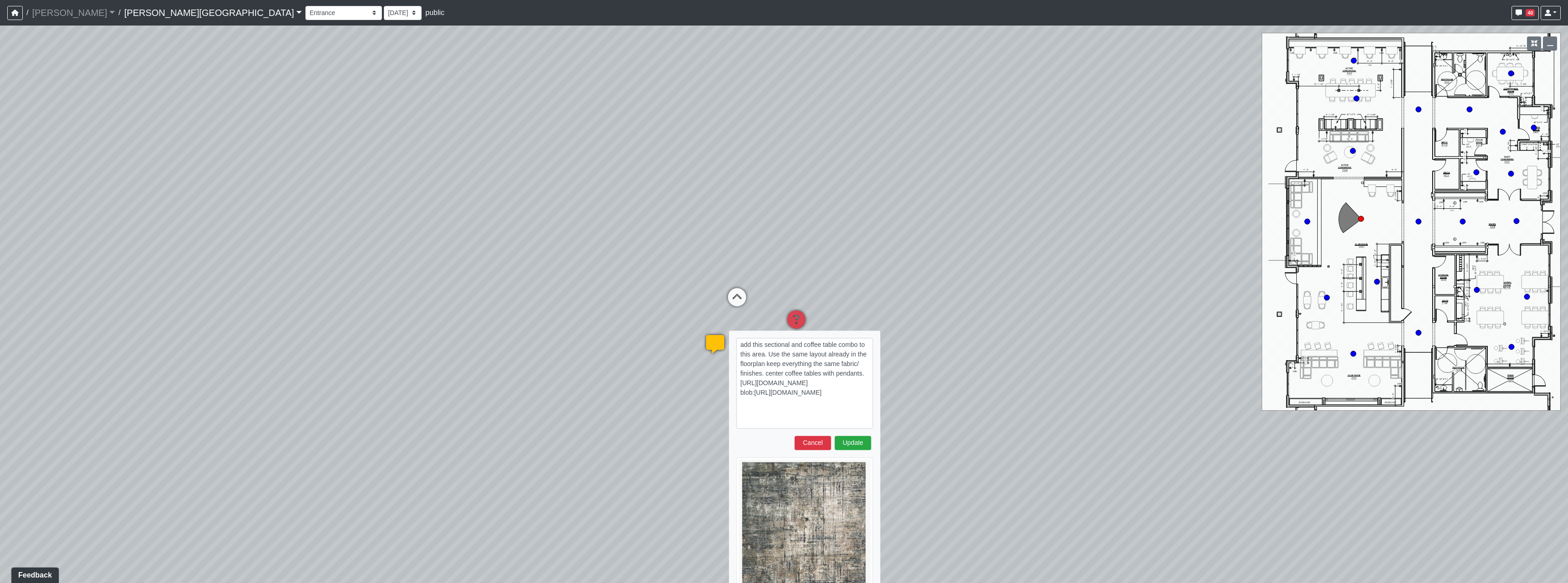
click at [865, 374] on textarea "add this sectional and coffee table combo to this area. Use the same layout alr…" at bounding box center [804, 383] width 137 height 91
drag, startPoint x: 818, startPoint y: 381, endPoint x: 738, endPoint y: 382, distance: 80.0
click at [738, 382] on textarea "add this sectional and coffee table combo to this area. Use the same layout alr…" at bounding box center [804, 388] width 137 height 100
type textarea "add this sectional and coffee table combo to this area. Use the same layout alr…"
click at [824, 440] on button "Cancel" at bounding box center [813, 442] width 37 height 14
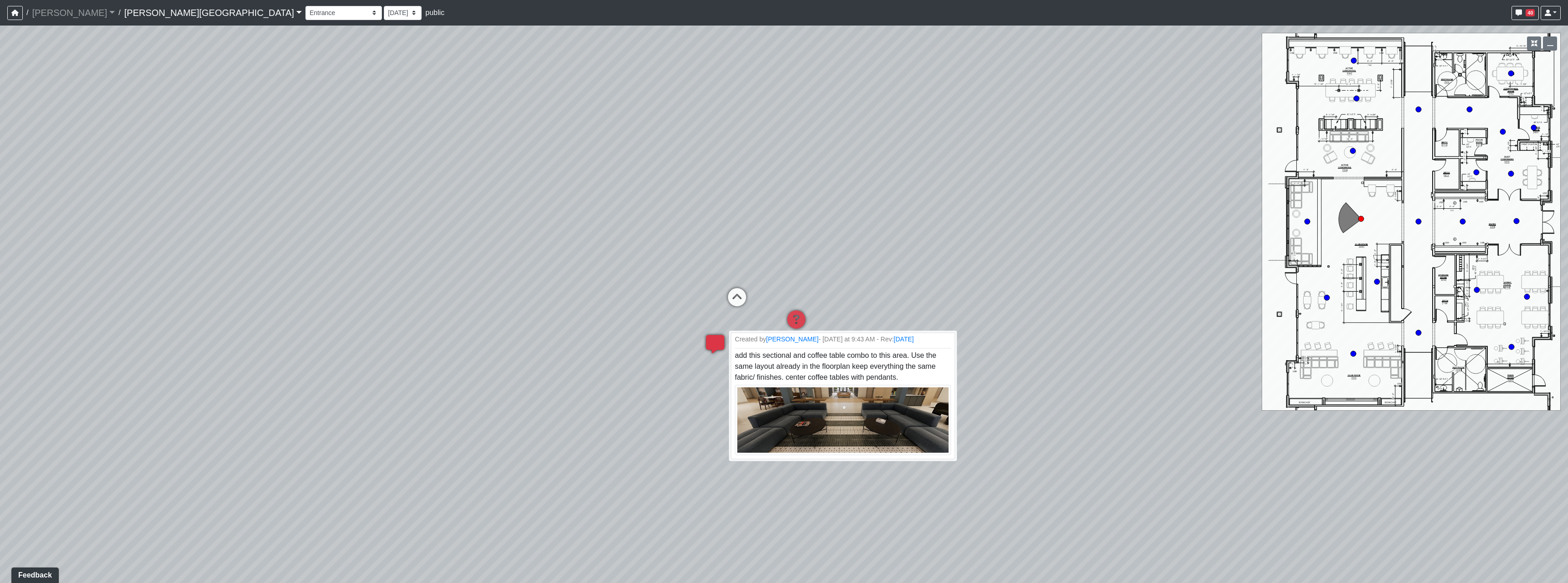
click at [709, 342] on icon at bounding box center [715, 348] width 27 height 27
click at [667, 382] on div "Loading... Hallway - Hallway 2 Loading... Entry Loading... Booths Loading... Qu…" at bounding box center [784, 304] width 1568 height 557
click at [646, 403] on div "Loading... Hallway - Hallway 2 Loading... Entry Loading... Booths Loading... Qu…" at bounding box center [784, 304] width 1568 height 557
click at [1010, 377] on div "Loading... Hallway - Hallway 2 Loading... Entry Loading... Booths Loading... Qu…" at bounding box center [784, 304] width 1568 height 557
click at [919, 317] on div "Loading... Hallway - Hallway 2 Loading... Entry Loading... Booths Loading... Qu…" at bounding box center [784, 304] width 1568 height 557
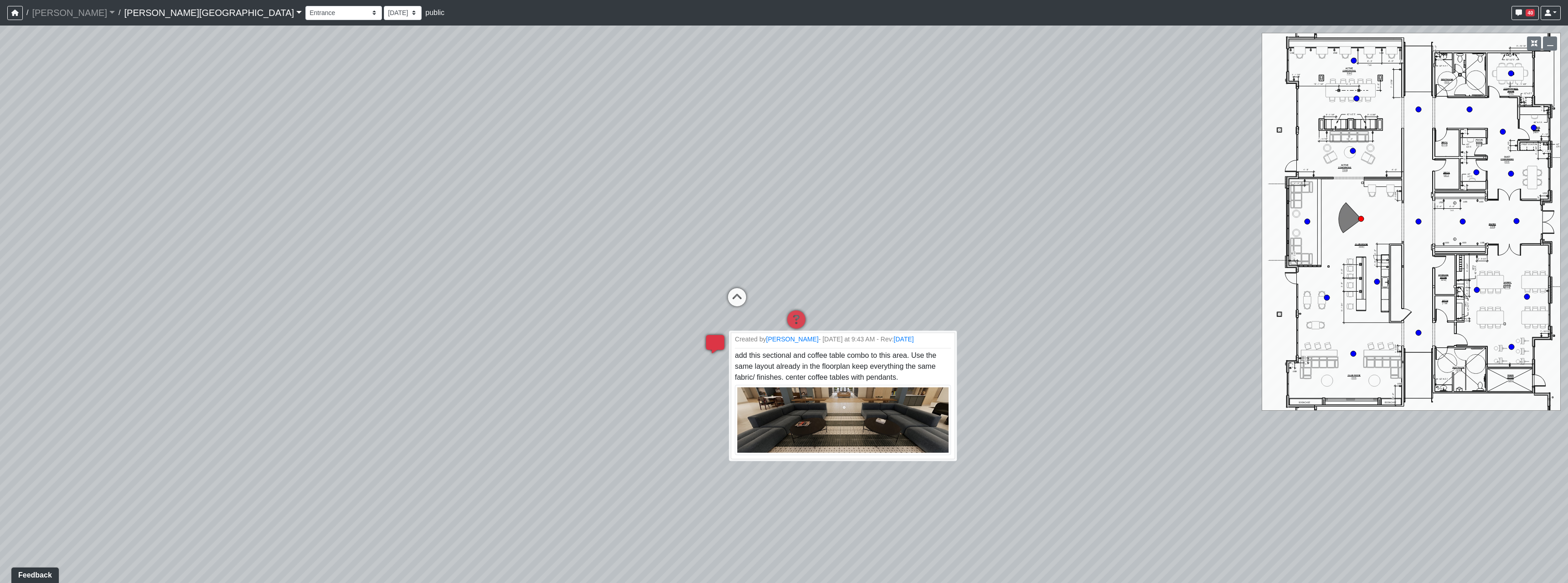
click at [708, 344] on icon at bounding box center [715, 348] width 27 height 27
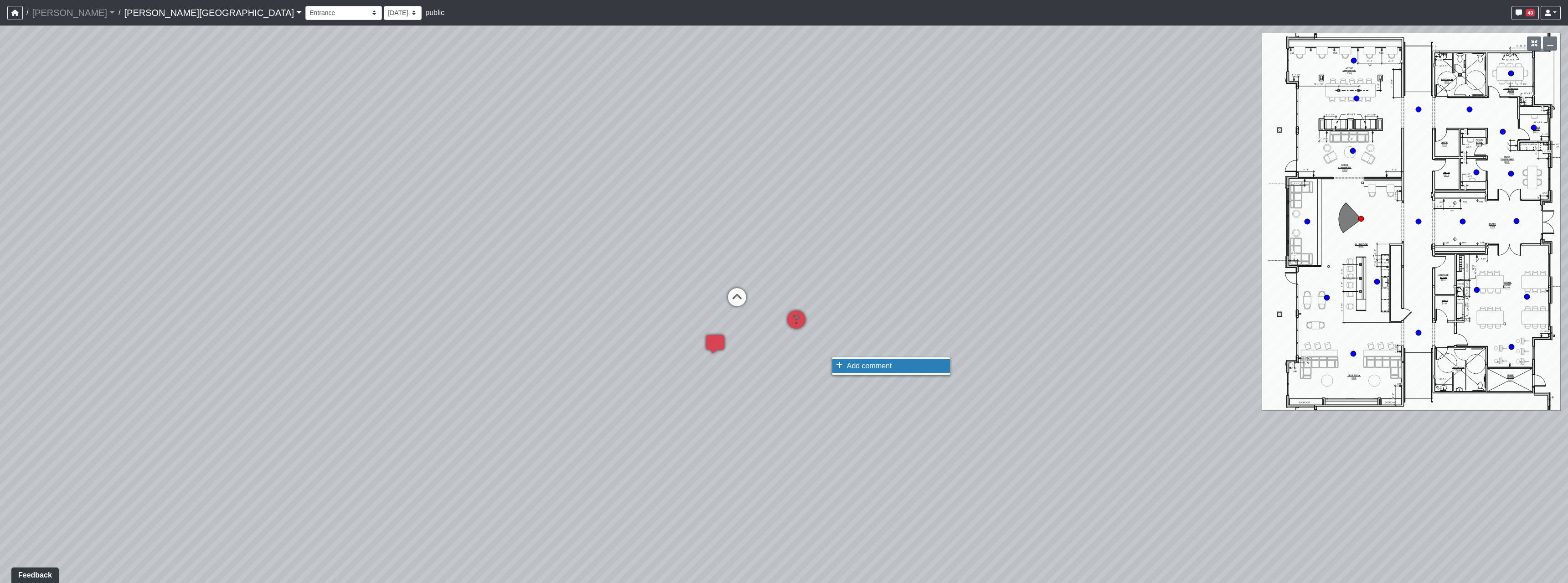
click at [841, 364] on icon at bounding box center [839, 365] width 7 height 7
type textarea "s"
click at [984, 379] on button "Save" at bounding box center [967, 376] width 37 height 14
select select "2p1LcMW7A2doxWKe2HrzBw"
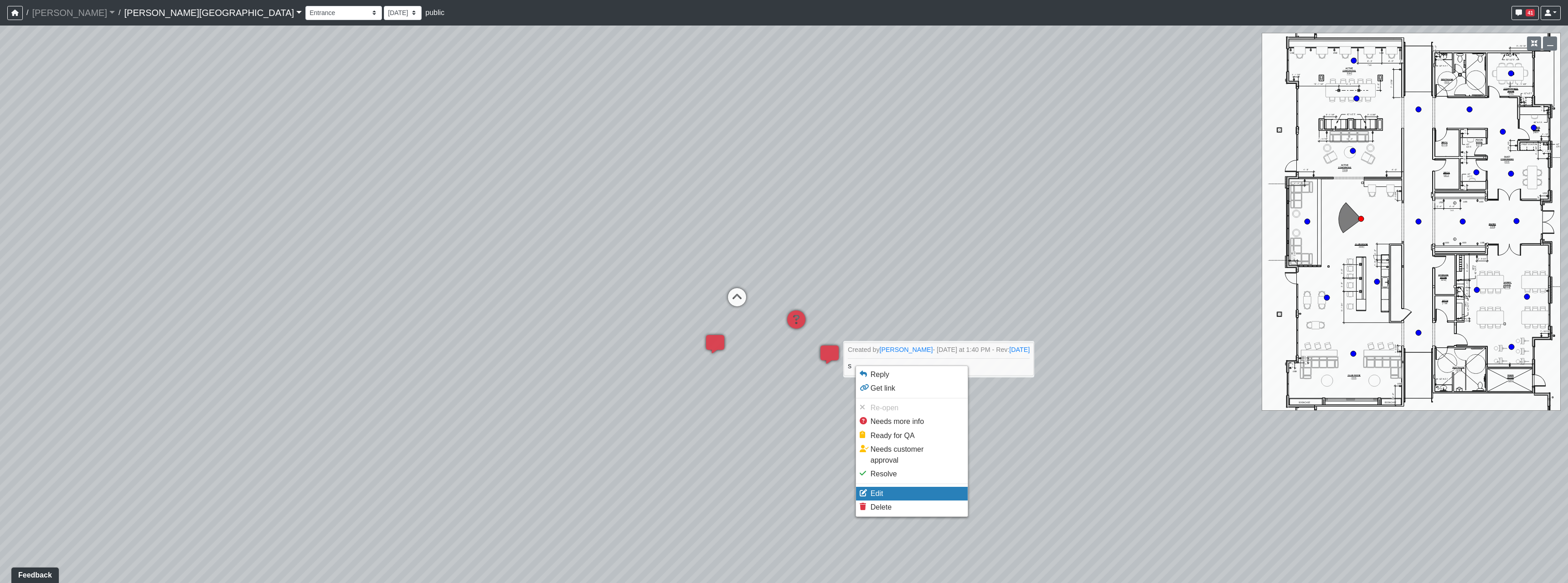
click at [877, 489] on span "Edit" at bounding box center [877, 493] width 13 height 8
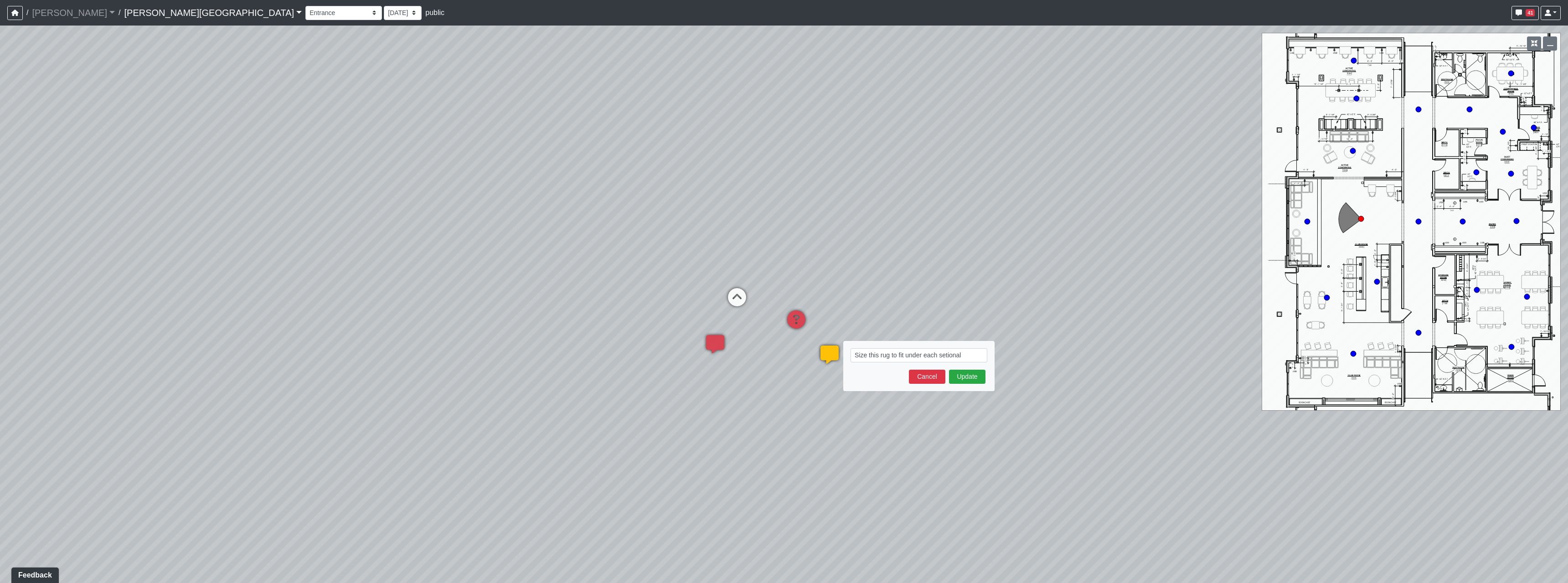
click at [943, 357] on textarea "Size this rug to fit under each setional" at bounding box center [919, 355] width 137 height 14
click at [943, 357] on textarea "Size this rug to fit under each setional" at bounding box center [919, 355] width 137 height 14
click at [963, 355] on textarea "Size this rug to fit under each sectional" at bounding box center [919, 355] width 137 height 14
click at [968, 357] on textarea "Size this rug to fit under each sectional" at bounding box center [919, 355] width 137 height 14
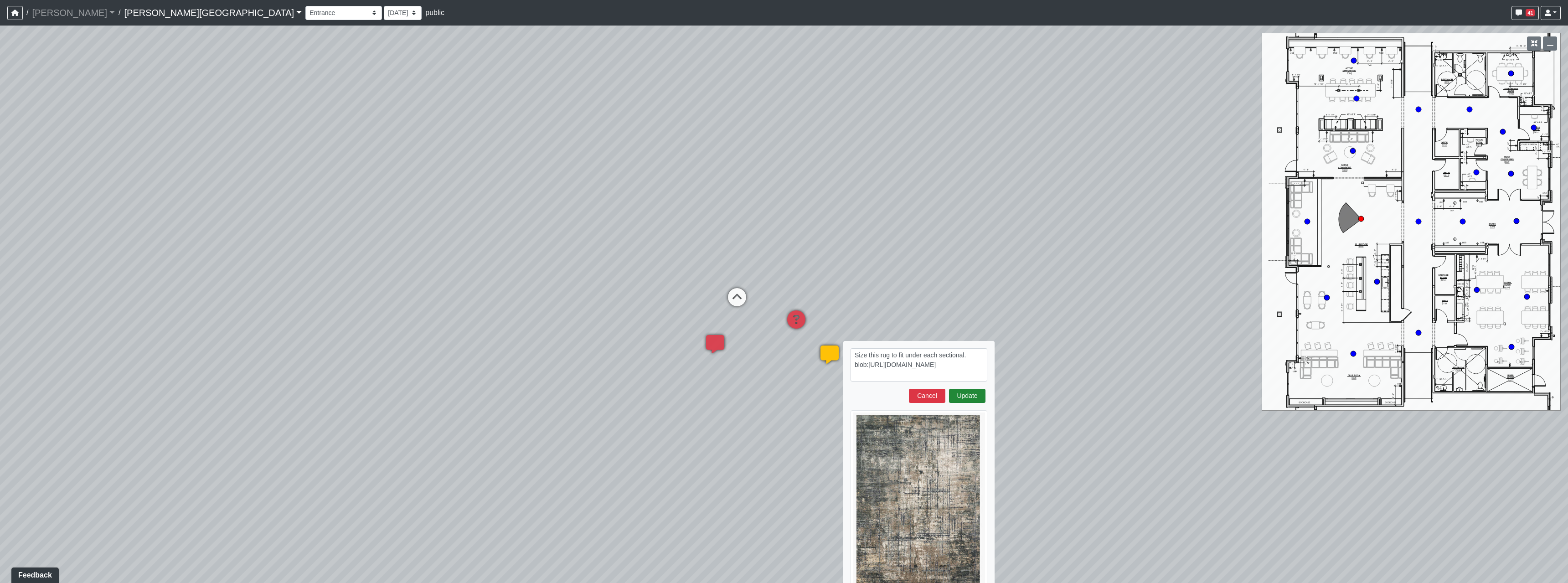
type textarea "Size this rug to fit under each sectional. blob:https://sizzle.atlasbayvr.com/9…"
click at [981, 396] on button "Update" at bounding box center [967, 396] width 37 height 14
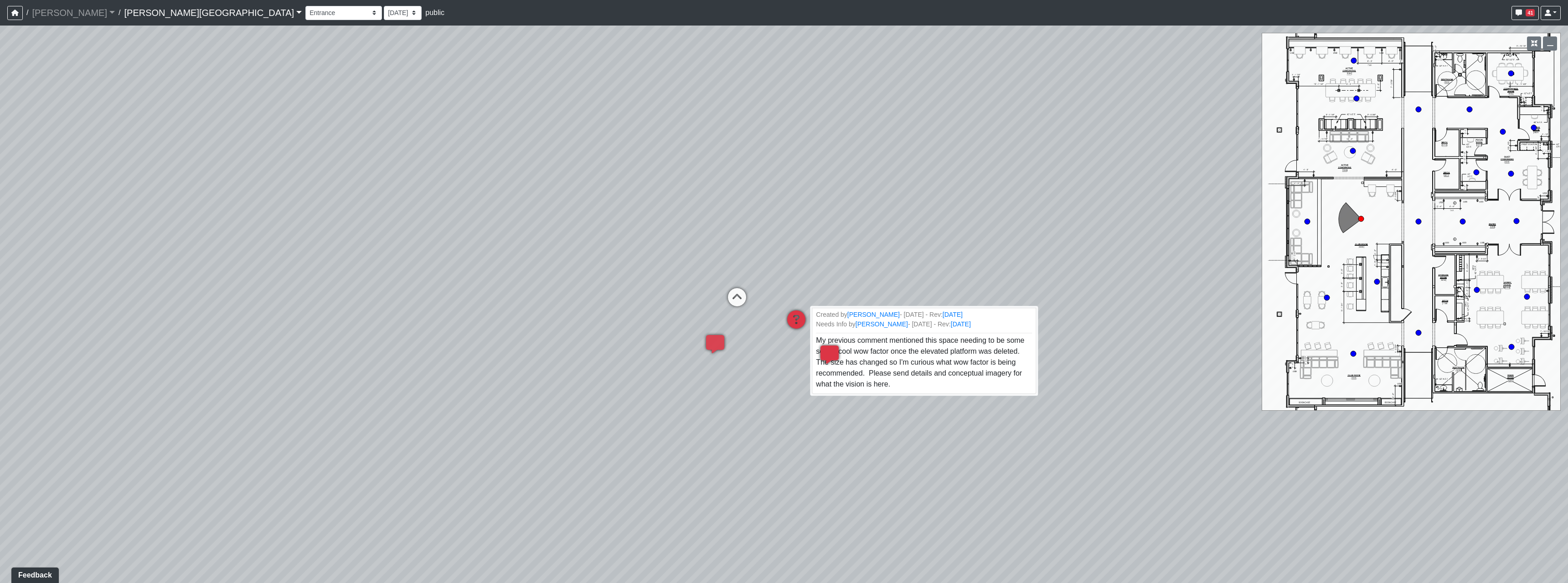
click at [802, 316] on icon at bounding box center [796, 324] width 27 height 27
select select "2p1LcMW7A2doxWKe2HrzBw"
drag, startPoint x: 937, startPoint y: 422, endPoint x: 933, endPoint y: 418, distance: 5.7
click at [937, 422] on div "Loading... Hallway - Hallway 2 Loading... Entry Loading... Booths Loading... Qu…" at bounding box center [784, 304] width 1568 height 557
click at [794, 326] on icon at bounding box center [796, 324] width 27 height 27
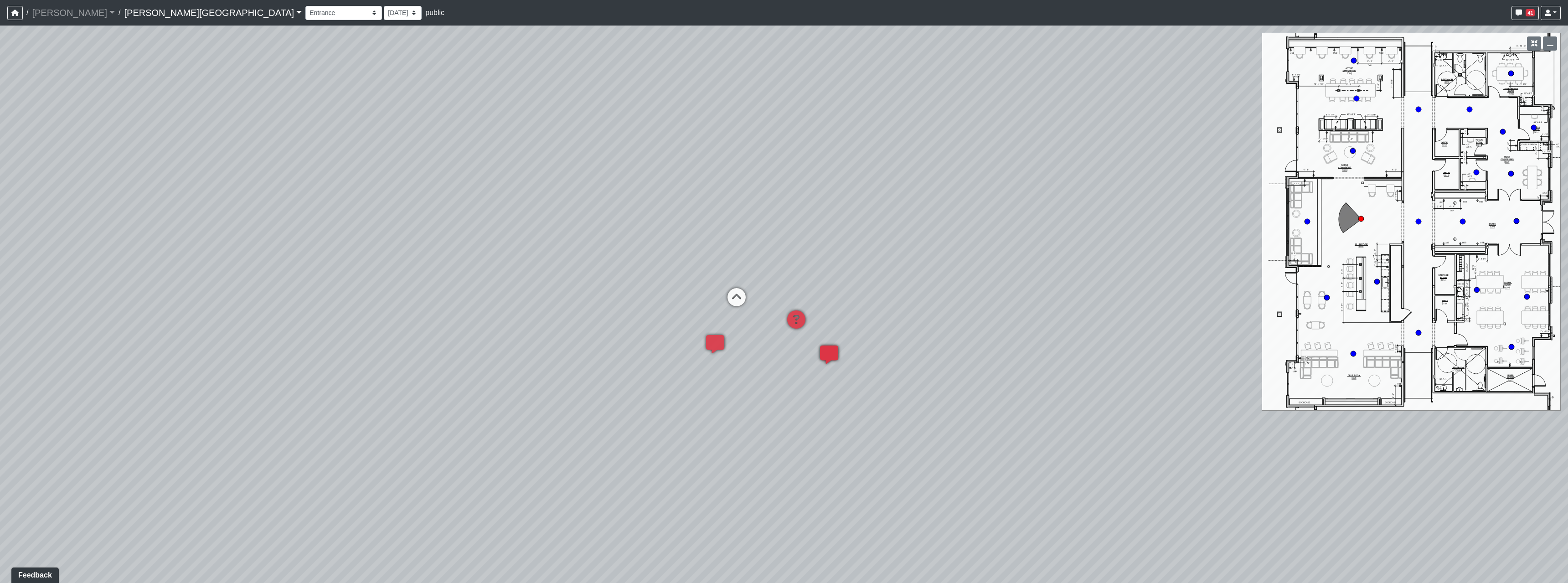
click at [823, 354] on icon at bounding box center [829, 359] width 27 height 27
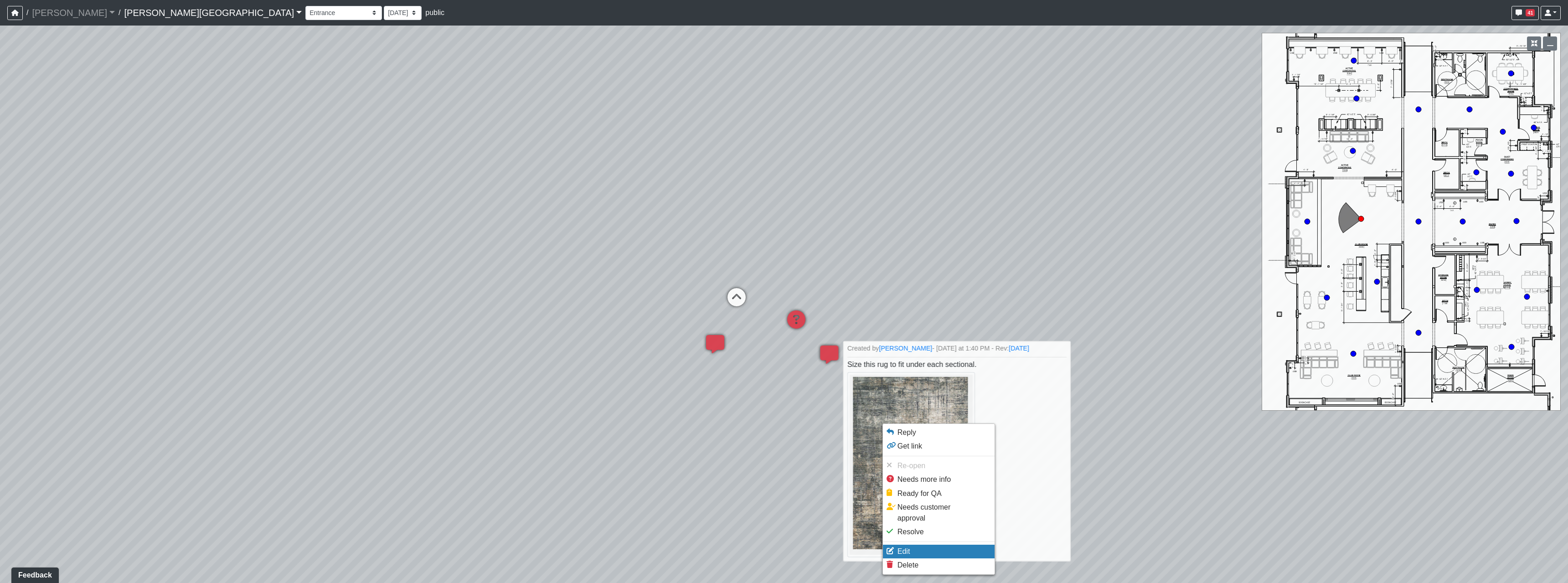
click at [921, 545] on li "Edit" at bounding box center [938, 551] width 111 height 13
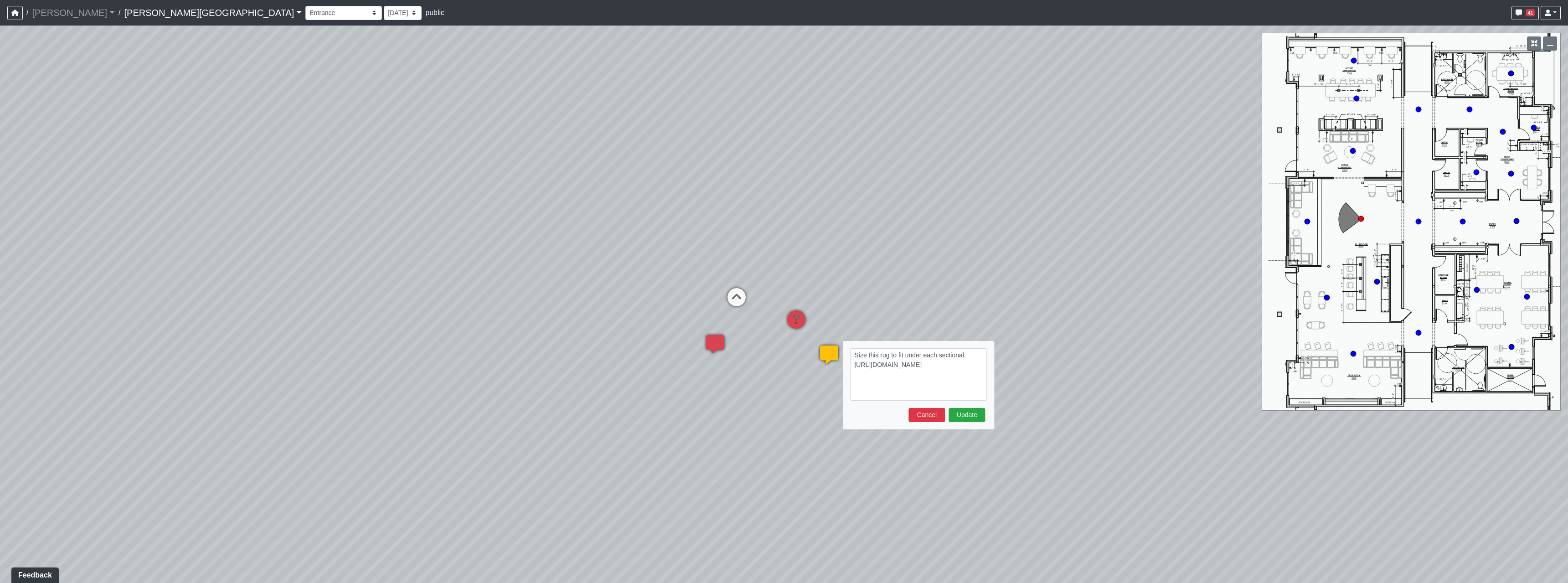
drag, startPoint x: 939, startPoint y: 357, endPoint x: 924, endPoint y: 357, distance: 15.0
click at [924, 357] on textarea "Size this rug to fit under each sectional. https://sizzle.atlasbayvr.com/tours/…" at bounding box center [919, 374] width 137 height 52
click at [959, 357] on textarea "Size this rug to fit under the sectional. https://sizzle.atlasbayvr.com/tours/5…" at bounding box center [919, 374] width 137 height 52
type textarea "Size this rug to fit under the sectionals. https://sizzle.atlasbayvr.com/tours/…"
click at [970, 417] on button "Update" at bounding box center [967, 414] width 37 height 14
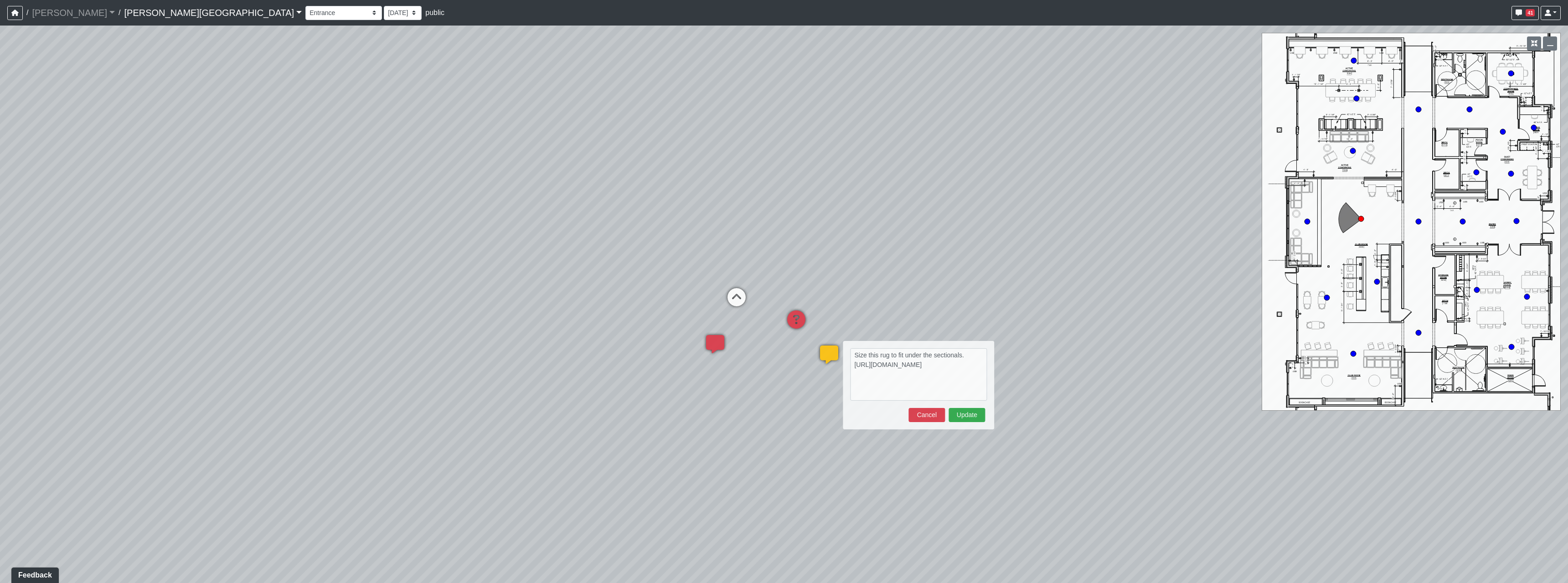
select select "2p1LcMW7A2doxWKe2HrzBw"
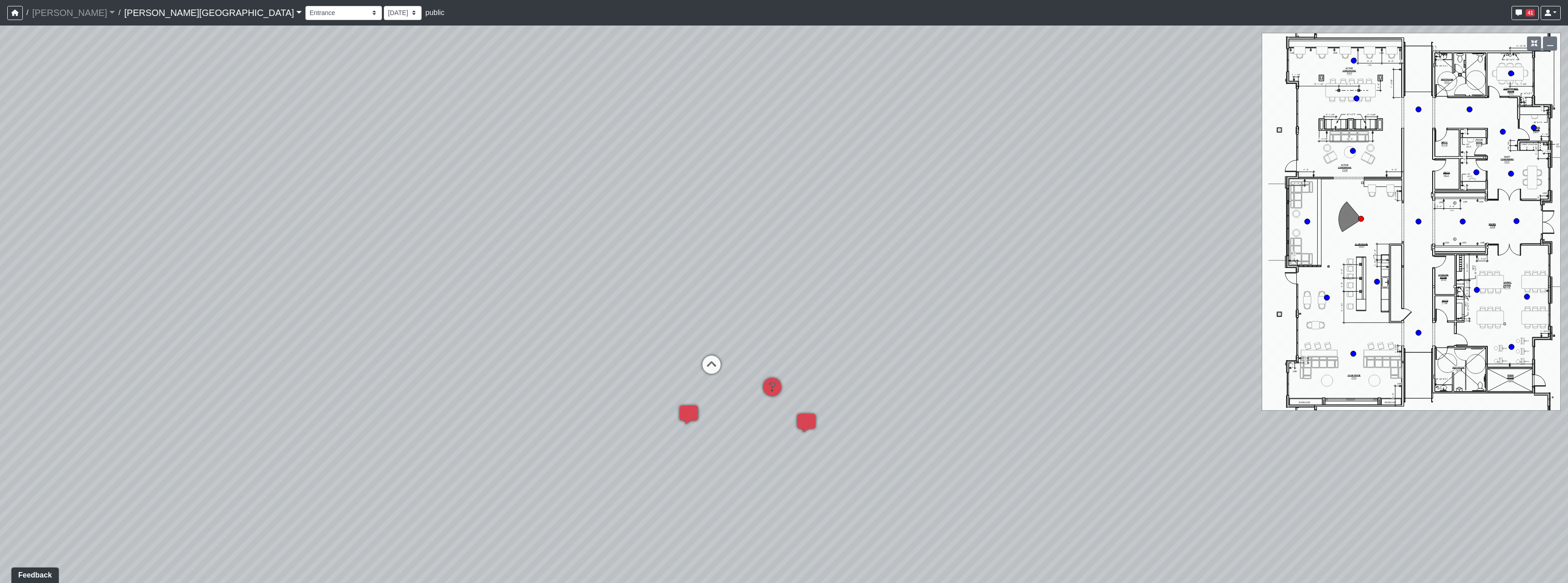
drag, startPoint x: 751, startPoint y: 438, endPoint x: 730, endPoint y: 491, distance: 57.0
click at [738, 495] on div "Loading... Hallway - Hallway 2 Loading... Entry Loading... Booths Loading... Qu…" at bounding box center [784, 304] width 1568 height 557
click at [384, 12] on select "8/11/2025 7/18/2025 7/17/2025 7/10/2025 7/9/2025 2/12/2025 2/7/2025 2/5/2025 9/…" at bounding box center [403, 13] width 38 height 14
select select "pooXieTRZ1YAfwGRngFdy8"
click at [384, 6] on select "8/11/2025 7/18/2025 7/17/2025 7/10/2025 7/9/2025 2/12/2025 2/7/2025 2/5/2025 9/…" at bounding box center [403, 13] width 38 height 14
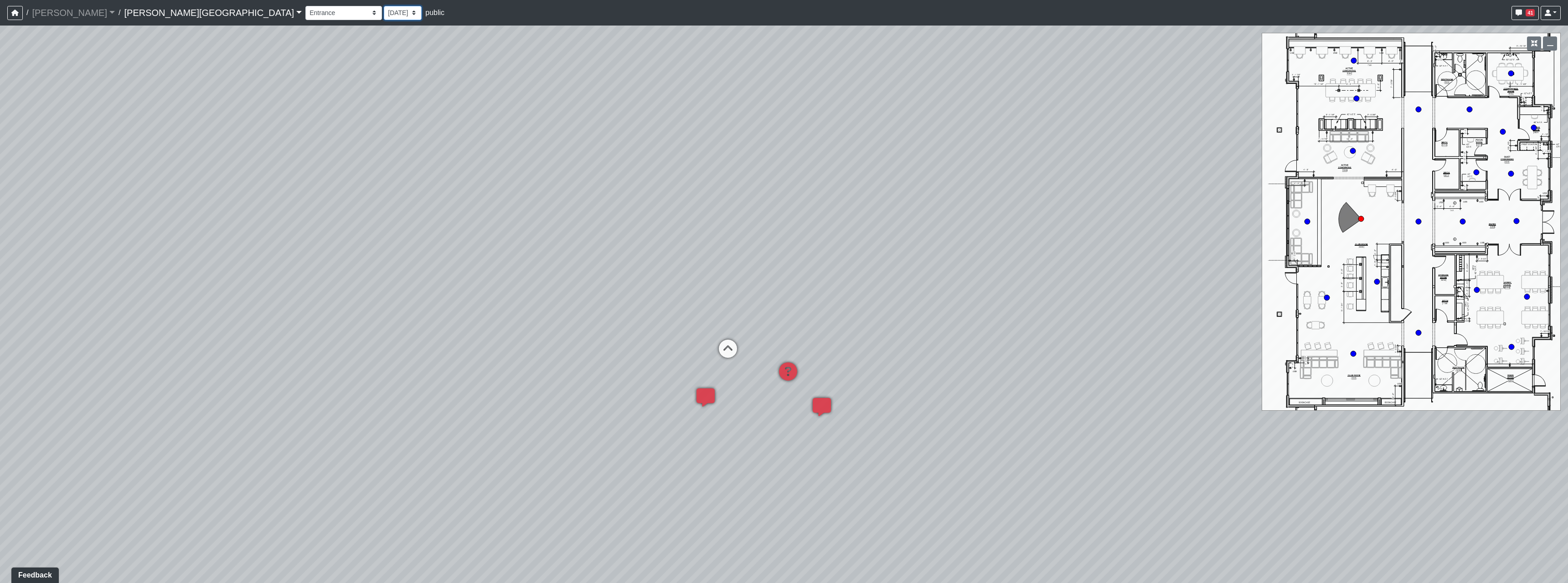
select select "2p1LcMW7A2doxWKe2HrzBw"
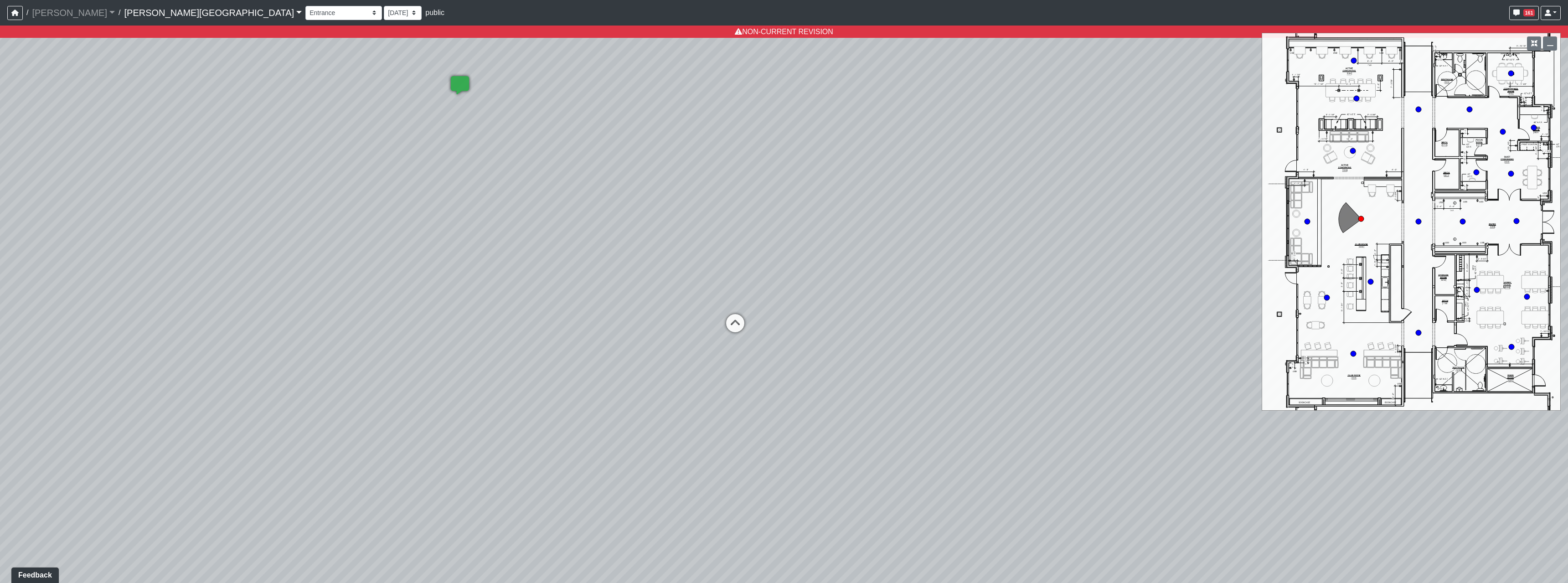
drag, startPoint x: 581, startPoint y: 461, endPoint x: 593, endPoint y: 433, distance: 30.5
click at [593, 433] on div "Loading... Hallway - Hallway 2 Loading... Entry Loading... Booths Loading... Qu…" at bounding box center [784, 304] width 1568 height 557
click at [384, 9] on select "8/11/2025 7/18/2025 7/17/2025 7/10/2025 7/9/2025 2/12/2025 2/7/2025 2/5/2025 9/…" at bounding box center [403, 13] width 38 height 14
select select "rqkEVXgxnPpMDdcxVT5SYo"
click at [384, 6] on select "8/11/2025 7/18/2025 7/17/2025 7/10/2025 7/9/2025 2/12/2025 2/7/2025 2/5/2025 9/…" at bounding box center [403, 13] width 38 height 14
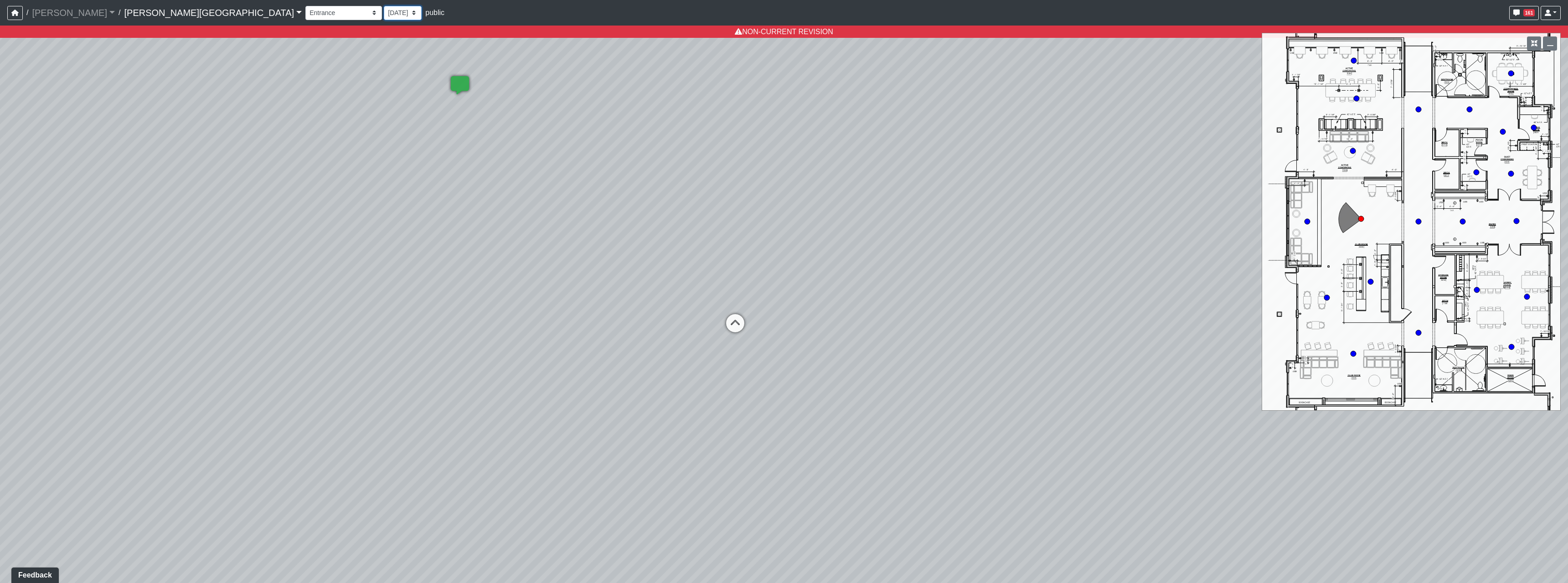
select select "2p1LcMW7A2doxWKe2HrzBw"
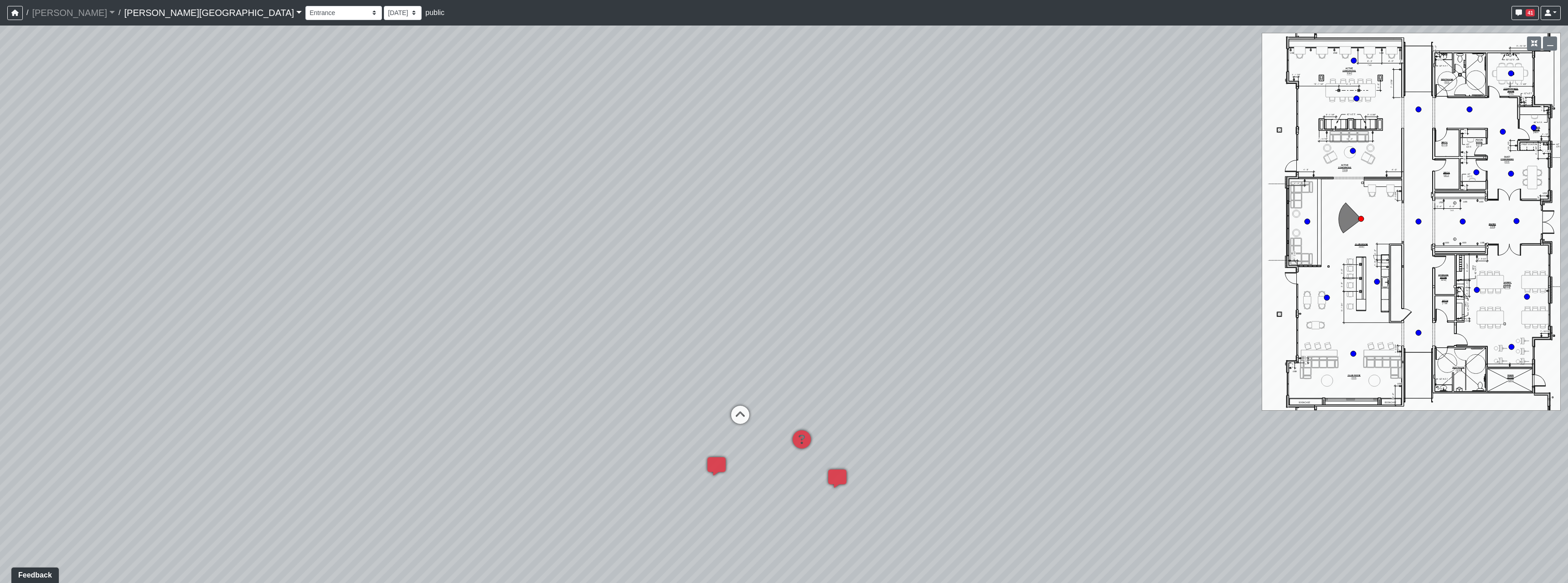
drag, startPoint x: 843, startPoint y: 329, endPoint x: 852, endPoint y: 415, distance: 86.5
click at [852, 416] on div "Loading... Hallway - Hallway 2 Loading... Entry Loading... Booths Loading... Qu…" at bounding box center [784, 304] width 1568 height 557
drag, startPoint x: 885, startPoint y: 385, endPoint x: 917, endPoint y: 351, distance: 46.7
click at [915, 352] on div "Loading... Hallway - Hallway 2 Loading... Entry Loading... Booths Loading... Qu…" at bounding box center [784, 304] width 1568 height 557
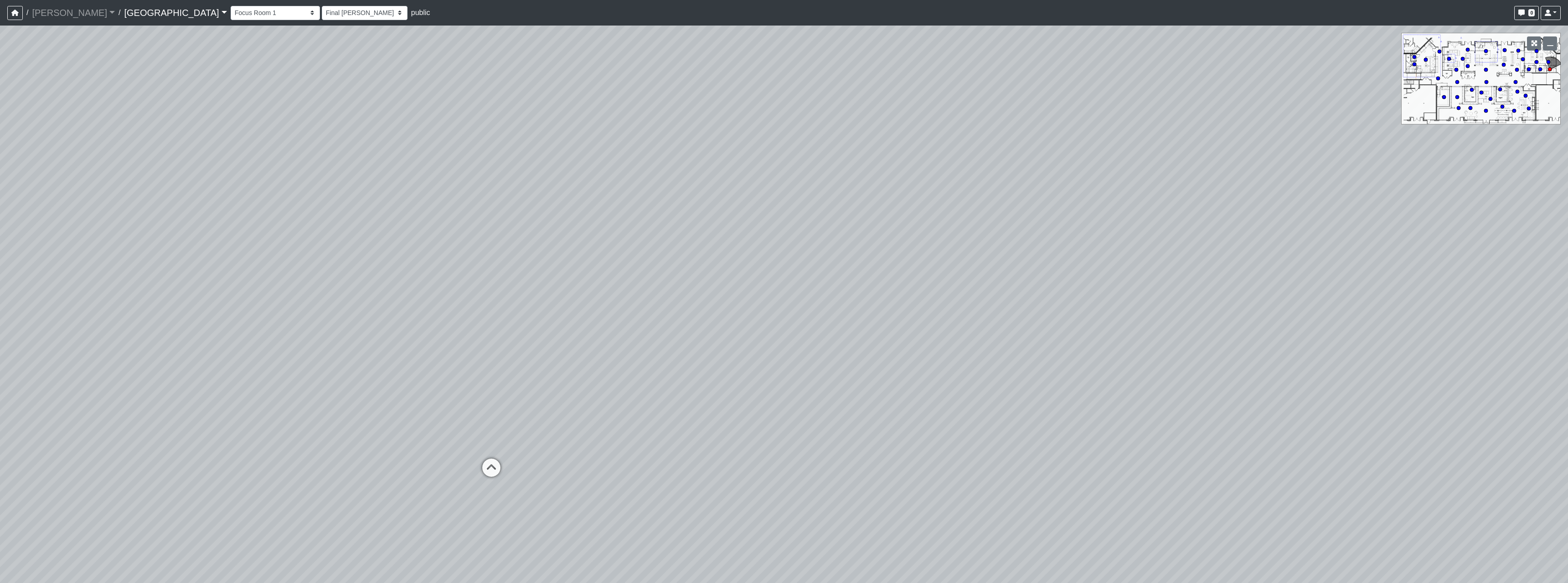
select select "t37VrSJF7mBHCvV2Qtaea2"
select select "h3ebyGk32eUmSzz99H473o"
click at [18, 9] on button "button" at bounding box center [15, 13] width 15 height 14
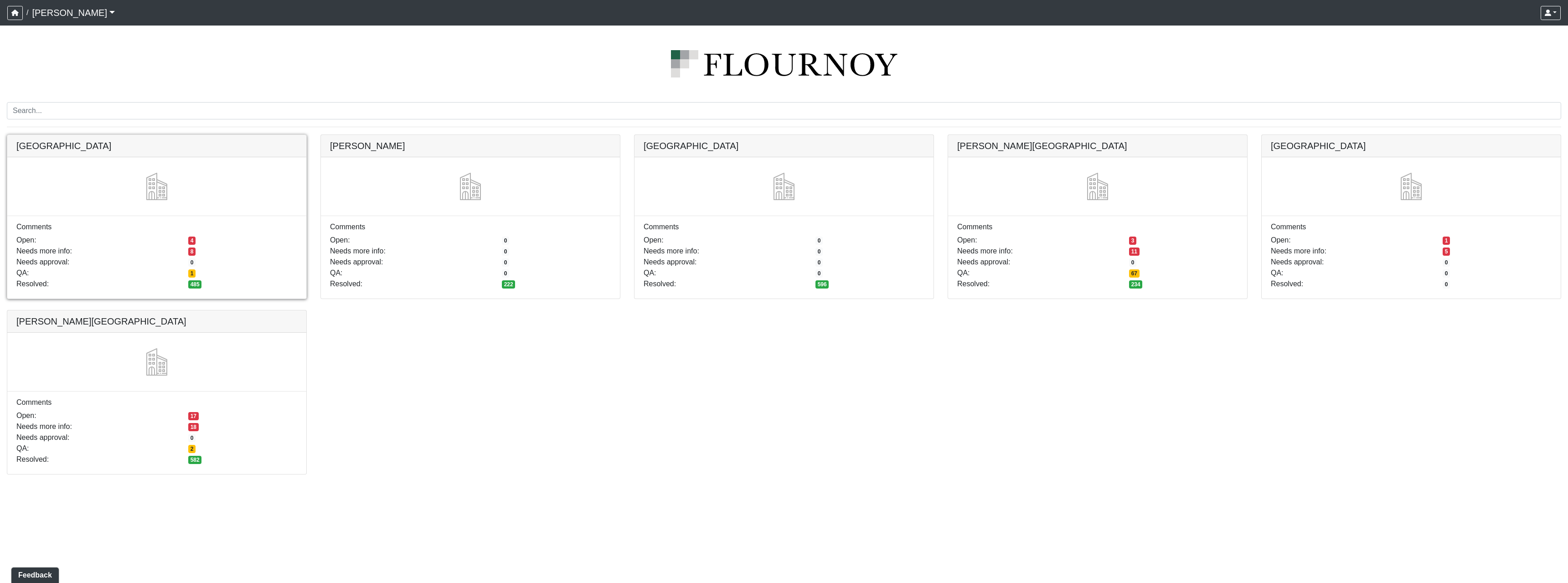
click at [179, 135] on link at bounding box center [156, 135] width 299 height 0
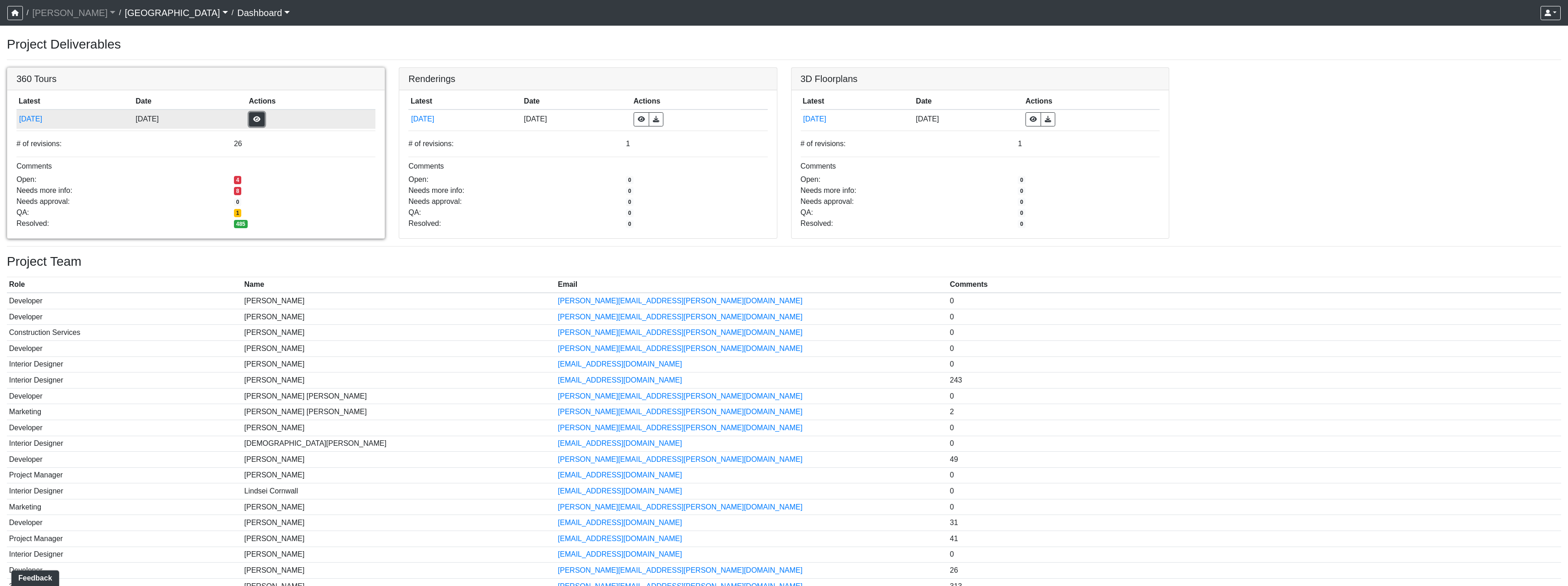
click at [265, 113] on button "button" at bounding box center [256, 119] width 15 height 14
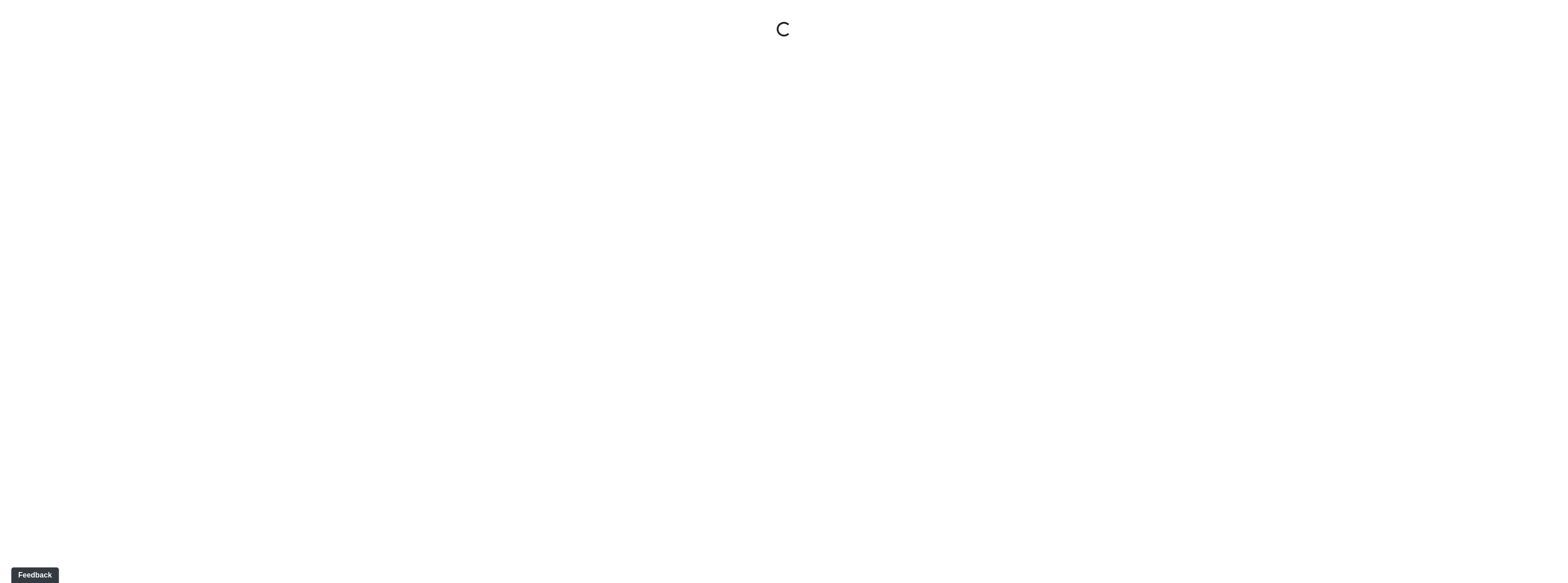
select select "nREVgdD8usBCEeVTsbMRRe"
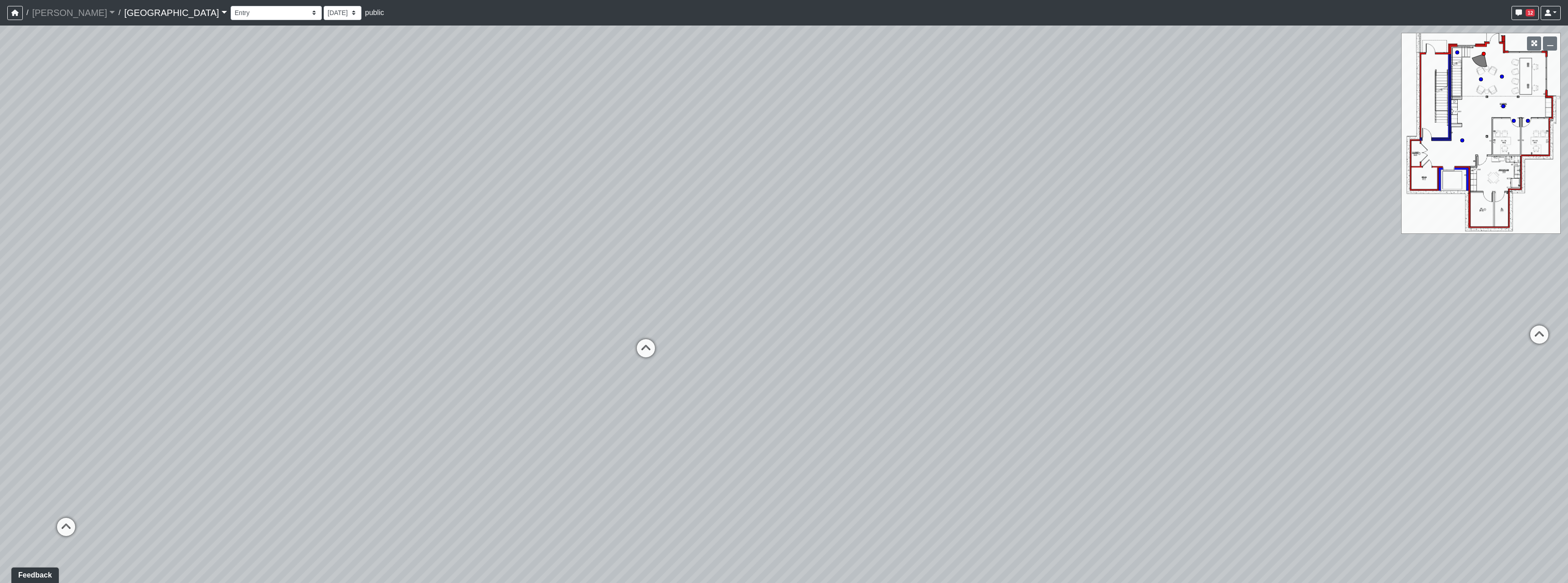
drag, startPoint x: 1014, startPoint y: 431, endPoint x: 600, endPoint y: 192, distance: 478.0
click at [600, 192] on div "Loading... Reception Desk Loading... Lobby Loading... Landing" at bounding box center [784, 304] width 1568 height 557
drag, startPoint x: 925, startPoint y: 270, endPoint x: 939, endPoint y: 312, distance: 44.3
click at [939, 312] on div "Loading... Reception Desk Loading... Lobby Loading... Landing" at bounding box center [784, 304] width 1568 height 557
click at [324, 8] on select "7/1/2025 5/30/2025 5/22/2025 5/13/2025 5/7/2025 5/5/2025 4/21/2025 4/17/2025 4/…" at bounding box center [343, 13] width 38 height 14
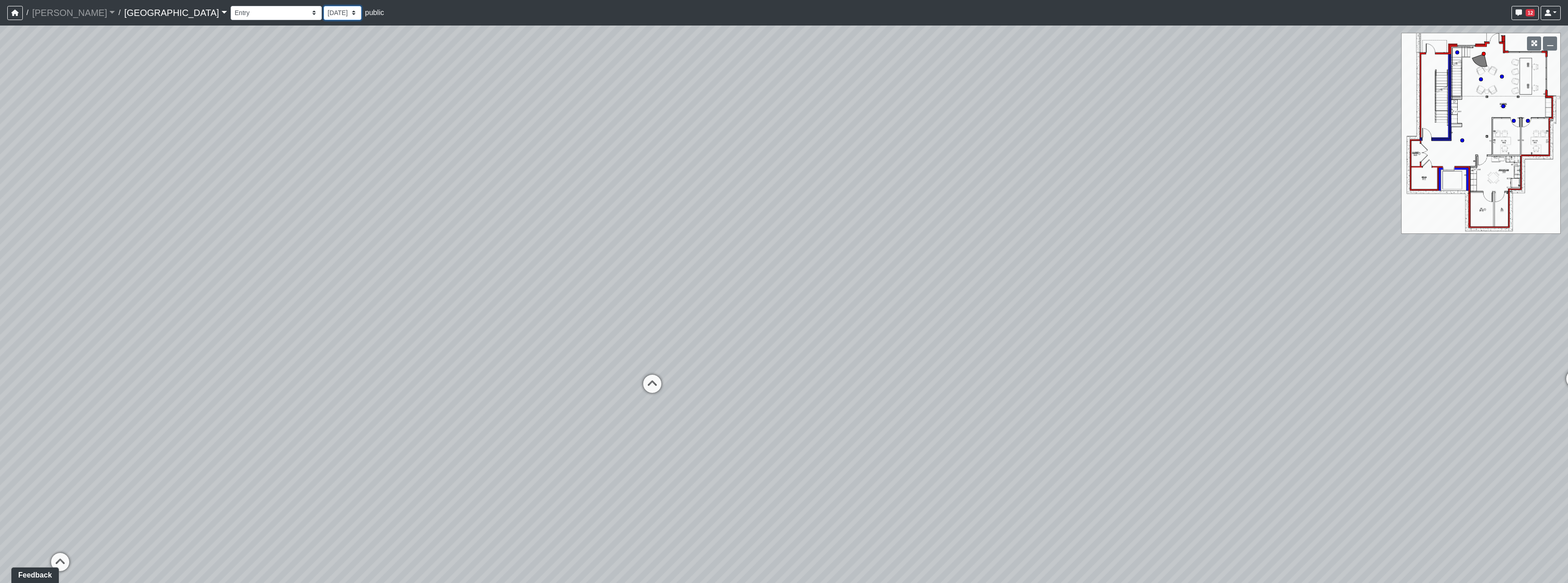
select select "wxBDmpyAJdd2wo9HPKYBf2"
click at [324, 6] on select "7/1/2025 5/30/2025 5/22/2025 5/13/2025 5/7/2025 5/5/2025 4/21/2025 4/17/2025 4/…" at bounding box center [343, 13] width 38 height 14
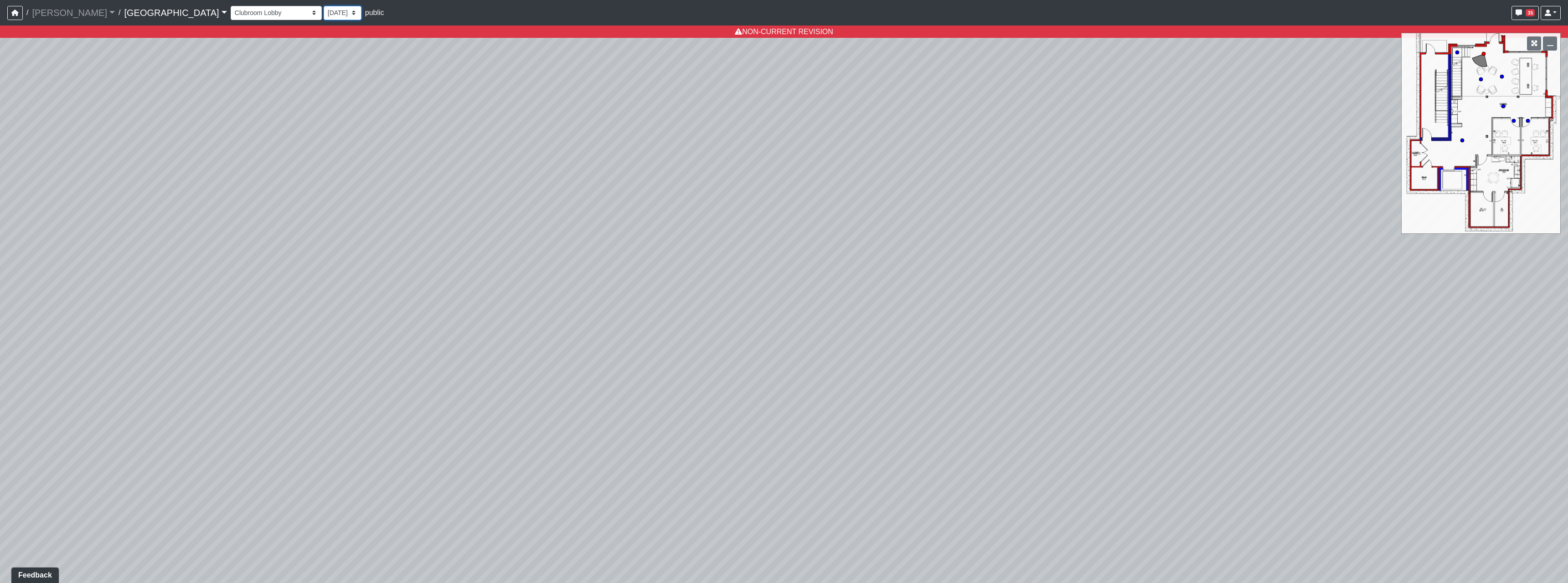
select select "nREVgdD8usBCEeVTsbMRRe"
click at [324, 14] on select "7/1/2025 5/30/2025 5/22/2025 5/13/2025 5/7/2025 5/5/2025 4/21/2025 4/17/2025 4/…" at bounding box center [343, 13] width 38 height 14
select select "psvyJba564cN5DkBFXpjKA"
click at [324, 6] on select "7/1/2025 5/30/2025 5/22/2025 5/13/2025 5/7/2025 5/5/2025 4/21/2025 4/17/2025 4/…" at bounding box center [343, 13] width 38 height 14
select select "nREVgdD8usBCEeVTsbMRRe"
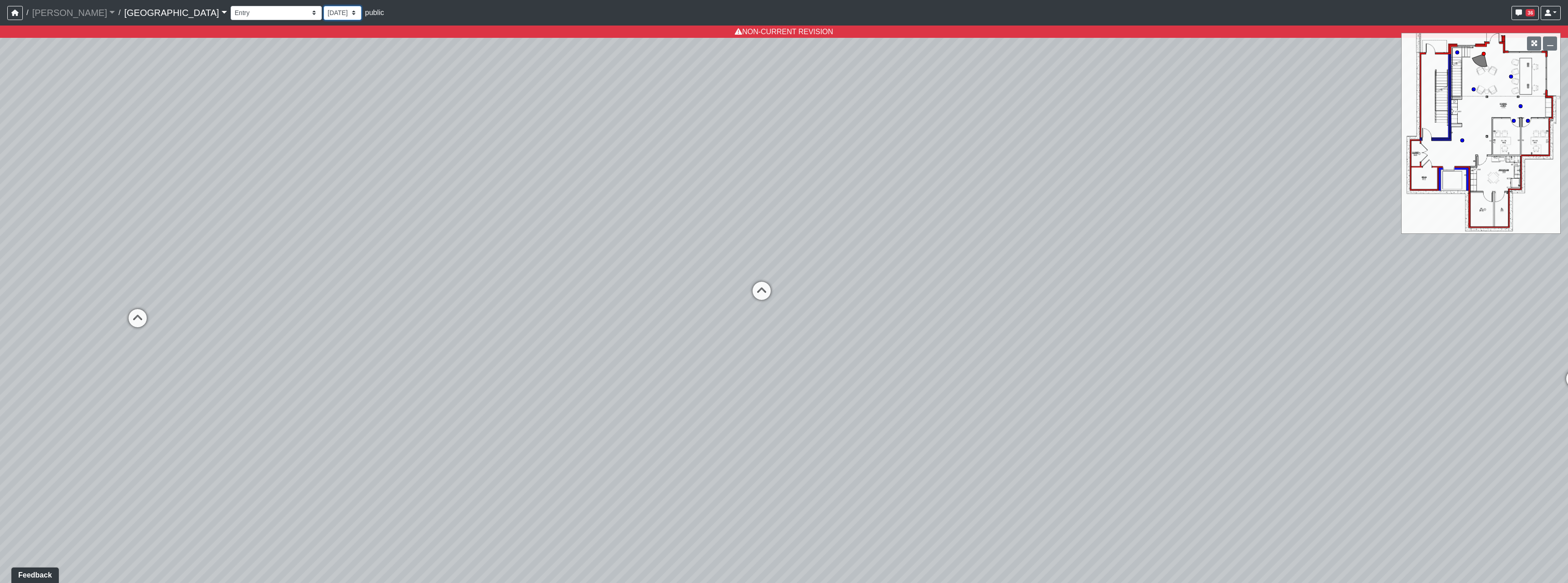
drag, startPoint x: 271, startPoint y: 9, endPoint x: 272, endPoint y: 13, distance: 4.1
click at [324, 13] on select "7/1/2025 5/30/2025 5/22/2025 5/13/2025 5/7/2025 5/5/2025 4/21/2025 4/17/2025 4/…" at bounding box center [343, 13] width 38 height 14
select select "7qptg4kQj2dnZ524azhfBq"
click at [324, 6] on select "7/1/2025 5/30/2025 5/22/2025 5/13/2025 5/7/2025 5/5/2025 4/21/2025 4/17/2025 4/…" at bounding box center [343, 13] width 38 height 14
select select "nREVgdD8usBCEeVTsbMRRe"
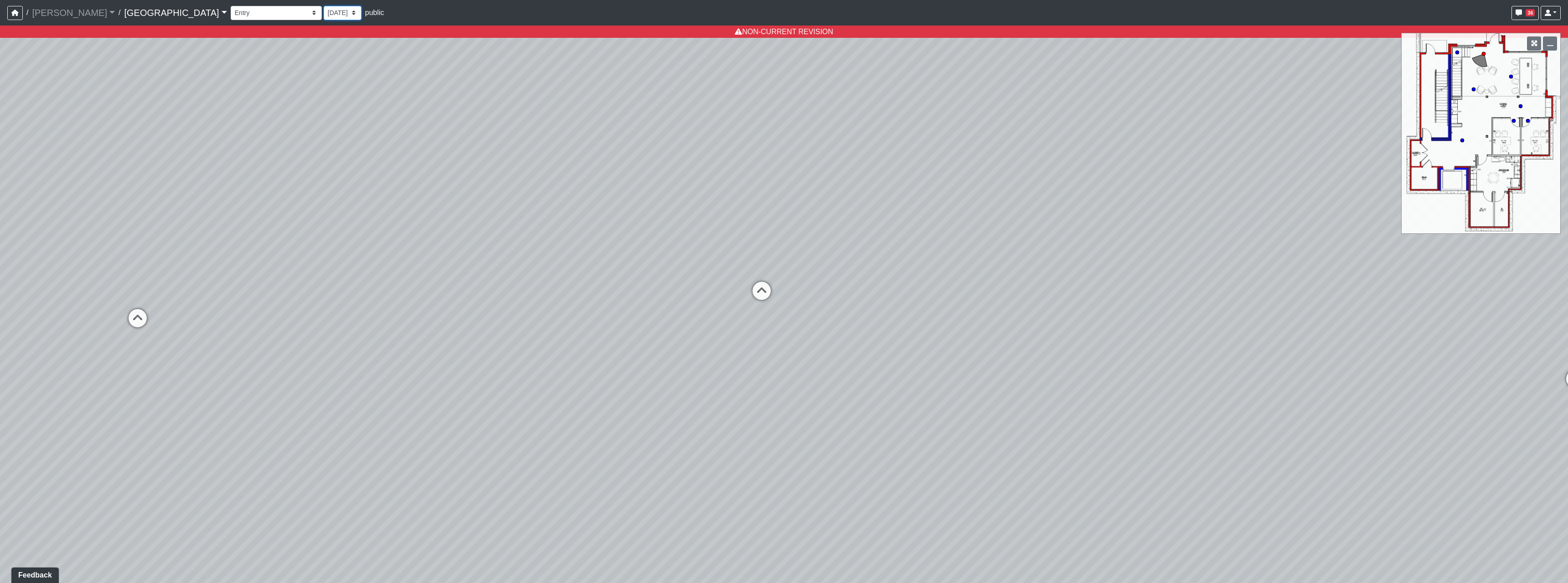
select select "7qptg4kQj2dnZ524azhfBq"
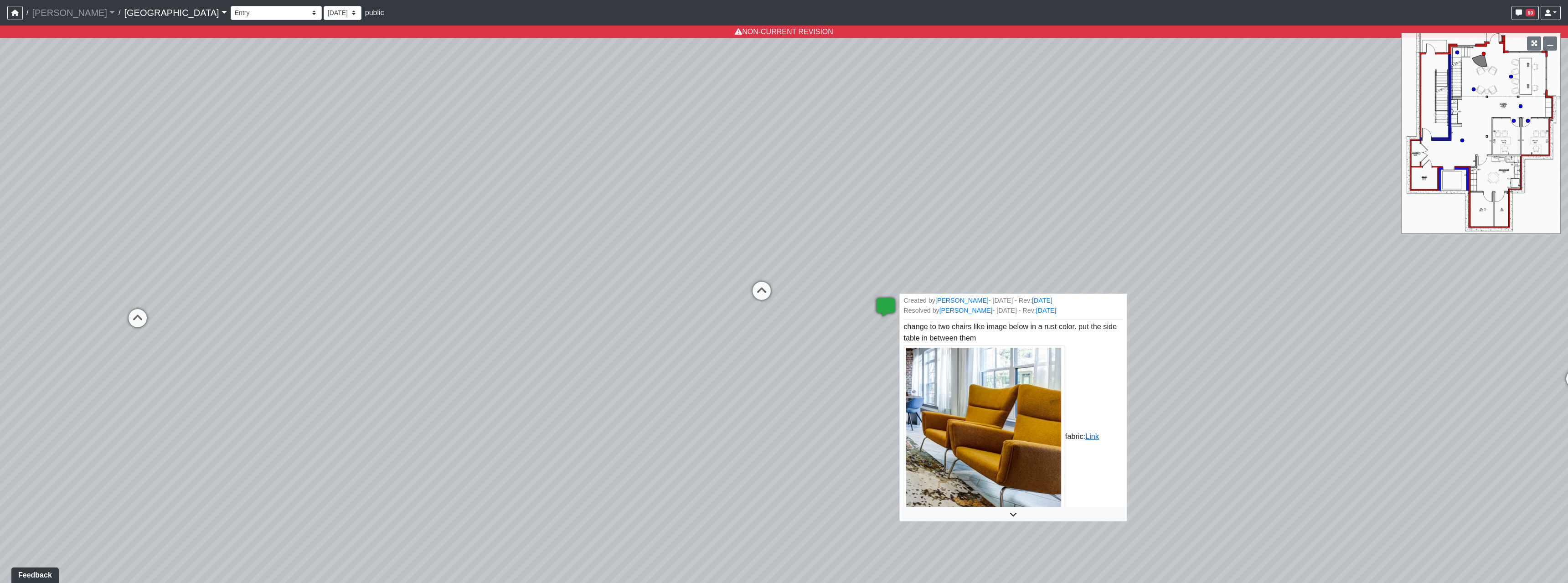
click at [1099, 434] on link "Link" at bounding box center [1092, 436] width 13 height 8
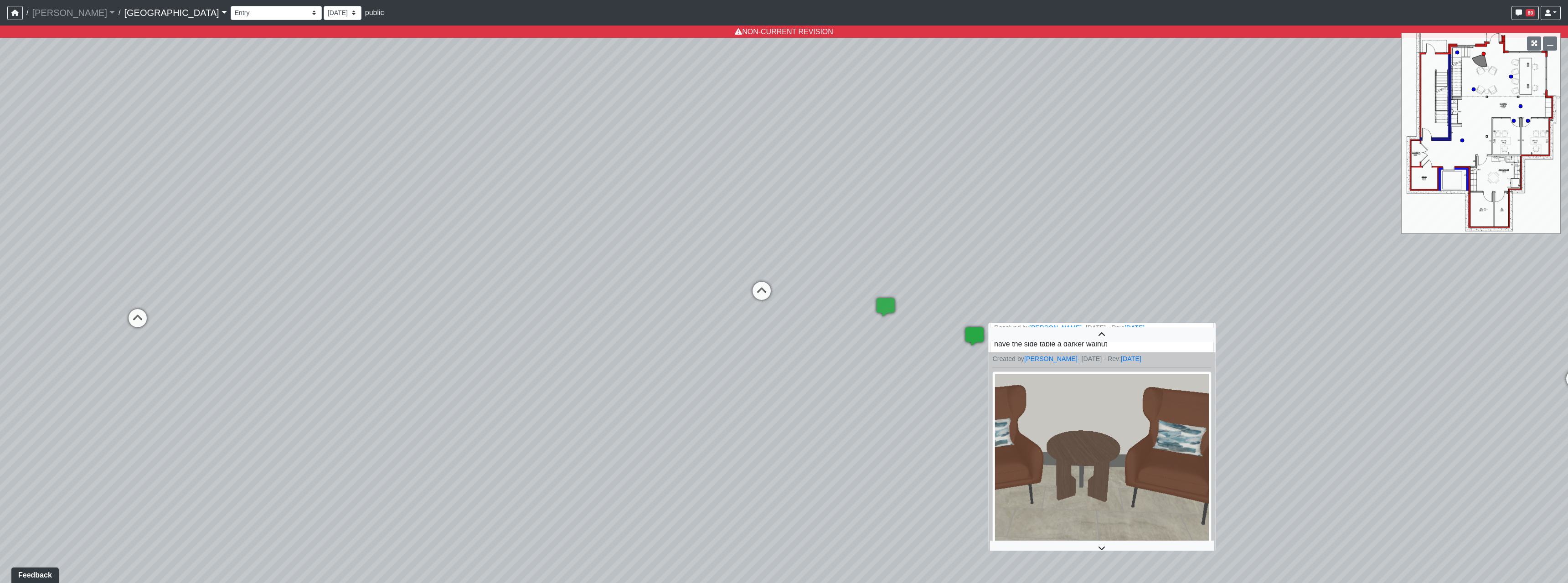
scroll to position [18, 0]
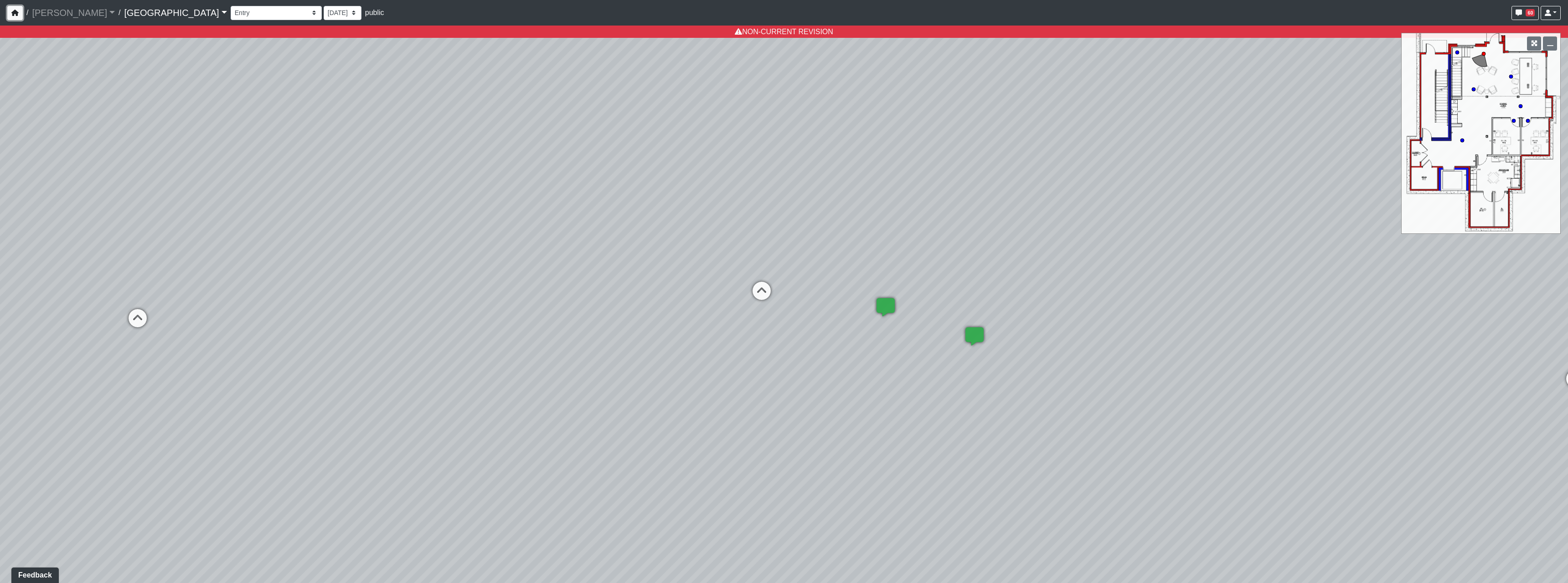
click at [14, 17] on button "button" at bounding box center [15, 13] width 15 height 14
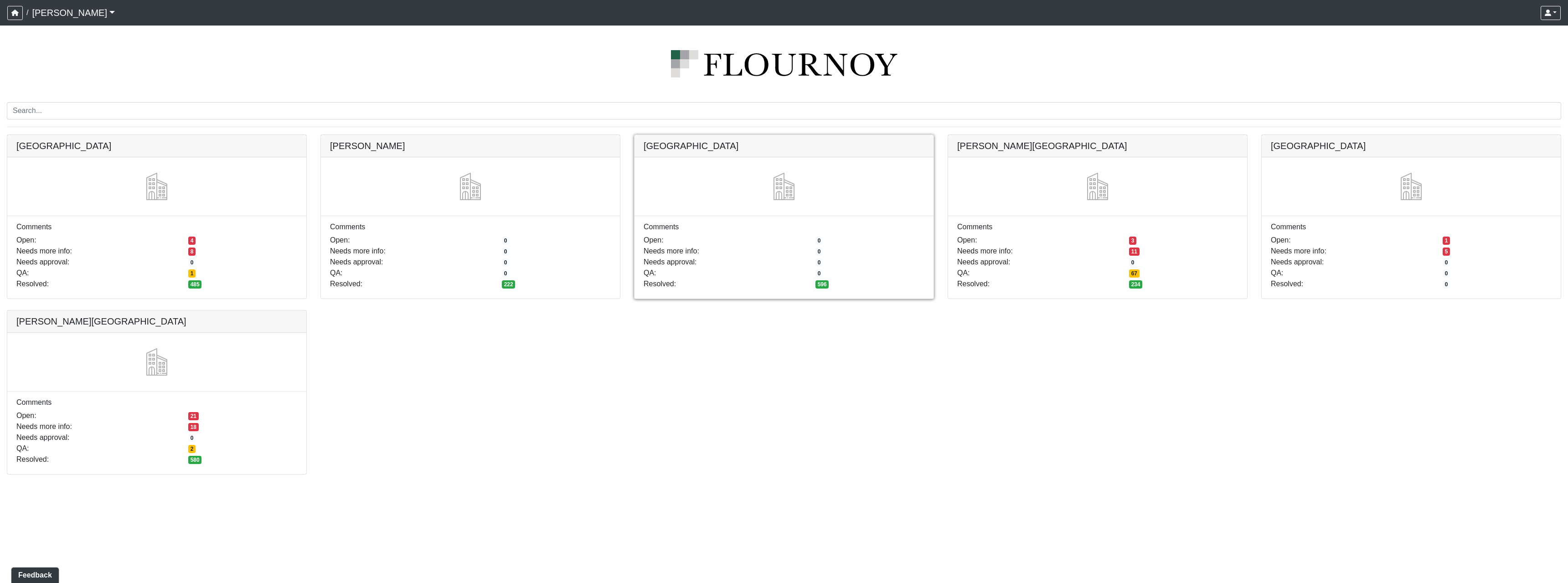
click at [676, 135] on link at bounding box center [783, 135] width 299 height 0
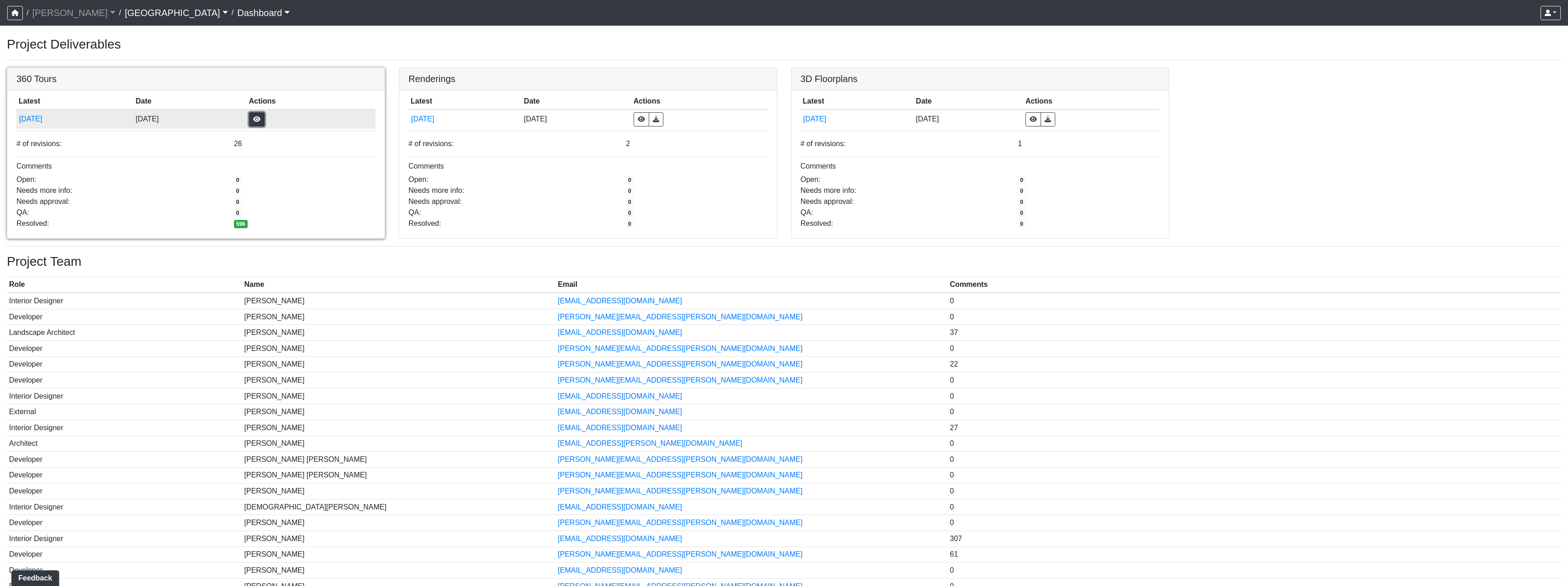
click at [265, 122] on button "button" at bounding box center [256, 119] width 15 height 14
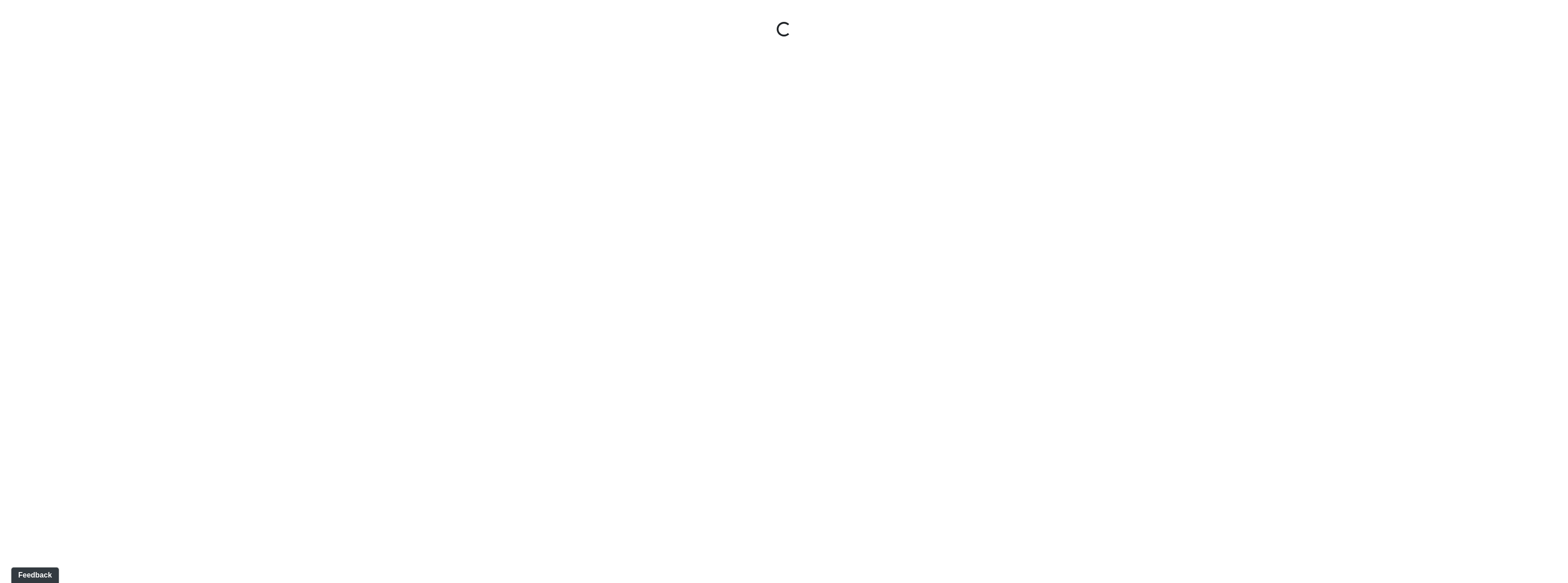
select select "gontoaMErPAtzSBVXh4ptW"
select select "h3ebyGk32eUmSzz99H473o"
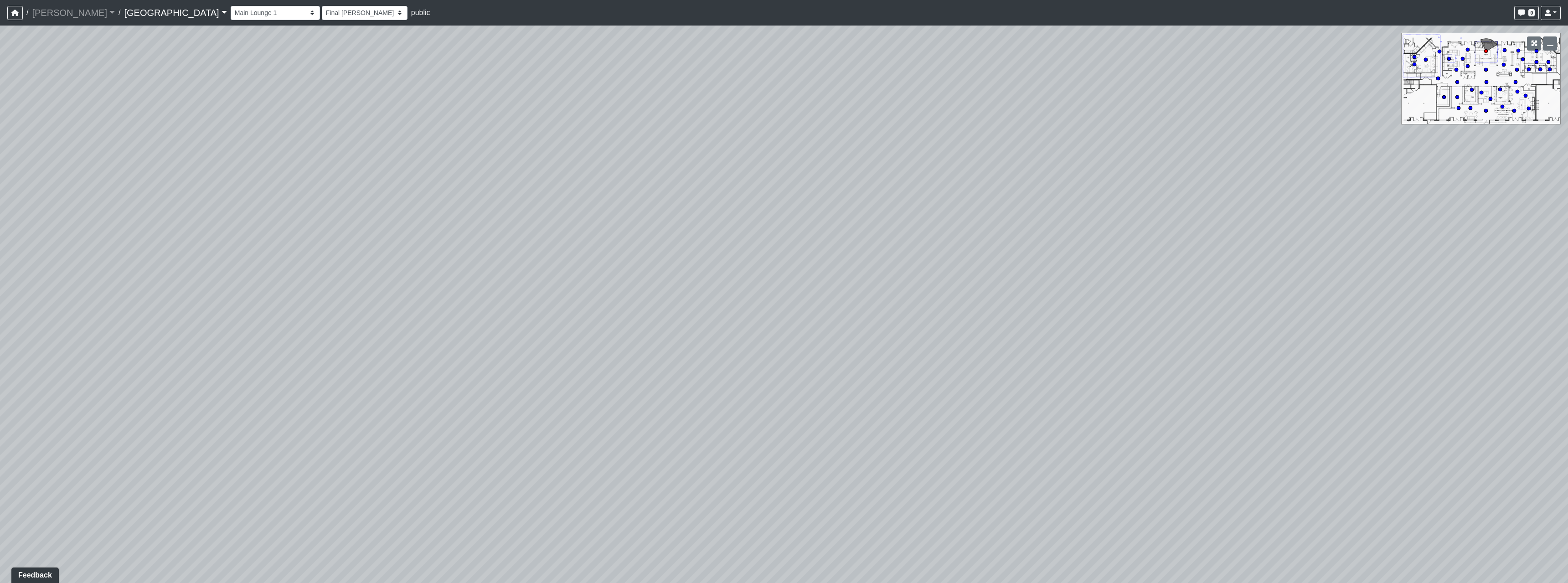
drag, startPoint x: 948, startPoint y: 441, endPoint x: 615, endPoint y: 393, distance: 336.4
click at [615, 393] on div "Loading... Pool Courtyard Entry 1 Loading... Main Lounge 2 Loading... Pool Cour…" at bounding box center [784, 304] width 1568 height 557
drag, startPoint x: 981, startPoint y: 373, endPoint x: 509, endPoint y: 394, distance: 472.5
click at [494, 399] on div "Loading... Pool Courtyard Entry 1 Loading... Main Lounge 2 Loading... Pool Cour…" at bounding box center [784, 304] width 1568 height 557
click at [621, 360] on icon at bounding box center [618, 359] width 27 height 27
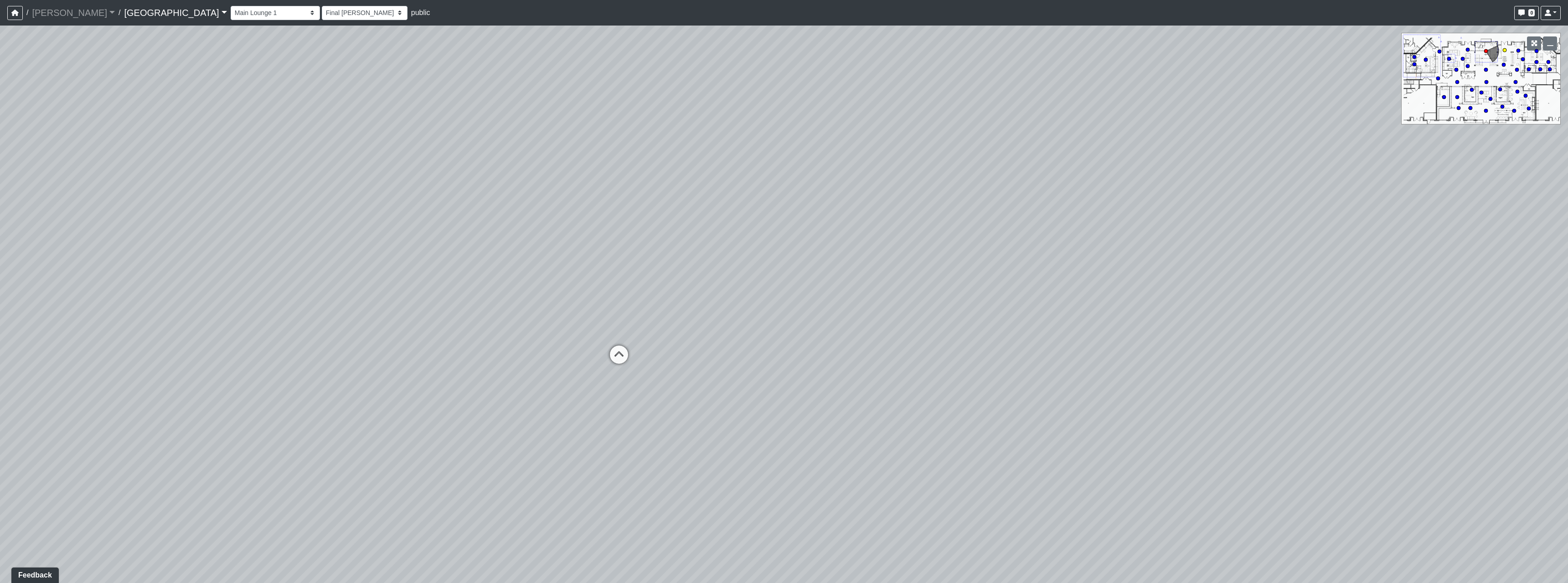
select select "rSNPTk6fVWzVTWWJRKuvHZ"
select select "h3ebyGk32eUmSzz99H473o"
drag, startPoint x: 1039, startPoint y: 420, endPoint x: 579, endPoint y: 351, distance: 465.1
click at [579, 351] on div "Loading... Pool Courtyard Entry 1 Loading... Main Lounge 2 Loading... Pool Cour…" at bounding box center [784, 304] width 1568 height 557
drag, startPoint x: 732, startPoint y: 311, endPoint x: 781, endPoint y: 383, distance: 87.1
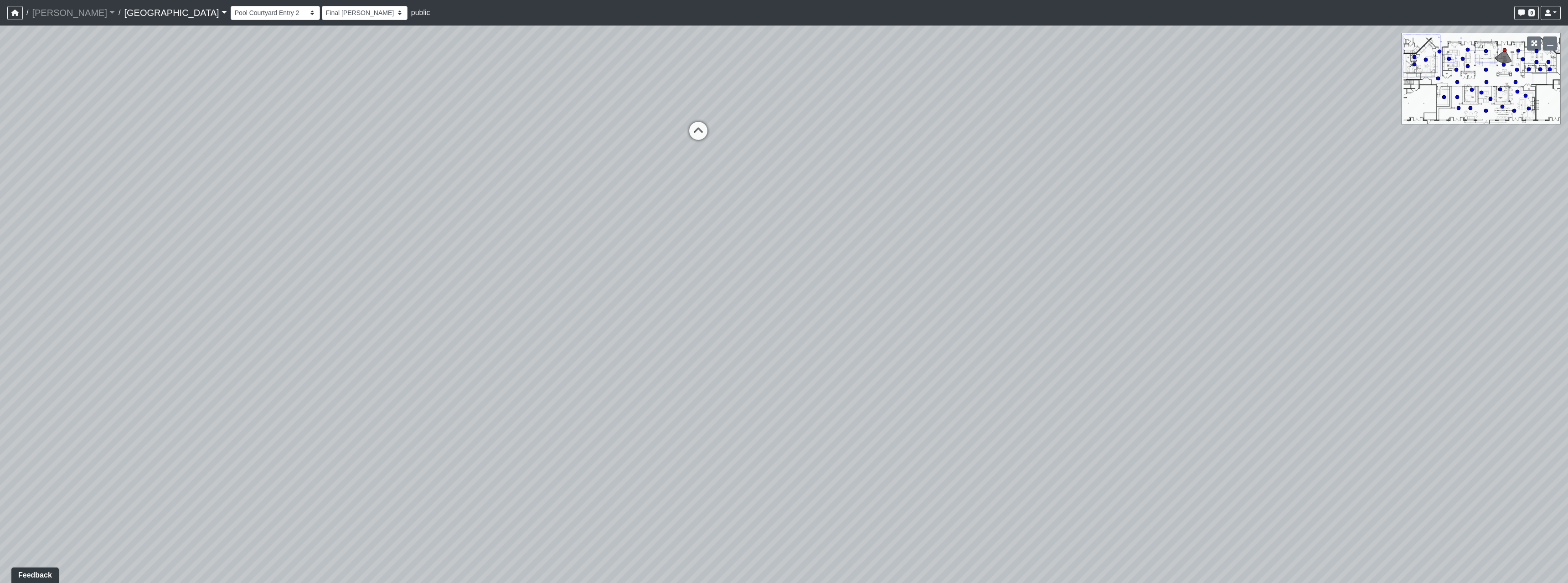
click at [781, 383] on div "Loading... Pool Courtyard Entry 1 Loading... Main Lounge 2 Loading... Pool Cour…" at bounding box center [784, 304] width 1568 height 557
drag, startPoint x: 930, startPoint y: 382, endPoint x: 774, endPoint y: 383, distance: 156.0
click at [774, 383] on div "Loading... Pool Courtyard Entry 1 Loading... Main Lounge 2 Loading... Pool Cour…" at bounding box center [784, 304] width 1568 height 557
drag, startPoint x: 796, startPoint y: 320, endPoint x: 1076, endPoint y: 344, distance: 281.0
click at [1076, 344] on div "Loading... Pool Courtyard Entry 1 Loading... Main Lounge 2 Loading... Pool Cour…" at bounding box center [784, 304] width 1568 height 557
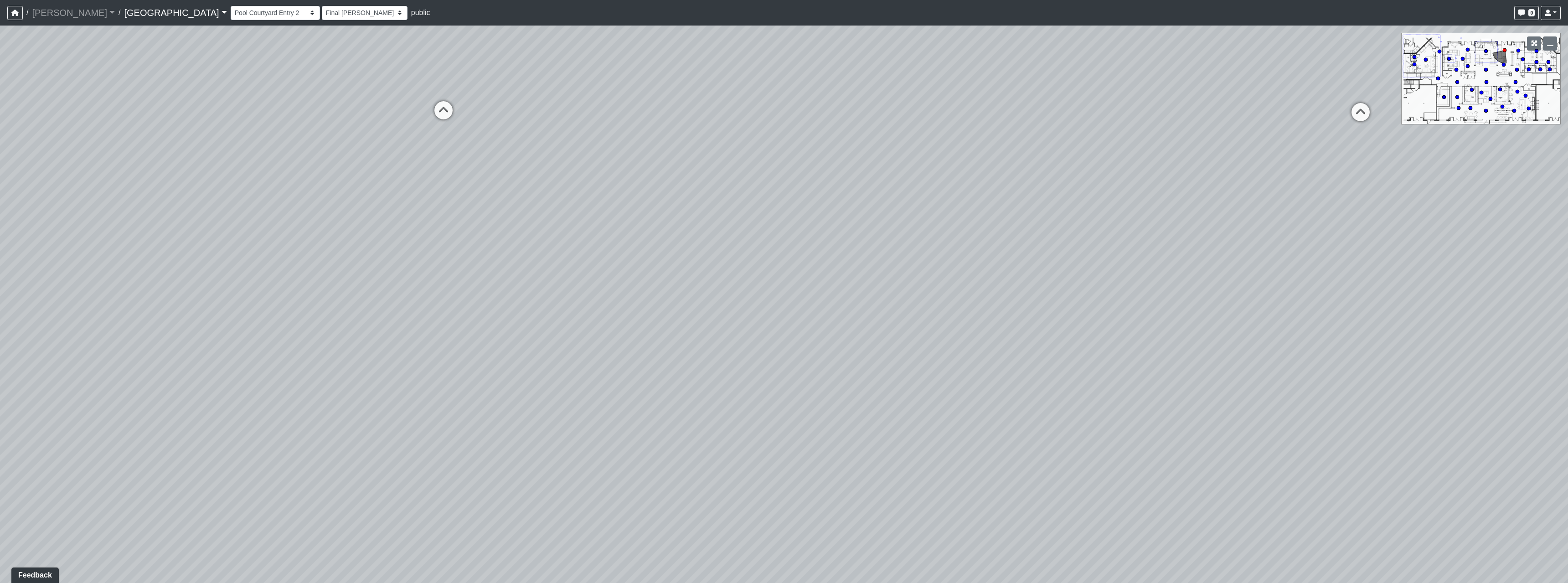
drag, startPoint x: 847, startPoint y: 363, endPoint x: 723, endPoint y: 341, distance: 125.9
click at [723, 341] on div "Loading... Pool Courtyard Entry 1 Loading... Main Lounge 2 Loading... Pool Cour…" at bounding box center [784, 304] width 1568 height 557
click at [419, 109] on icon at bounding box center [416, 110] width 27 height 27
select select "5YdP8s9J1uMCwQbH227TJn"
select select "h3ebyGk32eUmSzz99H473o"
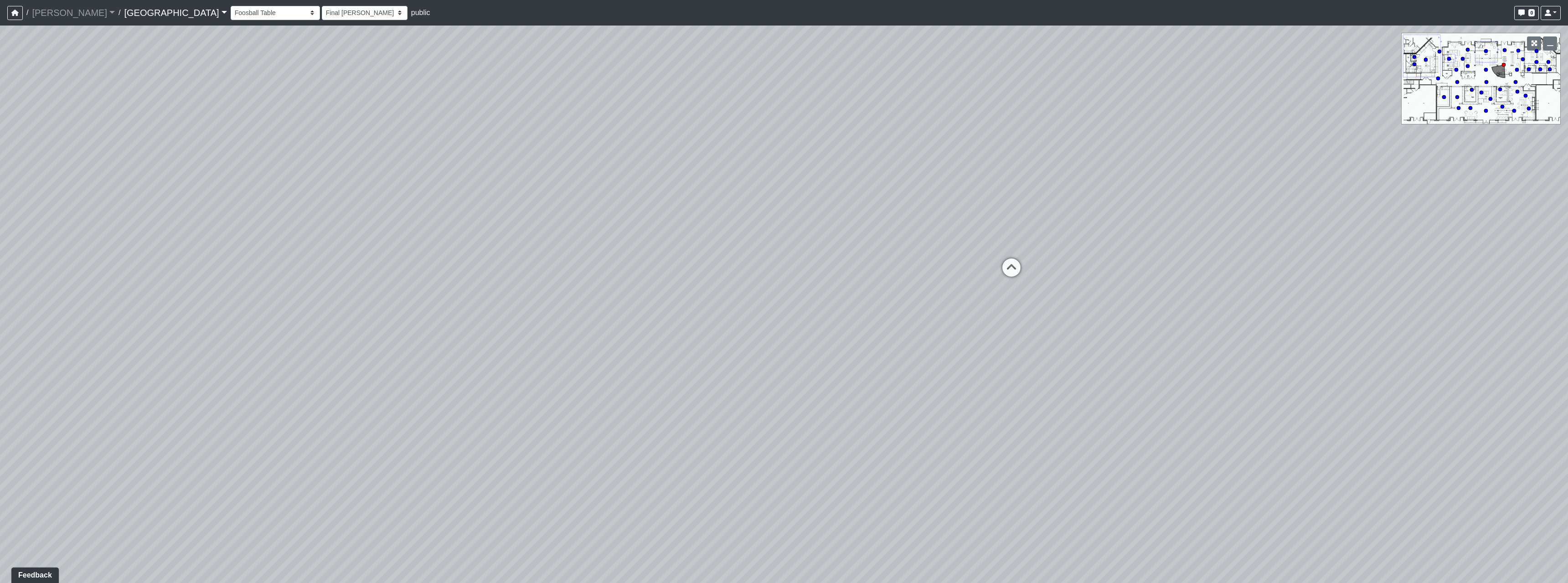
drag, startPoint x: 1006, startPoint y: 407, endPoint x: 380, endPoint y: 347, distance: 628.9
click at [415, 349] on div "Loading... Pool Courtyard Entry 1 Loading... Main Lounge 2 Loading... Pool Cour…" at bounding box center [784, 304] width 1568 height 557
drag, startPoint x: 855, startPoint y: 278, endPoint x: 785, endPoint y: 340, distance: 93.5
click at [791, 340] on div "Loading... Pool Courtyard Entry 1 Loading... Main Lounge 2 Loading... Pool Cour…" at bounding box center [784, 304] width 1568 height 557
click at [852, 201] on icon at bounding box center [855, 209] width 27 height 27
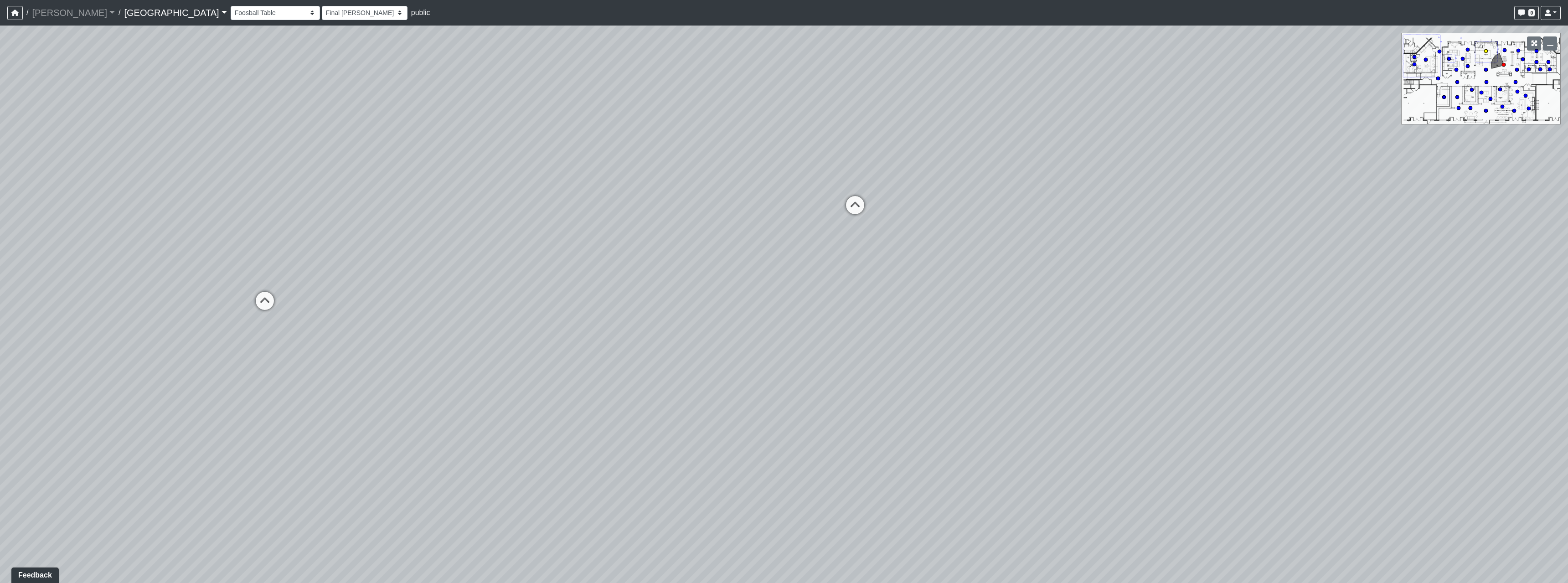
select select "gontoaMErPAtzSBVXh4ptW"
select select "h3ebyGk32eUmSzz99H473o"
drag, startPoint x: 1044, startPoint y: 340, endPoint x: 332, endPoint y: 340, distance: 712.0
click at [393, 337] on div "Loading... Pool Courtyard Entry 1 Loading... Main Lounge 2 Loading... Pool Cour…" at bounding box center [784, 304] width 1568 height 557
drag, startPoint x: 1006, startPoint y: 292, endPoint x: 693, endPoint y: 341, distance: 316.8
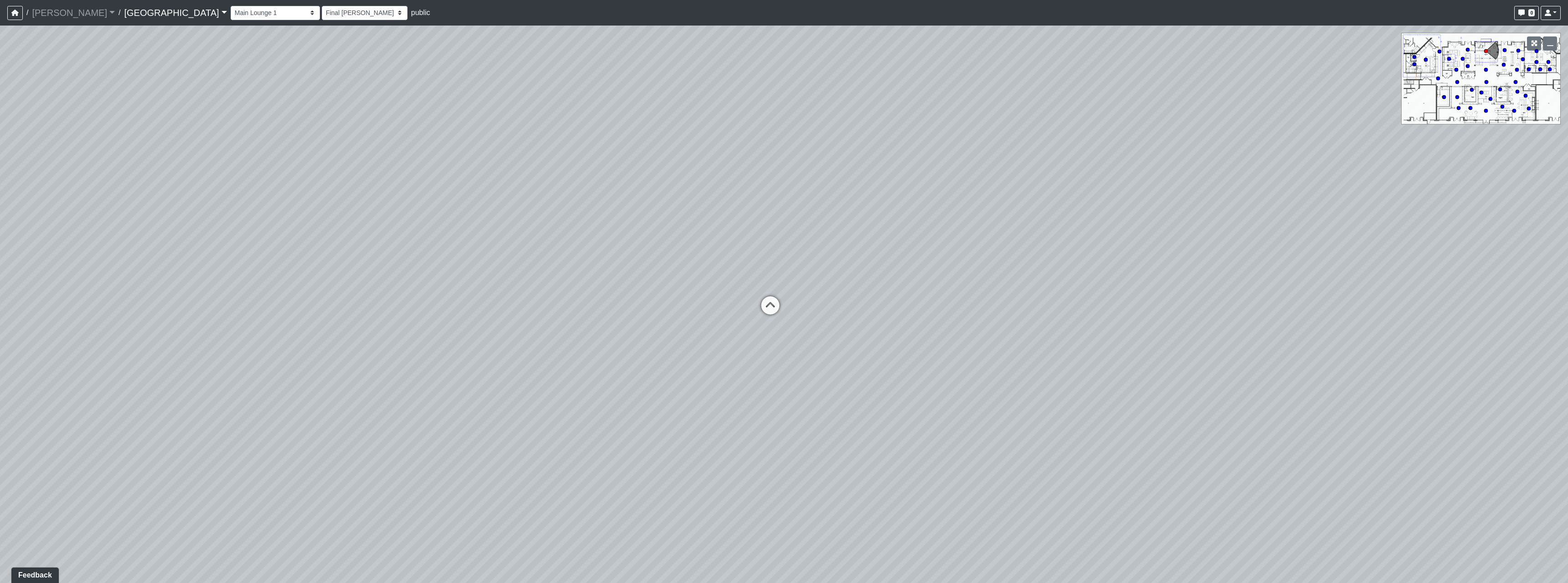
click at [666, 351] on div "Loading... Pool Courtyard Entry 1 Loading... Main Lounge 2 Loading... Pool Cour…" at bounding box center [784, 304] width 1568 height 557
drag, startPoint x: 956, startPoint y: 290, endPoint x: 741, endPoint y: 316, distance: 216.6
click at [741, 316] on div "Loading... Pool Courtyard Entry 1 Loading... Main Lounge 2 Loading... Pool Cour…" at bounding box center [784, 304] width 1568 height 557
drag, startPoint x: 884, startPoint y: 247, endPoint x: 853, endPoint y: 370, distance: 126.8
click at [853, 370] on div "Loading... Pool Courtyard Entry 1 Loading... Main Lounge 2 Loading... Pool Cour…" at bounding box center [784, 304] width 1568 height 557
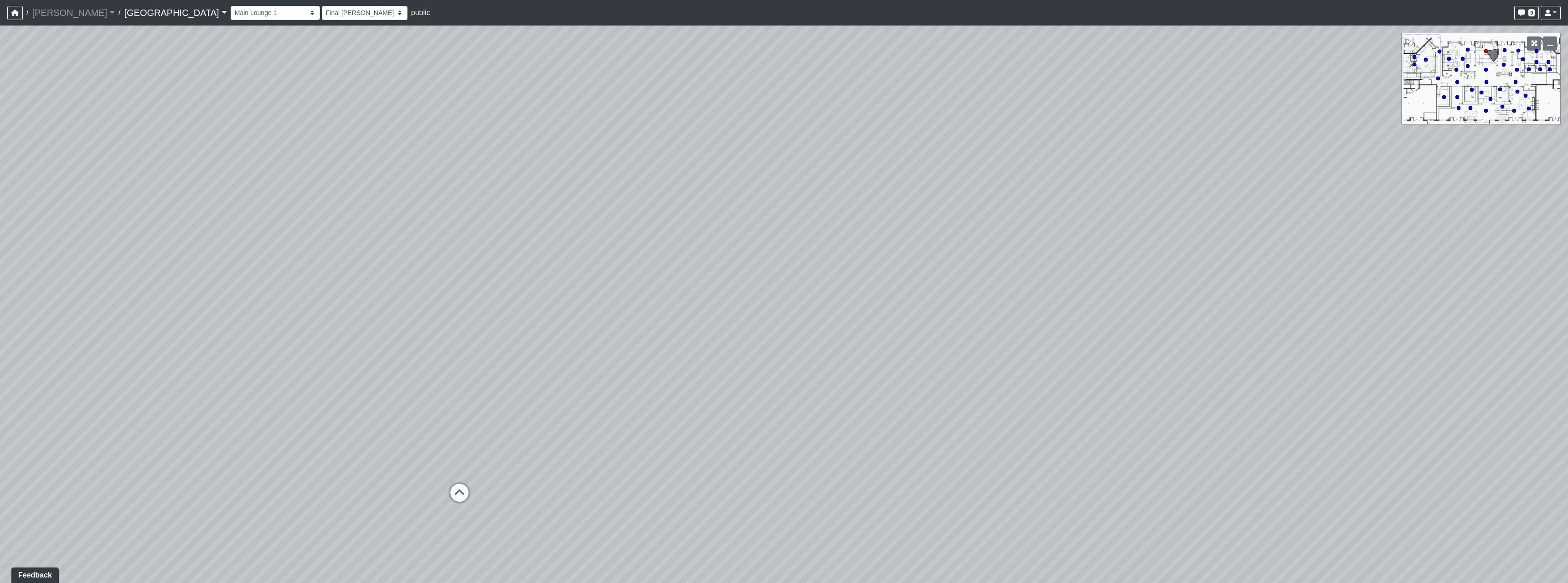
click at [895, 456] on div "Loading... Pool Courtyard Entry 1 Loading... Main Lounge 2 Loading... Pool Cour…" at bounding box center [784, 304] width 1568 height 557
drag, startPoint x: 1034, startPoint y: 483, endPoint x: 740, endPoint y: 405, distance: 304.2
click at [740, 405] on div "Loading... Pool Courtyard Entry 1 Loading... Main Lounge 2 Loading... Pool Cour…" at bounding box center [784, 304] width 1568 height 557
drag, startPoint x: 1007, startPoint y: 450, endPoint x: 613, endPoint y: 418, distance: 395.3
click at [626, 419] on div "Loading... Pool Courtyard Entry 1 Loading... Main Lounge 2 Loading... Pool Cour…" at bounding box center [784, 304] width 1568 height 557
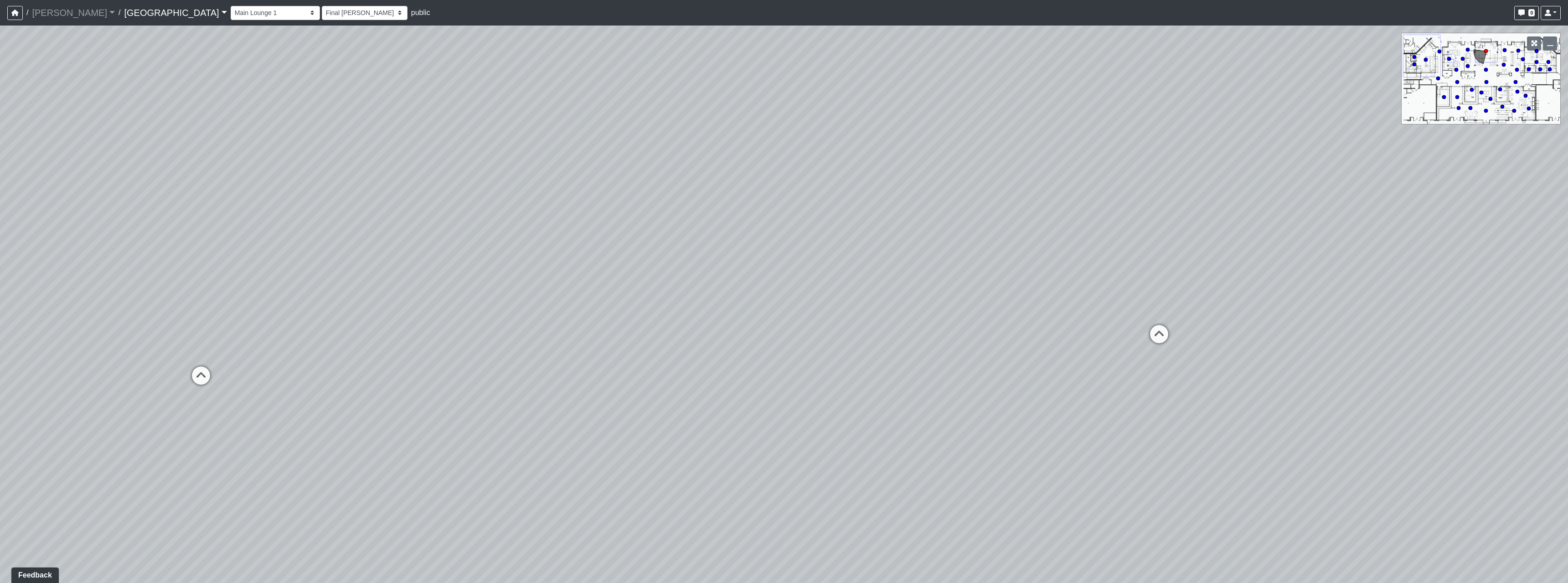
drag, startPoint x: 1054, startPoint y: 397, endPoint x: 497, endPoint y: 418, distance: 557.4
click at [497, 418] on div "Loading... Pool Courtyard Entry 1 Loading... Main Lounge 2 Loading... Pool Cour…" at bounding box center [784, 304] width 1568 height 557
drag, startPoint x: 822, startPoint y: 368, endPoint x: 680, endPoint y: 374, distance: 142.1
click at [679, 374] on div "Loading... Pool Courtyard Entry 1 Loading... Main Lounge 2 Loading... Pool Cour…" at bounding box center [784, 304] width 1568 height 557
drag, startPoint x: 425, startPoint y: 417, endPoint x: 1080, endPoint y: 465, distance: 656.8
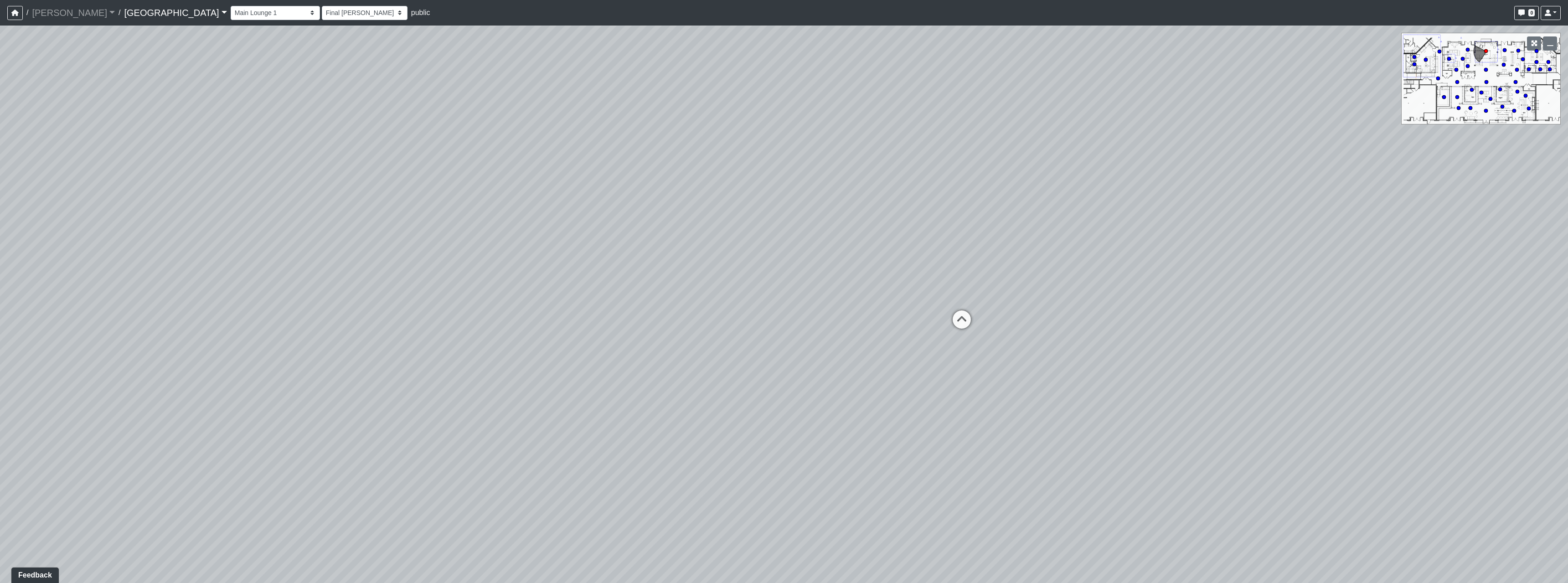
click at [920, 455] on div "Loading... Pool Courtyard Entry 1 Loading... Main Lounge 2 Loading... Pool Cour…" at bounding box center [784, 304] width 1568 height 557
drag, startPoint x: 800, startPoint y: 413, endPoint x: 813, endPoint y: 413, distance: 13.0
click at [852, 405] on div "Loading... Pool Courtyard Entry 1 Loading... Main Lounge 2 Loading... Pool Cour…" at bounding box center [784, 304] width 1568 height 557
click at [741, 427] on icon at bounding box center [744, 425] width 27 height 27
select select "rSNPTk6fVWzVTWWJRKuvHZ"
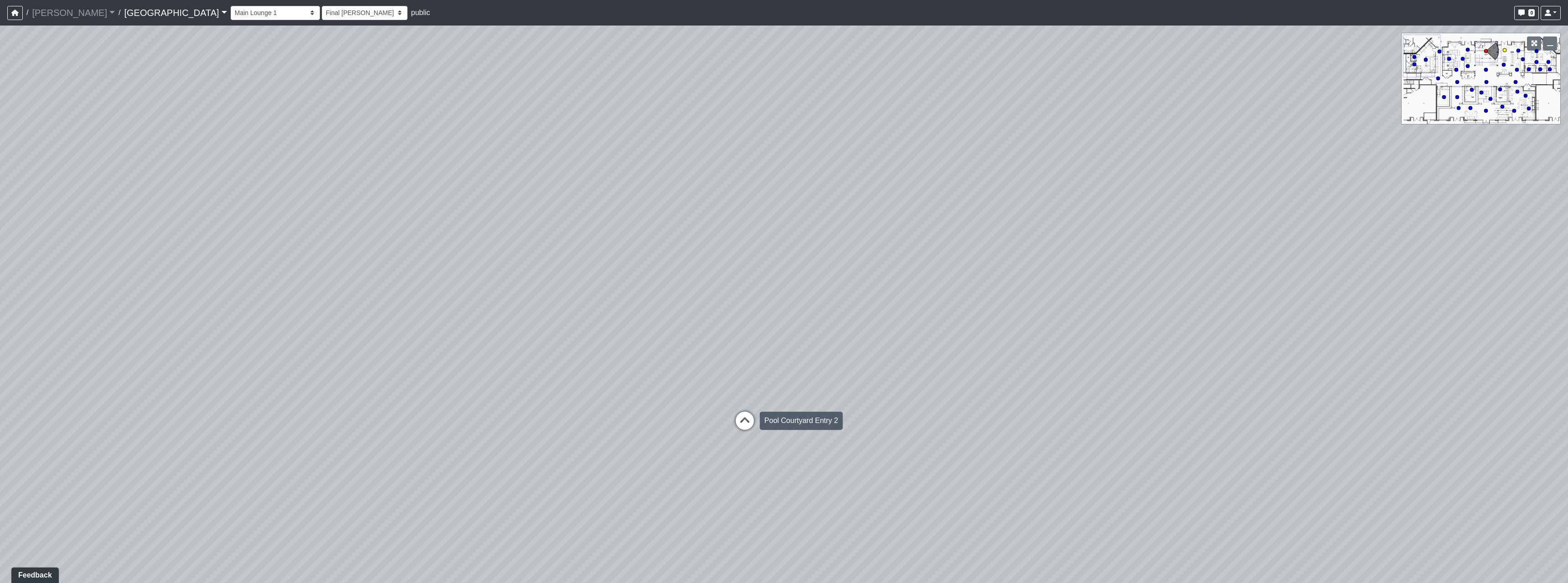
select select "h3ebyGk32eUmSzz99H473o"
click at [808, 444] on div "Seating Area 3" at bounding box center [834, 444] width 57 height 18
select select "tBvgWFaWEssAVfWzFx5TVd"
select select "h3ebyGk32eUmSzz99H473o"
drag, startPoint x: 1063, startPoint y: 429, endPoint x: 788, endPoint y: 382, distance: 279.0
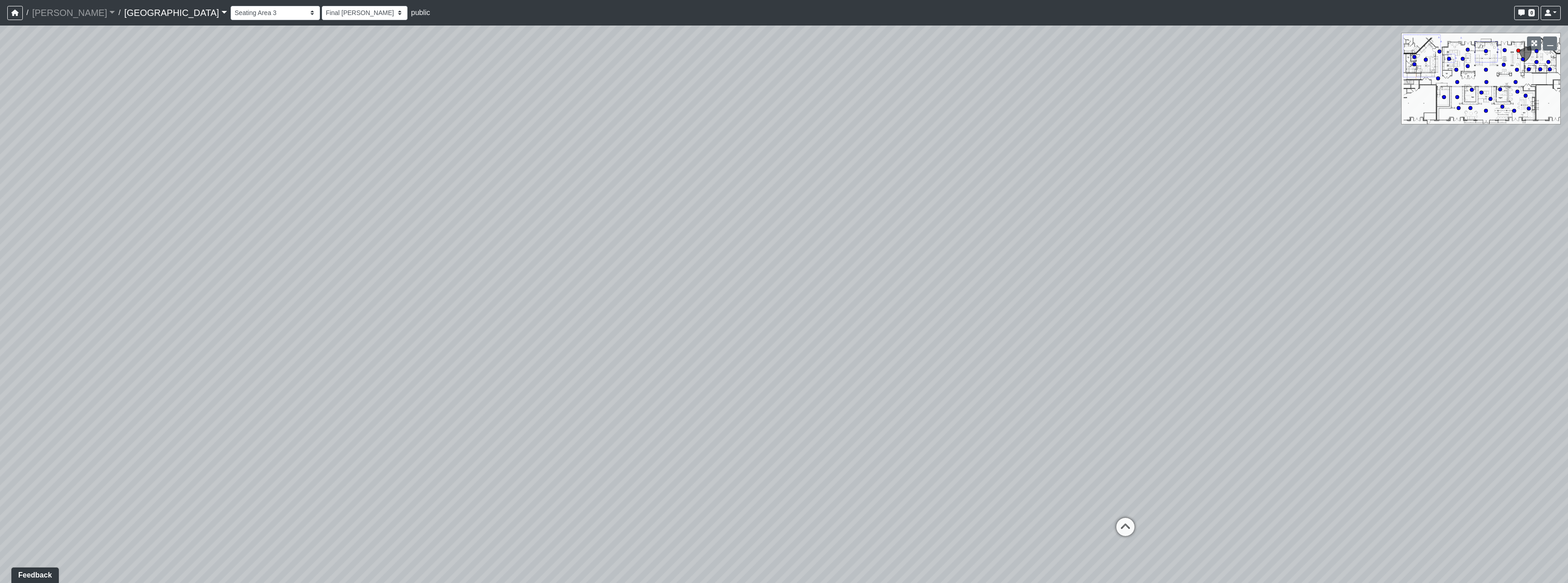
click at [788, 382] on div "Loading... Pool Courtyard Entry 1 Loading... Main Lounge 2 Loading... Pool Cour…" at bounding box center [784, 304] width 1568 height 557
drag, startPoint x: 1172, startPoint y: 416, endPoint x: 749, endPoint y: 370, distance: 425.5
click at [786, 377] on div "Loading... Pool Courtyard Entry 1 Loading... Main Lounge 2 Loading... Pool Cour…" at bounding box center [784, 304] width 1568 height 557
drag, startPoint x: 914, startPoint y: 323, endPoint x: 945, endPoint y: 355, distance: 44.6
click at [945, 355] on div "Loading... Pool Courtyard Entry 1 Loading... Main Lounge 2 Loading... Pool Cour…" at bounding box center [784, 304] width 1568 height 557
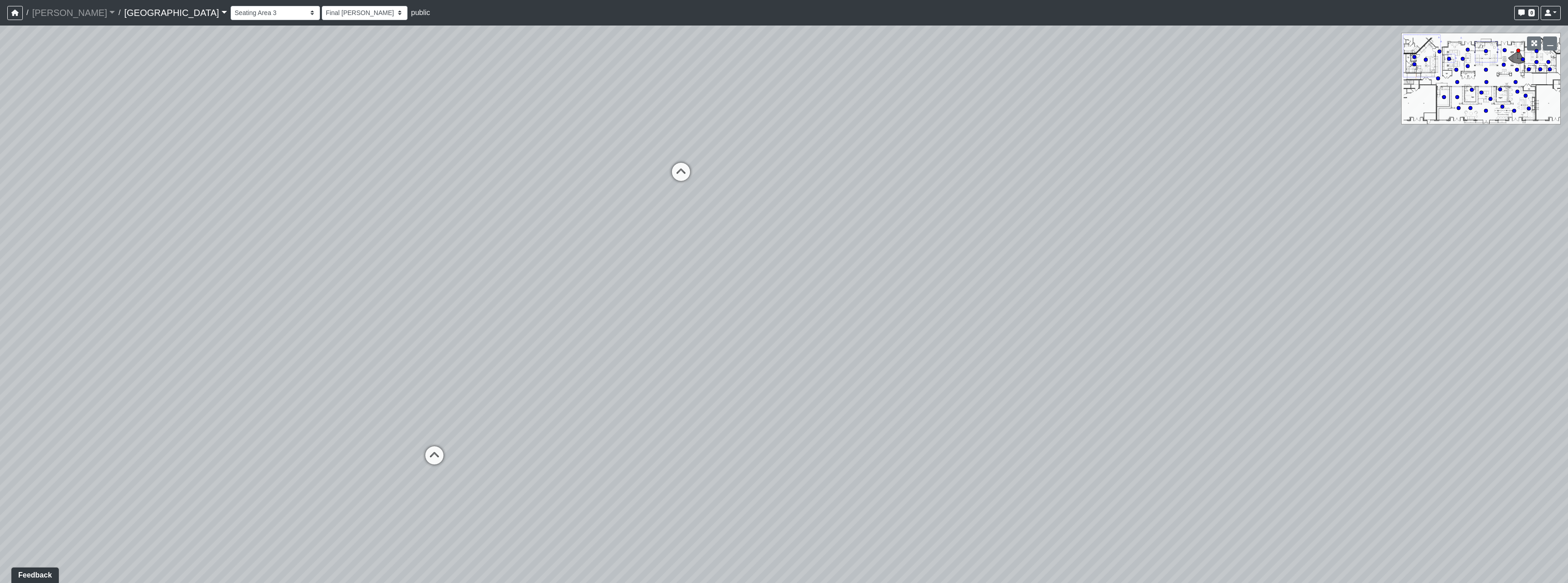
click at [680, 164] on icon at bounding box center [681, 176] width 27 height 27
select select "1YxMcQvhBrXzkFwaEorxwb"
select select "h3ebyGk32eUmSzz99H473o"
click at [725, 368] on icon at bounding box center [733, 377] width 27 height 27
select select "jBqNCsrT4hi7AavUsCSpyD"
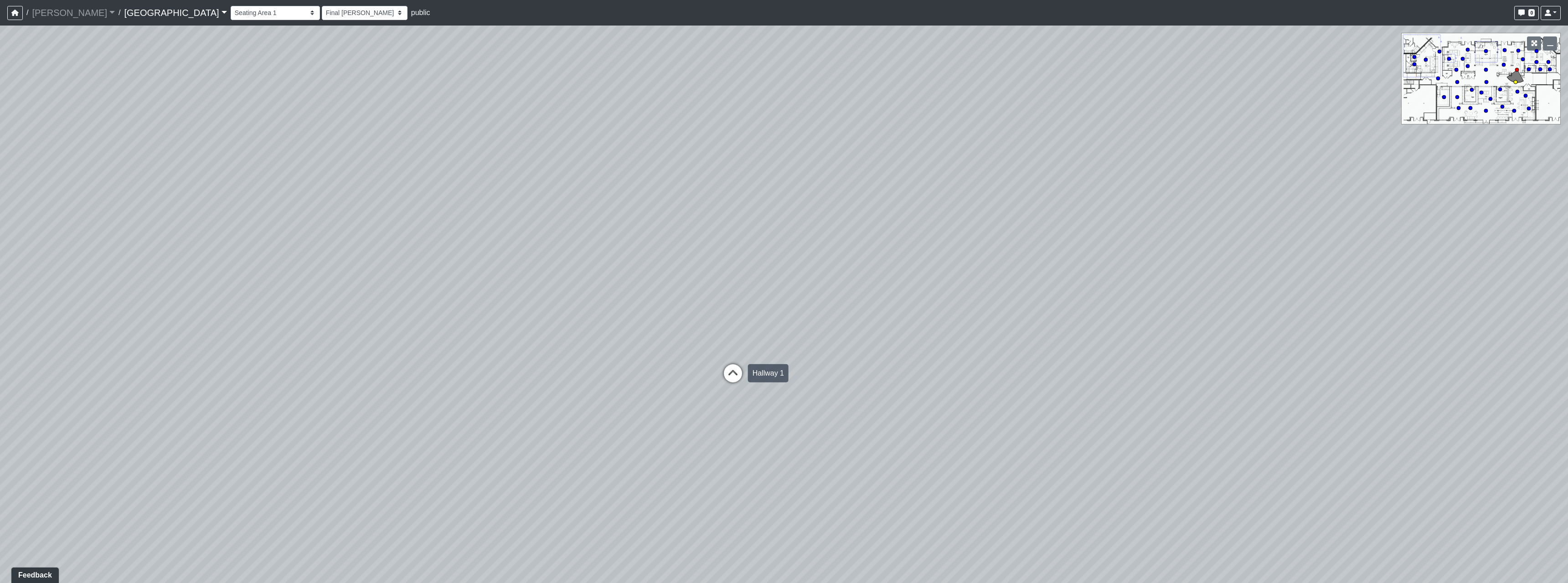
select select "h3ebyGk32eUmSzz99H473o"
drag, startPoint x: 690, startPoint y: 368, endPoint x: 794, endPoint y: 410, distance: 112.2
click at [797, 411] on div "Loading... Pool Courtyard Entry 1 Loading... Main Lounge 2 Loading... Pool Cour…" at bounding box center [784, 304] width 1568 height 557
click at [691, 429] on icon at bounding box center [690, 425] width 27 height 27
select select "n38L2KYfbFjaaXXsEc1LNY"
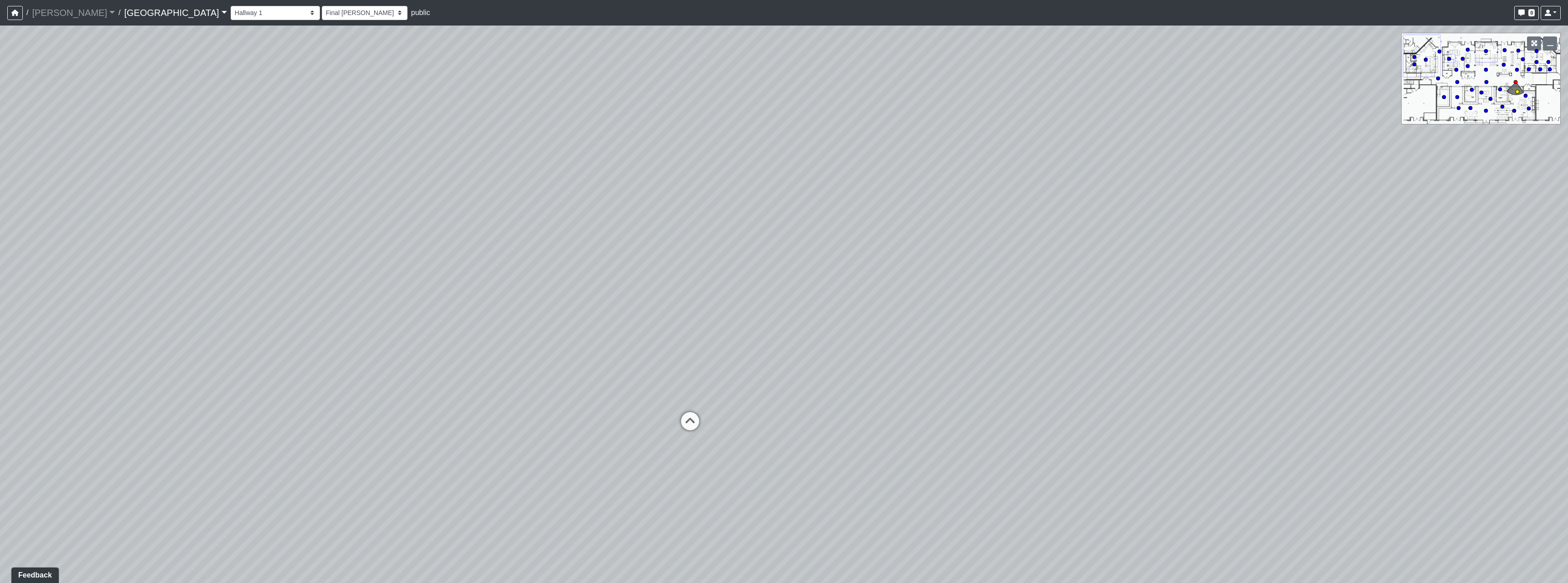
select select "h3ebyGk32eUmSzz99H473o"
drag, startPoint x: 480, startPoint y: 340, endPoint x: 834, endPoint y: 340, distance: 354.0
click at [630, 336] on div "Loading... Pool Courtyard Entry 1 Loading... Main Lounge 2 Loading... Pool Cour…" at bounding box center [784, 304] width 1568 height 557
drag, startPoint x: 636, startPoint y: 313, endPoint x: 1150, endPoint y: 383, distance: 518.7
click at [1150, 383] on div "Loading... Pool Courtyard Entry 1 Loading... Main Lounge 2 Loading... Pool Cour…" at bounding box center [784, 304] width 1568 height 557
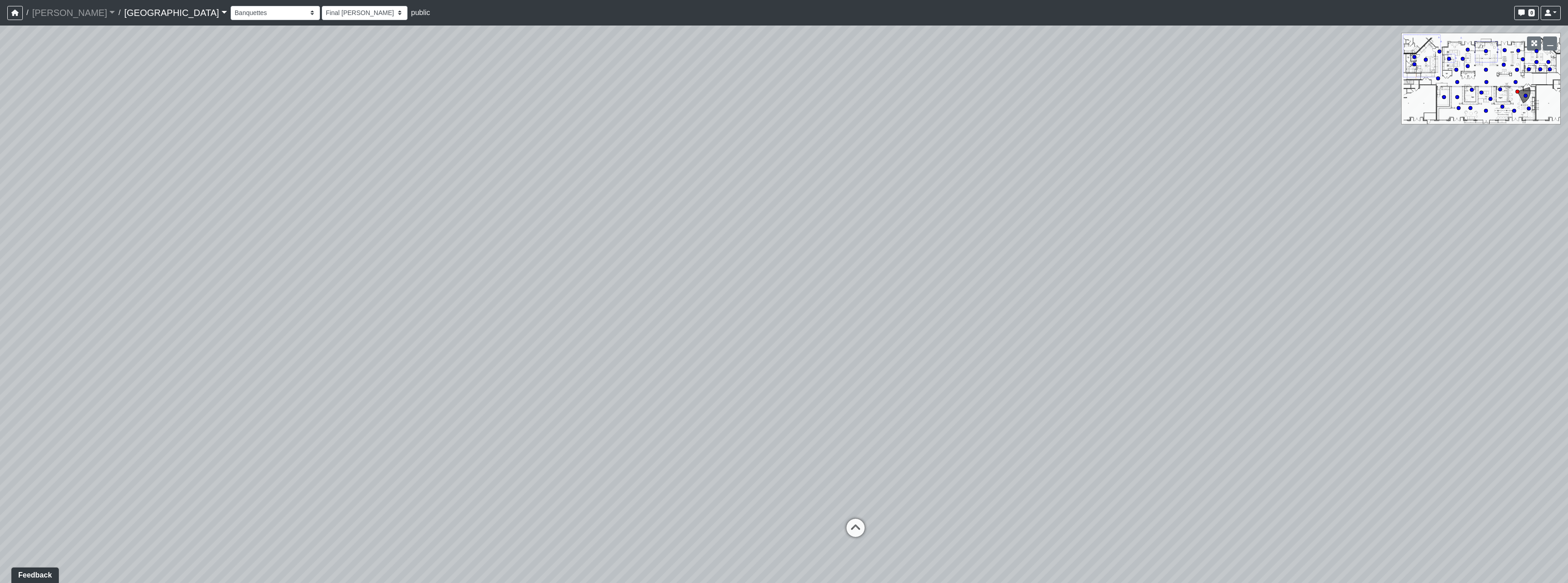
drag, startPoint x: 1192, startPoint y: 382, endPoint x: 1051, endPoint y: 377, distance: 141.1
click at [1051, 377] on div "Loading... Pool Courtyard Entry 1 Loading... Main Lounge 2 Loading... Pool Cour…" at bounding box center [784, 304] width 1568 height 557
drag, startPoint x: 875, startPoint y: 375, endPoint x: 693, endPoint y: 358, distance: 182.8
click at [692, 360] on div "Loading... Pool Courtyard Entry 1 Loading... Main Lounge 2 Loading... Pool Cour…" at bounding box center [784, 304] width 1568 height 557
drag, startPoint x: 1253, startPoint y: 426, endPoint x: 942, endPoint y: 389, distance: 313.2
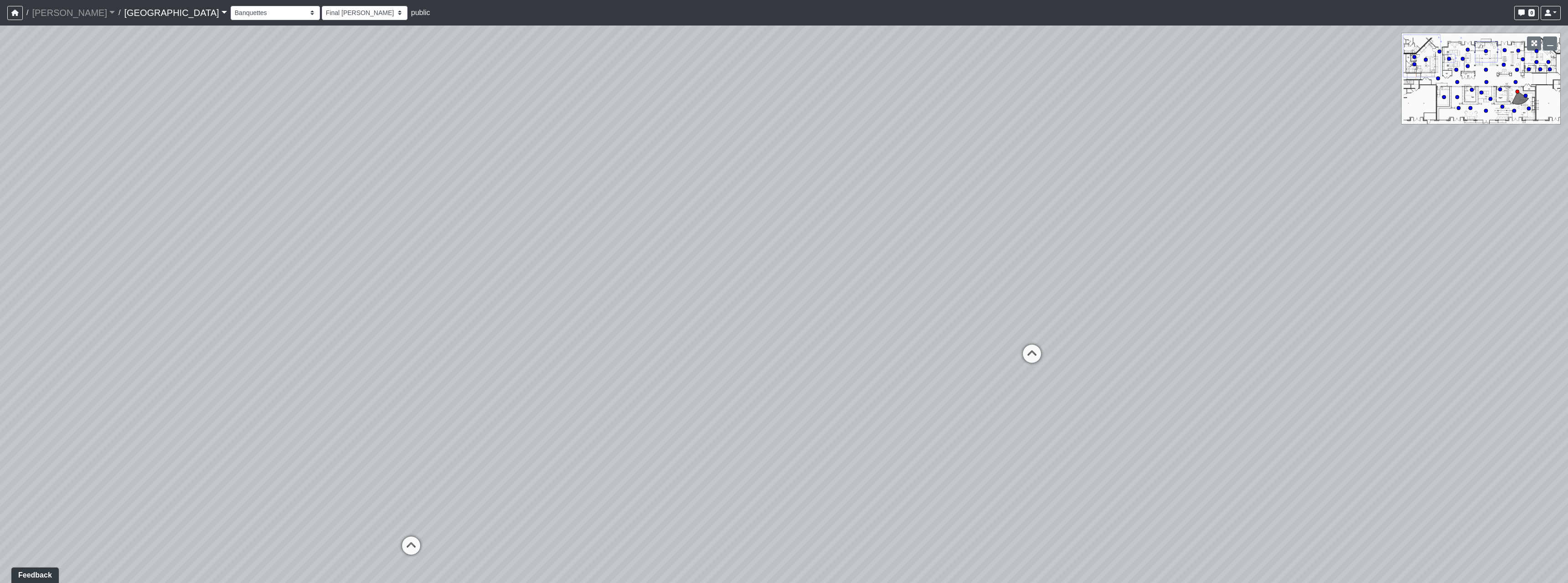
click at [942, 389] on div "Loading... Pool Courtyard Entry 1 Loading... Main Lounge 2 Loading... Pool Cour…" at bounding box center [784, 304] width 1568 height 557
click at [1014, 343] on icon at bounding box center [1012, 352] width 27 height 27
select select "qraa3g3CYhQY23birKpUUB"
select select "h3ebyGk32eUmSzz99H473o"
drag, startPoint x: 1163, startPoint y: 414, endPoint x: 816, endPoint y: 377, distance: 349.0
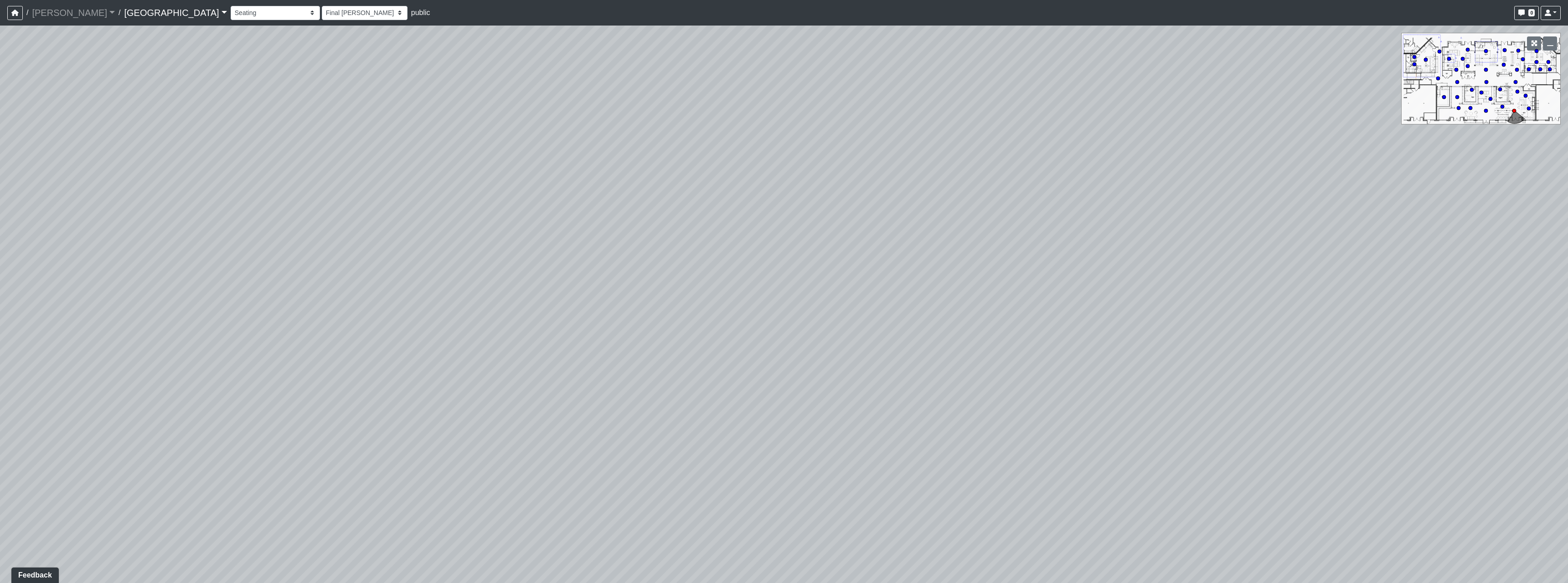
click at [881, 386] on div "Loading... Pool Courtyard Entry 1 Loading... Main Lounge 2 Loading... Pool Cour…" at bounding box center [784, 304] width 1568 height 557
drag, startPoint x: 1166, startPoint y: 373, endPoint x: 861, endPoint y: 372, distance: 305.0
click at [867, 366] on div "Loading... Pool Courtyard Entry 1 Loading... Main Lounge 2 Loading... Pool Cour…" at bounding box center [784, 304] width 1568 height 557
drag, startPoint x: 1021, startPoint y: 335, endPoint x: 1016, endPoint y: 403, distance: 68.2
click at [1033, 400] on div "Loading... Pool Courtyard Entry 1 Loading... Main Lounge 2 Loading... Pool Cour…" at bounding box center [784, 304] width 1568 height 557
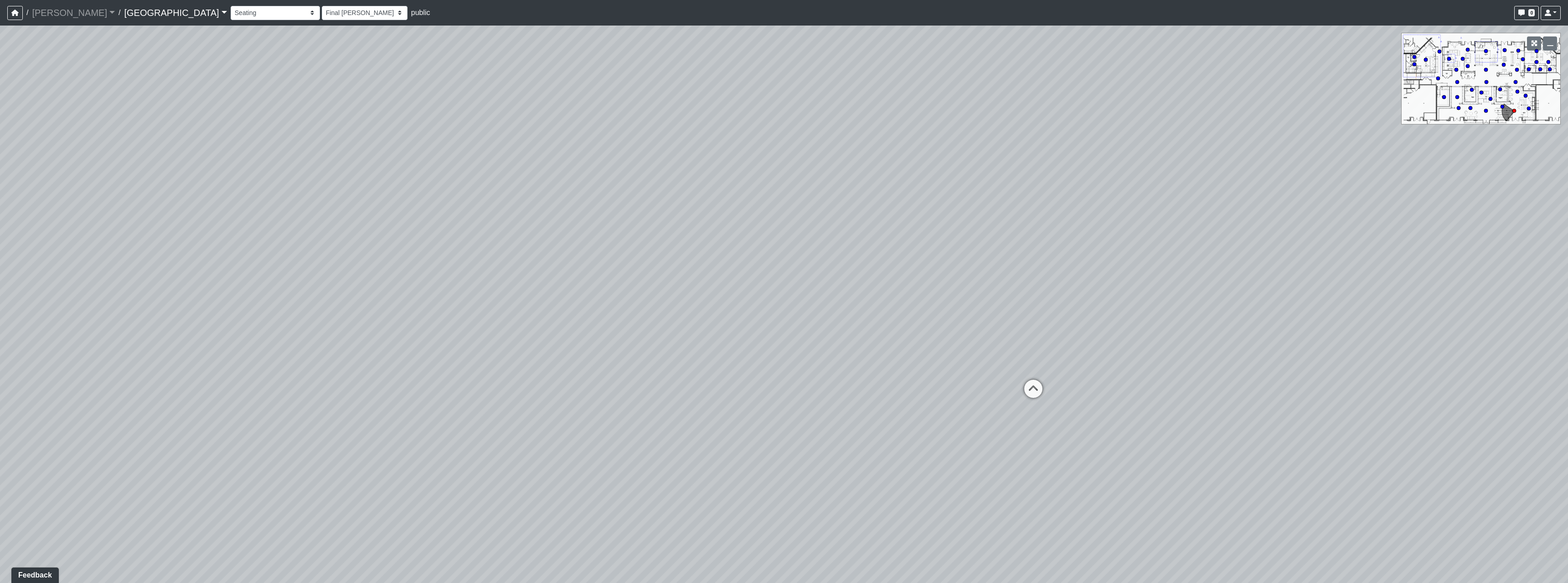
drag, startPoint x: 974, startPoint y: 376, endPoint x: 976, endPoint y: 442, distance: 66.0
click at [976, 442] on div "Loading... Pool Courtyard Entry 1 Loading... Main Lounge 2 Loading... Pool Cour…" at bounding box center [784, 304] width 1568 height 557
click at [1034, 409] on icon at bounding box center [1034, 406] width 27 height 27
select select "m2hJ8P2yQvUkmRNBTiAny8"
select select "h3ebyGk32eUmSzz99H473o"
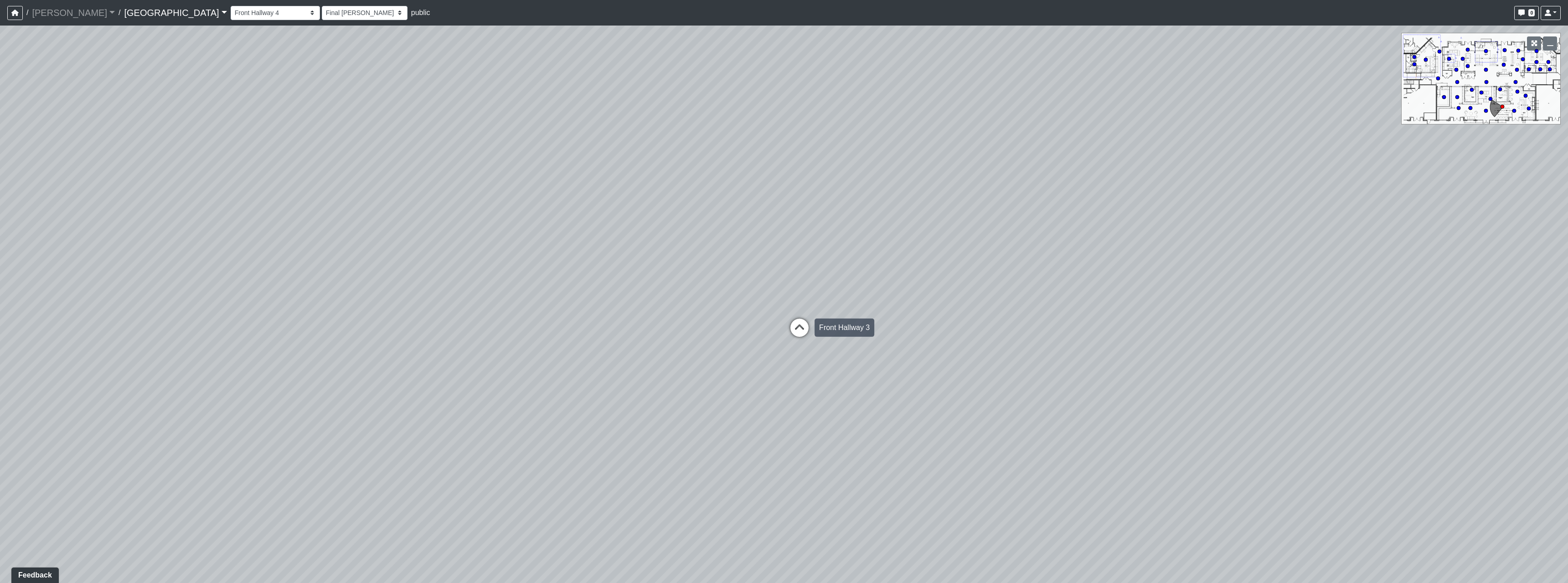
click at [811, 325] on icon at bounding box center [799, 332] width 27 height 27
select select "rippxyhkynD5Hm89PJ8RuH"
select select "h3ebyGk32eUmSzz99H473o"
click at [915, 326] on icon at bounding box center [919, 337] width 27 height 27
select select "54X5wZMmpaj7btXKPiQRph"
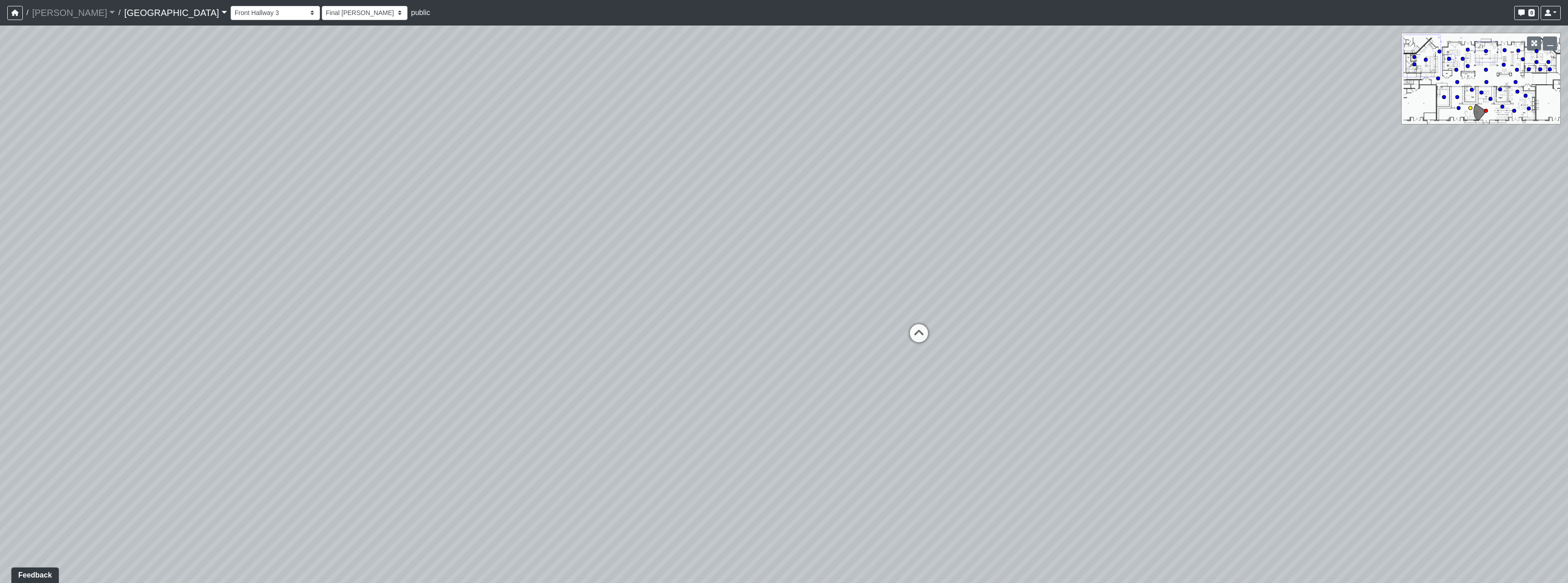
select select "h3ebyGk32eUmSzz99H473o"
drag, startPoint x: 705, startPoint y: 389, endPoint x: 839, endPoint y: 338, distance: 143.4
click at [850, 340] on div "Loading... Pool Courtyard Entry 1 Loading... Main Lounge 2 Loading... Pool Cour…" at bounding box center [784, 304] width 1568 height 557
drag, startPoint x: 629, startPoint y: 366, endPoint x: 1242, endPoint y: 425, distance: 615.8
click at [1242, 425] on div "Loading... Pool Courtyard Entry 1 Loading... Main Lounge 2 Loading... Pool Cour…" at bounding box center [784, 304] width 1568 height 557
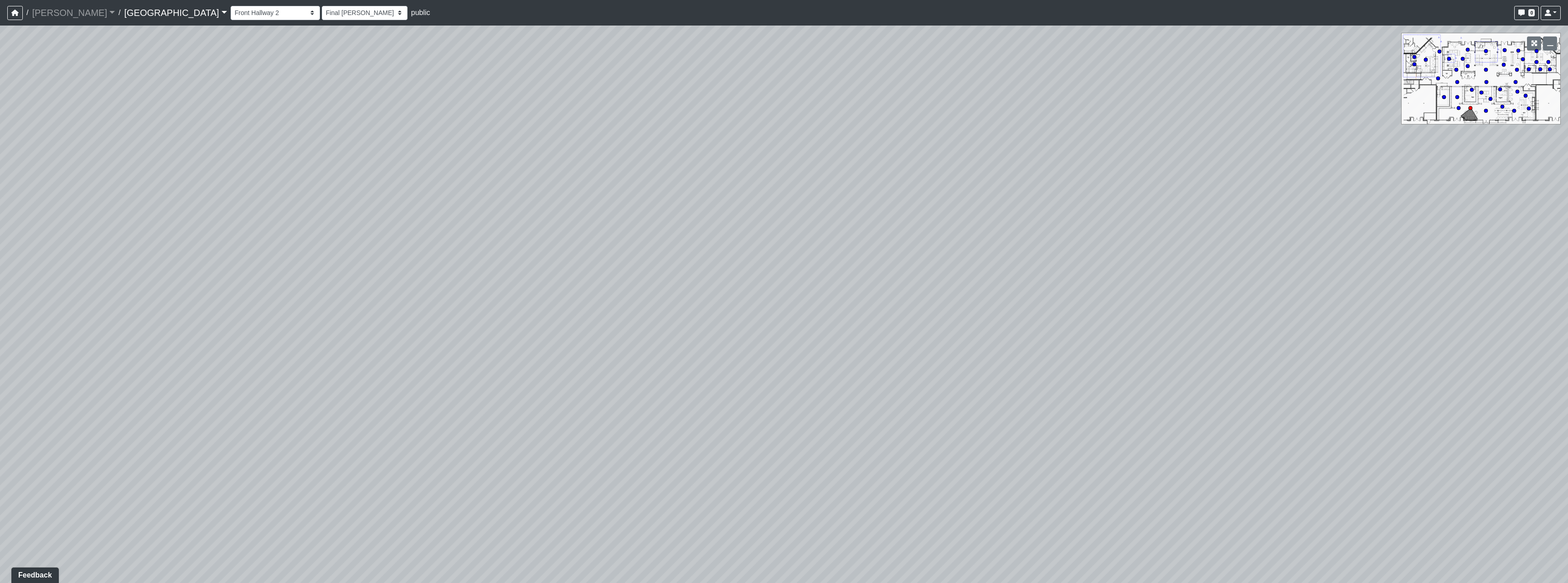
drag, startPoint x: 780, startPoint y: 386, endPoint x: 488, endPoint y: 353, distance: 293.9
click at [488, 353] on div "Loading... Pool Courtyard Entry 1 Loading... Main Lounge 2 Loading... Pool Cour…" at bounding box center [784, 304] width 1568 height 557
drag, startPoint x: 1148, startPoint y: 386, endPoint x: 1250, endPoint y: 348, distance: 108.8
click at [1250, 348] on div "Loading... Pool Courtyard Entry 1 Loading... Main Lounge 2 Loading... Pool Cour…" at bounding box center [784, 304] width 1568 height 557
drag, startPoint x: 654, startPoint y: 337, endPoint x: 444, endPoint y: 365, distance: 211.9
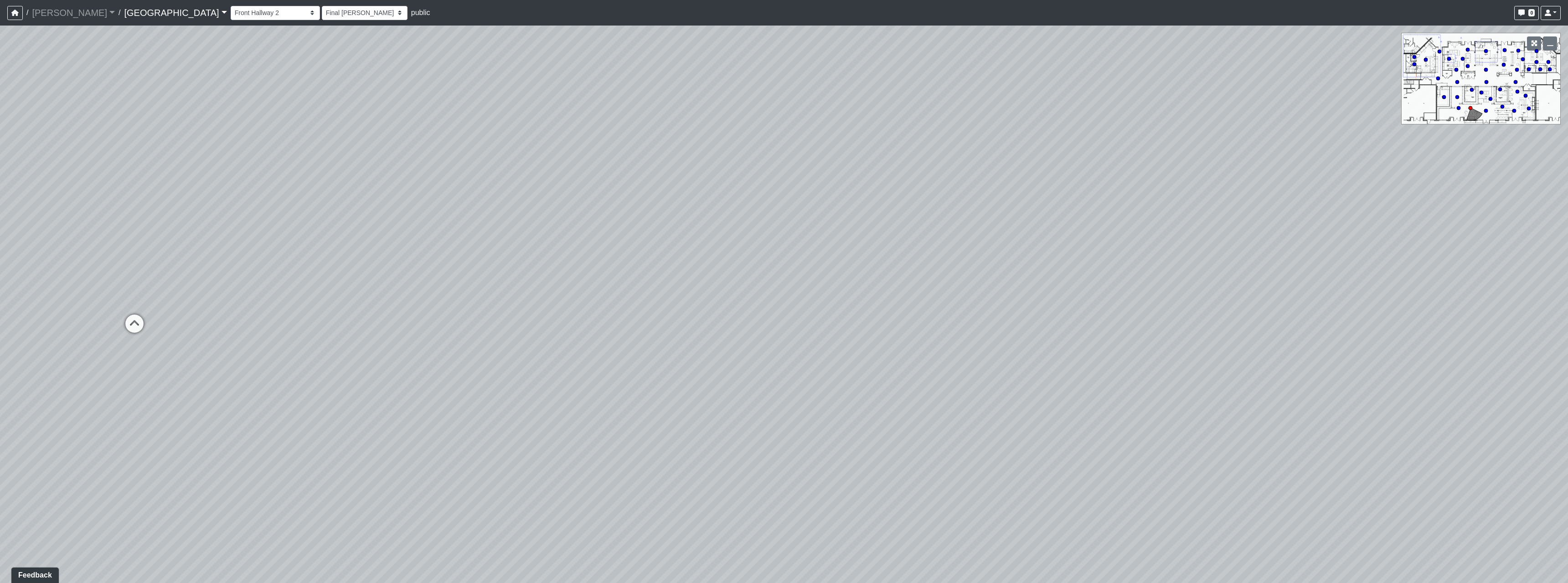
click at [449, 365] on div "Loading... Pool Courtyard Entry 1 Loading... Main Lounge 2 Loading... Pool Cour…" at bounding box center [784, 304] width 1568 height 557
drag, startPoint x: 793, startPoint y: 337, endPoint x: 866, endPoint y: 402, distance: 97.7
click at [866, 402] on div "Loading... Pool Courtyard Entry 1 Loading... Main Lounge 2 Loading... Pool Cour…" at bounding box center [784, 304] width 1568 height 557
click at [921, 215] on icon at bounding box center [920, 219] width 27 height 27
select select "b3Bs6Jz1acujNoJrA7tKcb"
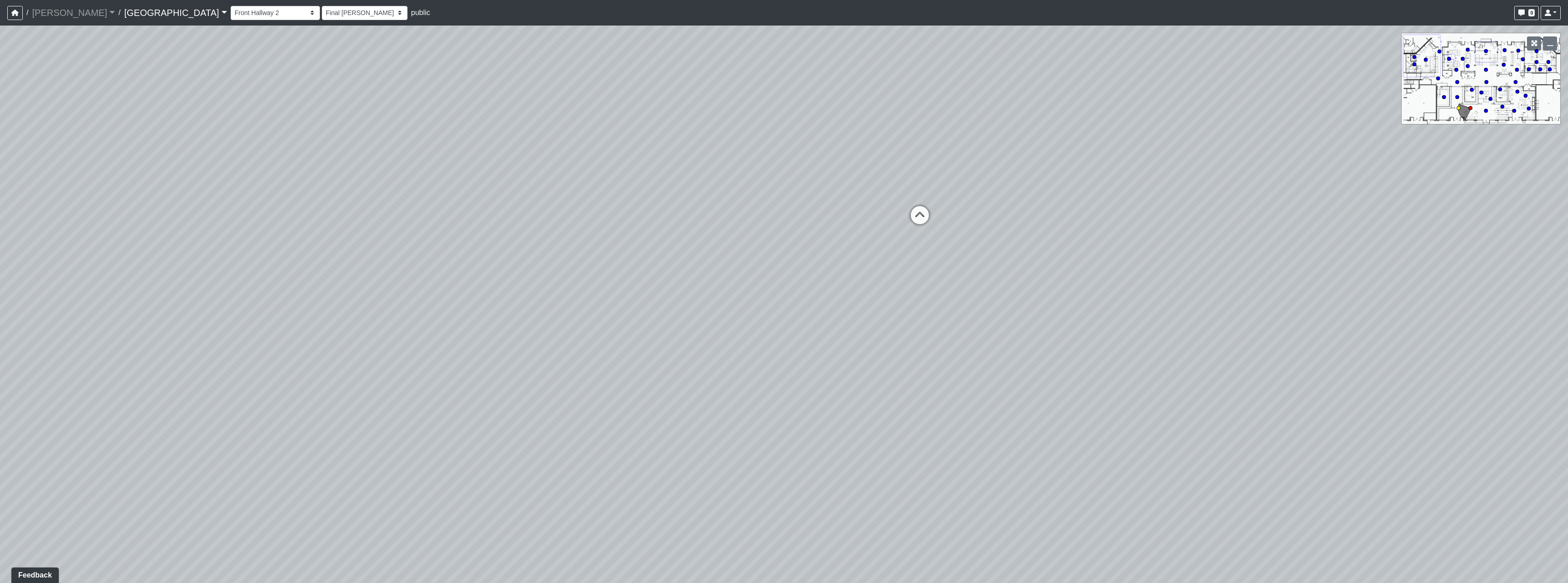
select select "h3ebyGk32eUmSzz99H473o"
click at [804, 304] on div "Loading... Pool Courtyard Entry 1 Loading... Main Lounge 2 Loading... Pool Cour…" at bounding box center [784, 304] width 1568 height 557
drag, startPoint x: 357, startPoint y: 299, endPoint x: 716, endPoint y: 336, distance: 360.9
click at [682, 326] on div "Loading... Pool Courtyard Entry 1 Loading... Main Lounge 2 Loading... Pool Cour…" at bounding box center [784, 304] width 1568 height 557
drag, startPoint x: 674, startPoint y: 325, endPoint x: 631, endPoint y: 318, distance: 43.6
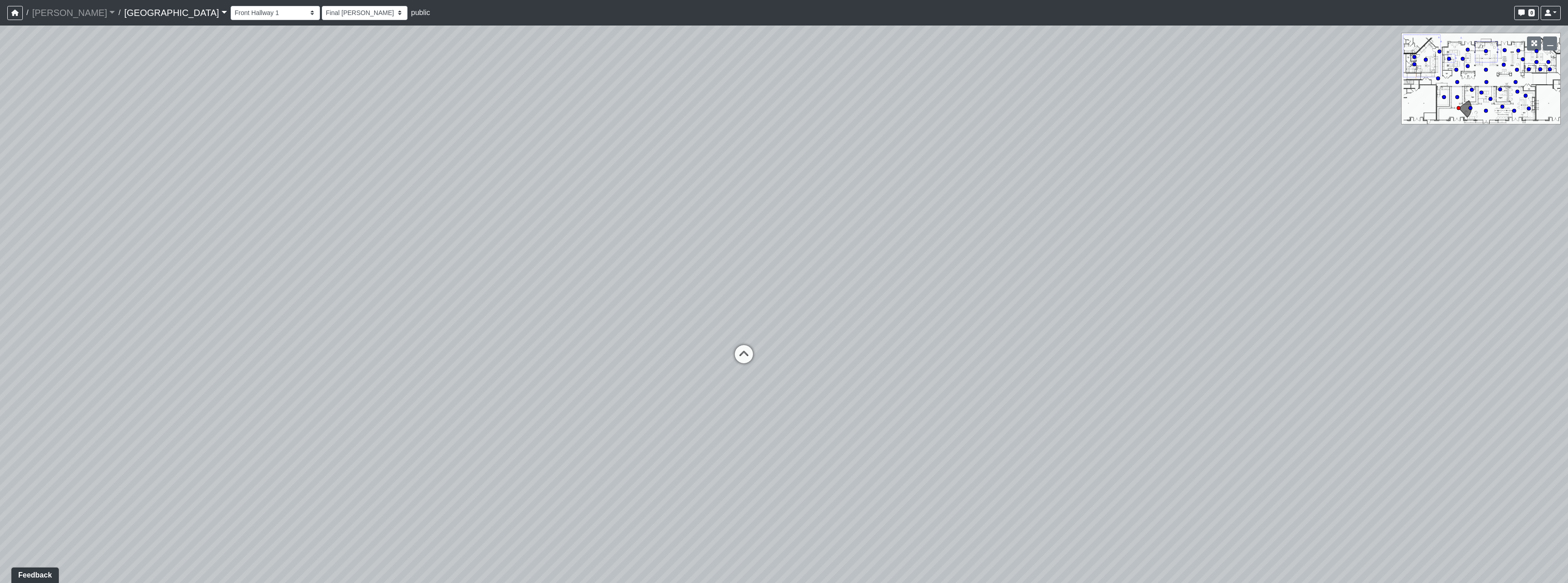
click at [631, 318] on div "Loading... Pool Courtyard Entry 1 Loading... Main Lounge 2 Loading... Pool Cour…" at bounding box center [784, 304] width 1568 height 557
drag, startPoint x: 912, startPoint y: 375, endPoint x: 731, endPoint y: 344, distance: 183.6
click at [731, 344] on div "Loading... Pool Courtyard Entry 1 Loading... Main Lounge 2 Loading... Pool Cour…" at bounding box center [784, 304] width 1568 height 557
click at [612, 344] on icon at bounding box center [620, 342] width 27 height 27
select select "54X5wZMmpaj7btXKPiQRph"
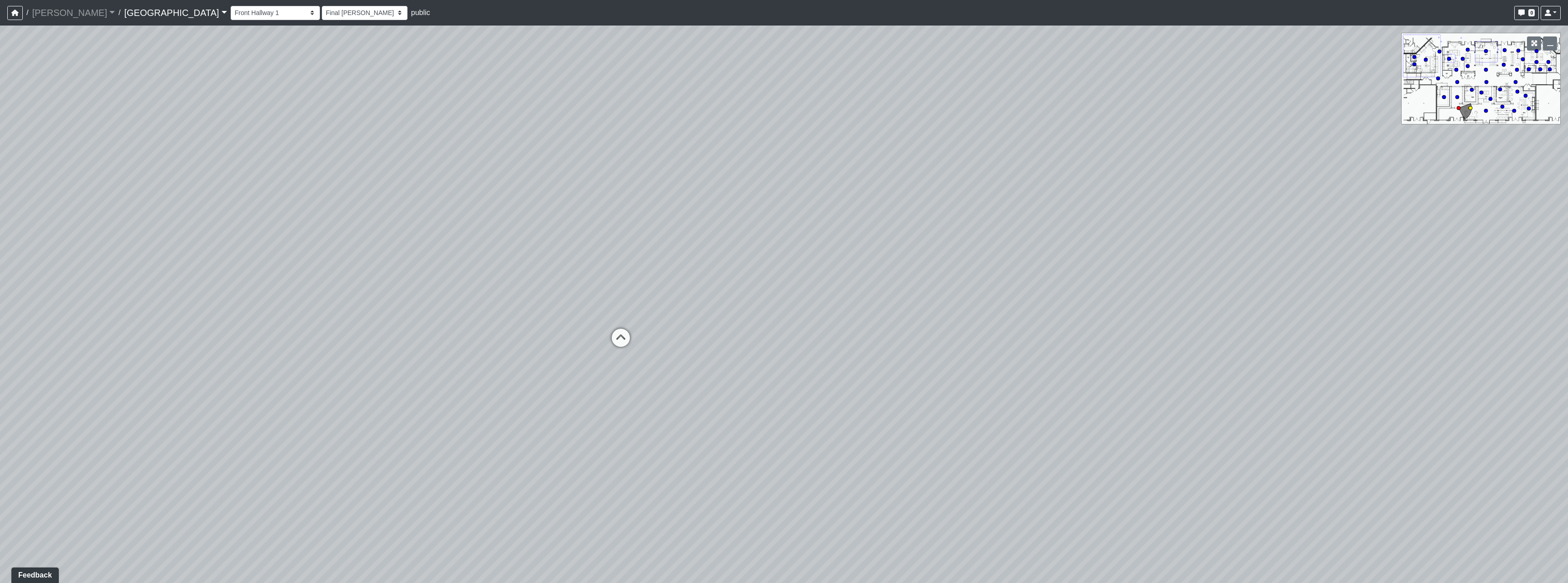
select select "h3ebyGk32eUmSzz99H473o"
click at [680, 302] on icon at bounding box center [679, 302] width 27 height 27
select select "rippxyhkynD5Hm89PJ8RuH"
drag, startPoint x: 1193, startPoint y: 445, endPoint x: 663, endPoint y: 424, distance: 530.4
click at [730, 427] on div "Loading... Pool Courtyard Entry 1 Loading... Main Lounge 2 Loading... Pool Cour…" at bounding box center [784, 304] width 1568 height 557
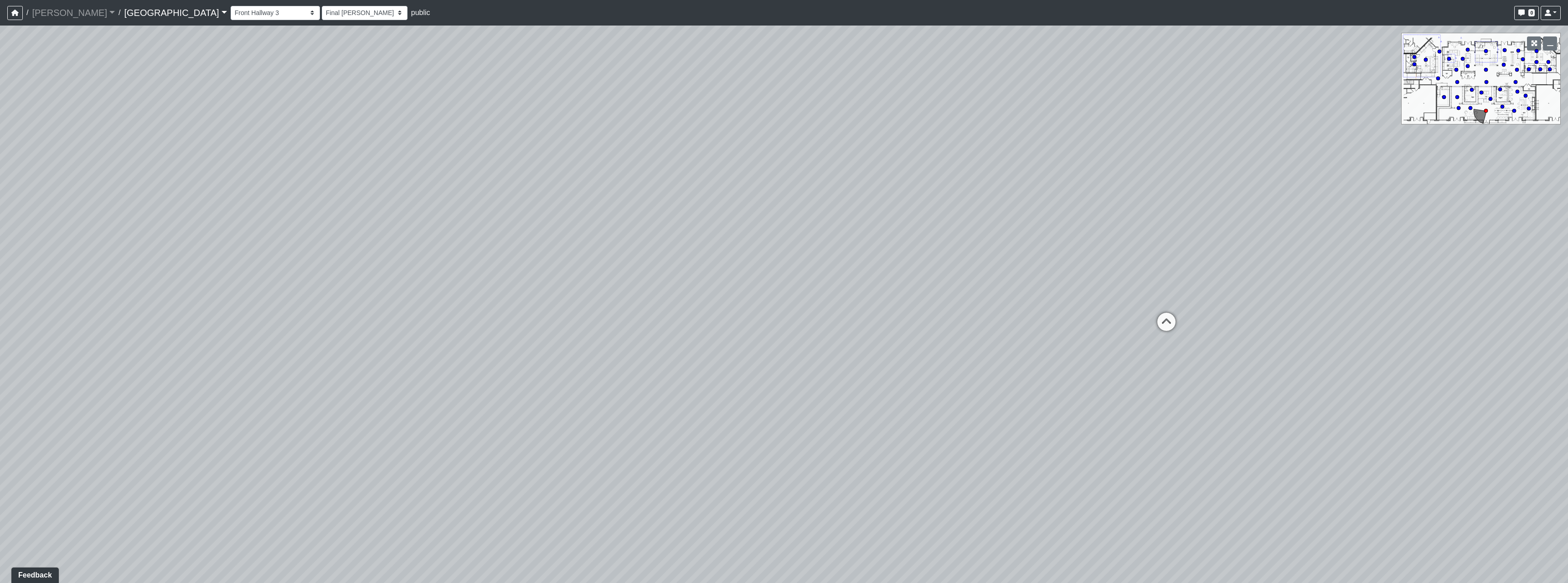
drag, startPoint x: 689, startPoint y: 394, endPoint x: 518, endPoint y: 416, distance: 172.4
click at [518, 416] on div "Loading... Pool Courtyard Entry 1 Loading... Main Lounge 2 Loading... Pool Cour…" at bounding box center [784, 304] width 1568 height 557
drag
click at [754, 456] on div "Loading... Pool Courtyard Entry 1 Loading... Main Lounge 2 Loading... Pool Cour…" at bounding box center [784, 304] width 1568 height 557
click at [784, 441] on div "Loading... Pool Courtyard Entry 1 Loading... Main Lounge 2 Loading... Pool Cour…" at bounding box center [784, 304] width 1568 height 557
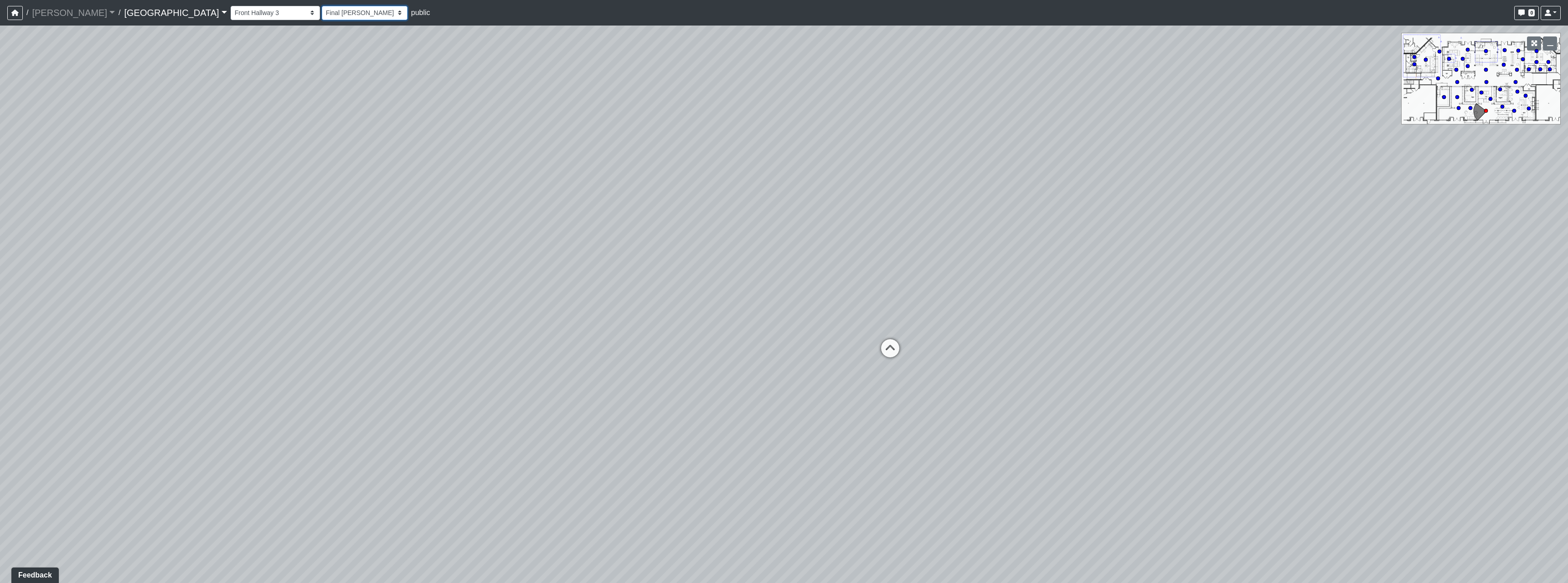
click at [322, 19] on select "[DATE] Final [PERSON_NAME] [DATE] [DATE]_v2 [DATE] [DATE] [DATE] [DATE] [DATE] …" at bounding box center [365, 13] width 86 height 14
select select "3dQEa6QsrHa2fjL3SvXqzF"
click at [322, 6] on select "[DATE] Final [PERSON_NAME] [DATE] [DATE]_v2 [DATE] [DATE] [DATE] [DATE] [DATE] …" at bounding box center [365, 13] width 86 height 14
select select "rippxyhkynD5Hm89PJ8RuH"
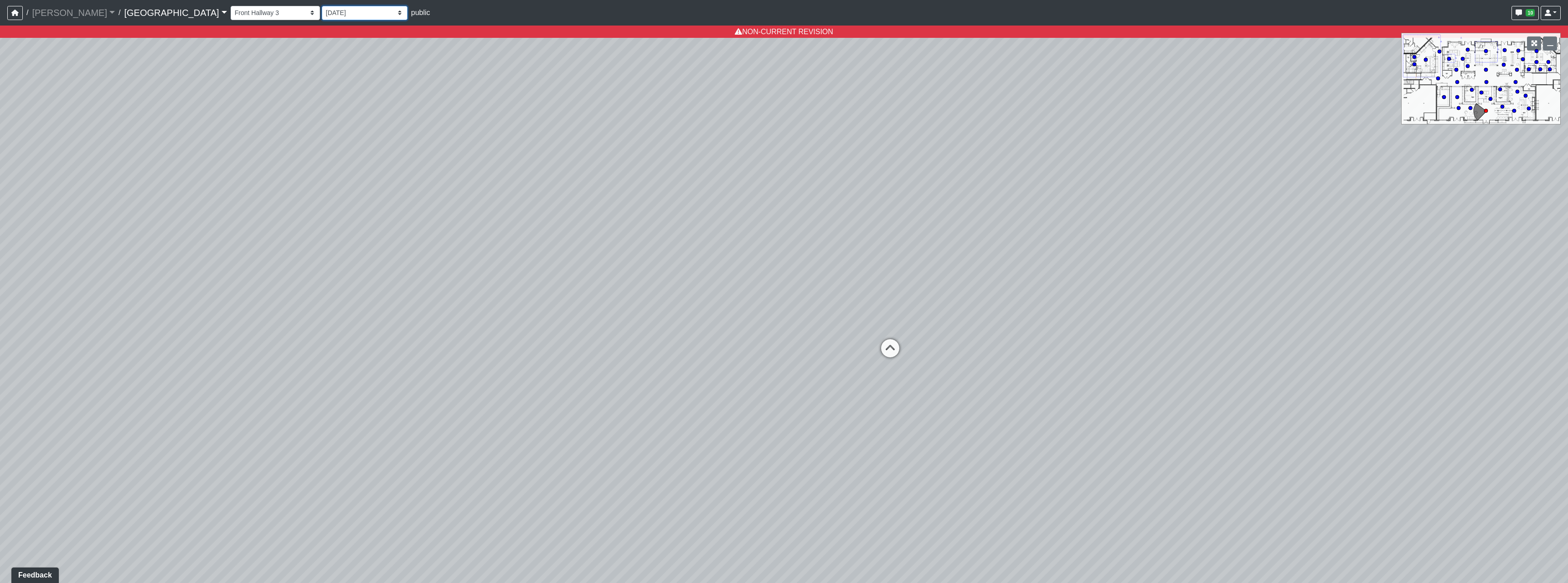
click at [322, 13] on select "[DATE] Final [PERSON_NAME] [DATE] [DATE]_v2 [DATE] [DATE] [DATE] [DATE] [DATE] …" at bounding box center [365, 13] width 86 height 14
select select "9Tig2WPCsf6DzhaPtnquo8"
click at [322, 6] on select "[DATE] Final [PERSON_NAME] [DATE] [DATE]_v2 [DATE] [DATE] [DATE] [DATE] [DATE] …" at bounding box center [365, 13] width 86 height 14
select select "rippxyhkynD5Hm89PJ8RuH"
click at [322, 12] on select "[DATE] Final [PERSON_NAME] [DATE] [DATE]_v2 [DATE] [DATE] [DATE] [DATE] [DATE] …" at bounding box center [365, 13] width 86 height 14
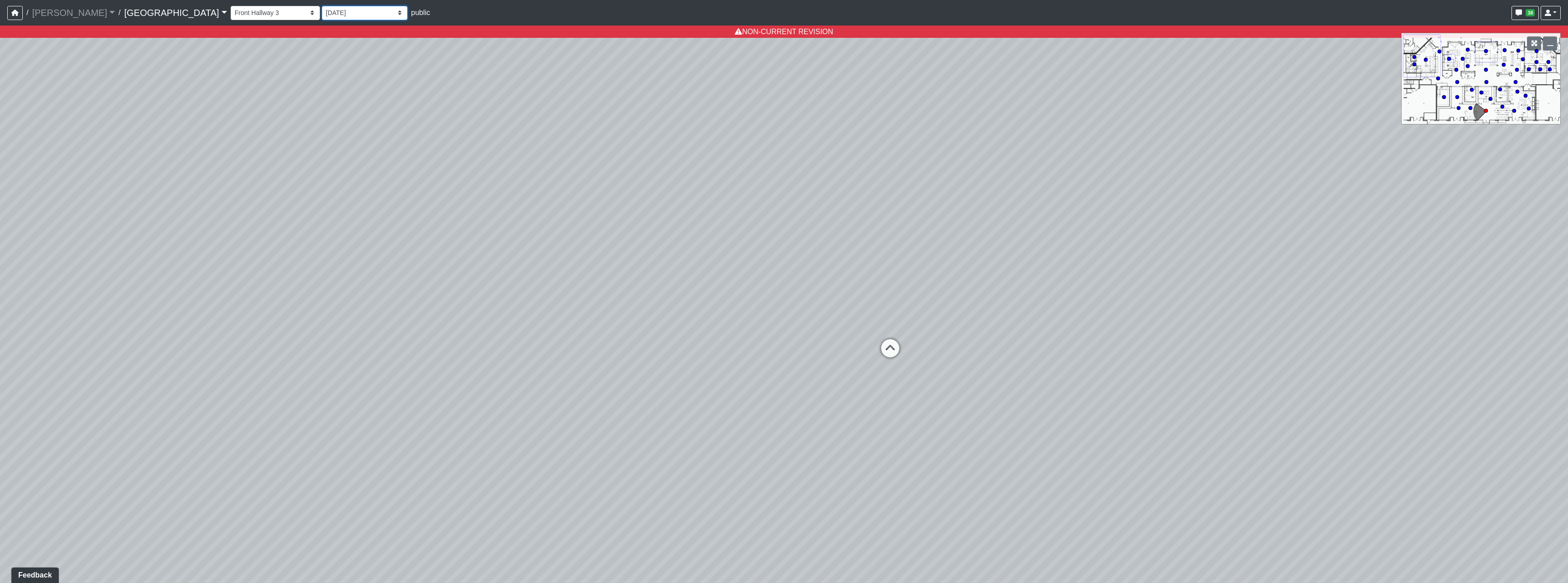
select select "qK1LEyDku5RVBrwnJ1mtWz"
click at [322, 6] on select "[DATE] Final [PERSON_NAME] [DATE] [DATE]_v2 [DATE] [DATE] [DATE] [DATE] [DATE] …" at bounding box center [365, 13] width 86 height 14
select select "rippxyhkynD5Hm89PJ8RuH"
click at [322, 14] on select "[DATE] Final [PERSON_NAME] [DATE] [DATE]_v2 [DATE] [DATE] [DATE] [DATE] [DATE] …" at bounding box center [365, 13] width 86 height 14
select select "h3ebyGk32eUmSzz99H473o"
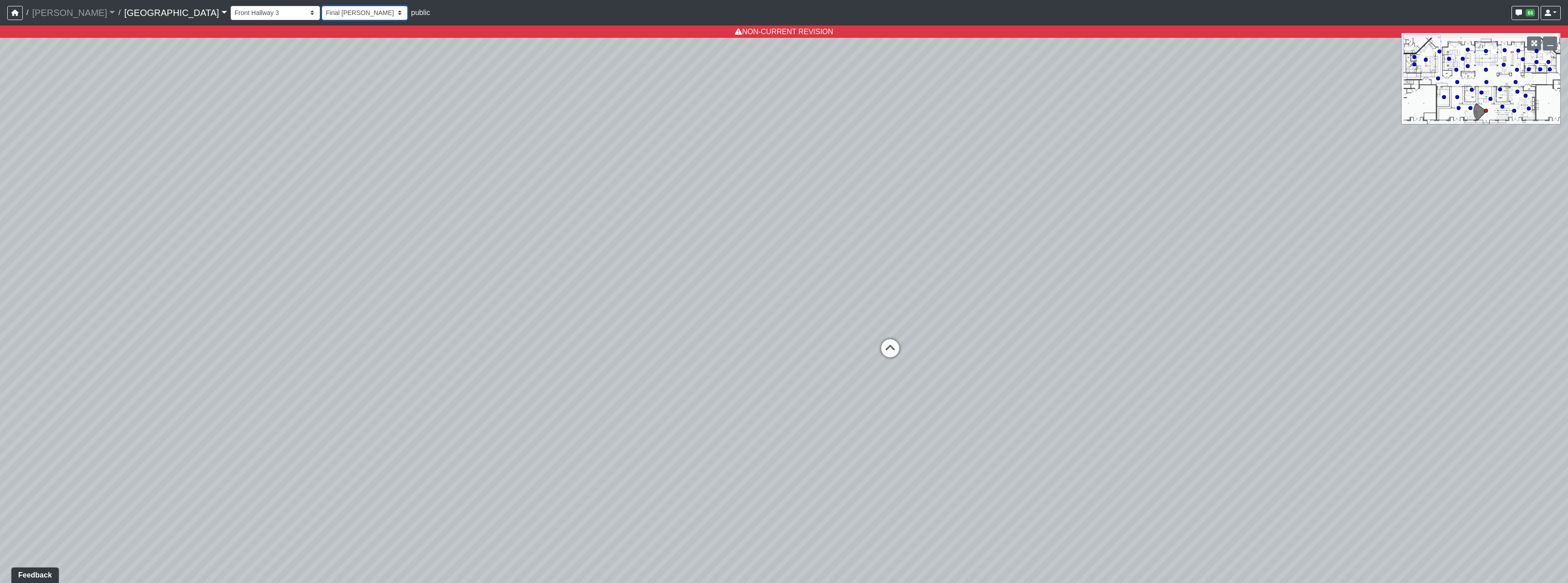
click at [322, 6] on select "[DATE] Final [PERSON_NAME] [DATE] [DATE]_v2 [DATE] [DATE] [DATE] [DATE] [DATE] …" at bounding box center [365, 13] width 86 height 14
select select "rippxyhkynD5Hm89PJ8RuH"
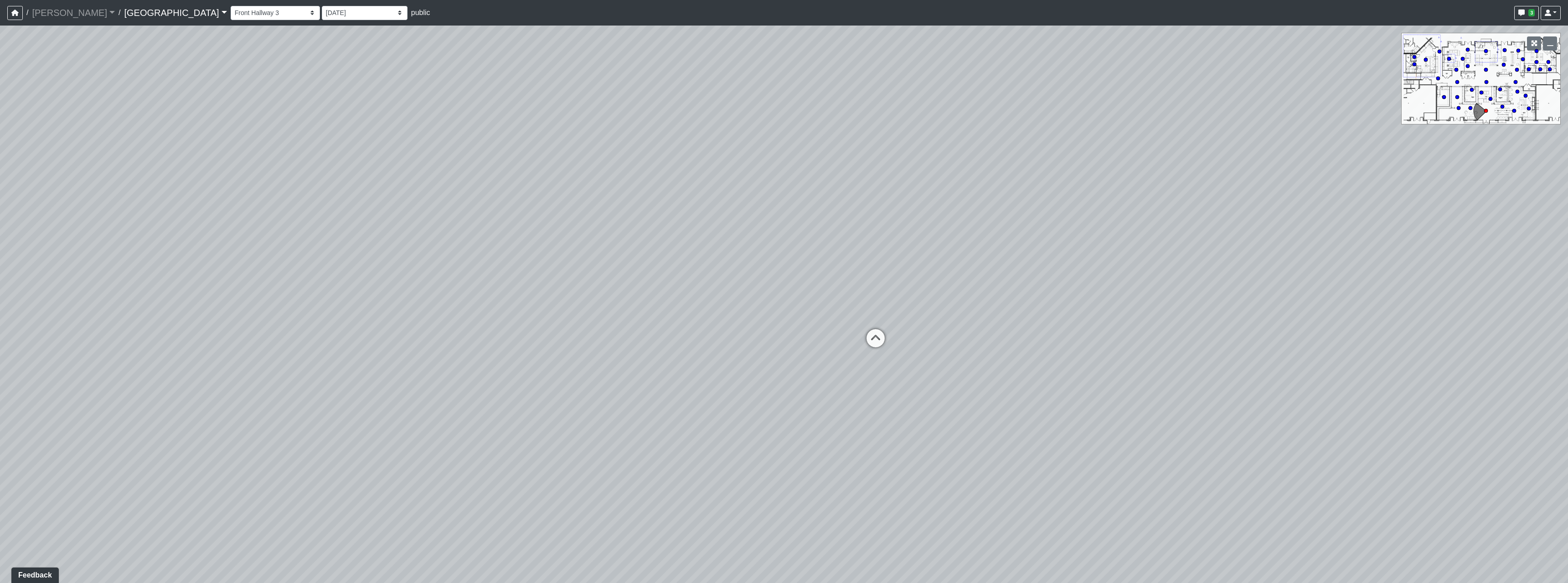
drag, startPoint x: 765, startPoint y: 410, endPoint x: 740, endPoint y: 400, distance: 26.9
click at [740, 400] on div "Loading... Pool Courtyard Entry 1 Loading... Main Lounge 2 Loading... Pool Cour…" at bounding box center [784, 304] width 1568 height 557
